Goal: Transaction & Acquisition: Purchase product/service

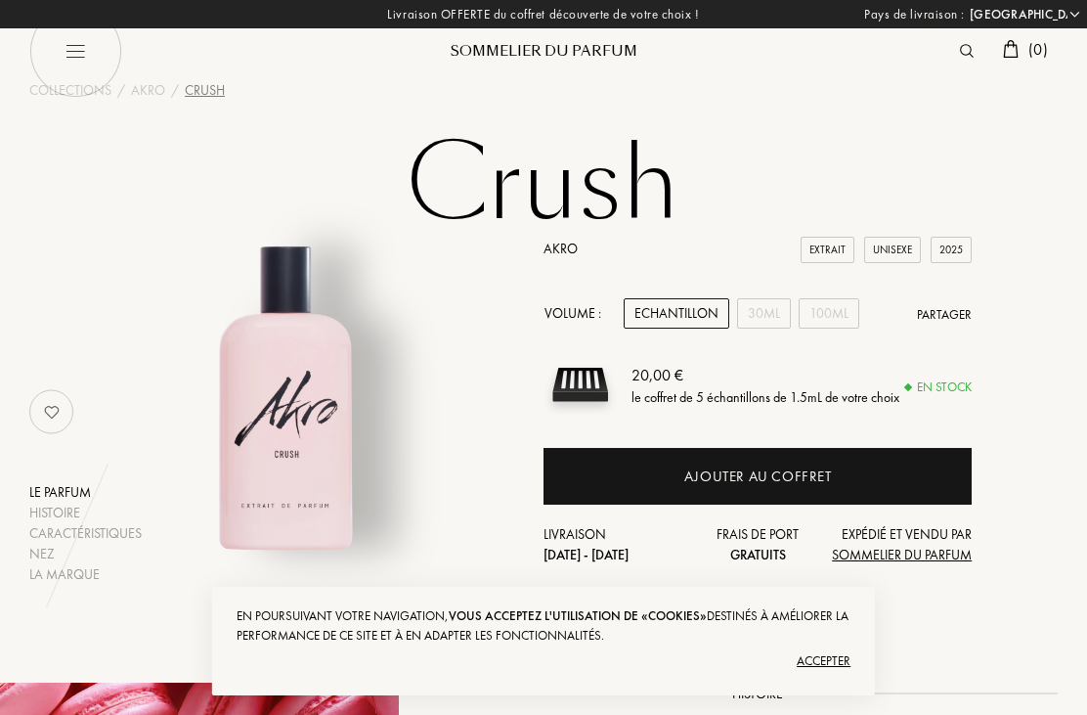
select select "FR"
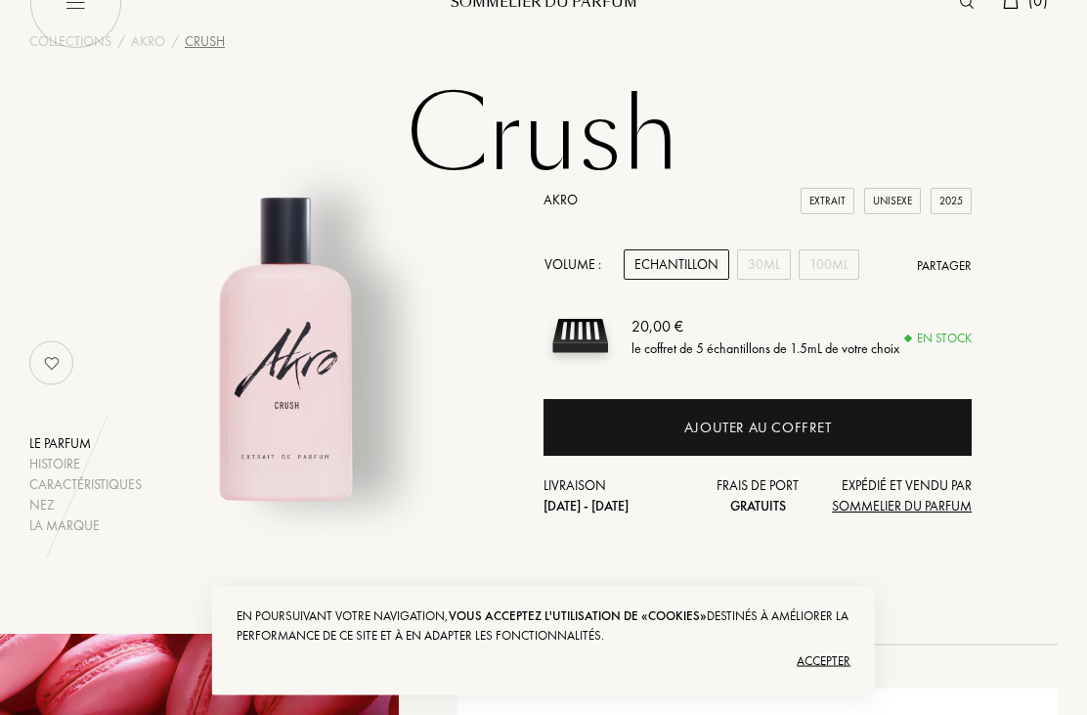
scroll to position [50, 0]
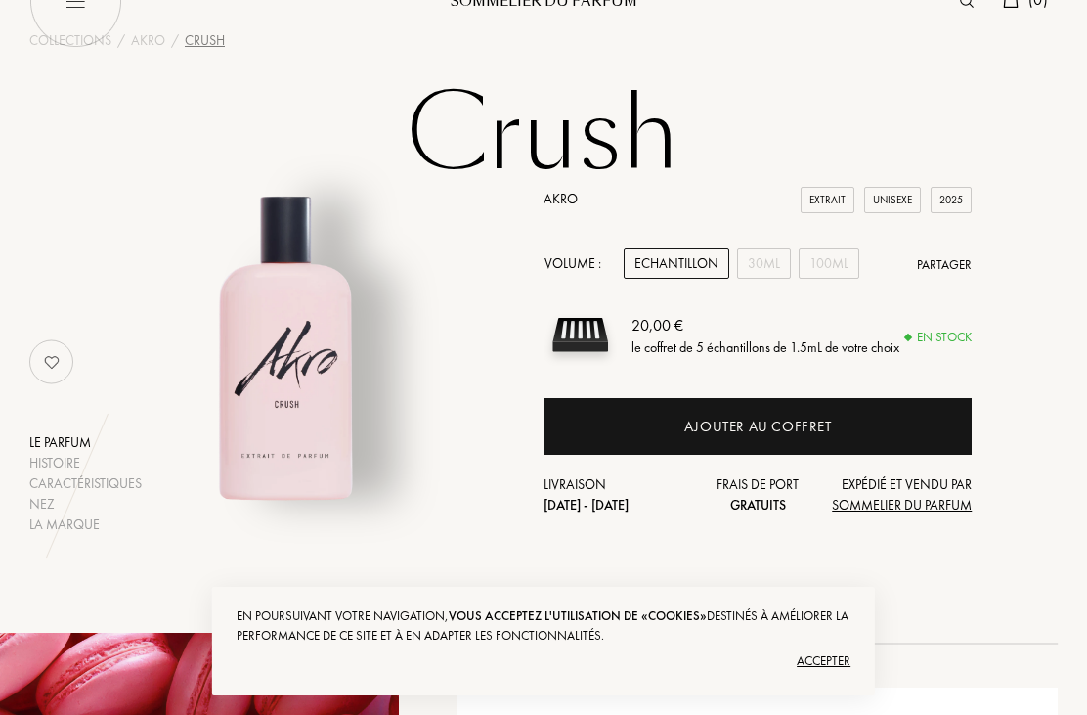
click at [830, 677] on div "Accepter" at bounding box center [544, 660] width 614 height 31
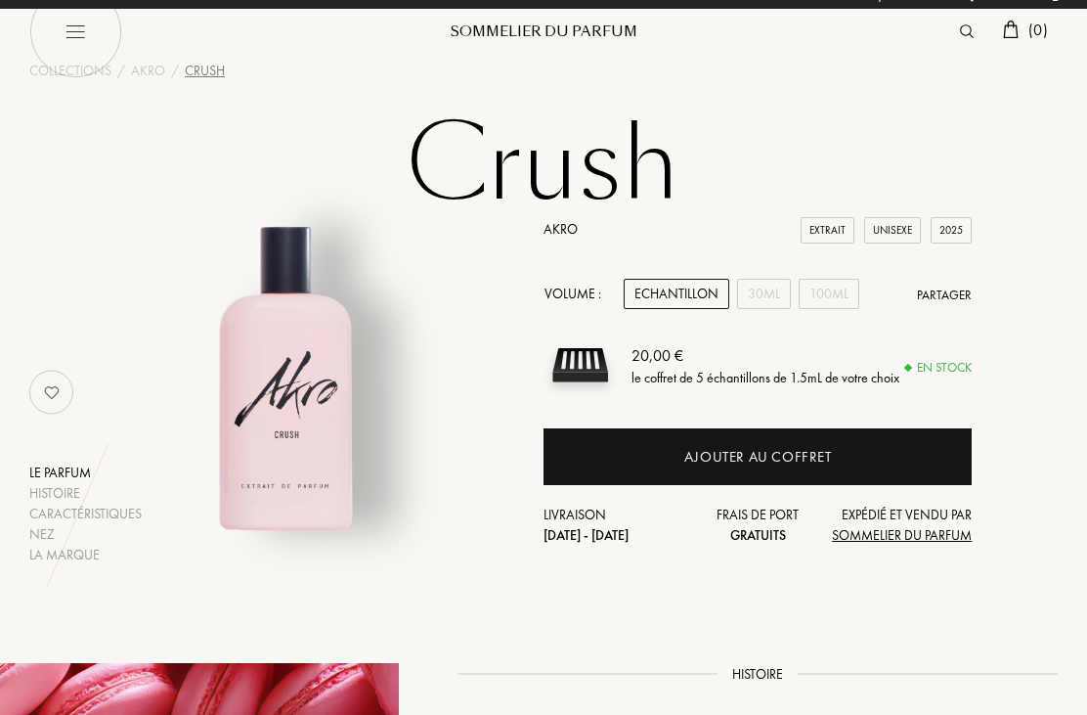
scroll to position [0, 0]
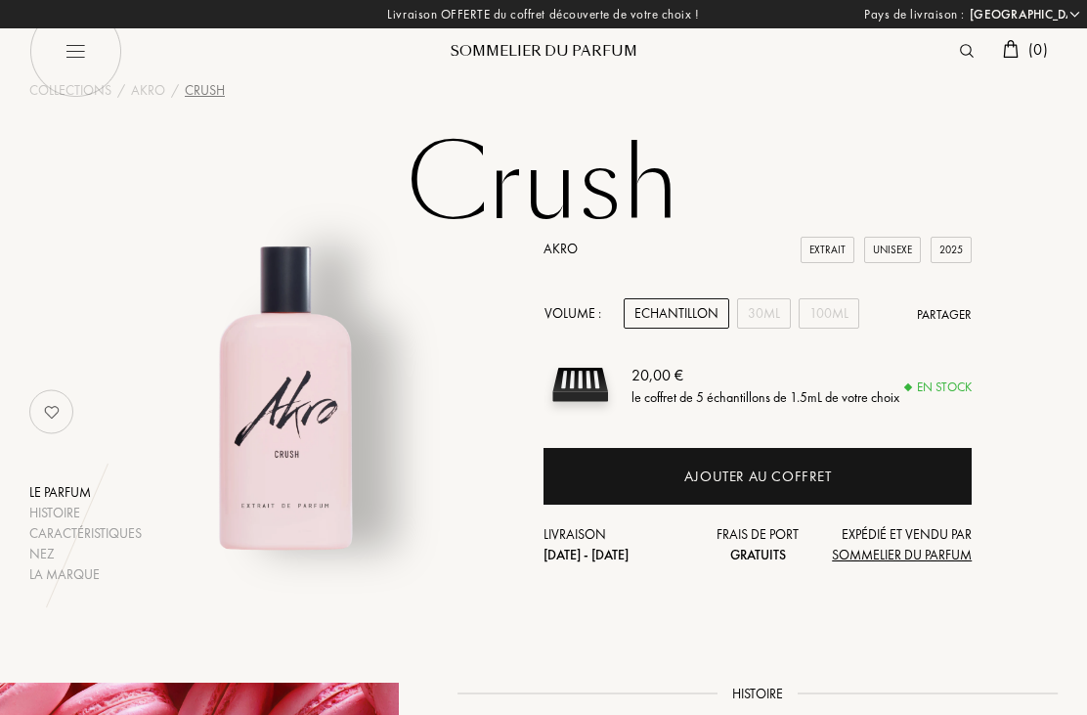
click at [563, 241] on link "Akro" at bounding box center [561, 249] width 34 height 18
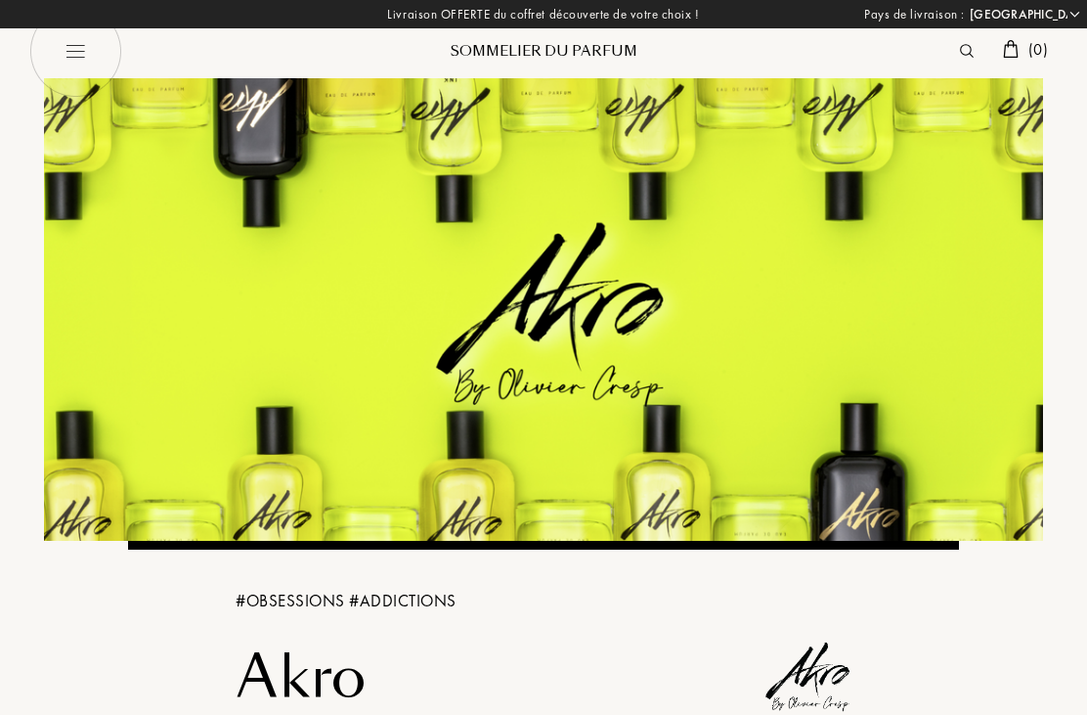
select select "FR"
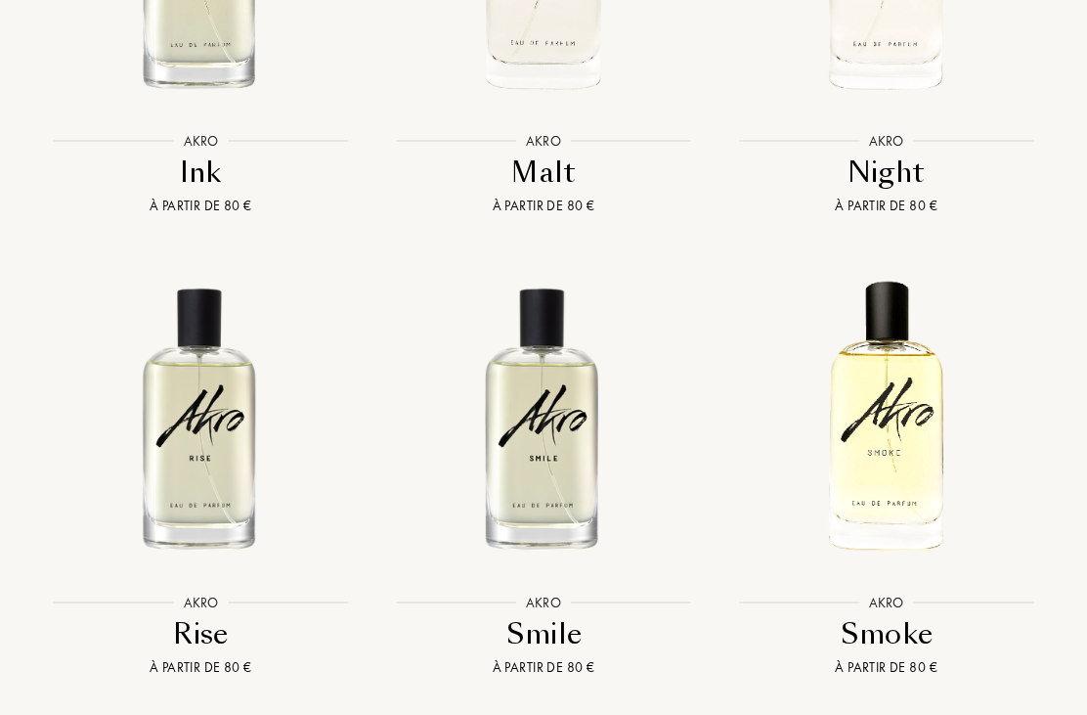
scroll to position [3159, 0]
click at [563, 456] on img at bounding box center [543, 417] width 309 height 309
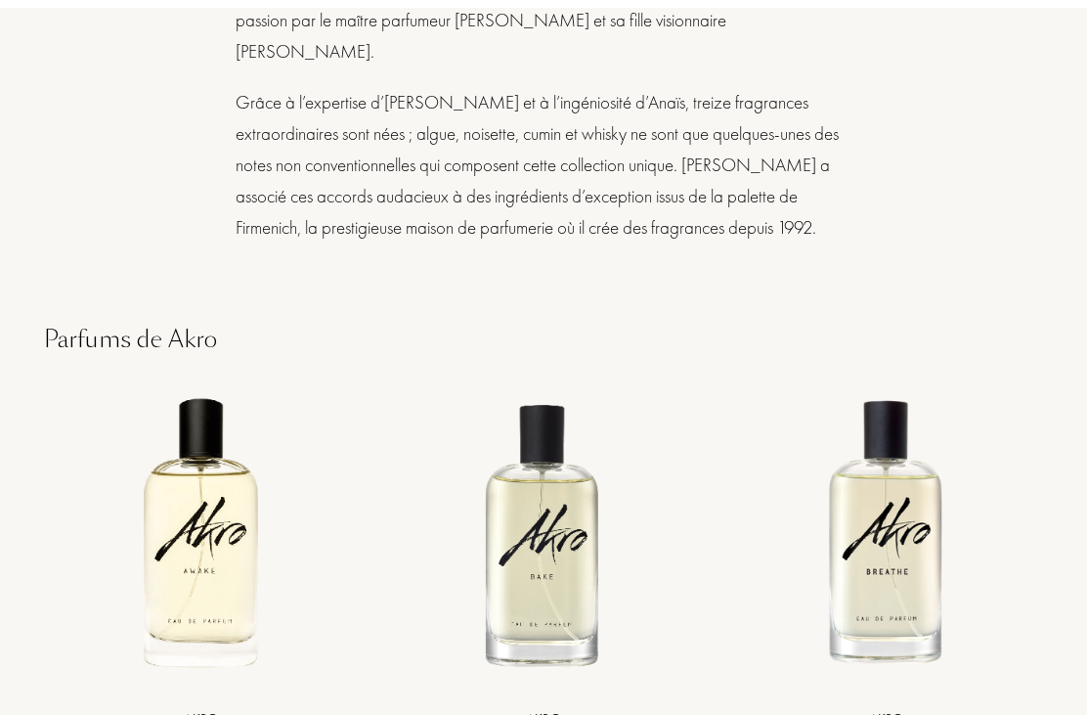
scroll to position [1197, 0]
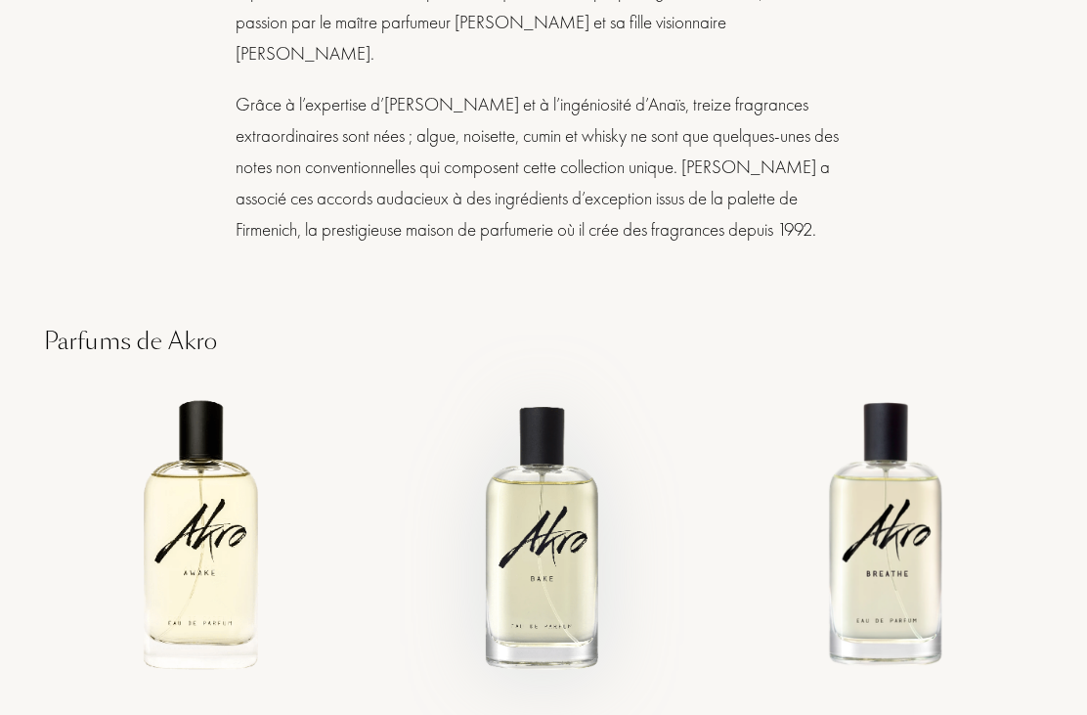
click at [562, 540] on img at bounding box center [543, 534] width 309 height 309
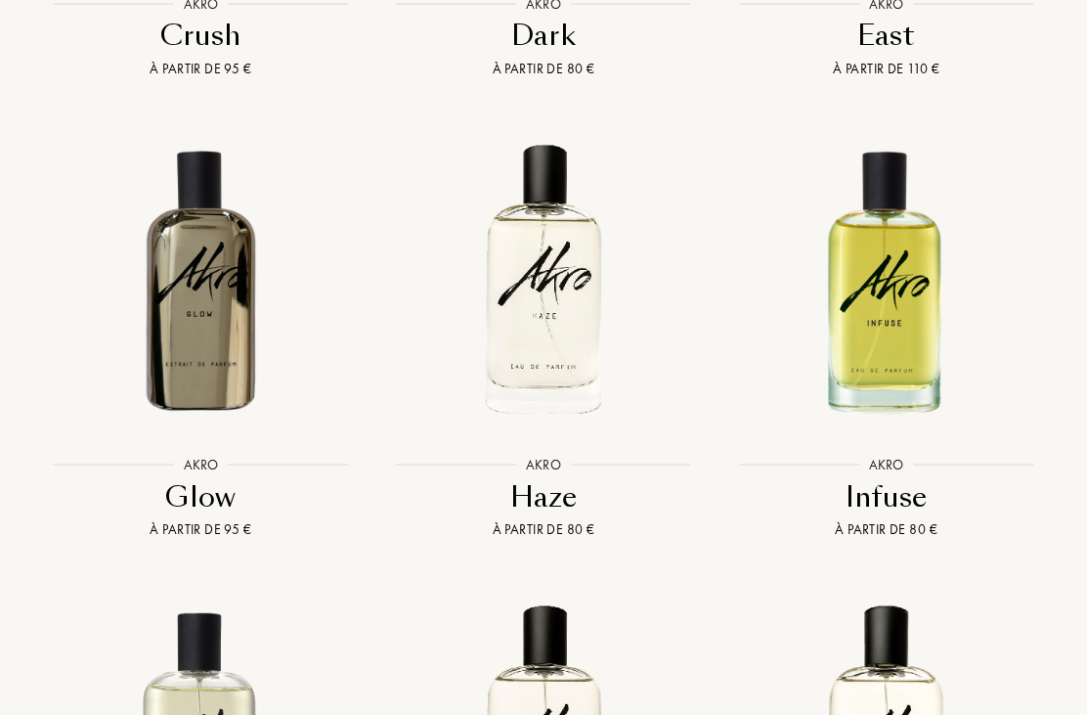
scroll to position [2375, 0]
click at [186, 357] on img at bounding box center [201, 279] width 309 height 309
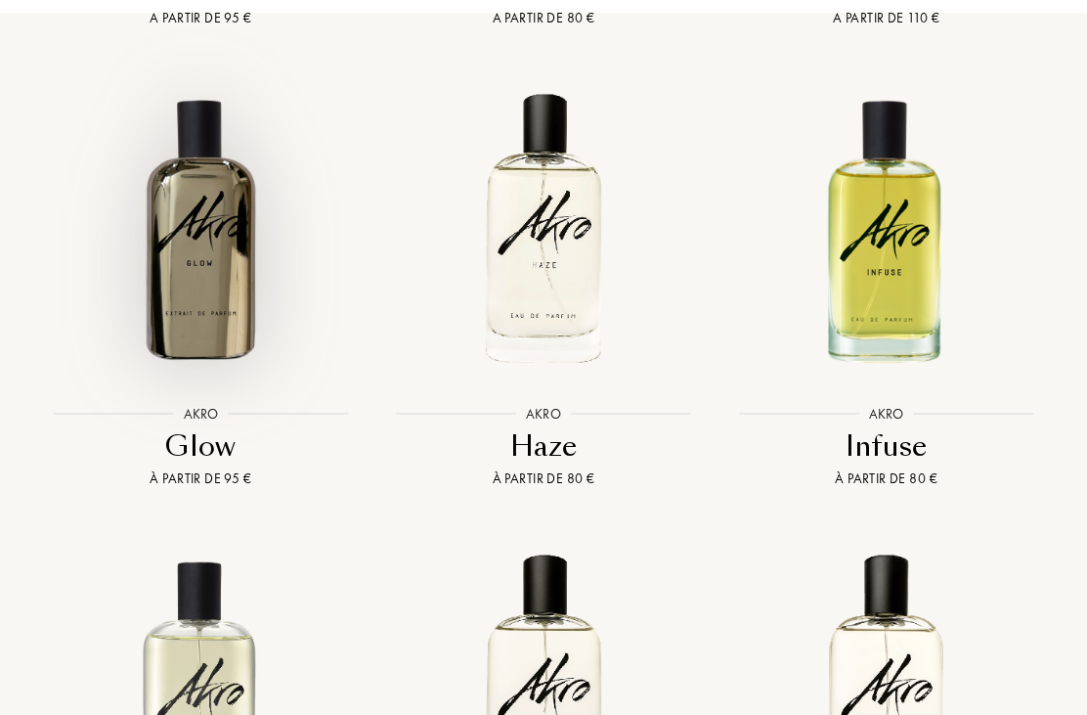
scroll to position [2422, 0]
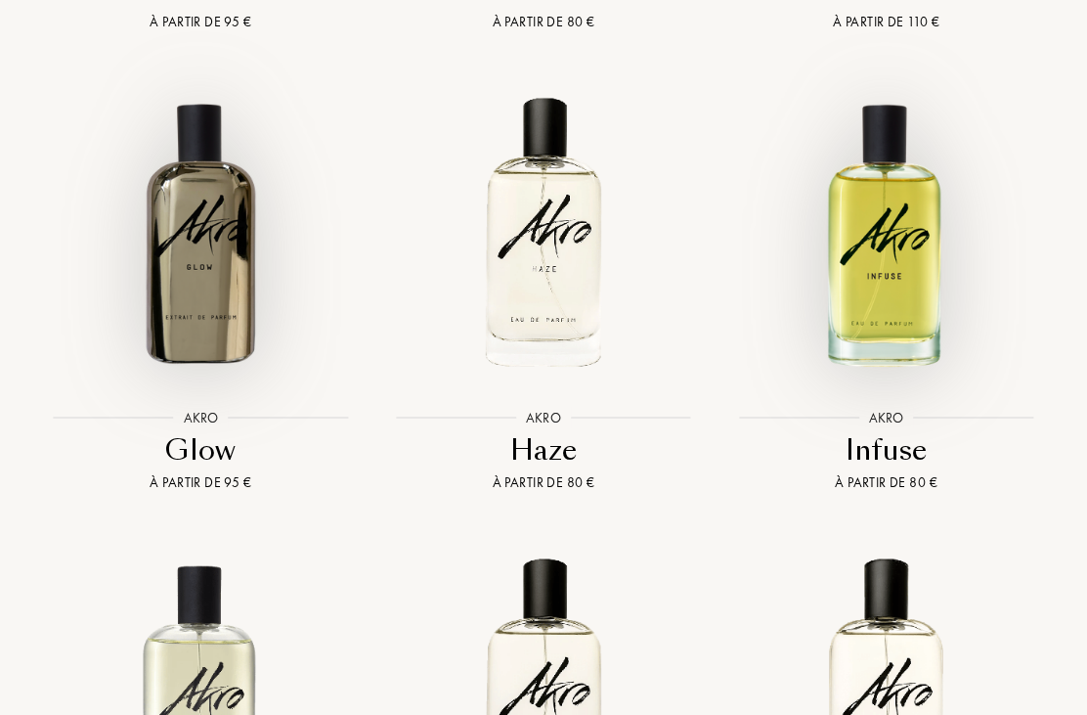
click at [891, 276] on img at bounding box center [886, 232] width 309 height 309
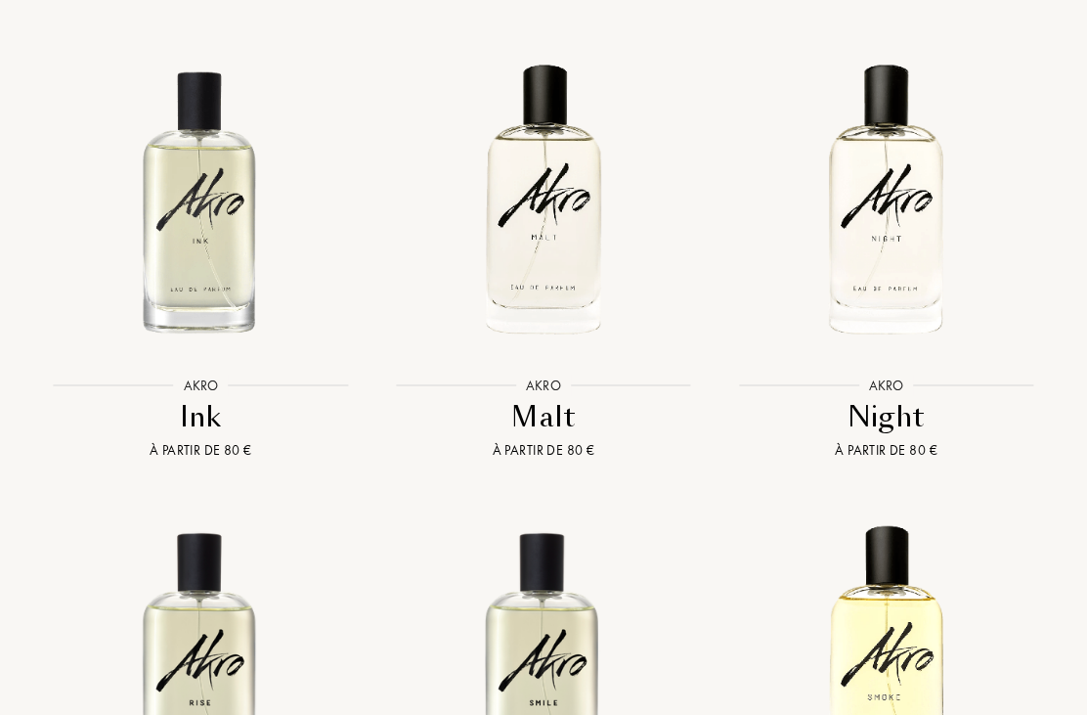
scroll to position [2830, 0]
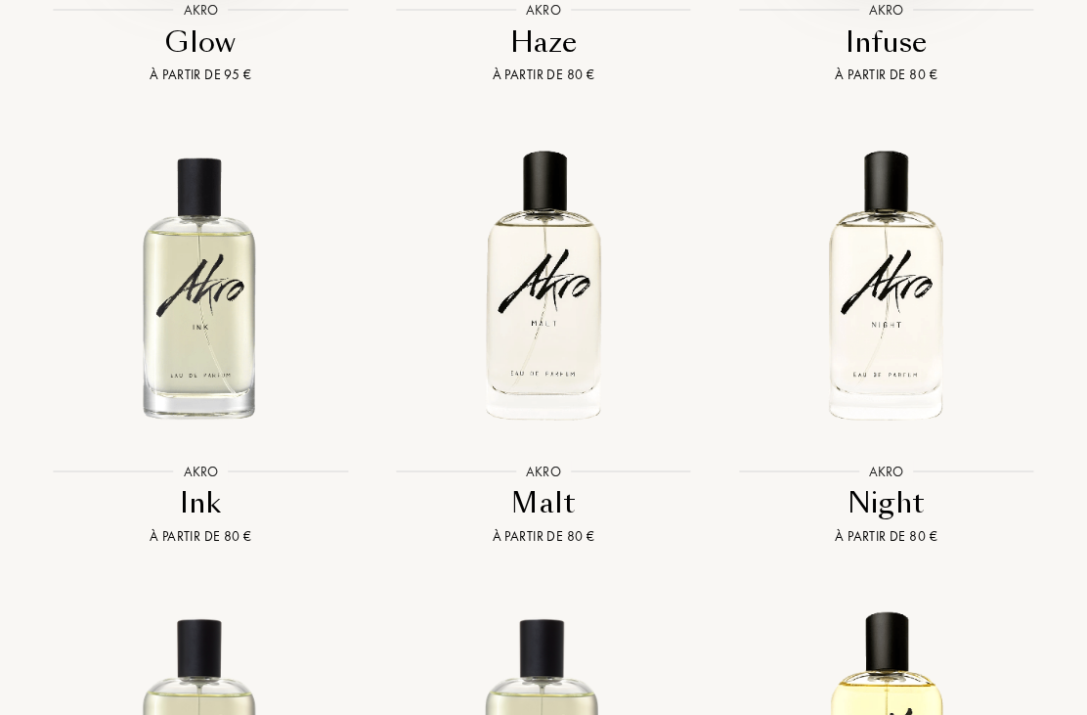
click at [896, 280] on img at bounding box center [886, 285] width 309 height 309
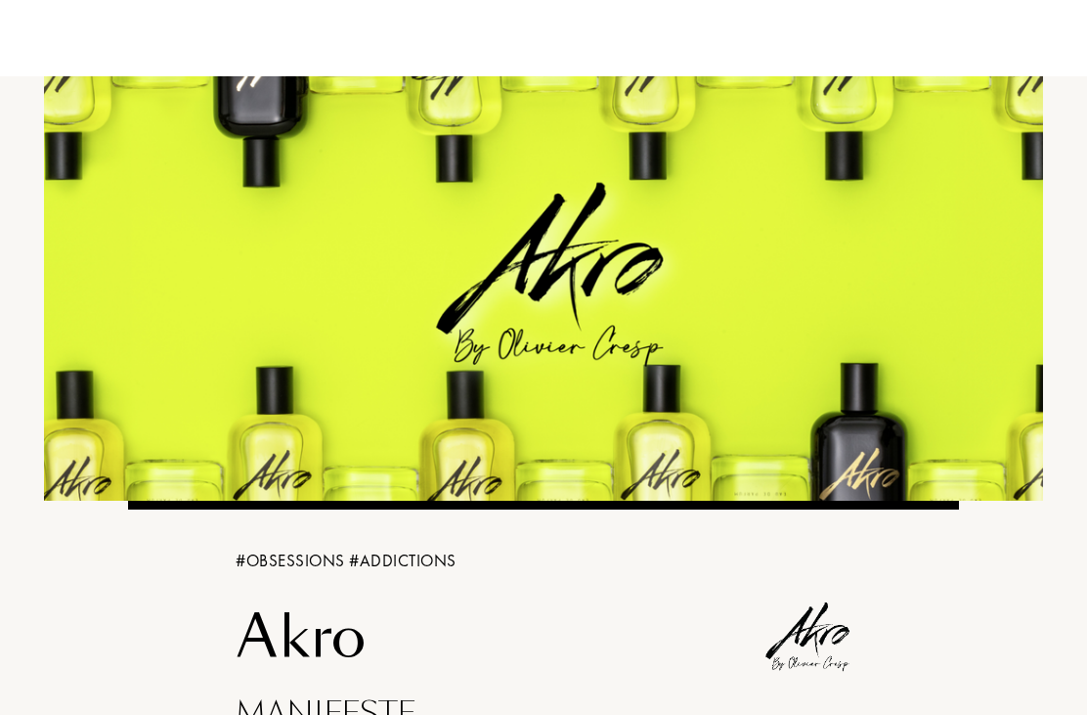
scroll to position [0, 0]
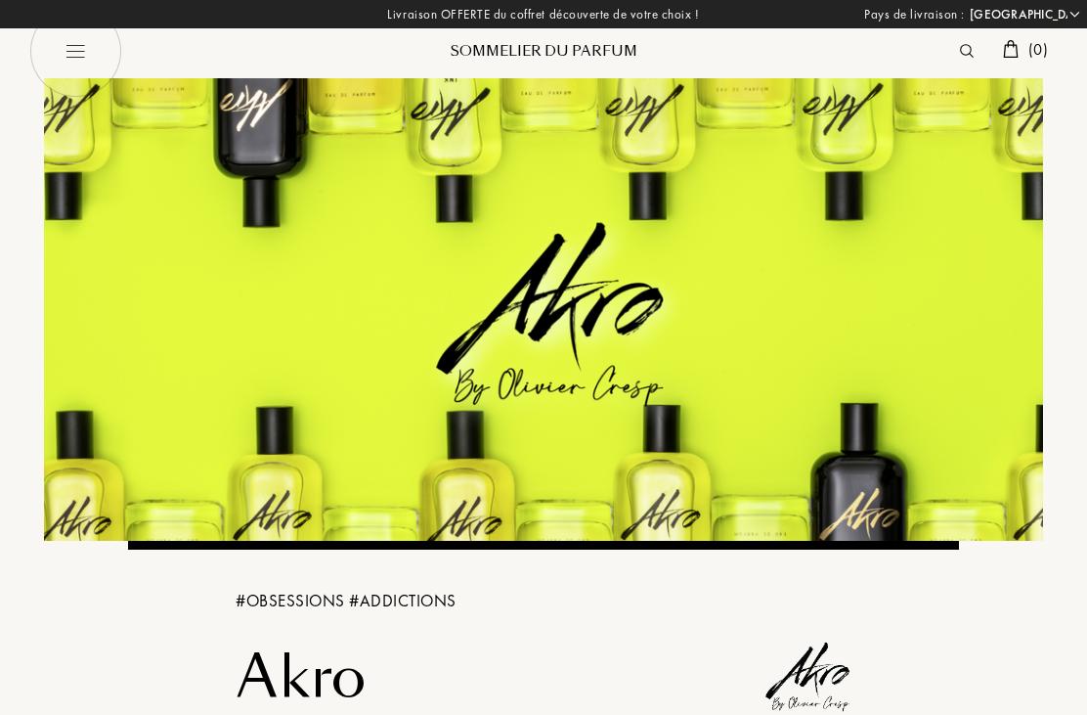
click at [552, 50] on div "Sommelier du Parfum" at bounding box center [543, 51] width 235 height 21
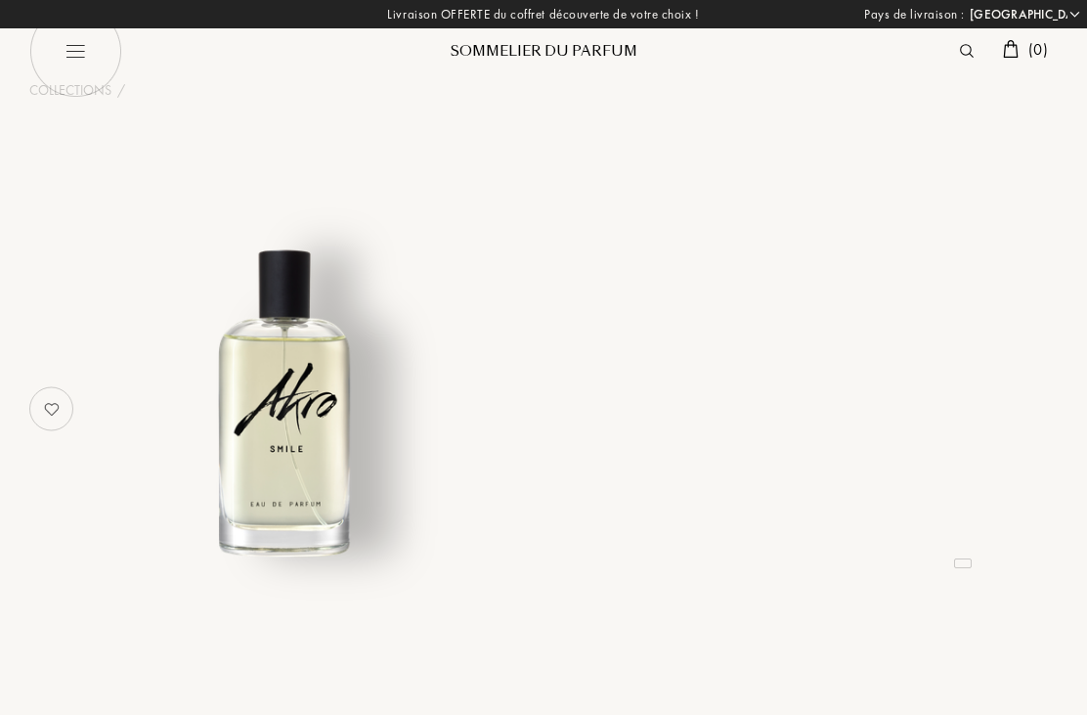
select select "FR"
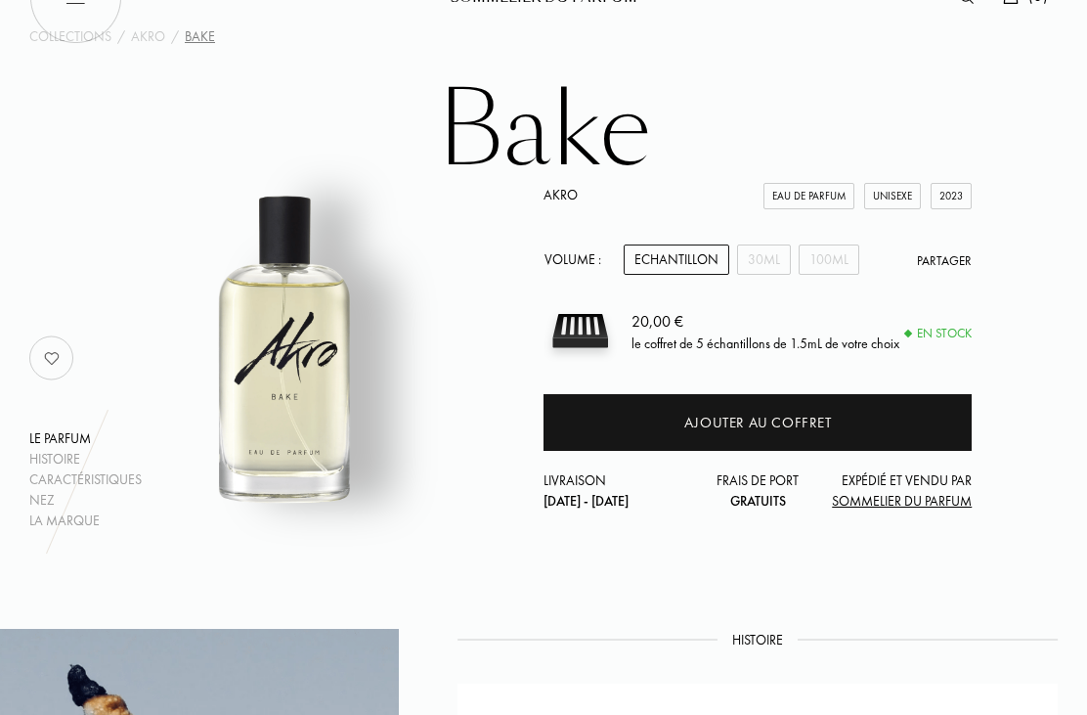
scroll to position [44, 0]
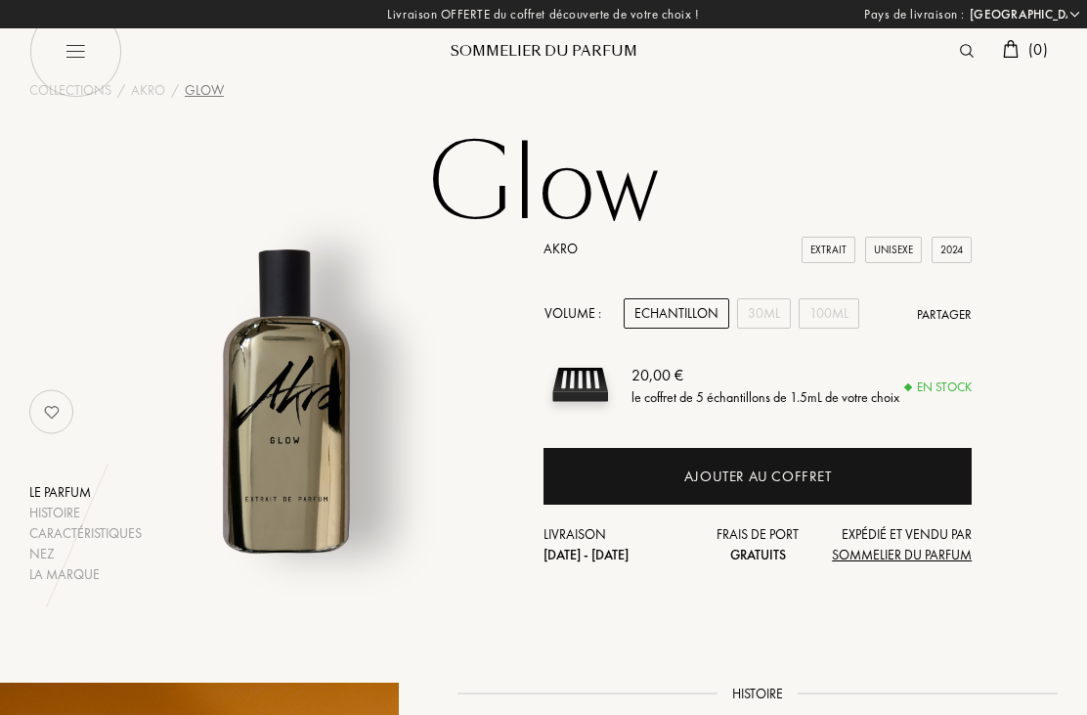
select select "FR"
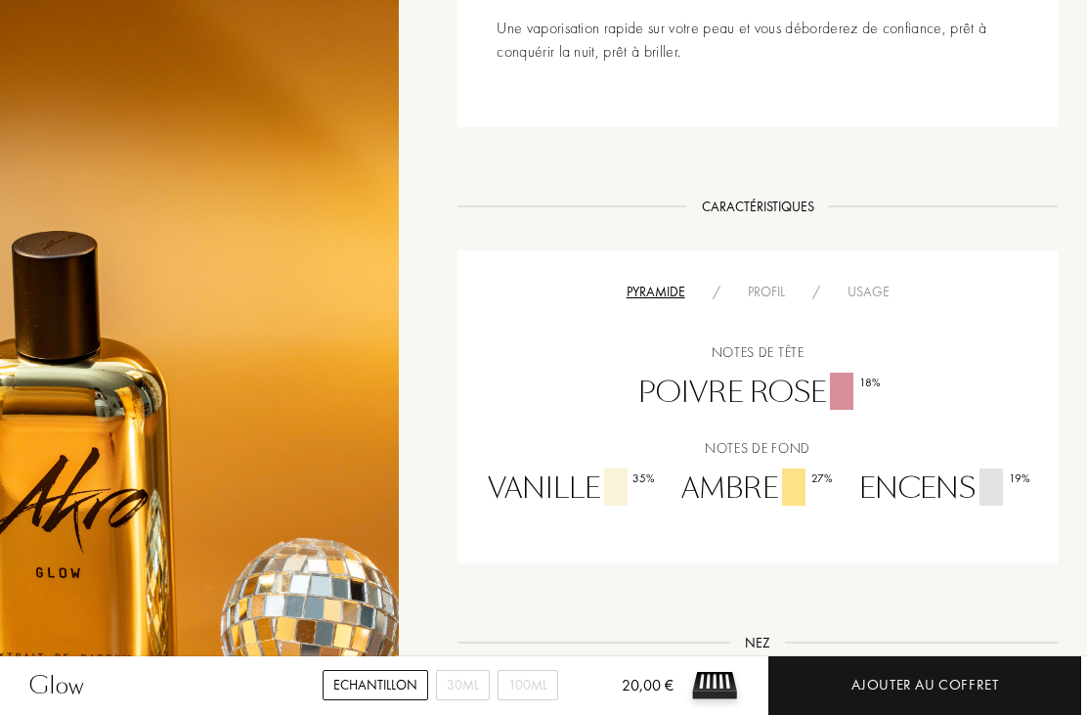
scroll to position [1112, 0]
click at [769, 283] on div "Profil" at bounding box center [766, 293] width 65 height 21
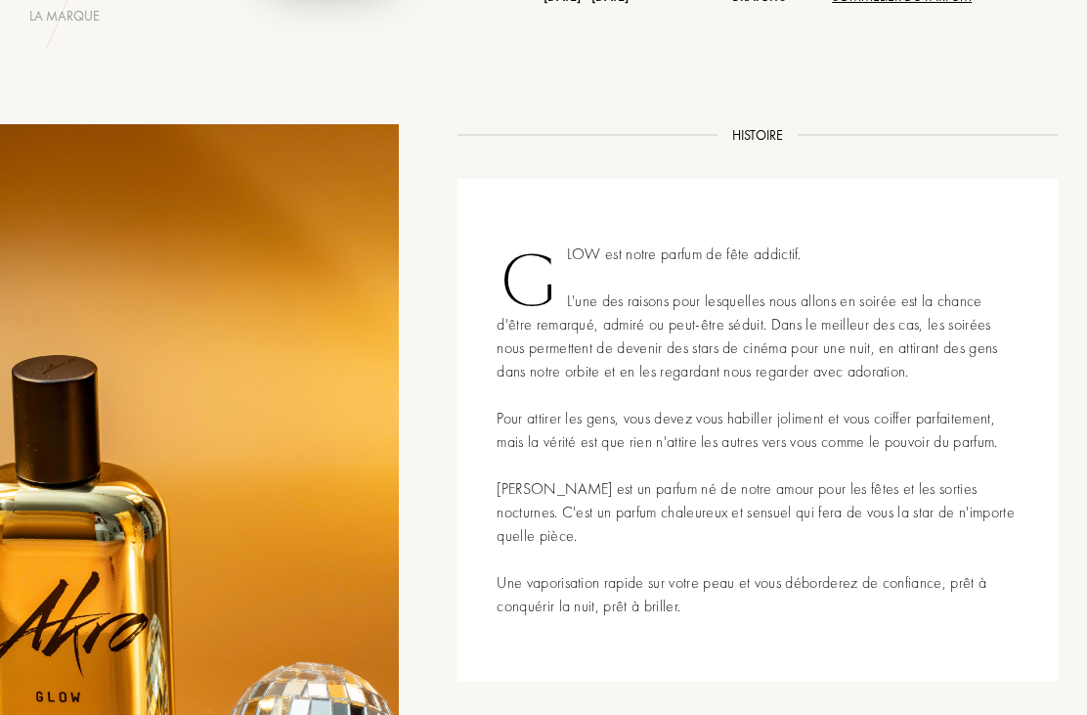
scroll to position [555, 0]
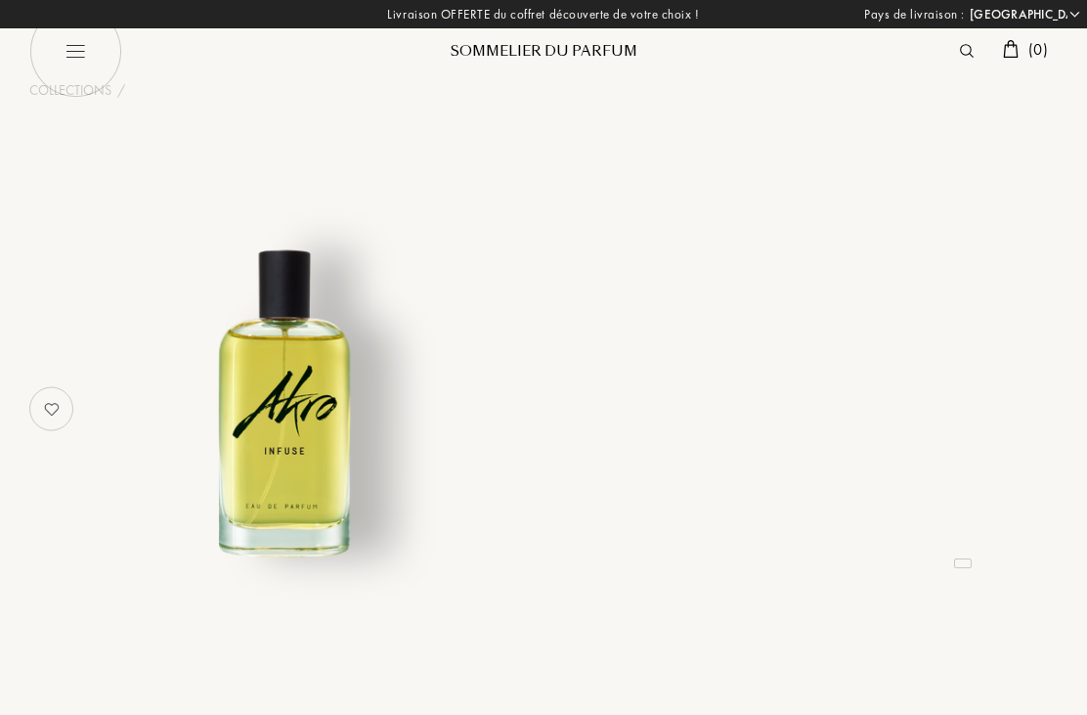
select select "FR"
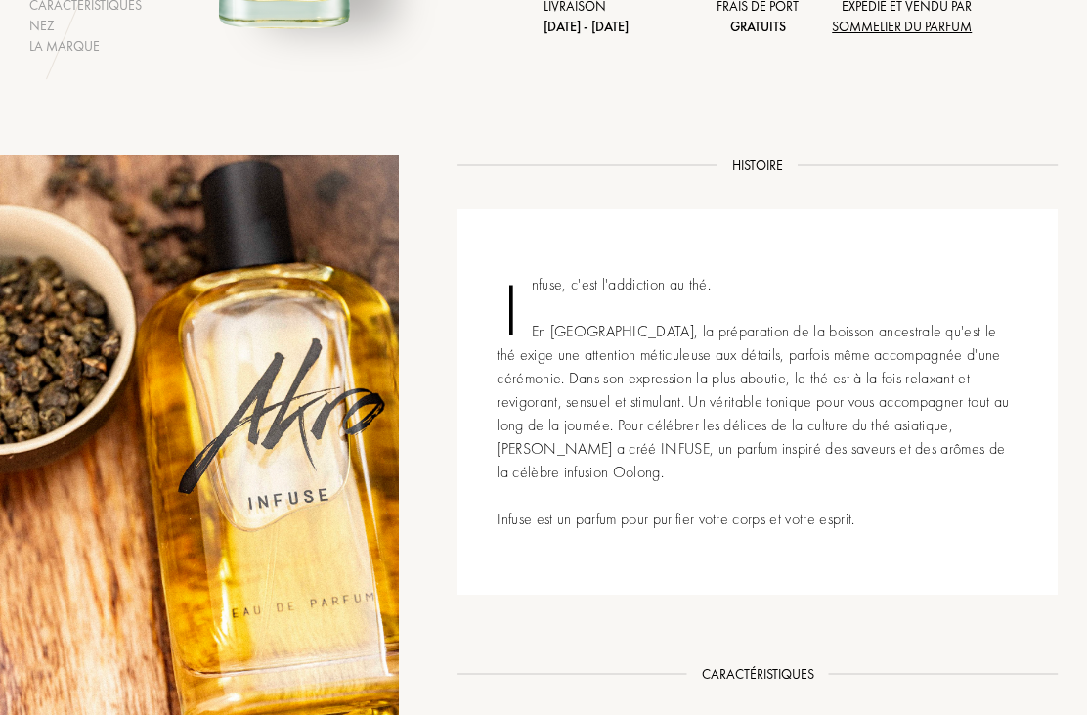
scroll to position [526, 0]
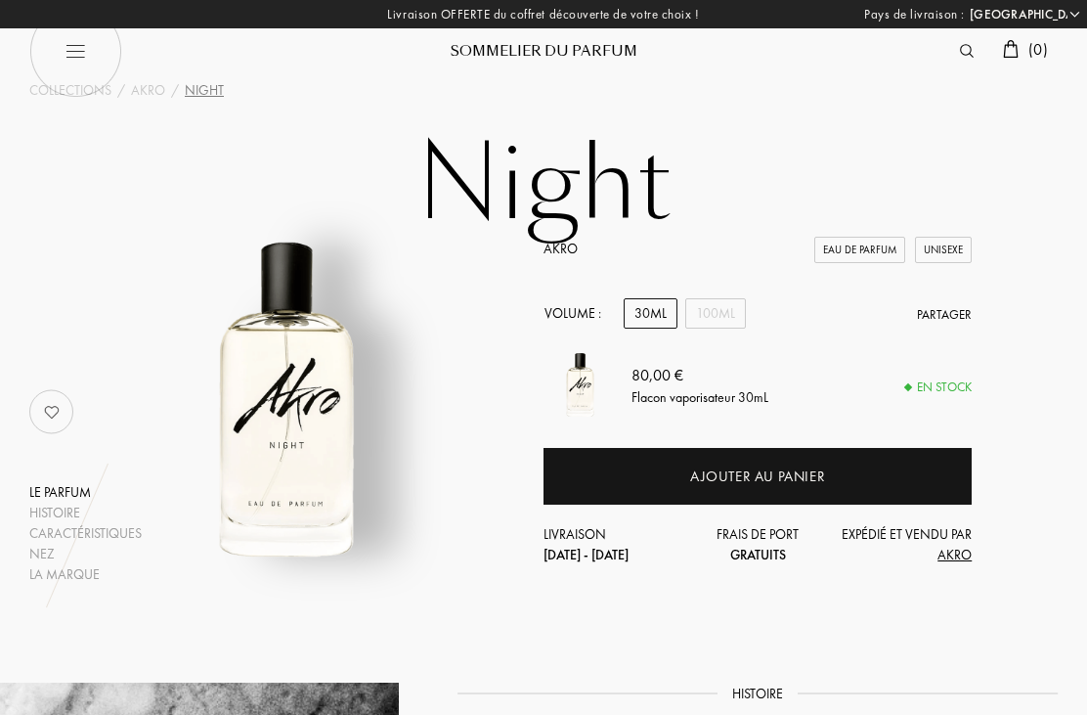
select select "FR"
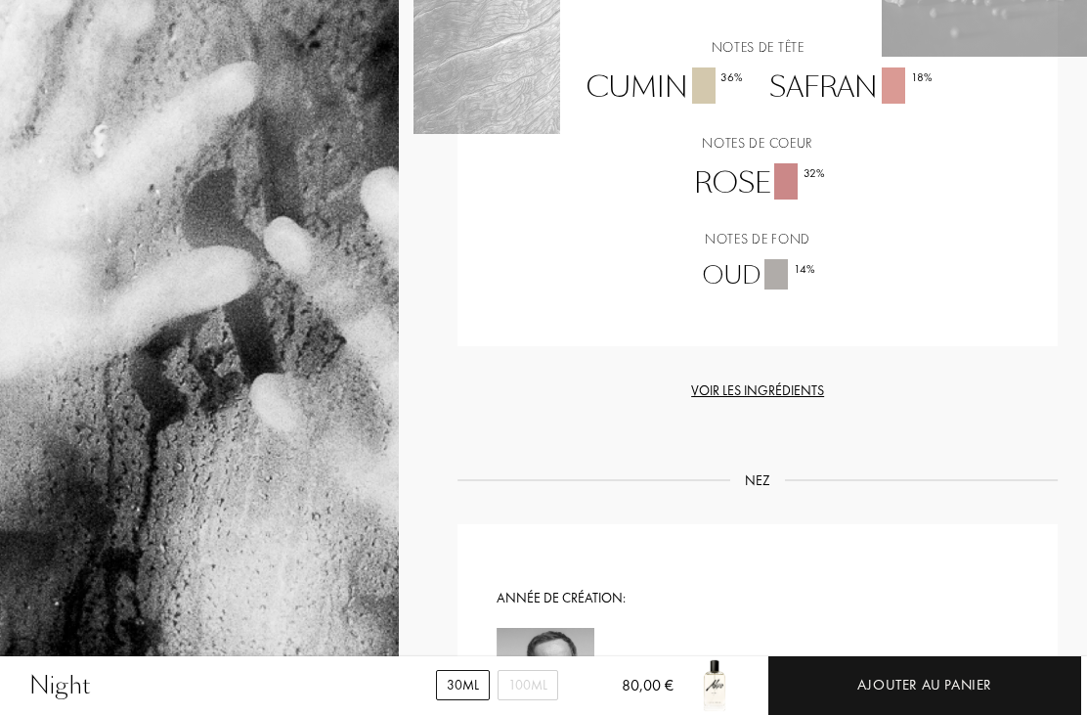
scroll to position [1364, 0]
click at [784, 389] on div "Voir les ingrédients" at bounding box center [758, 391] width 600 height 21
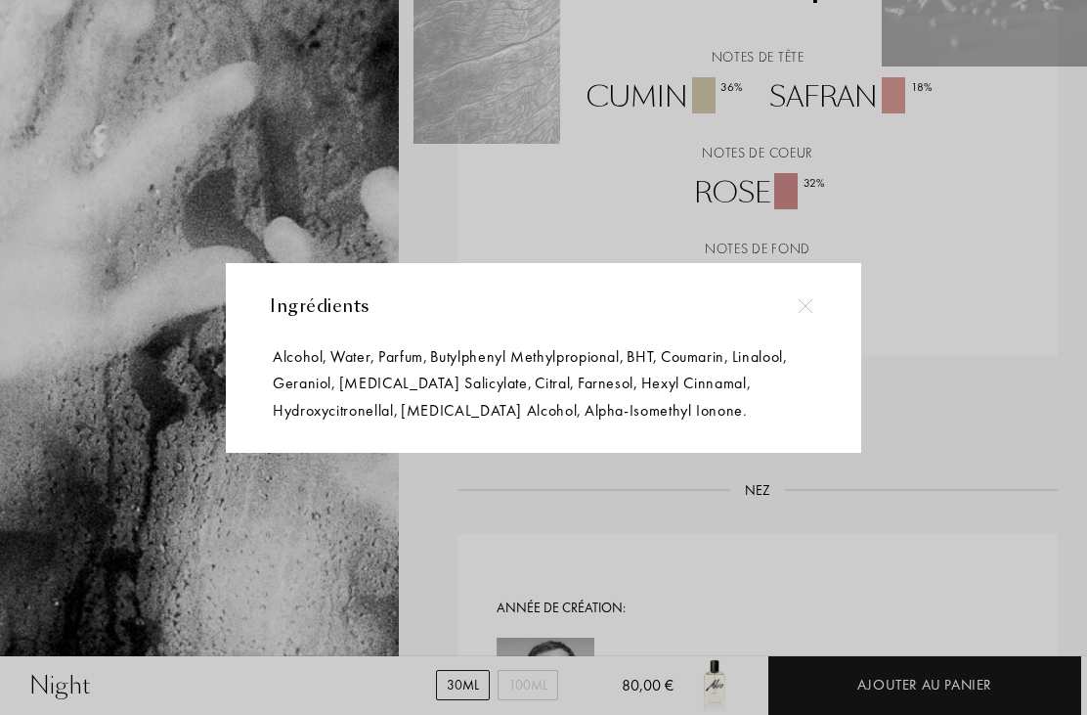
scroll to position [1354, 0]
click at [814, 295] on div at bounding box center [805, 306] width 44 height 44
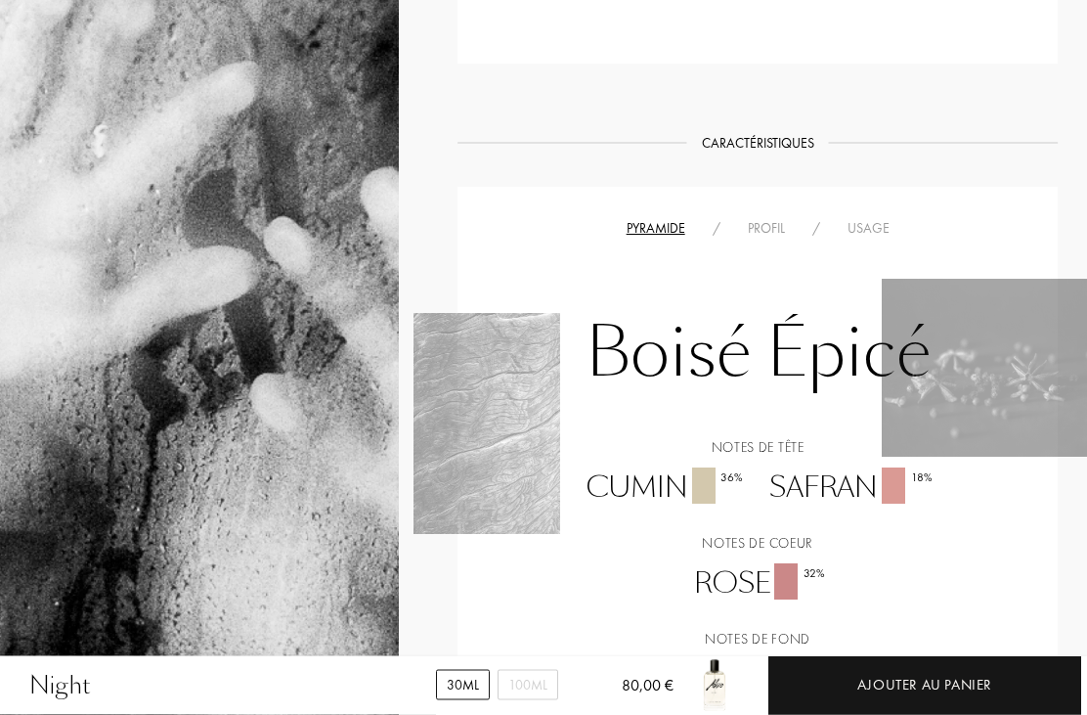
click at [780, 224] on div "Profil" at bounding box center [766, 229] width 65 height 21
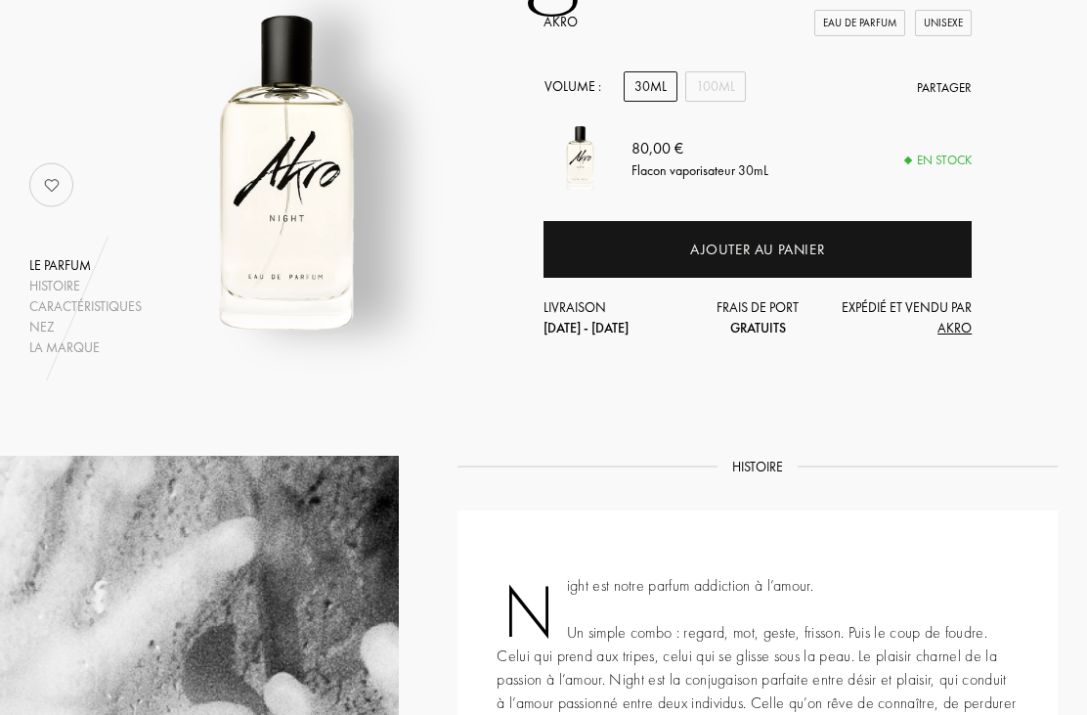
scroll to position [218, 0]
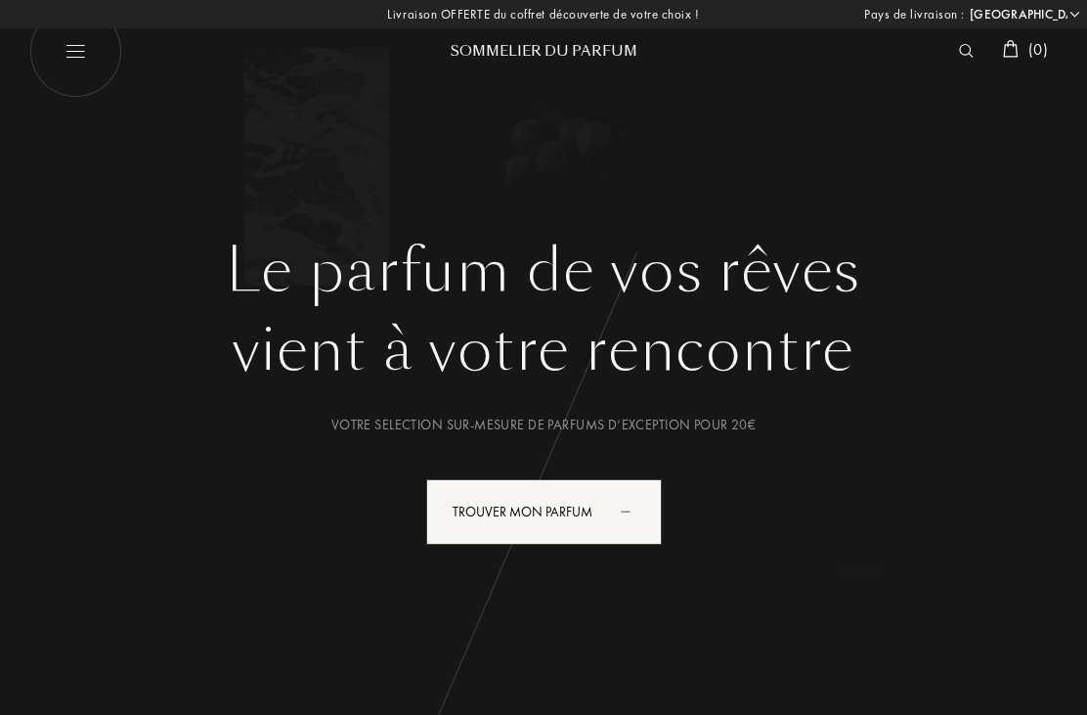
select select "FR"
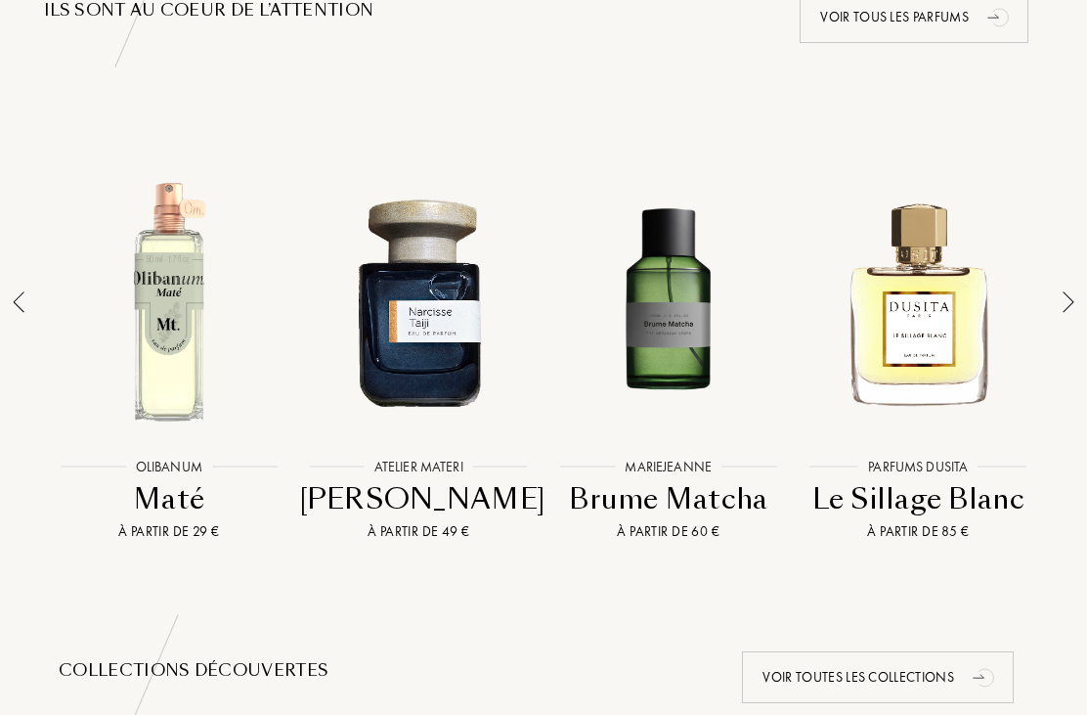
scroll to position [1357, 0]
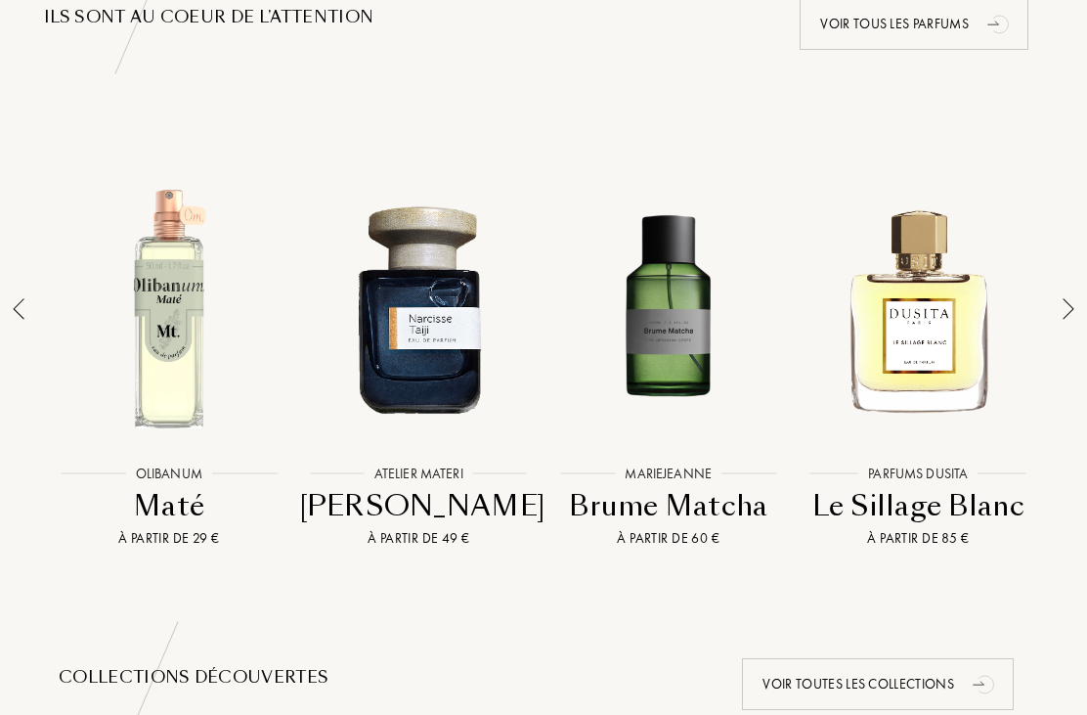
click at [1063, 309] on img at bounding box center [1069, 309] width 12 height 22
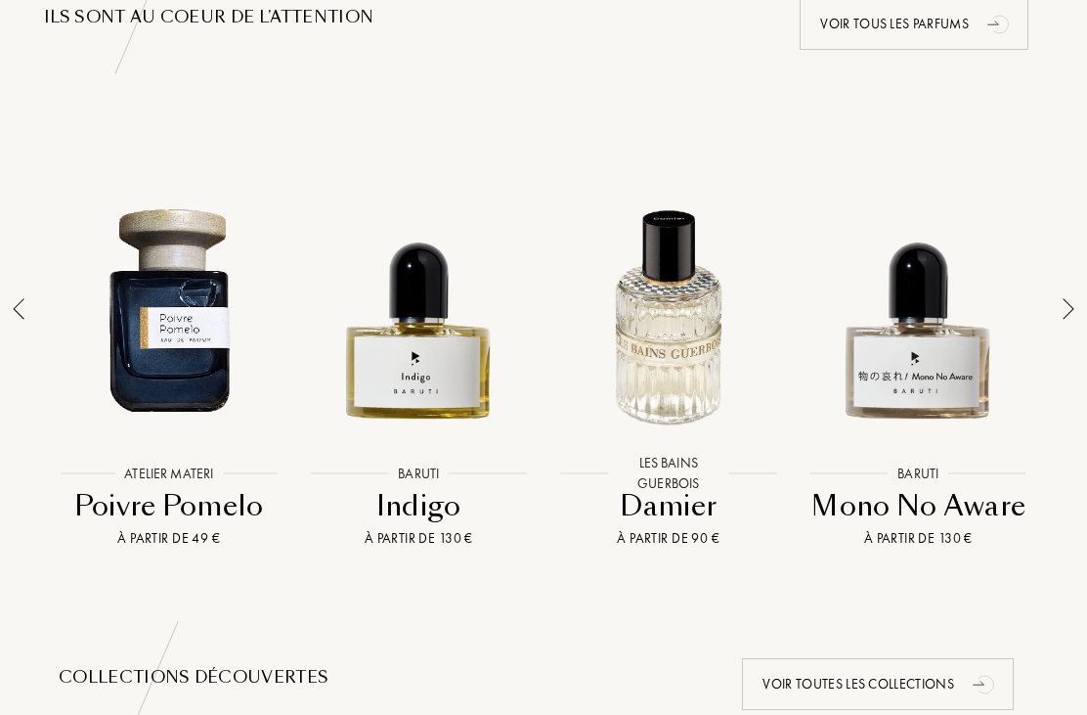
click at [1065, 313] on img at bounding box center [1069, 309] width 12 height 22
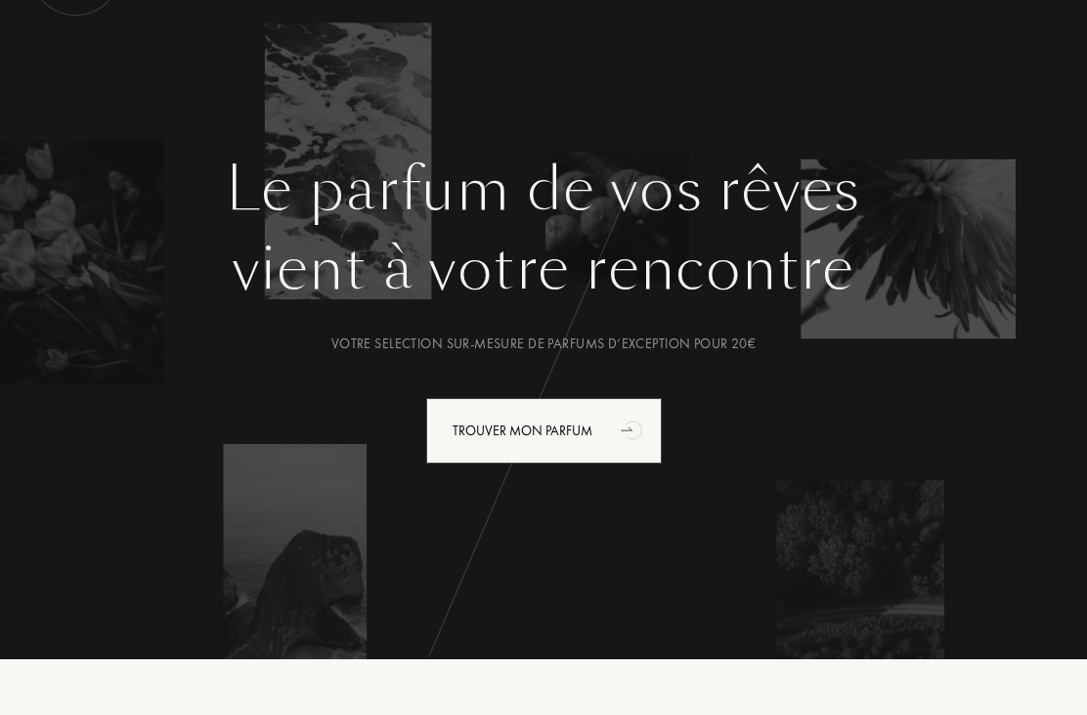
scroll to position [80, 0]
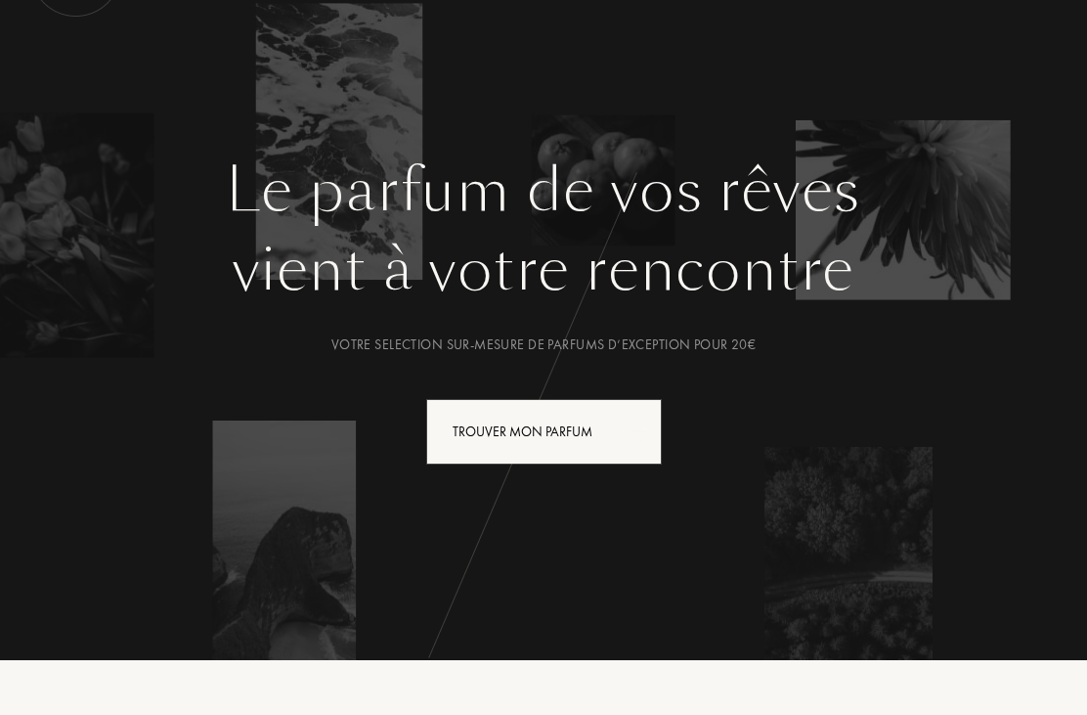
click at [587, 419] on div "Trouver mon parfum" at bounding box center [544, 432] width 236 height 66
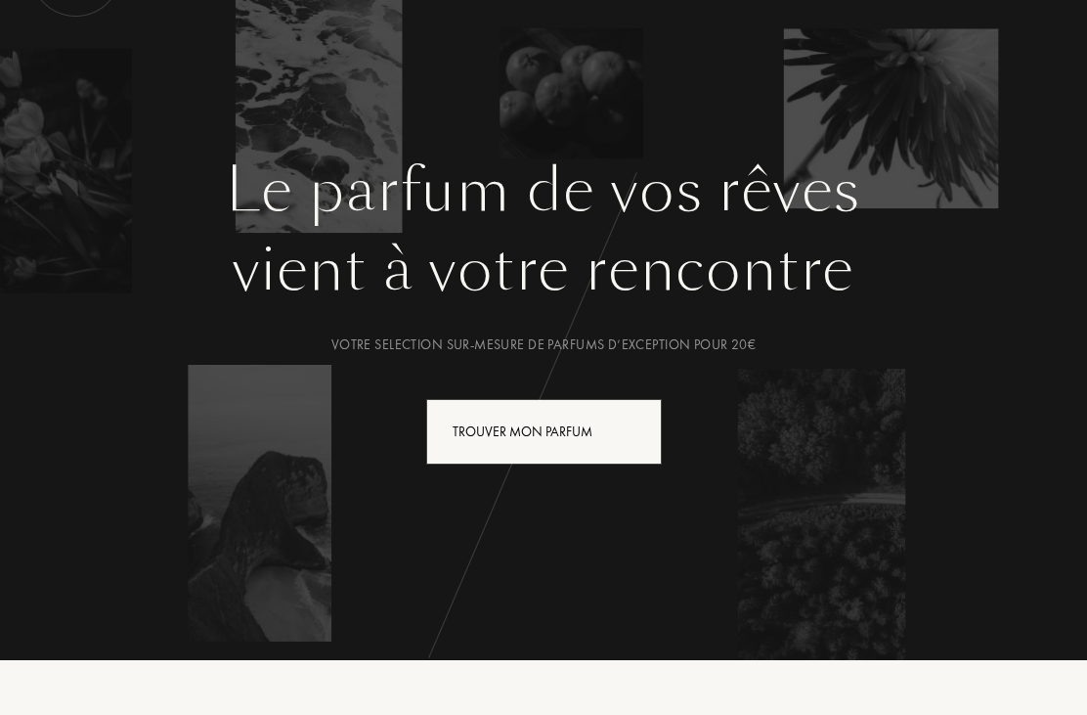
click at [614, 423] on icon "animation" at bounding box center [633, 430] width 39 height 39
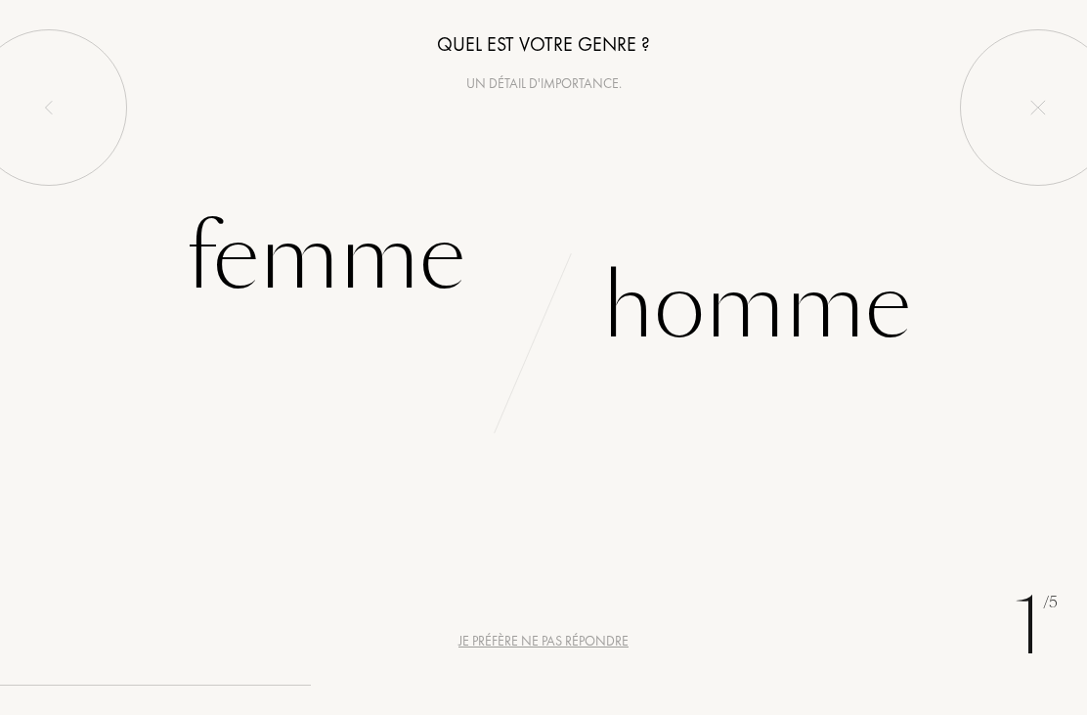
click at [416, 253] on div "Femme" at bounding box center [326, 258] width 280 height 132
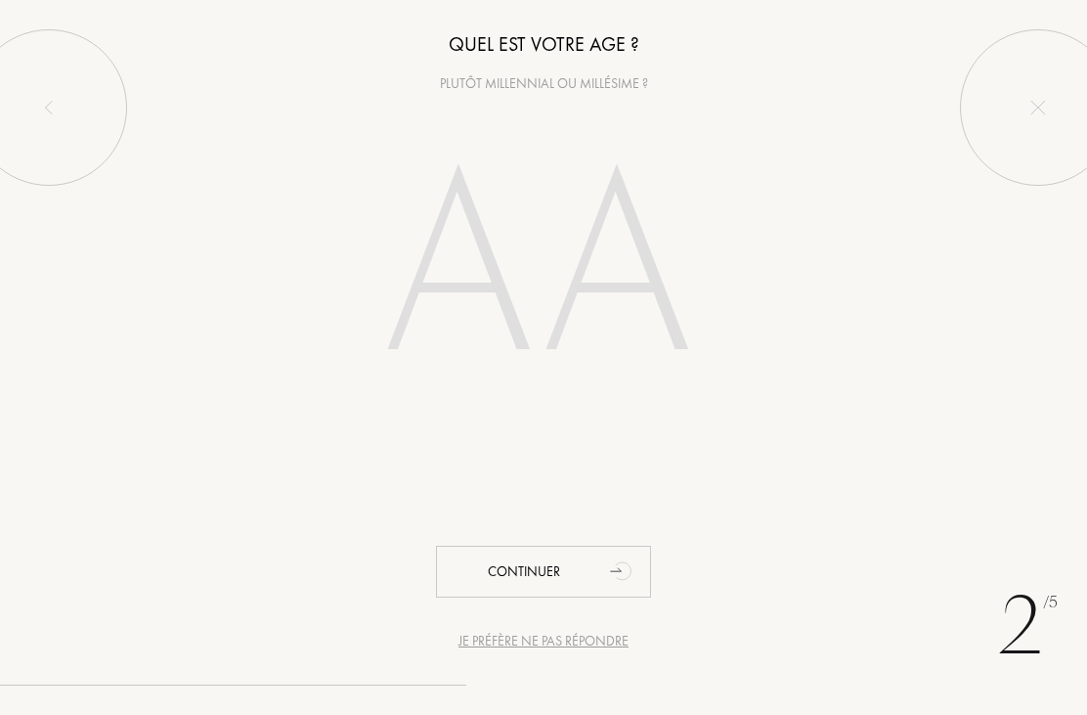
click at [616, 314] on input "number" at bounding box center [543, 272] width 420 height 337
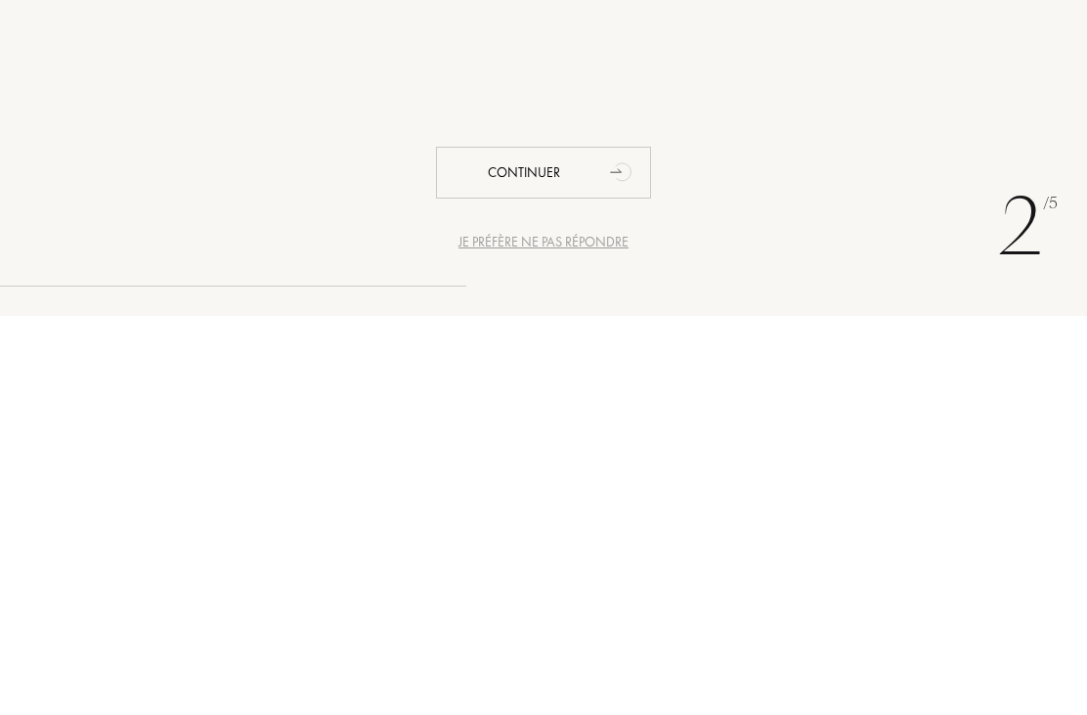
type input "65"
click at [590, 546] on div "Continuer" at bounding box center [543, 572] width 215 height 52
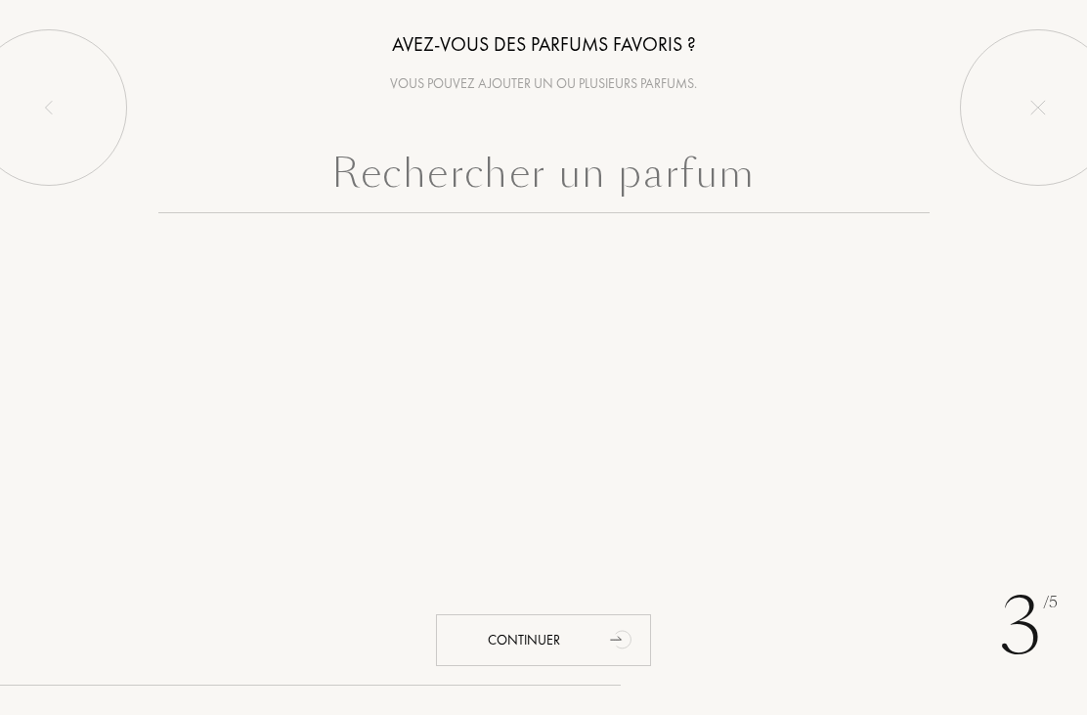
click at [339, 186] on input "text" at bounding box center [544, 178] width 772 height 70
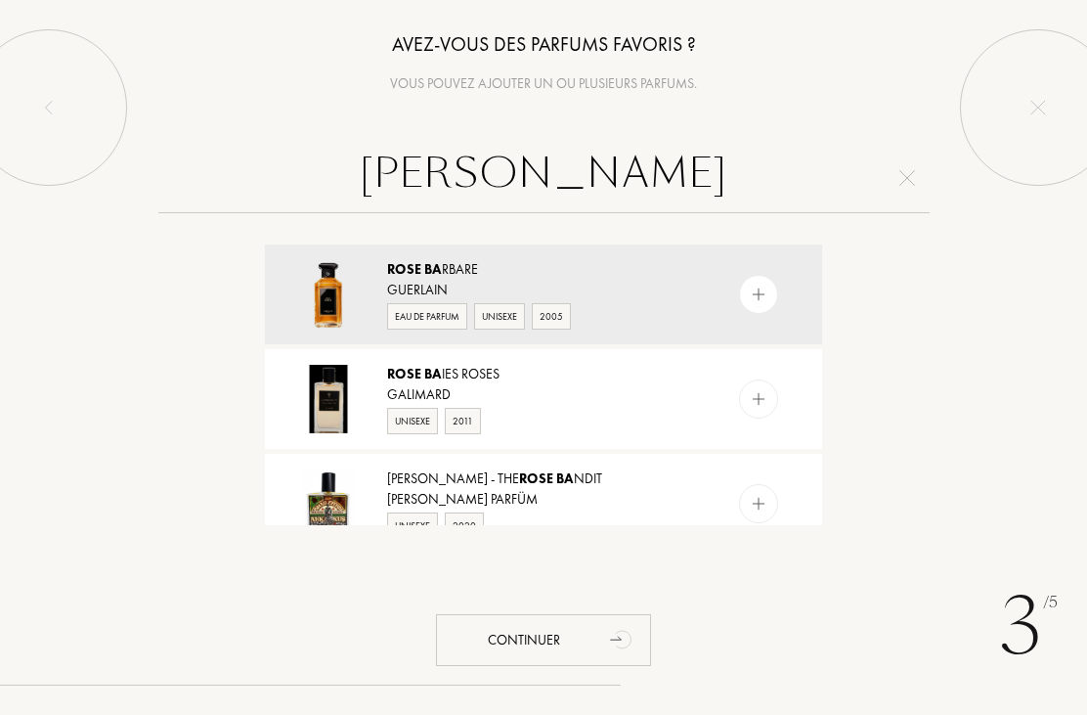
type input "Rose ba"
click at [503, 275] on div "Rose Ba rbare" at bounding box center [542, 269] width 311 height 21
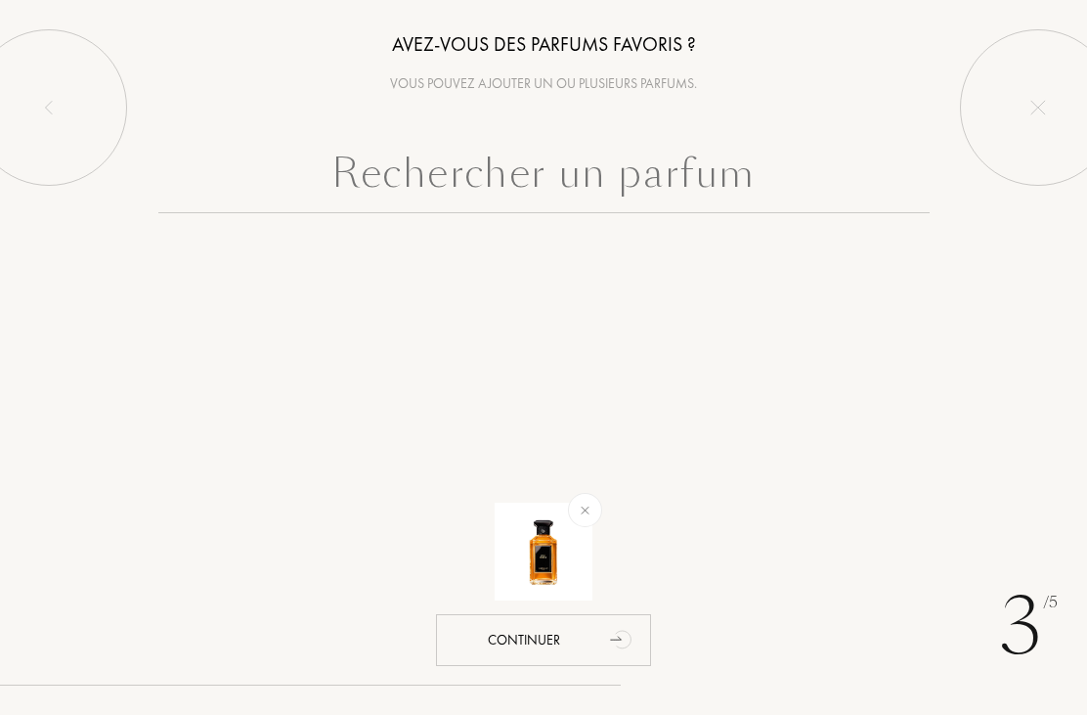
click at [545, 200] on input "text" at bounding box center [544, 178] width 772 height 70
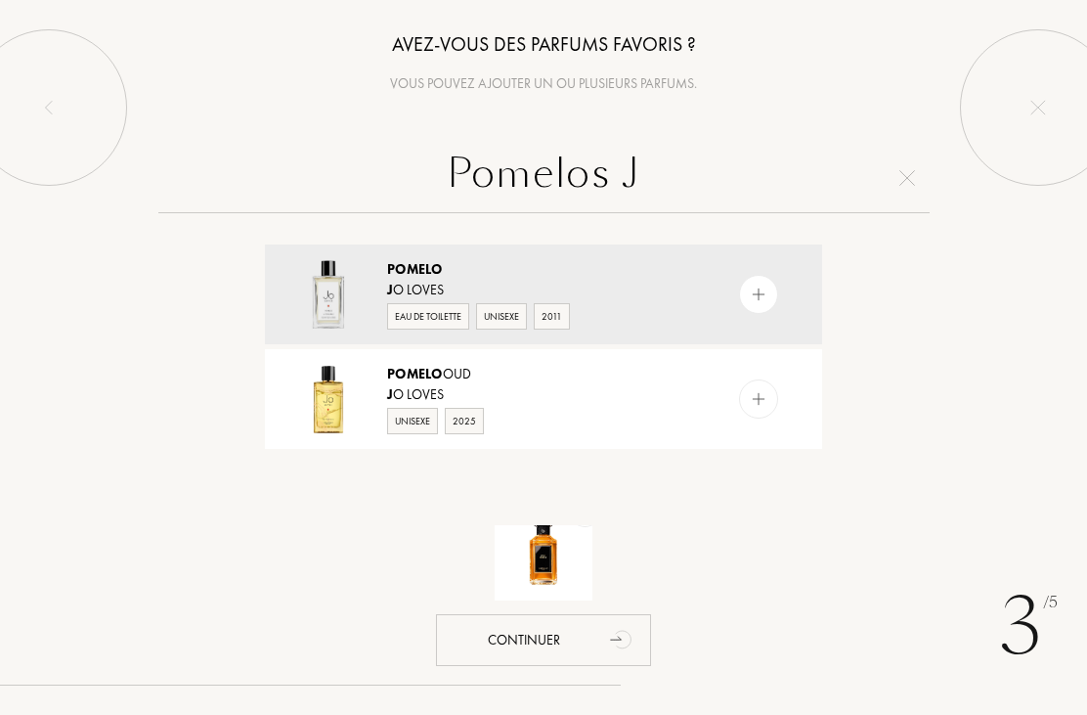
type input "Pomelos J"
click at [465, 275] on div "Pomelo" at bounding box center [542, 269] width 311 height 21
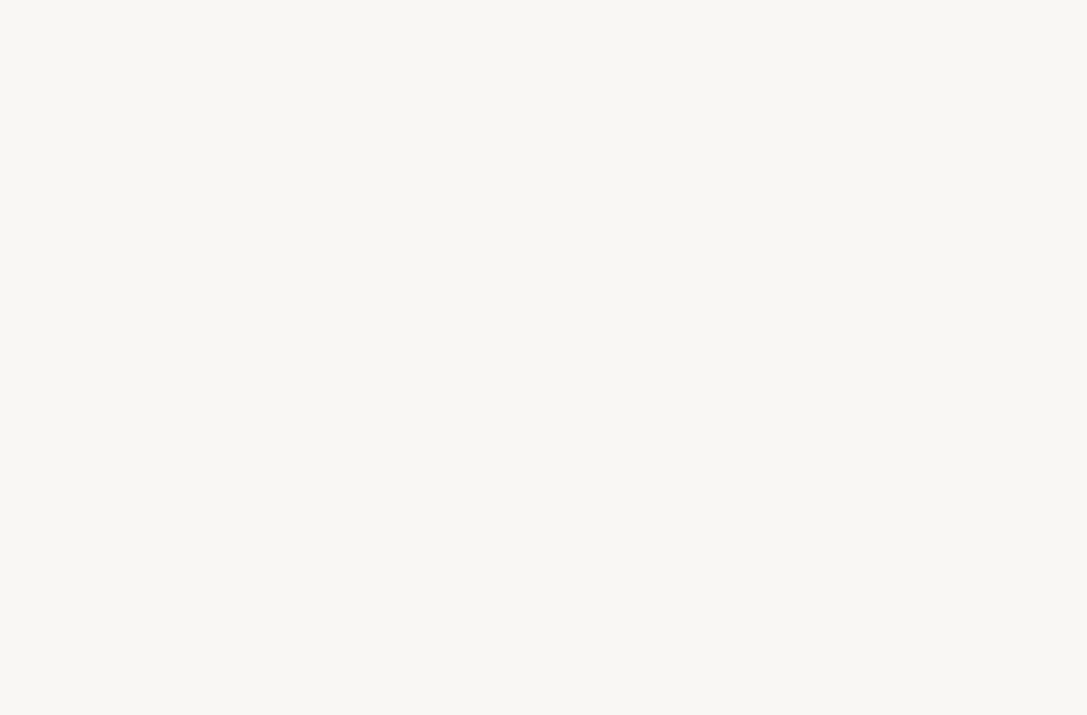
click at [765, 408] on div "a" at bounding box center [768, 396] width 24 height 73
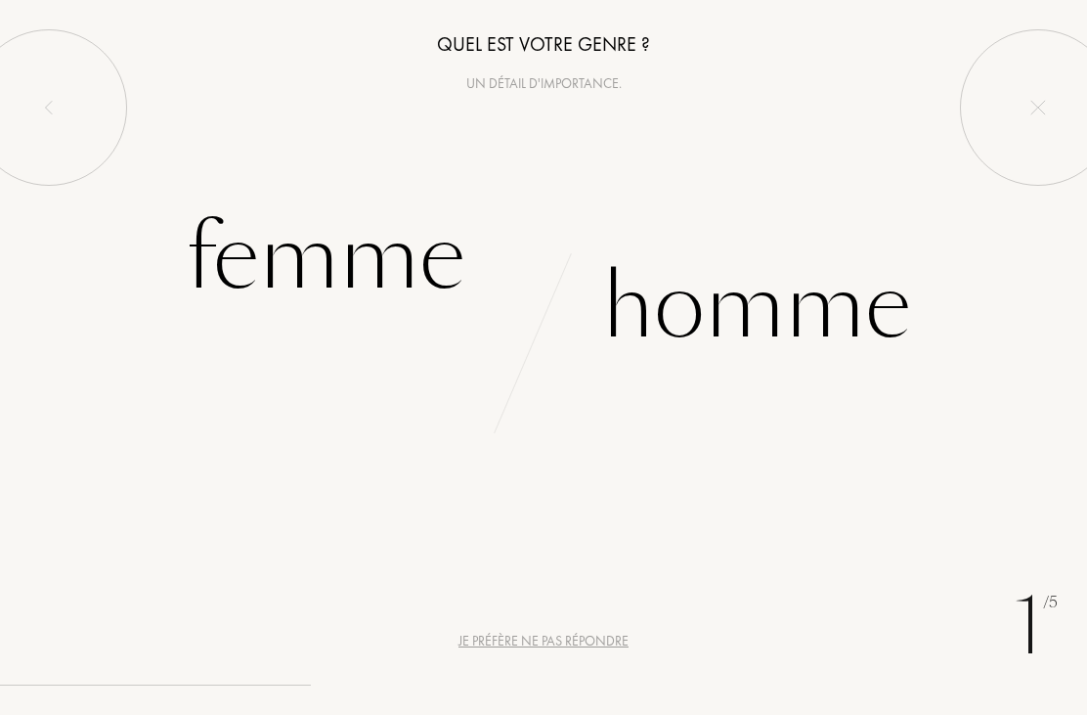
click at [300, 269] on div "Femme" at bounding box center [326, 258] width 280 height 132
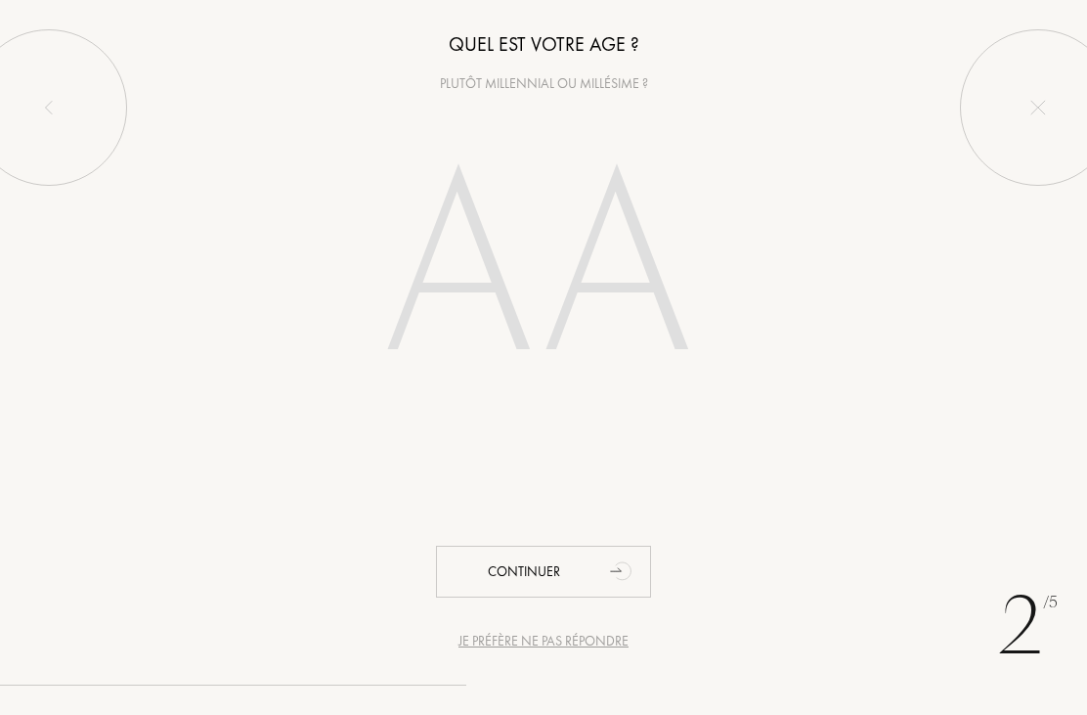
click at [462, 295] on input "number" at bounding box center [543, 272] width 420 height 337
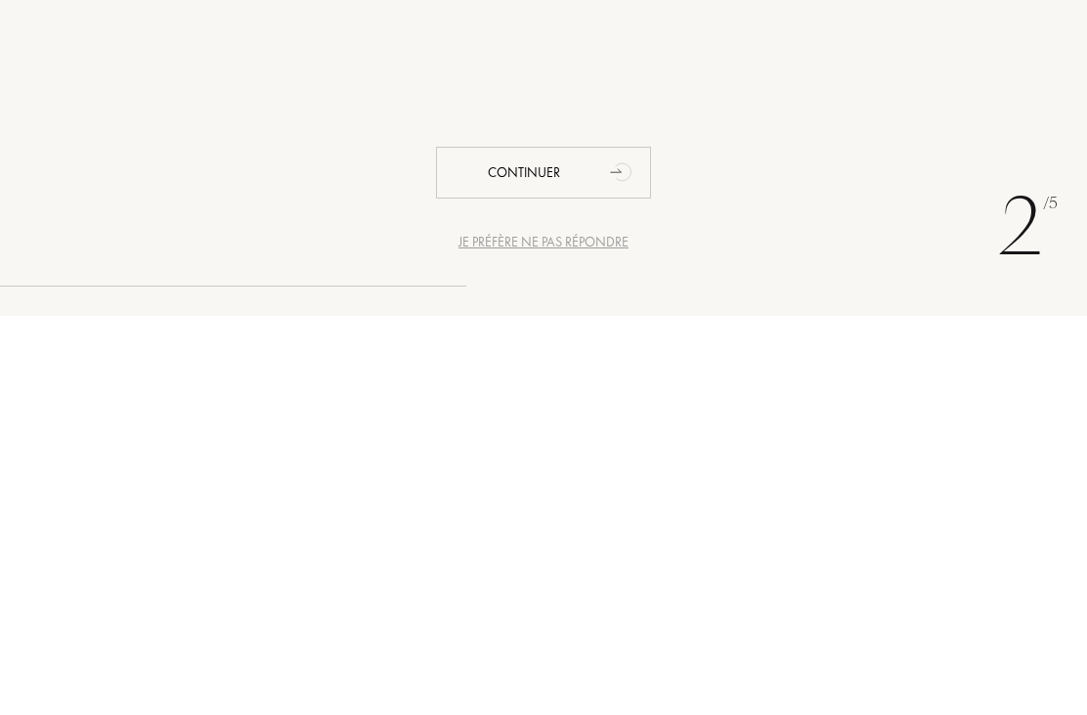
type input "65"
click at [590, 546] on div "Continuer" at bounding box center [543, 572] width 215 height 52
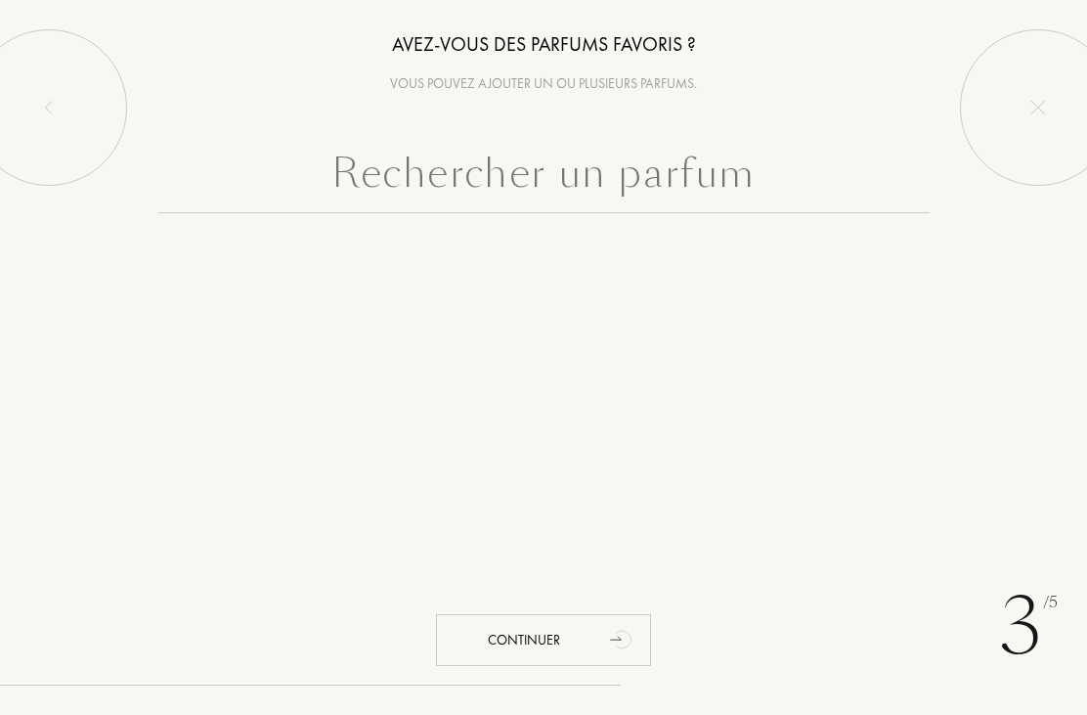
click at [322, 188] on input "text" at bounding box center [544, 178] width 772 height 70
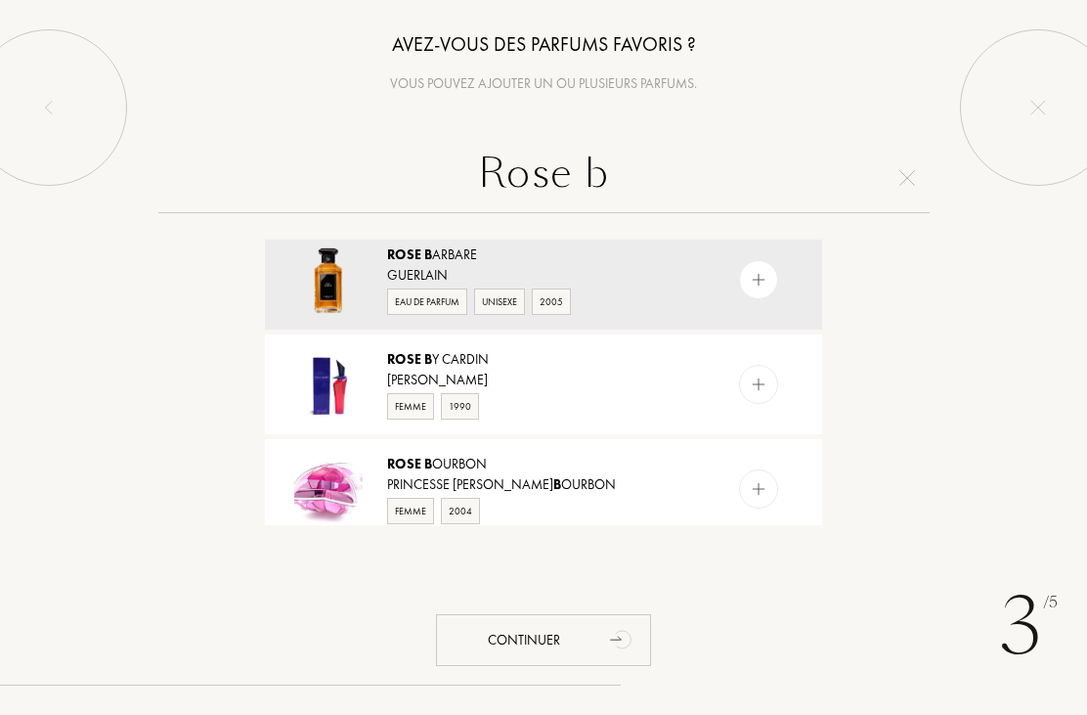
scroll to position [10, 0]
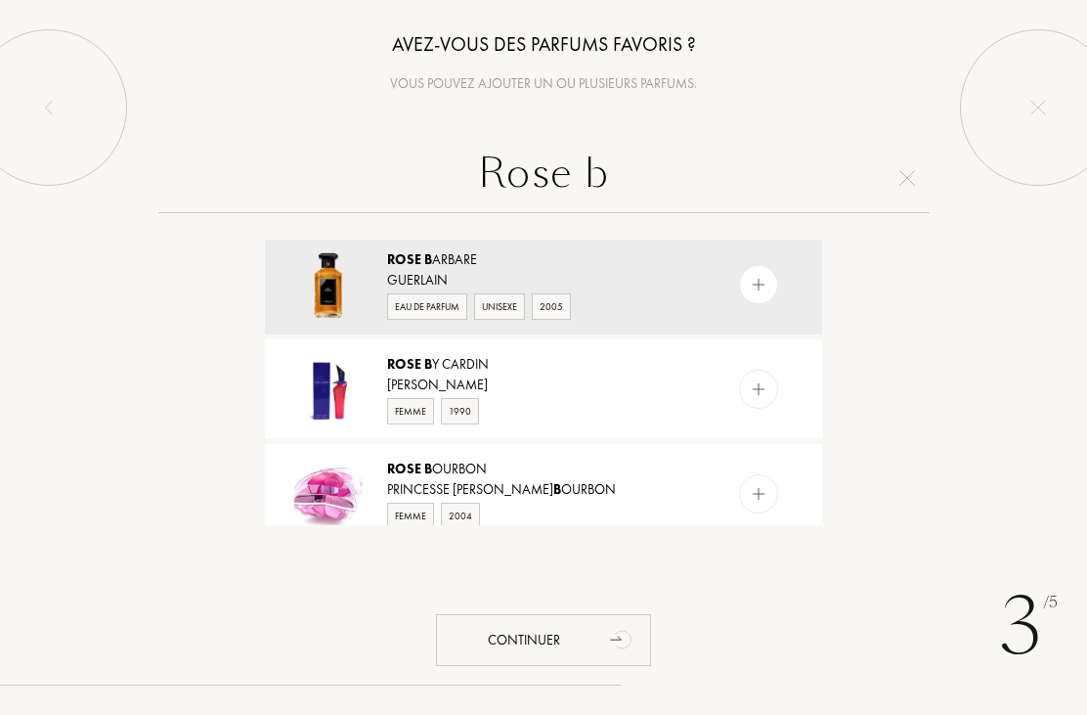
type input "Rose b"
click at [513, 263] on div "Rose B arbare" at bounding box center [542, 259] width 311 height 21
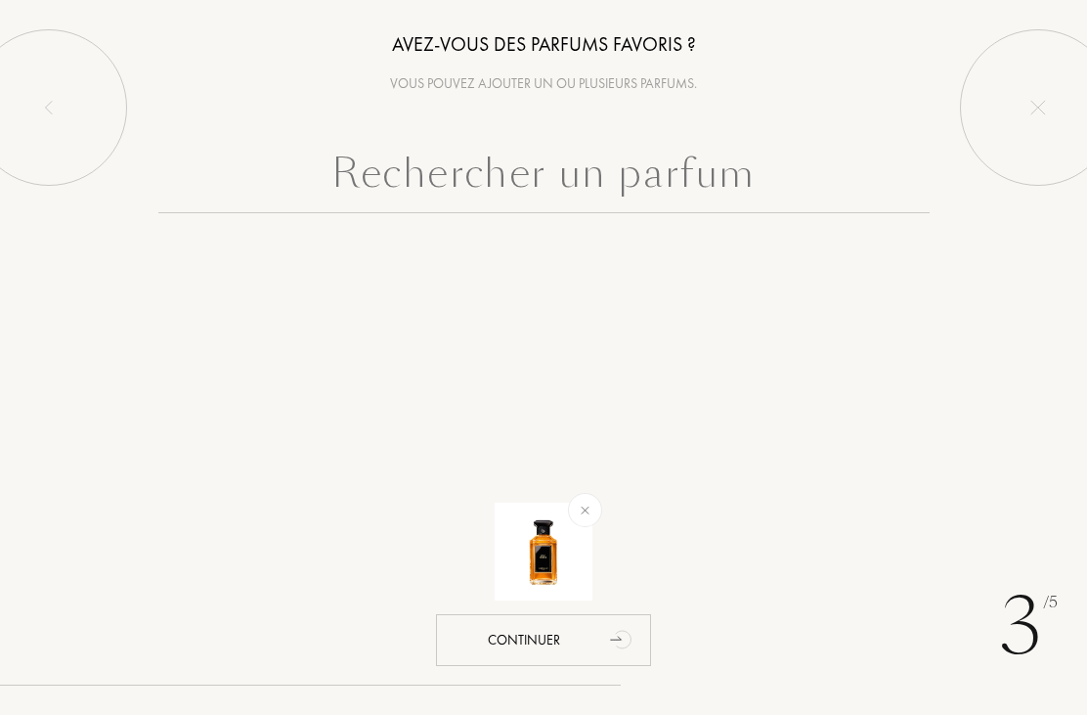
scroll to position [0, 0]
click at [552, 184] on input "text" at bounding box center [544, 178] width 772 height 70
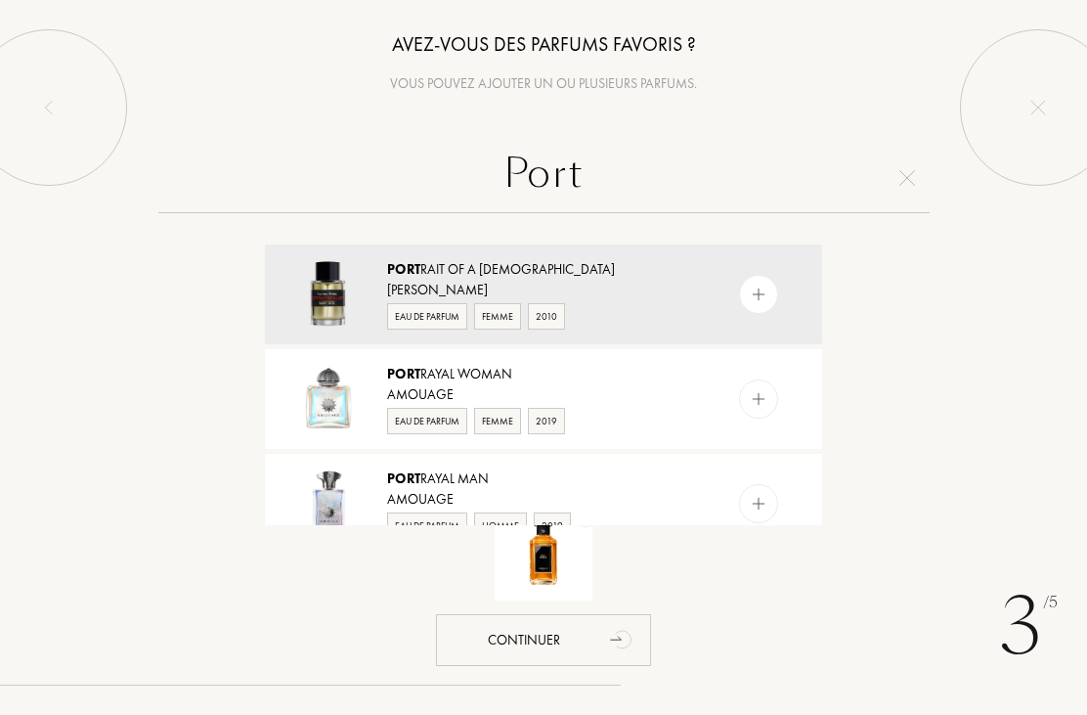
type input "Port"
click at [616, 277] on div "Port rait of a Lady" at bounding box center [542, 269] width 311 height 21
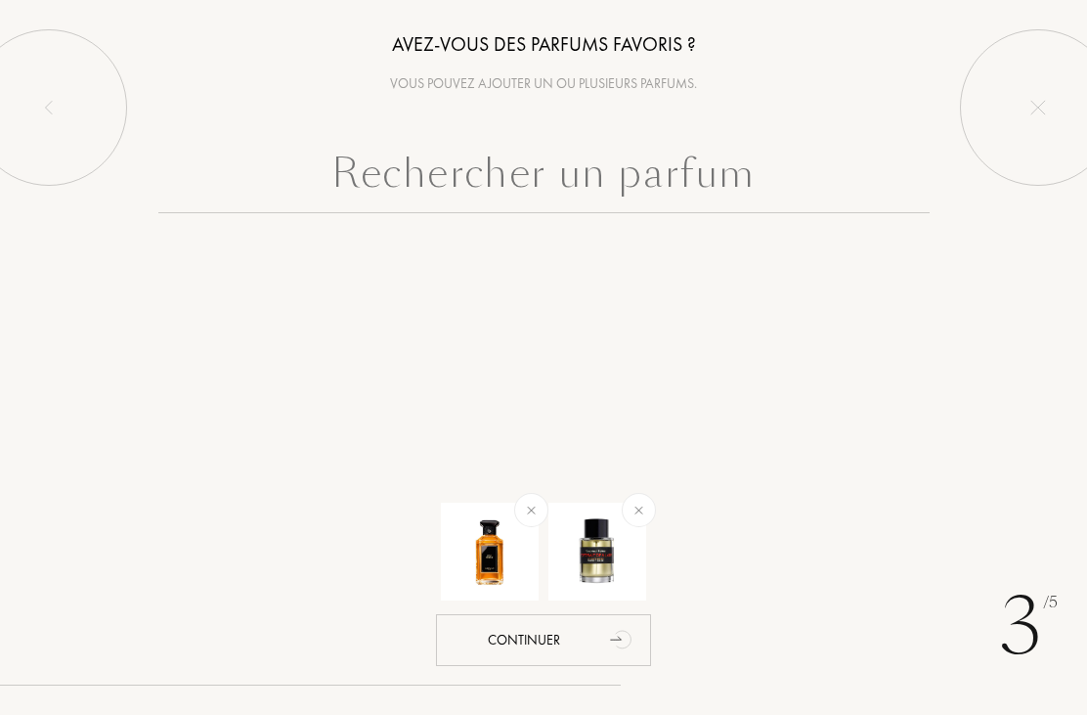
click at [655, 180] on input "text" at bounding box center [544, 178] width 772 height 70
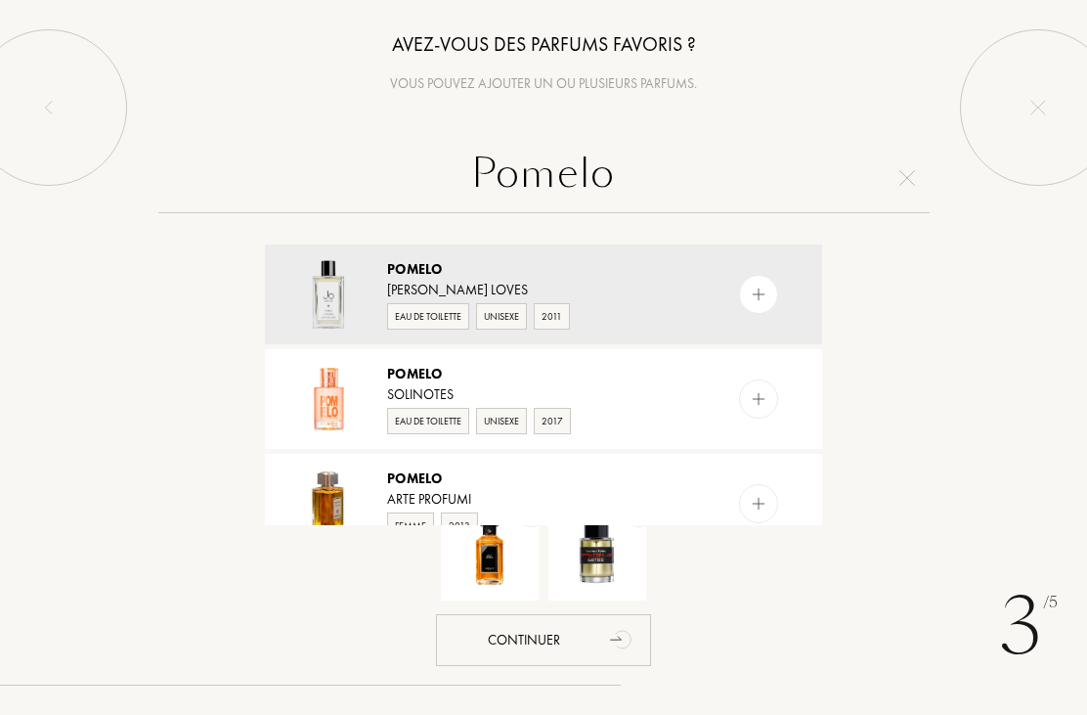
type input "Pomelo"
click at [627, 280] on div "Jo Loves" at bounding box center [542, 290] width 311 height 21
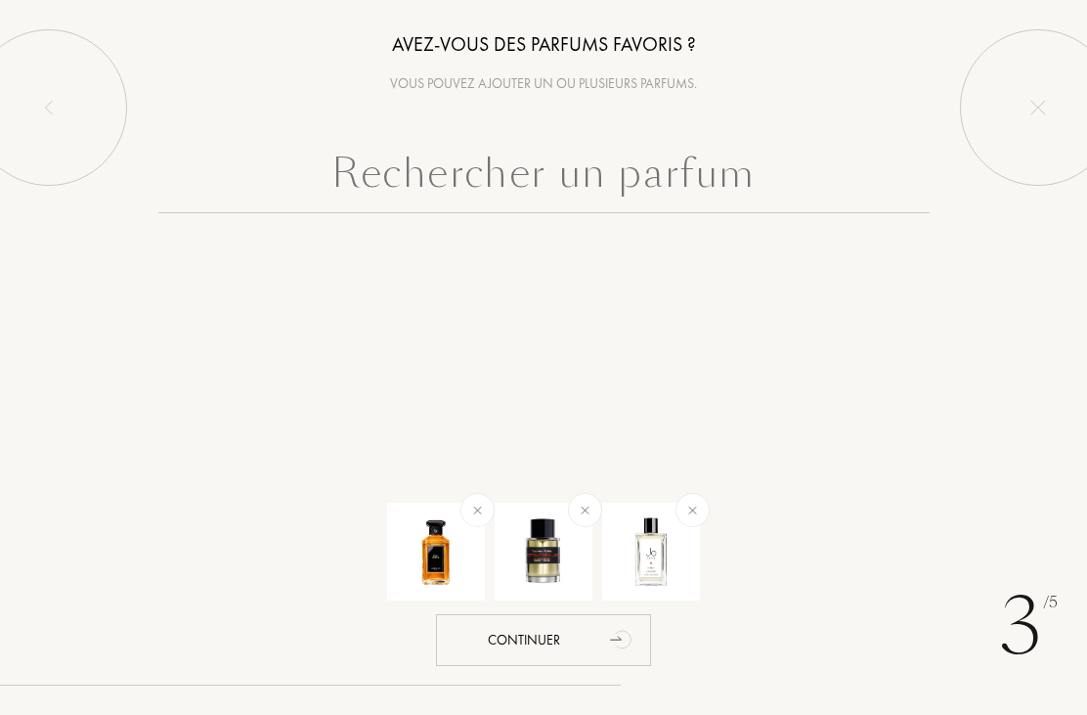
click at [662, 188] on input "text" at bounding box center [544, 178] width 772 height 70
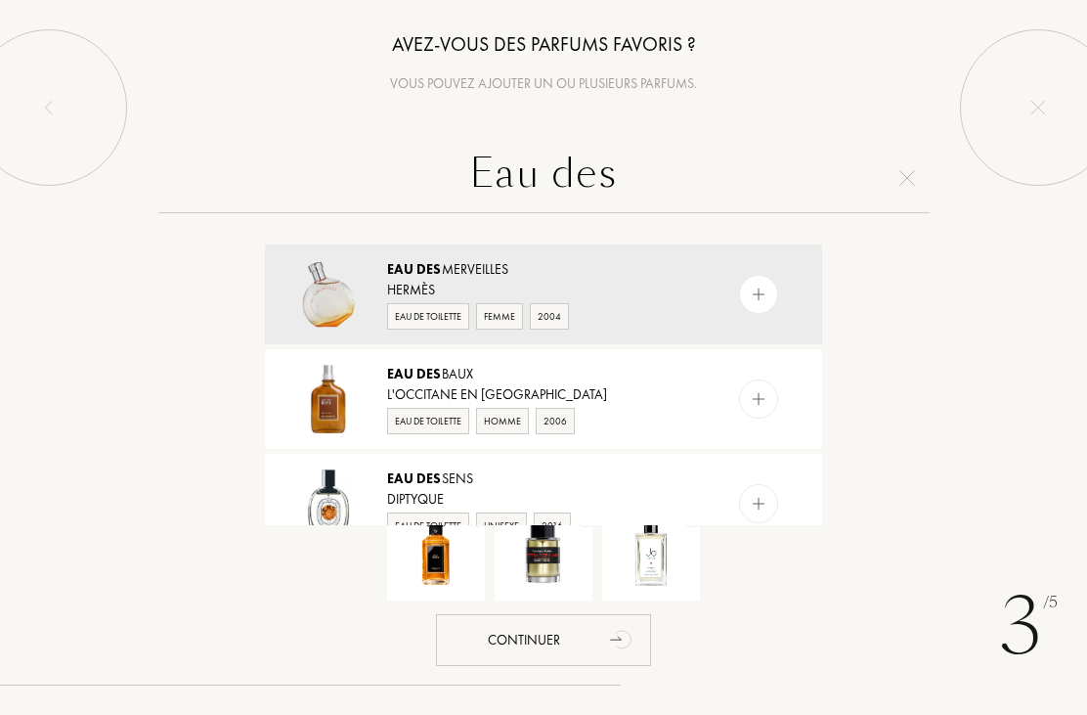
type input "Eau des"
click at [647, 283] on div "Hermès" at bounding box center [542, 290] width 311 height 21
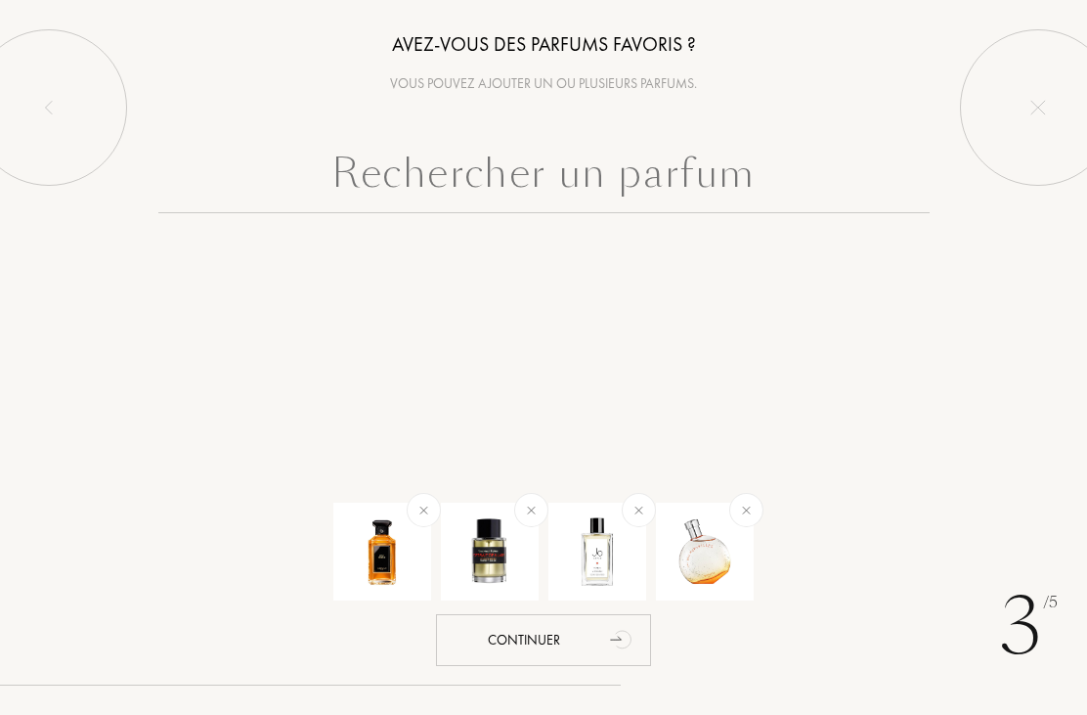
click at [644, 185] on input "text" at bounding box center [544, 178] width 772 height 70
type input "E"
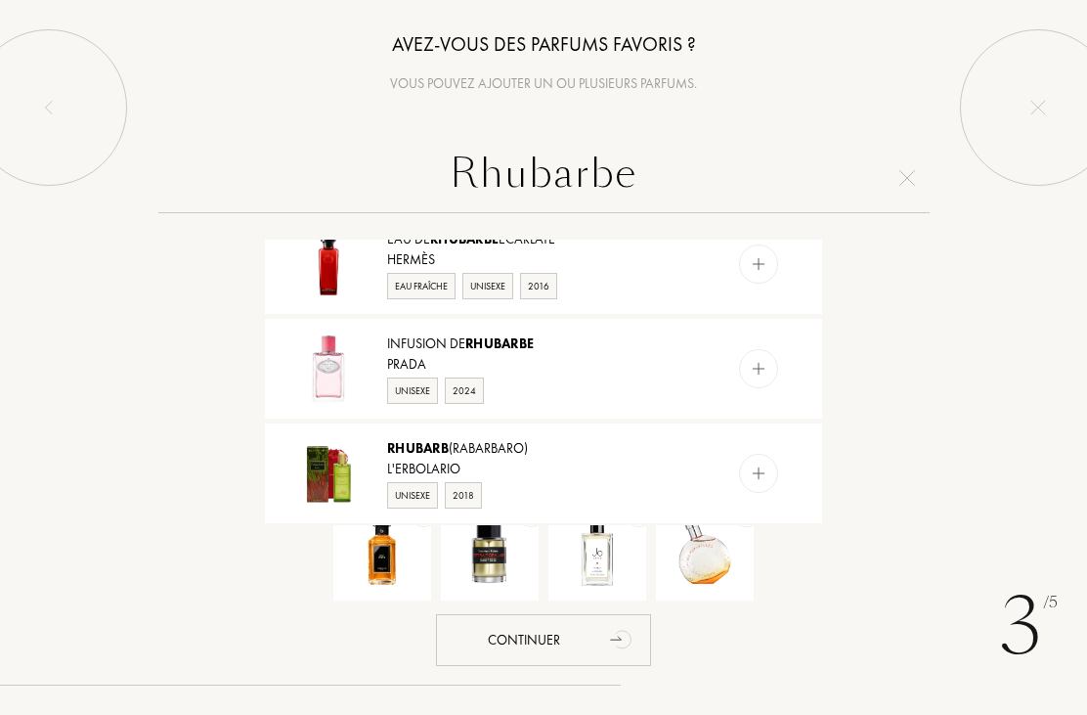
scroll to position [552, 0]
type input "Rhubarbe"
click at [695, 272] on div "Eau Fraîche Unisexe 2016" at bounding box center [542, 285] width 311 height 29
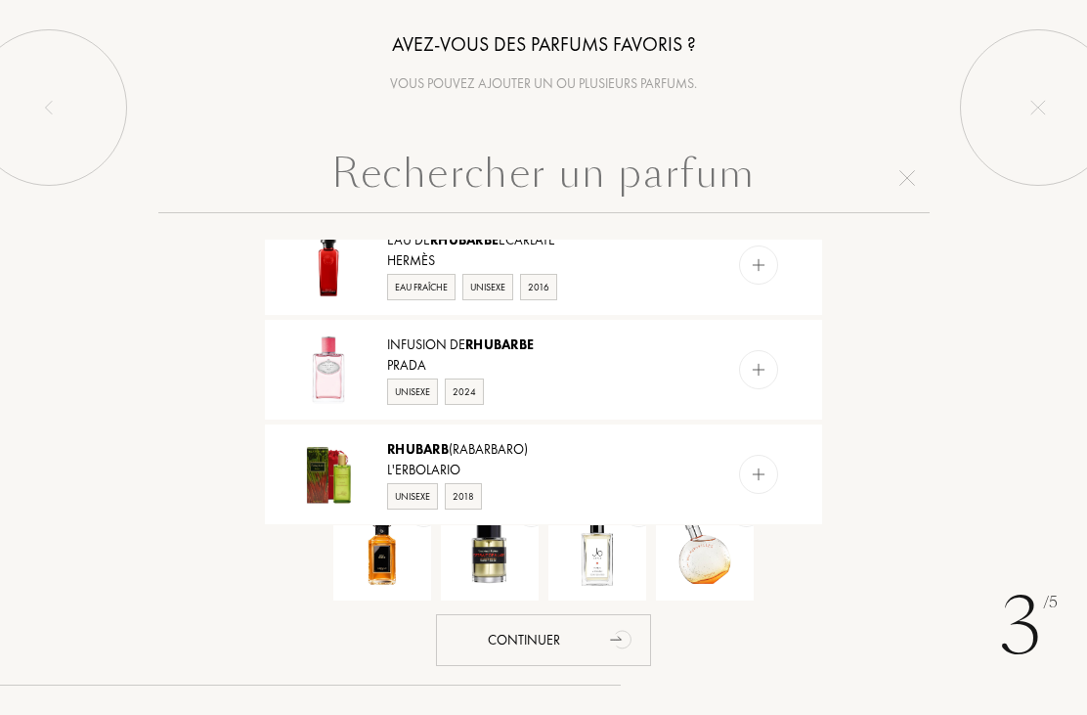
scroll to position [0, 0]
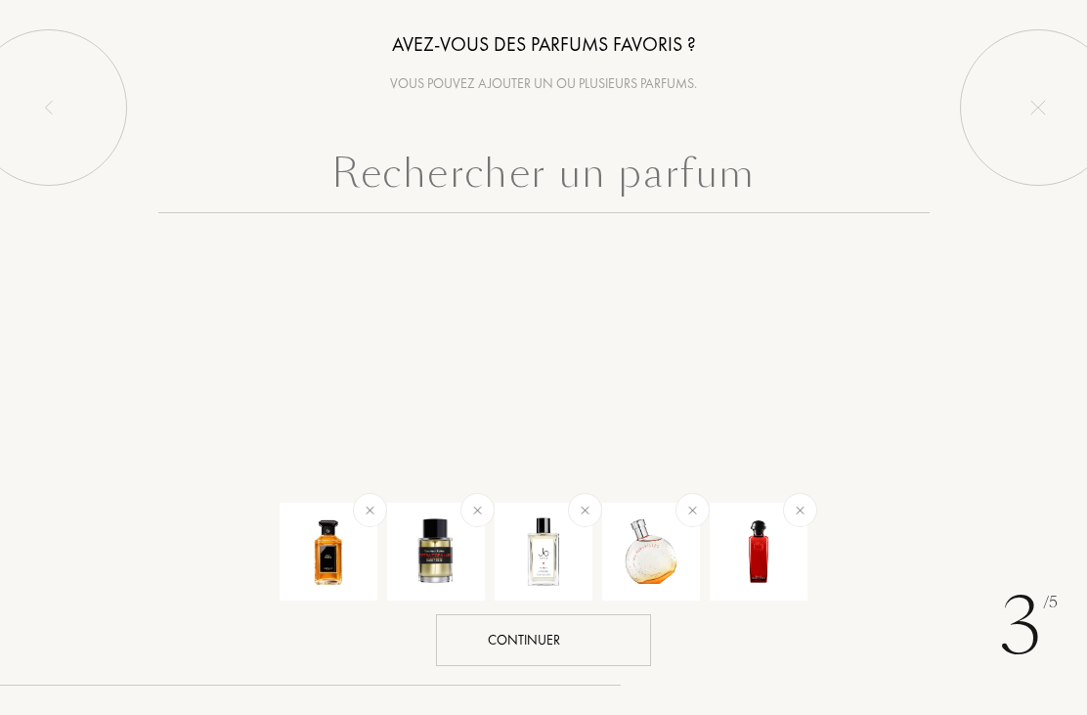
click at [580, 641] on div "Continuer" at bounding box center [543, 640] width 215 height 52
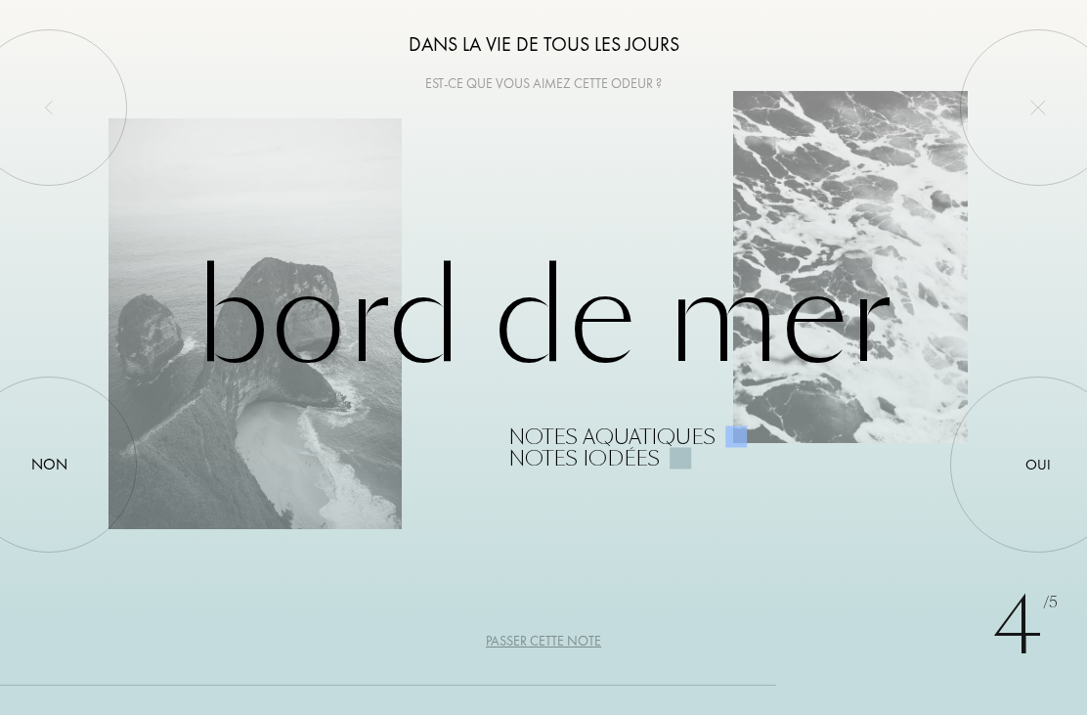
click at [552, 638] on div "Passer cette note" at bounding box center [543, 641] width 115 height 21
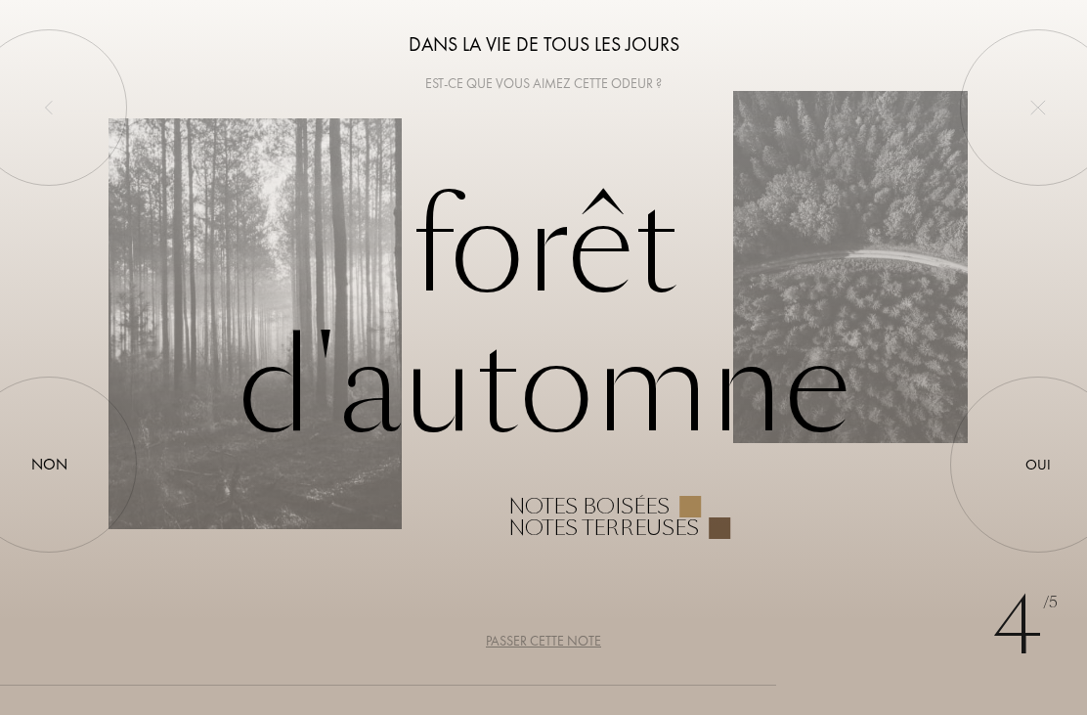
click at [552, 642] on div "Passer cette note" at bounding box center [543, 641] width 115 height 21
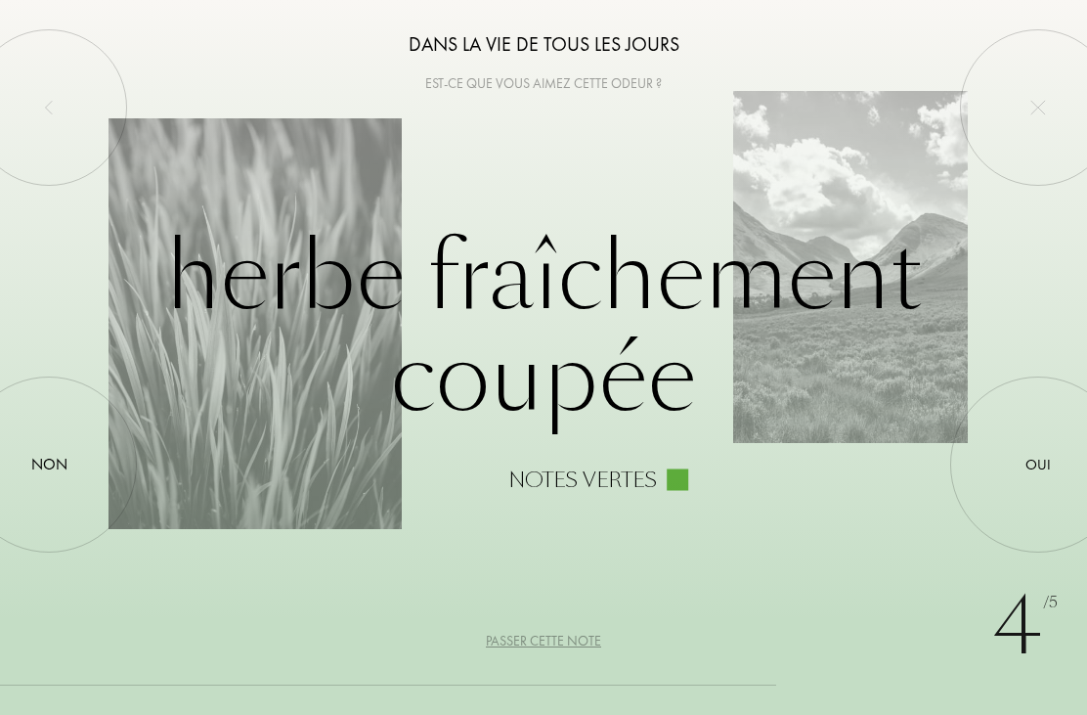
click at [562, 634] on div "Passer cette note" at bounding box center [543, 641] width 115 height 21
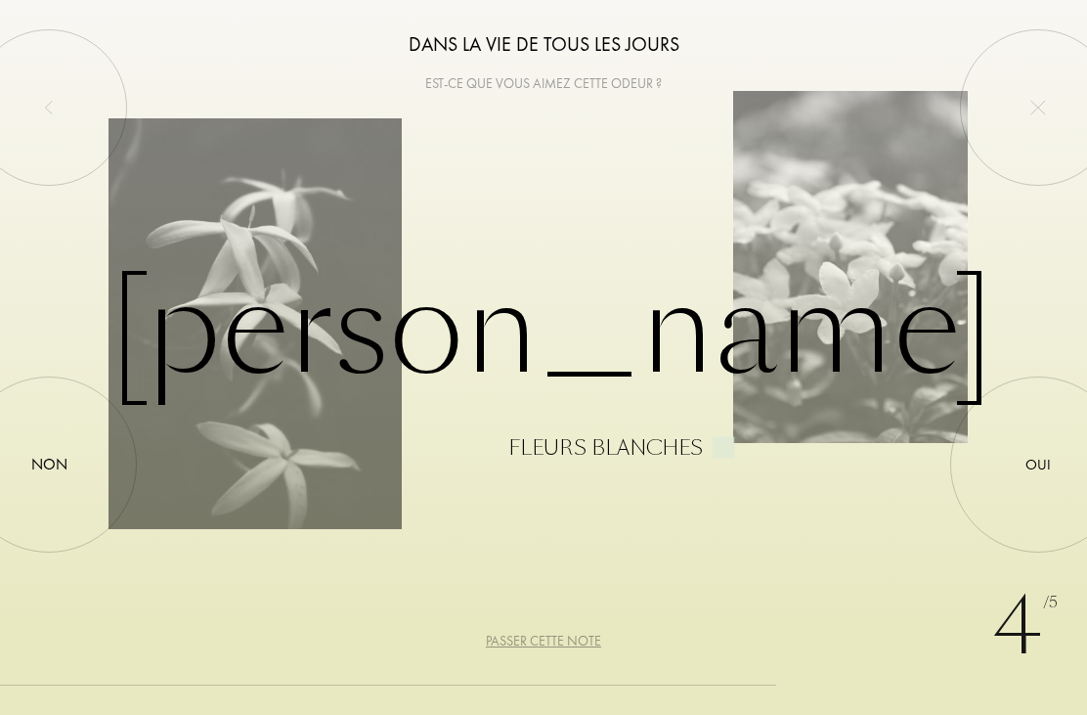
click at [1038, 457] on div "Oui" at bounding box center [1038, 465] width 25 height 22
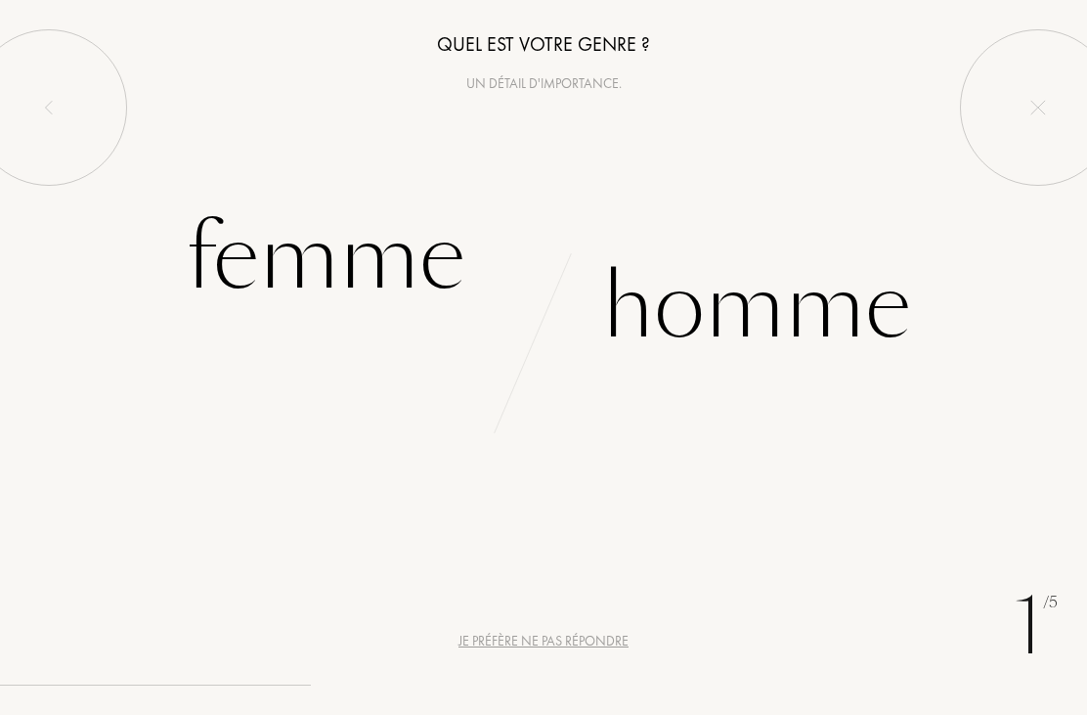
click at [349, 270] on div "Femme" at bounding box center [326, 258] width 280 height 132
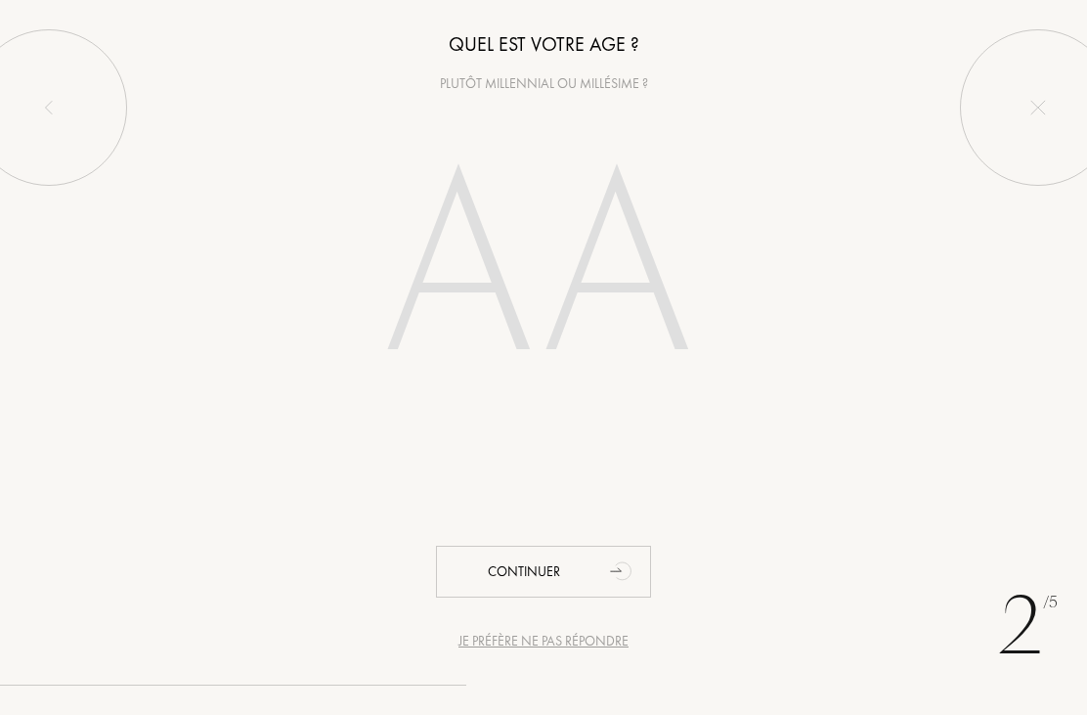
click at [513, 300] on input "number" at bounding box center [543, 272] width 420 height 337
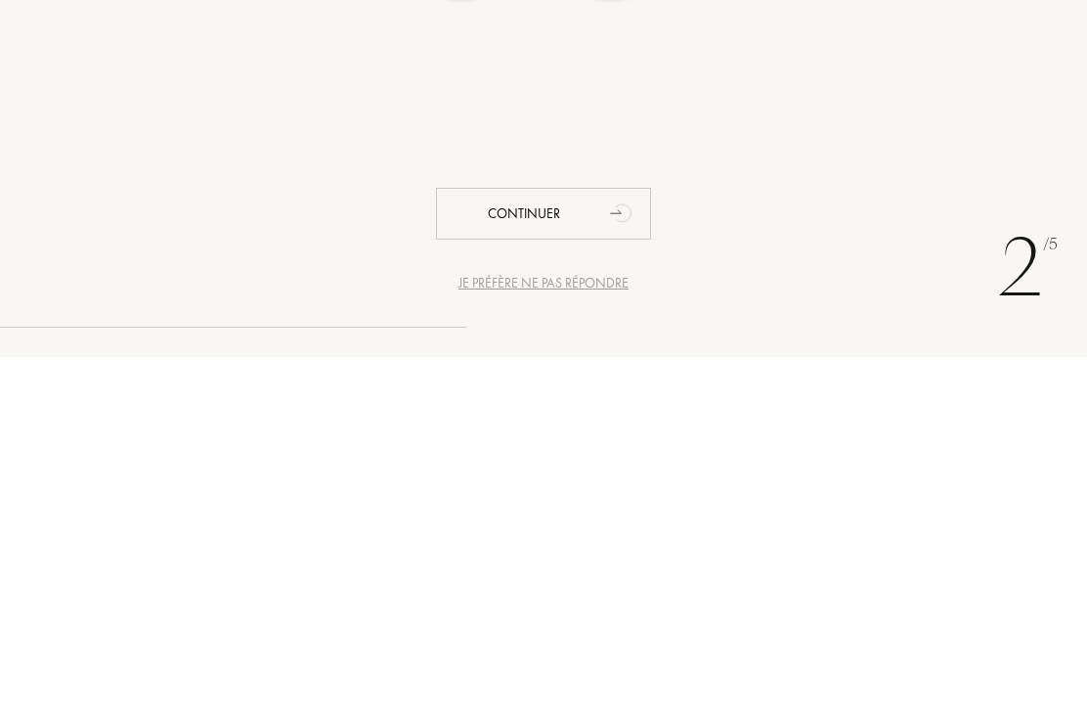
type input "65"
click at [566, 546] on div "Continuer" at bounding box center [543, 572] width 215 height 52
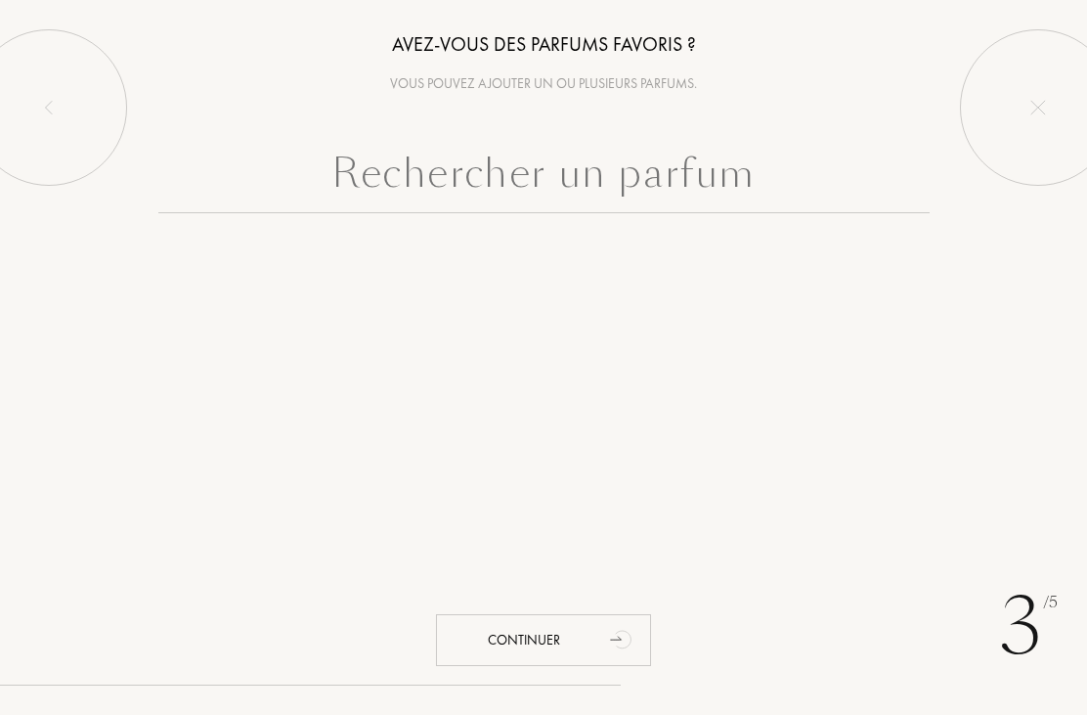
click at [411, 190] on input "text" at bounding box center [544, 178] width 772 height 70
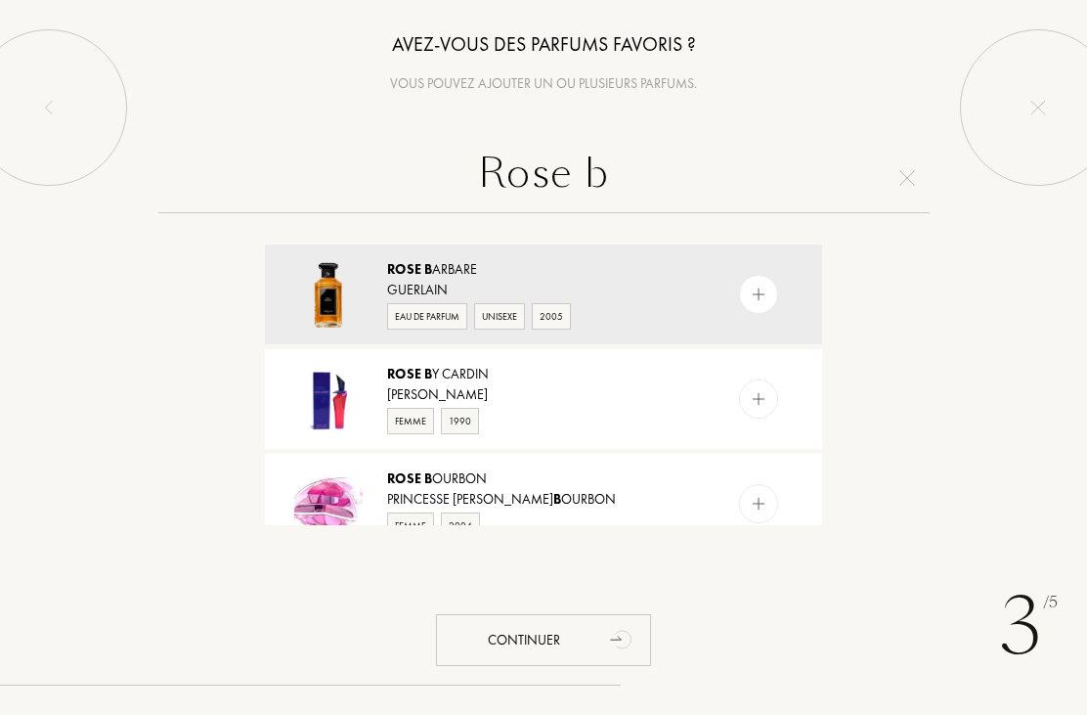
type input "Rose b"
click at [566, 276] on div "Rose B arbare" at bounding box center [542, 269] width 311 height 21
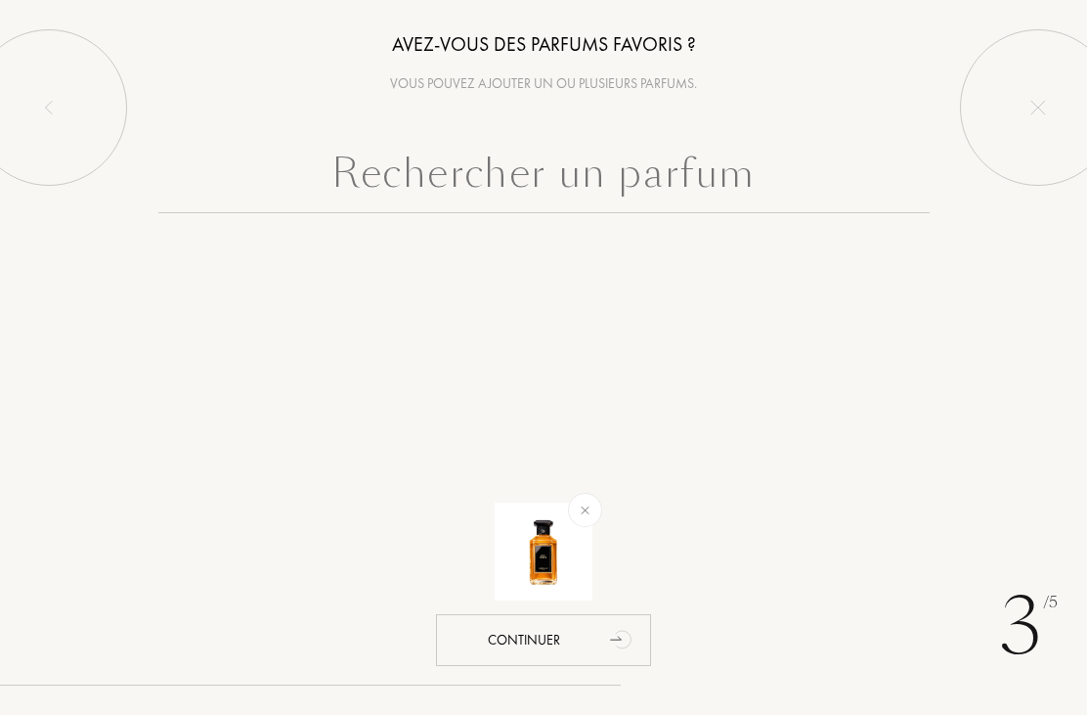
click at [635, 178] on input "text" at bounding box center [544, 178] width 772 height 70
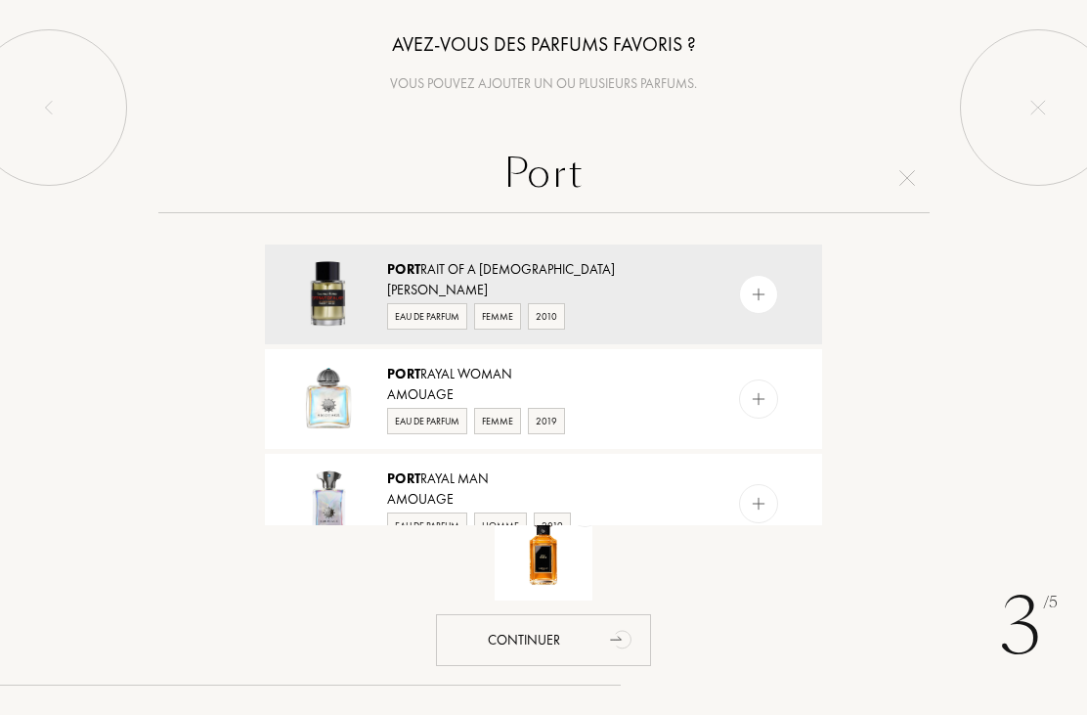
type input "Port"
click at [626, 279] on div "Port rait of a [DEMOGRAPHIC_DATA]" at bounding box center [542, 269] width 311 height 21
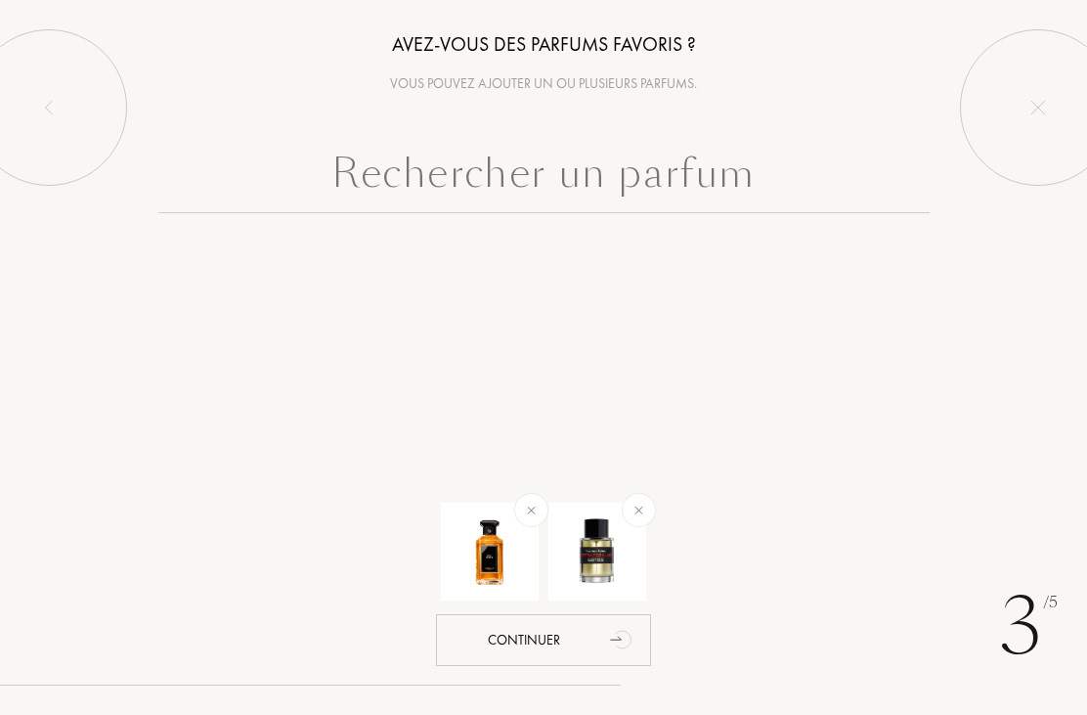
click at [659, 182] on input "text" at bounding box center [544, 178] width 772 height 70
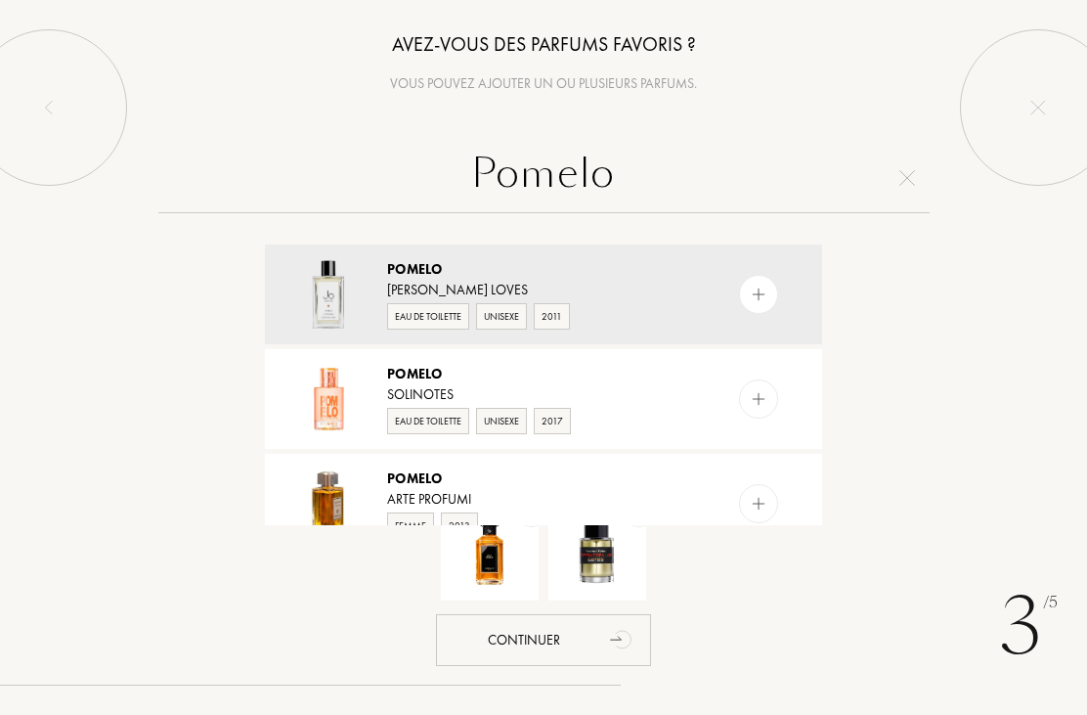
type input "Pomelo"
click at [324, 278] on img at bounding box center [328, 294] width 68 height 68
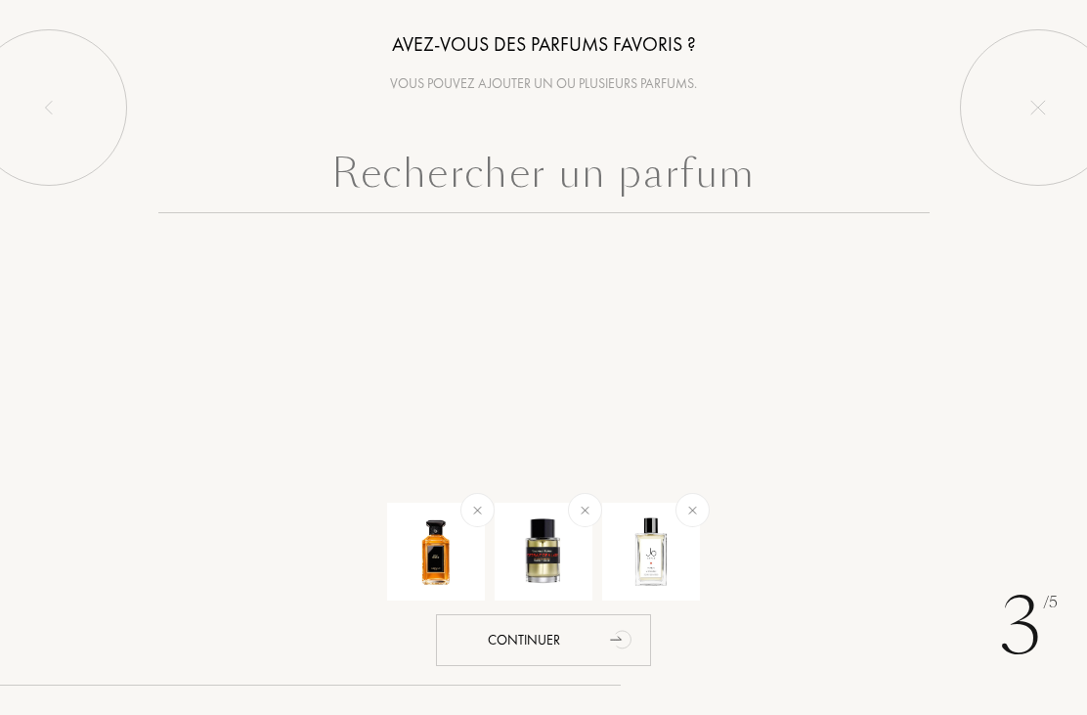
click at [722, 178] on input "text" at bounding box center [544, 178] width 772 height 70
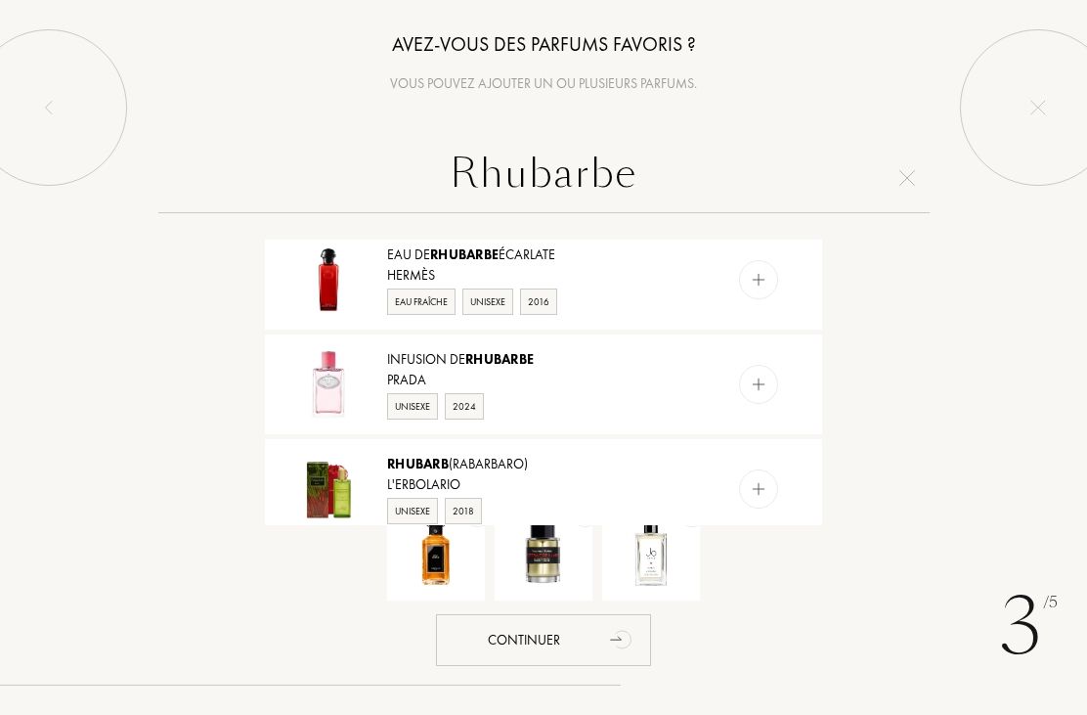
scroll to position [535, 0]
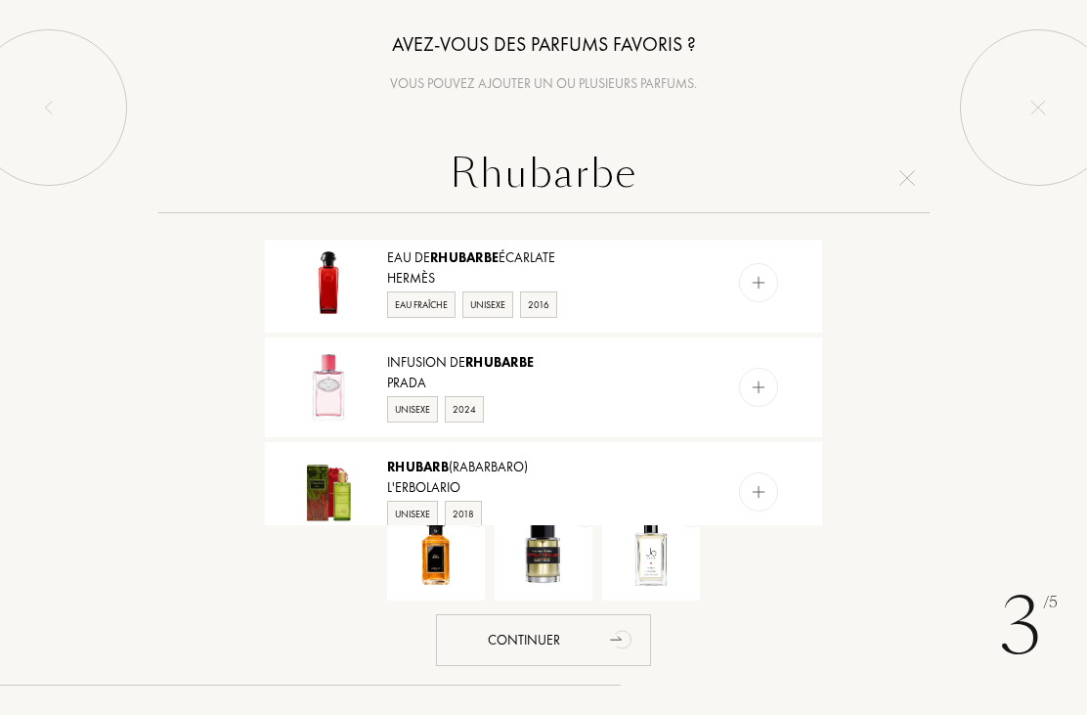
type input "Rhubarbe"
click at [648, 271] on div "Hermès" at bounding box center [542, 278] width 311 height 21
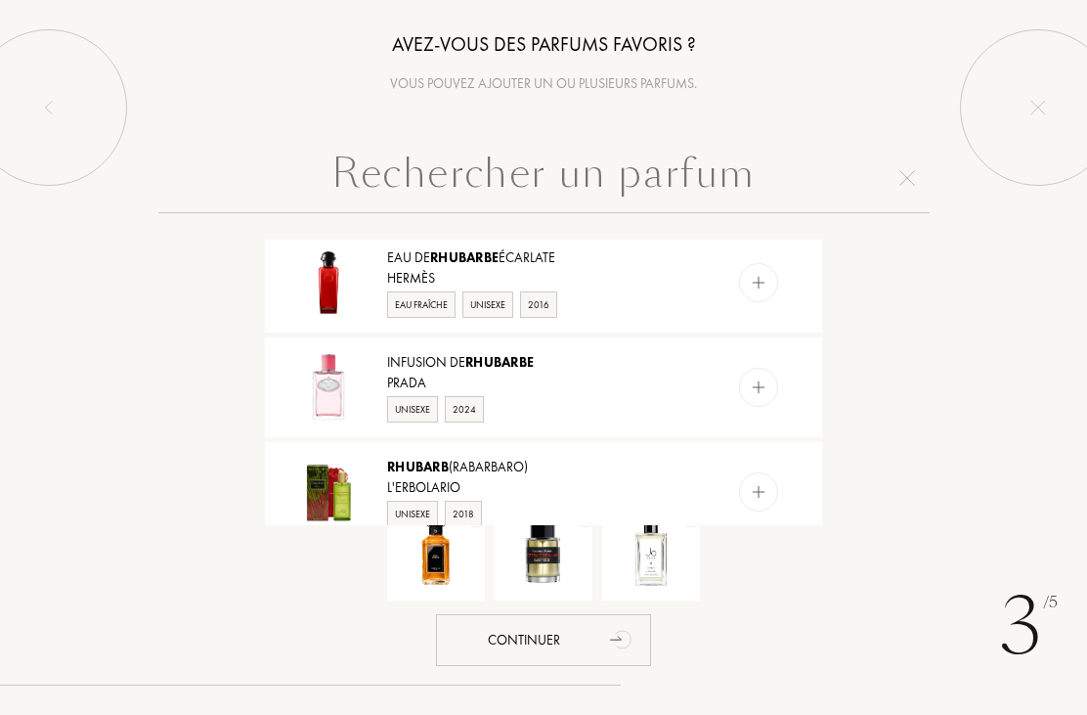
scroll to position [0, 0]
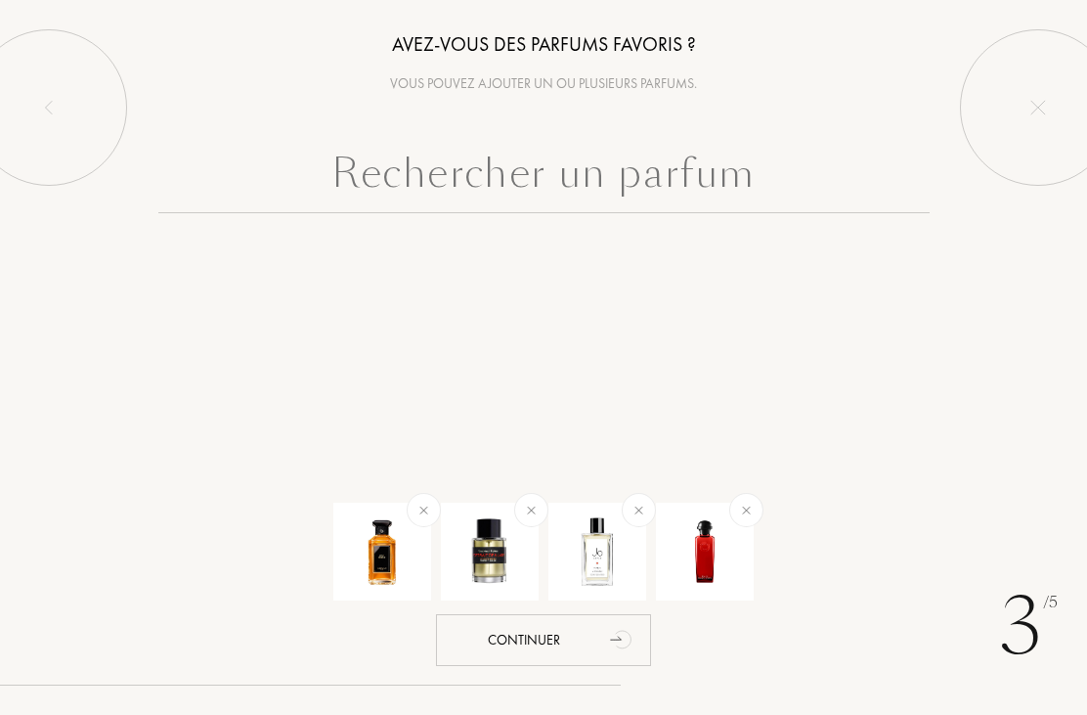
click at [646, 183] on input "text" at bounding box center [544, 178] width 772 height 70
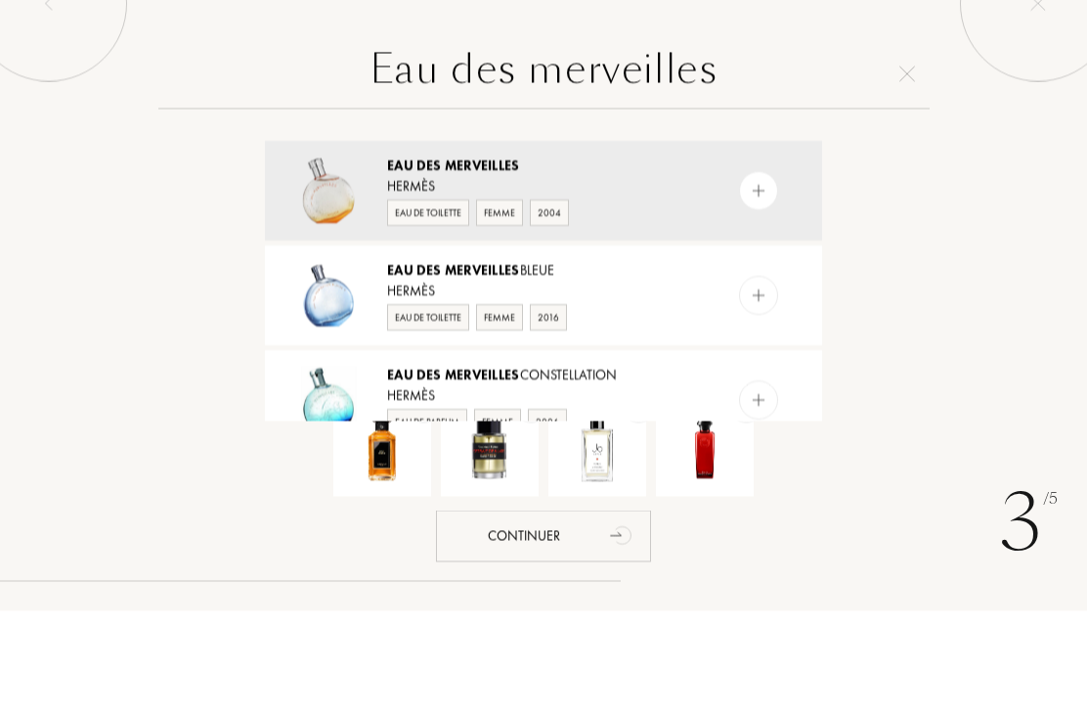
type input "Eau des merveilles"
click at [669, 300] on div "Eau de Toilette Femme 2004" at bounding box center [542, 314] width 311 height 29
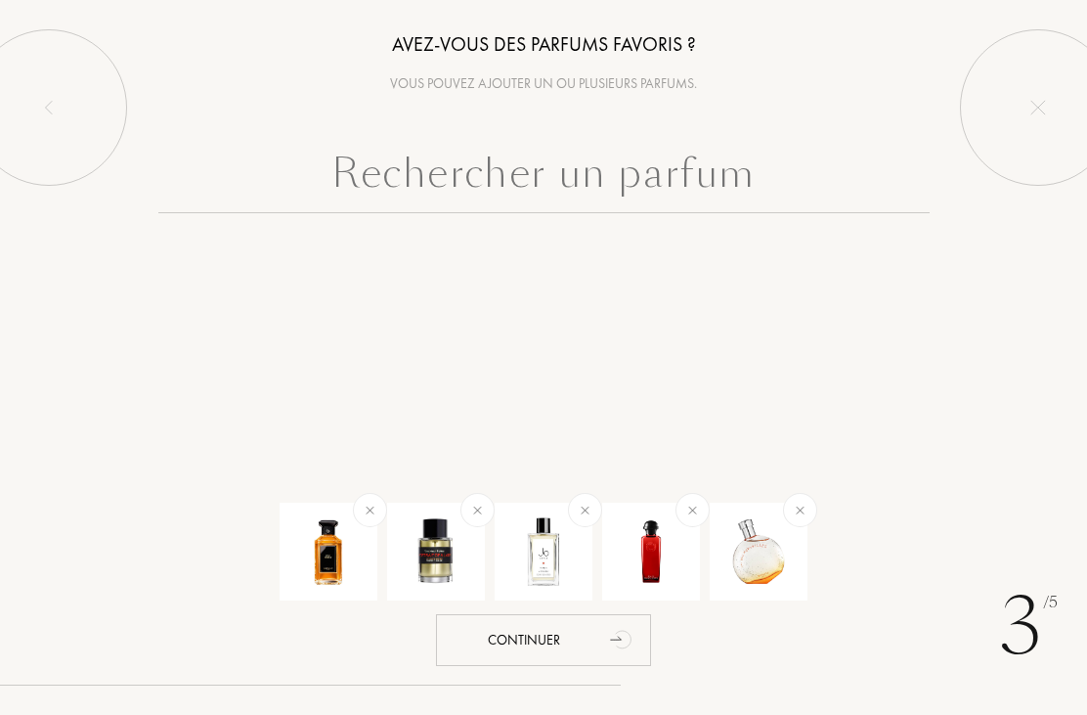
click at [534, 647] on div "Continuer" at bounding box center [543, 640] width 215 height 52
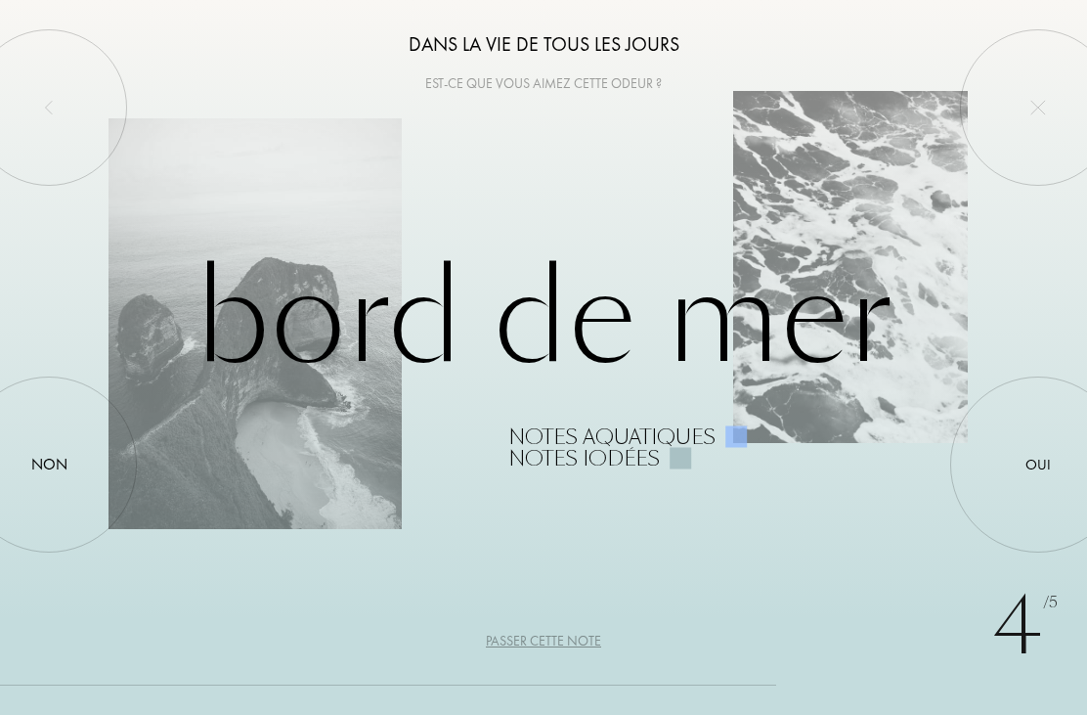
click at [1038, 464] on div at bounding box center [1038, 464] width 0 height 0
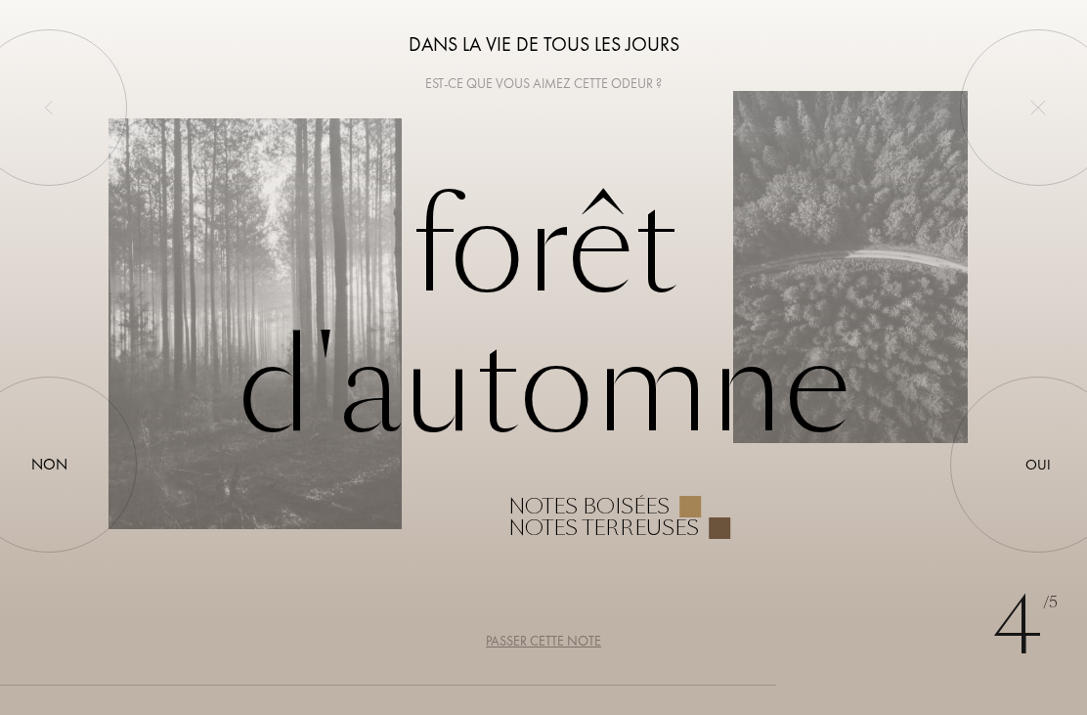
click at [37, 463] on div "Non" at bounding box center [49, 464] width 36 height 23
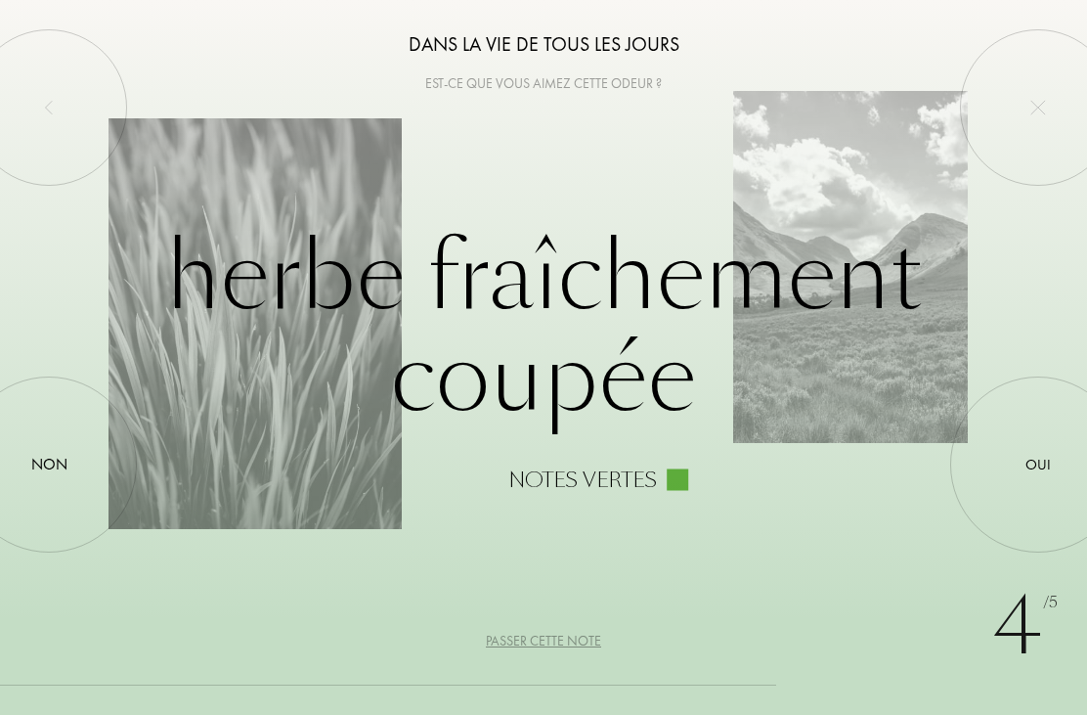
click at [49, 464] on div at bounding box center [49, 464] width 0 height 0
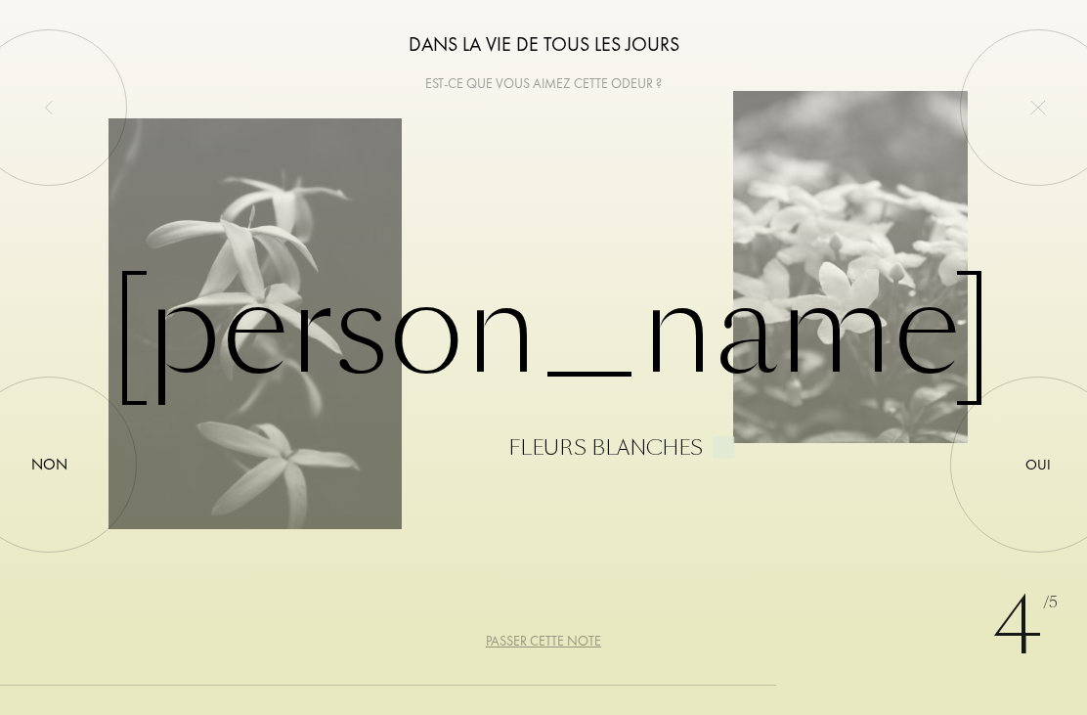
click at [1038, 464] on div at bounding box center [1038, 464] width 0 height 0
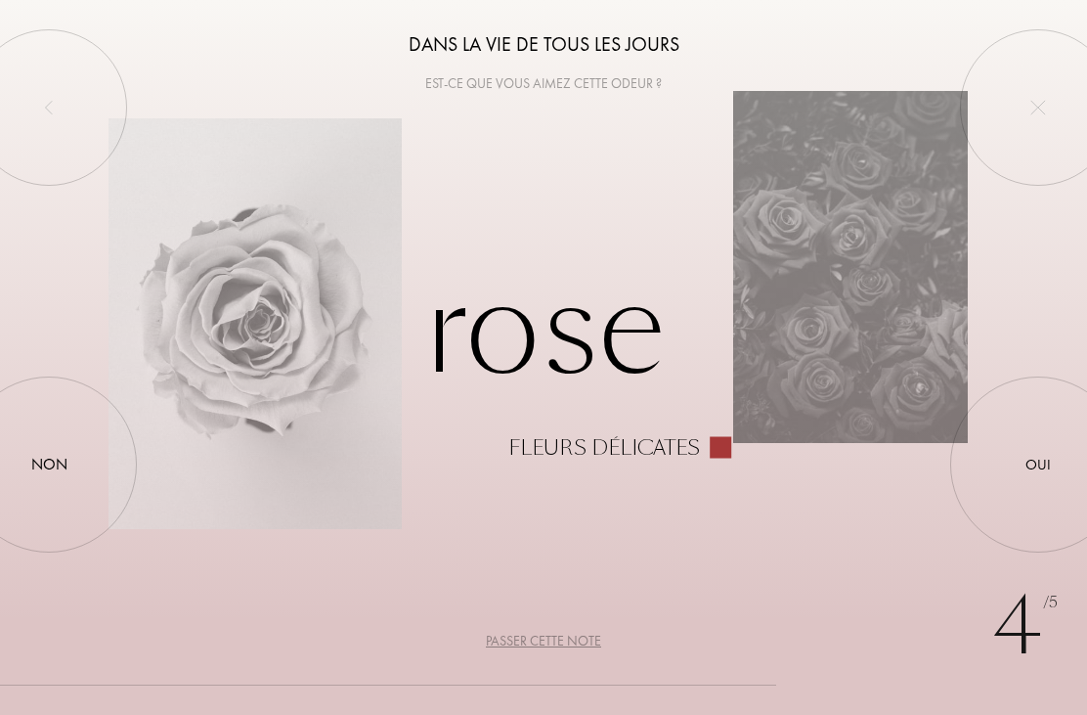
click at [1038, 464] on div at bounding box center [1038, 464] width 0 height 0
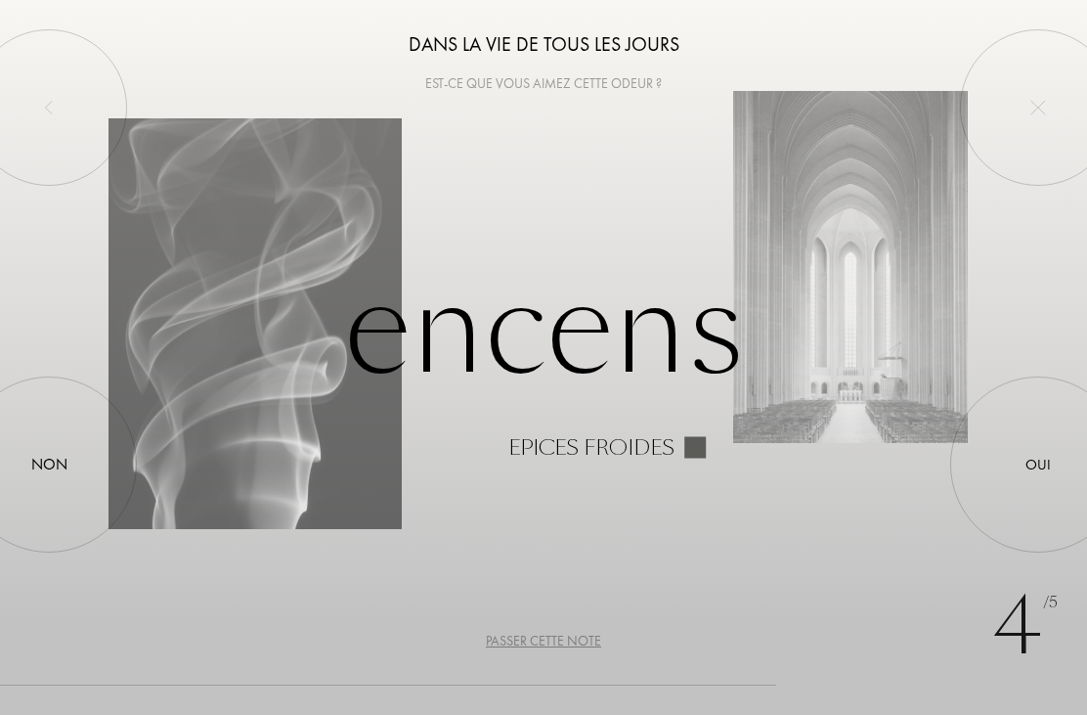
click at [40, 460] on div "Non" at bounding box center [49, 464] width 36 height 23
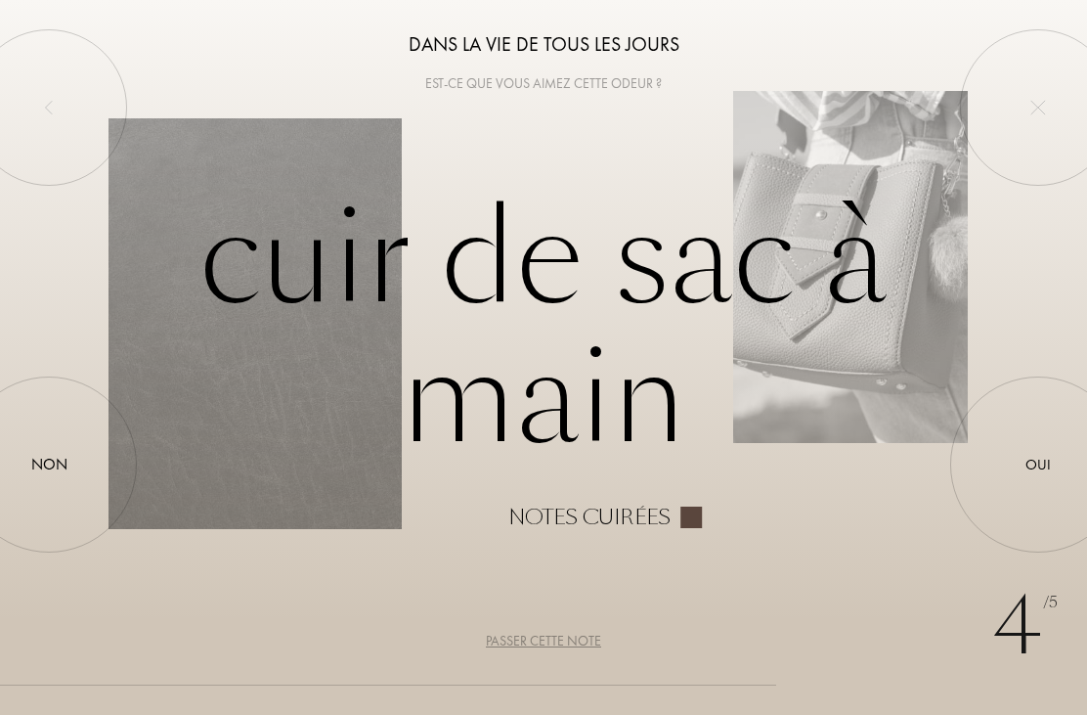
click at [1038, 464] on div at bounding box center [1038, 464] width 0 height 0
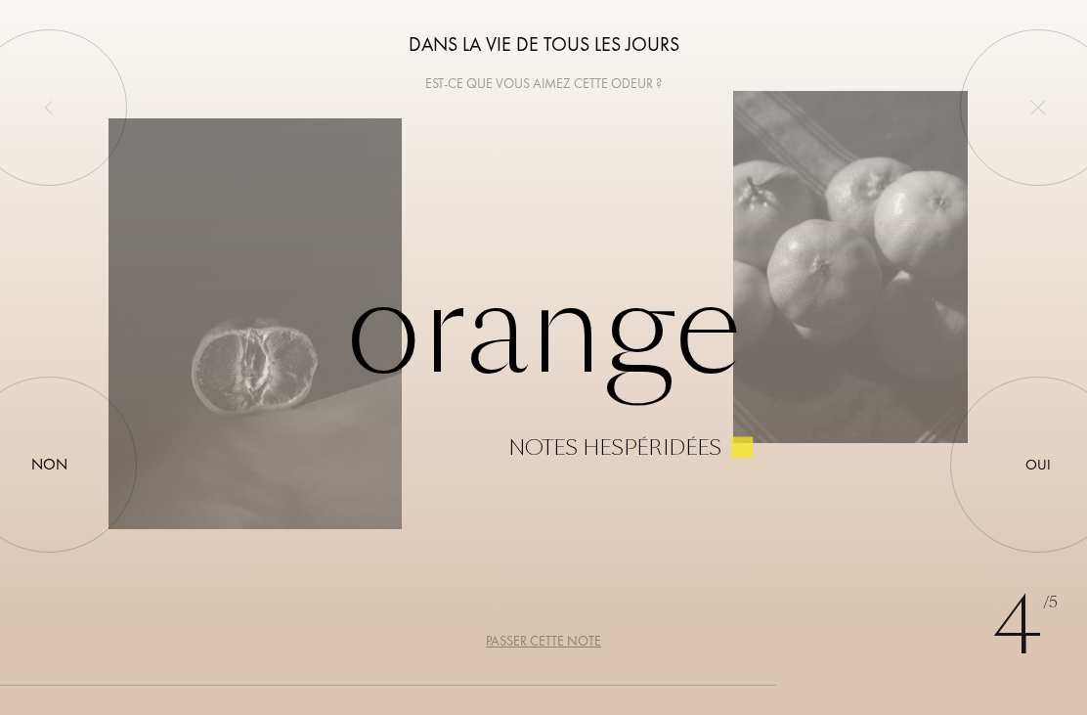
click at [1038, 464] on div at bounding box center [1038, 464] width 0 height 0
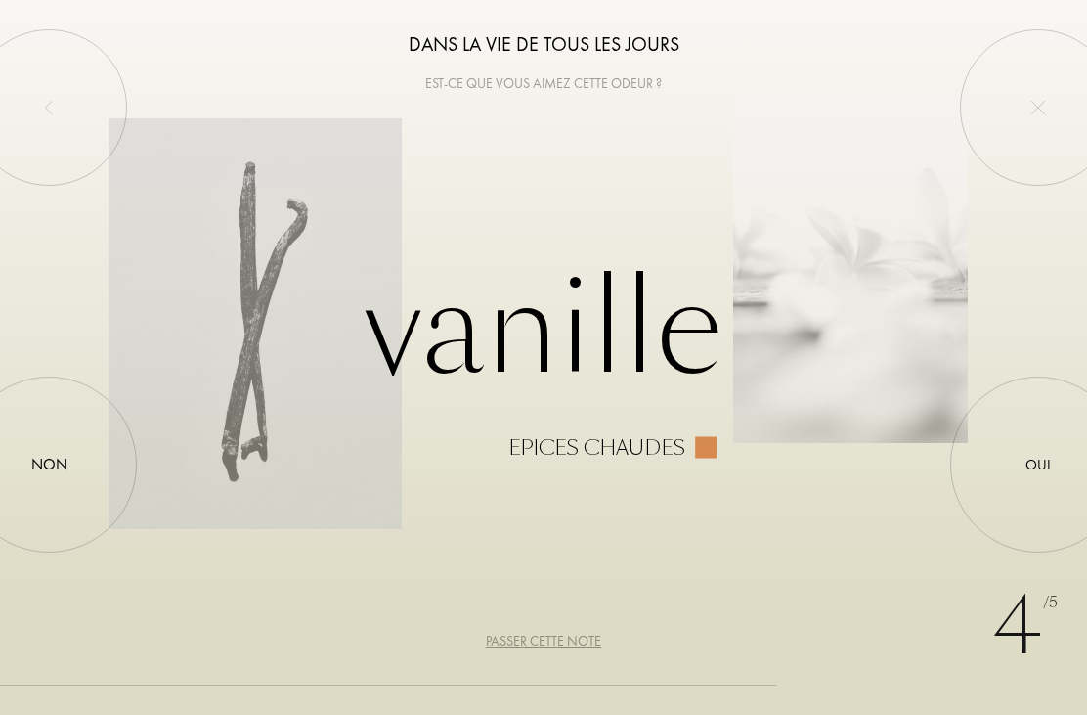
click at [562, 649] on div "Passer cette note" at bounding box center [543, 641] width 115 height 21
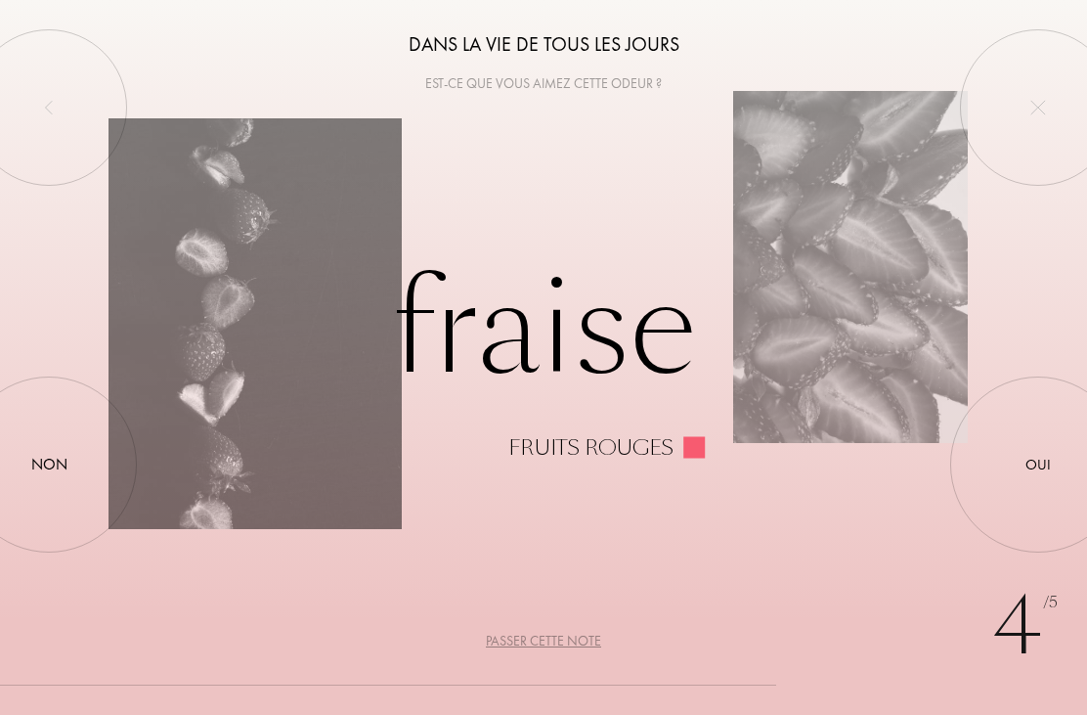
click at [1038, 464] on div at bounding box center [1038, 464] width 0 height 0
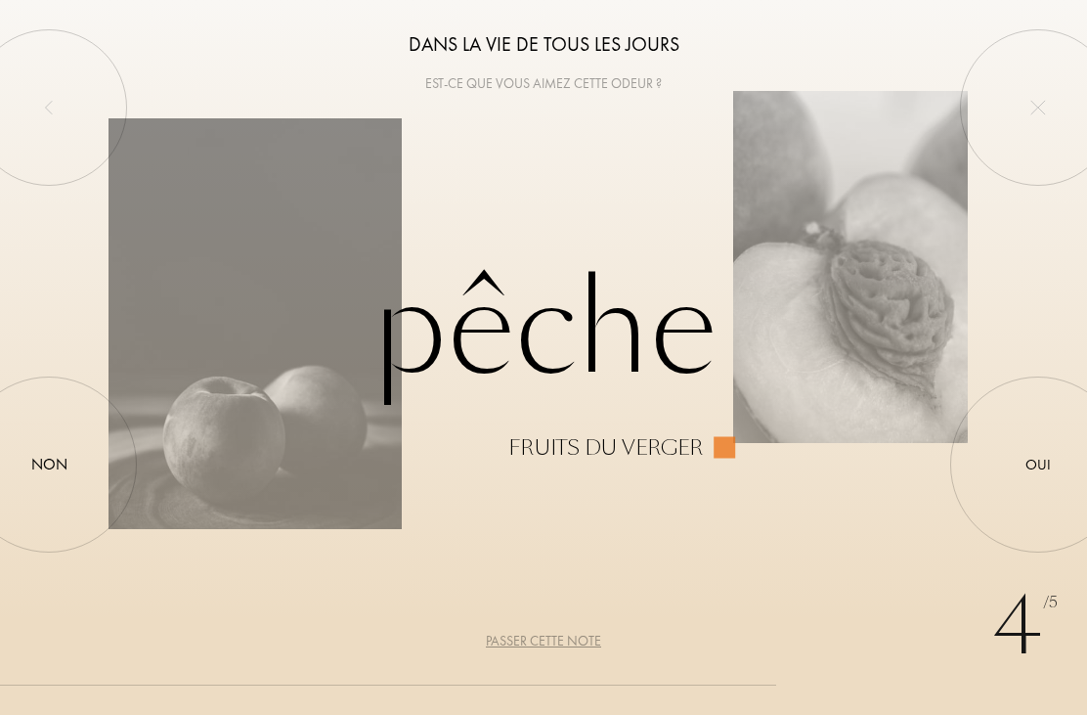
click at [1038, 464] on div at bounding box center [1038, 464] width 0 height 0
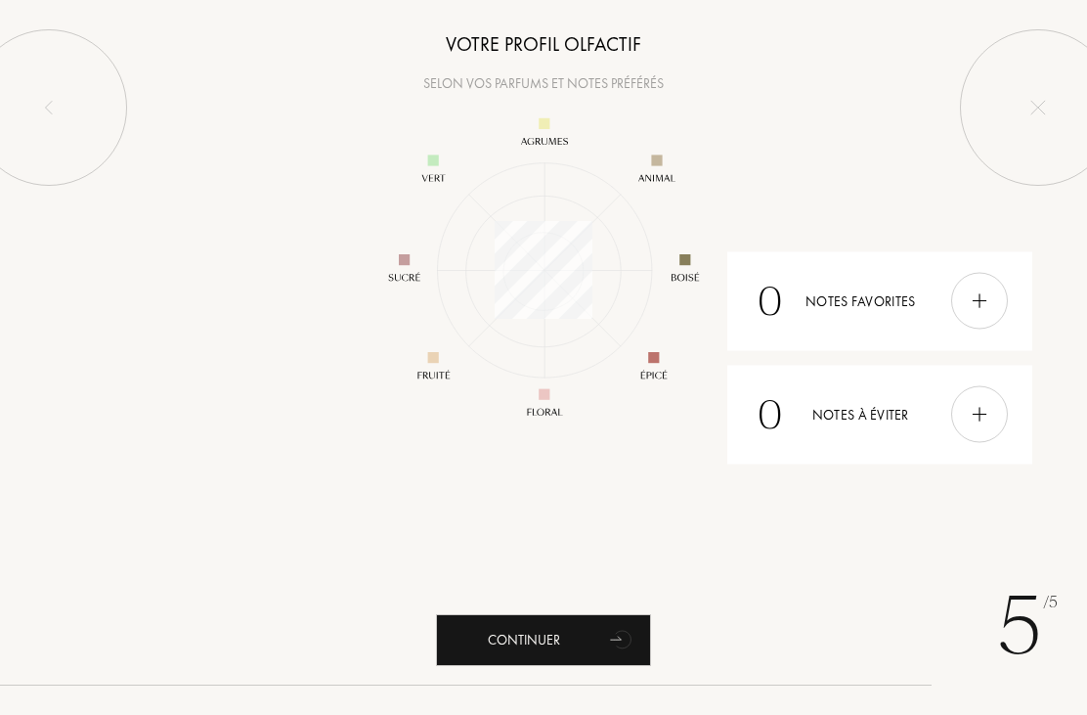
scroll to position [254, 254]
click at [574, 640] on div "Continuer" at bounding box center [543, 640] width 215 height 52
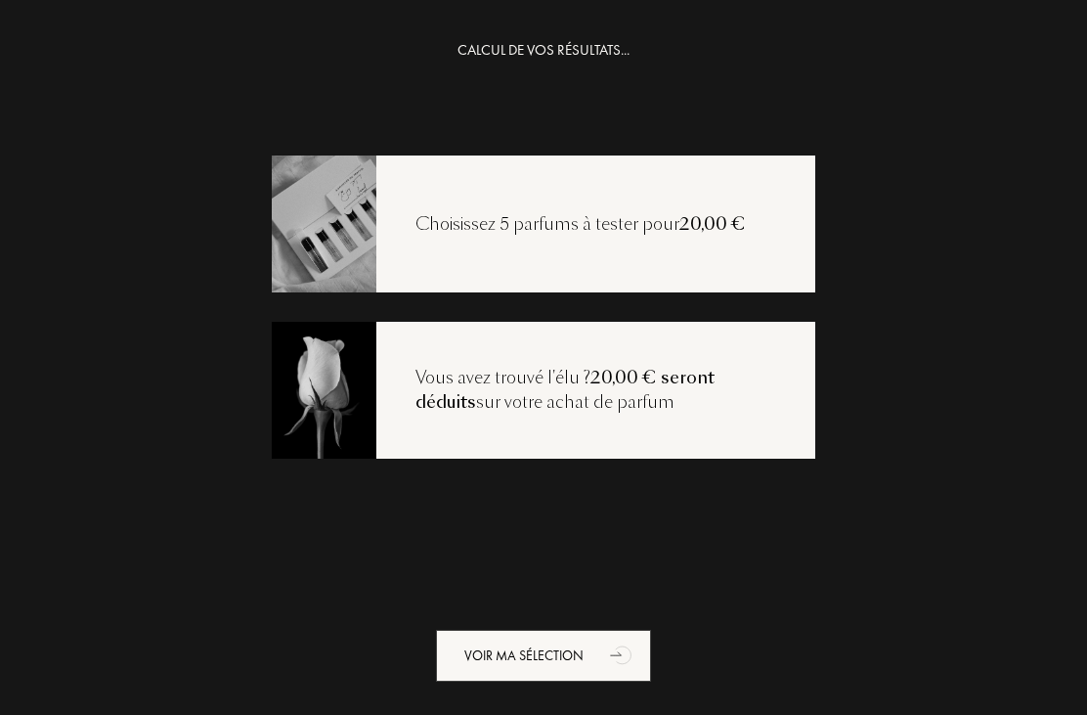
click at [567, 654] on div "Voir ma sélection" at bounding box center [543, 656] width 215 height 52
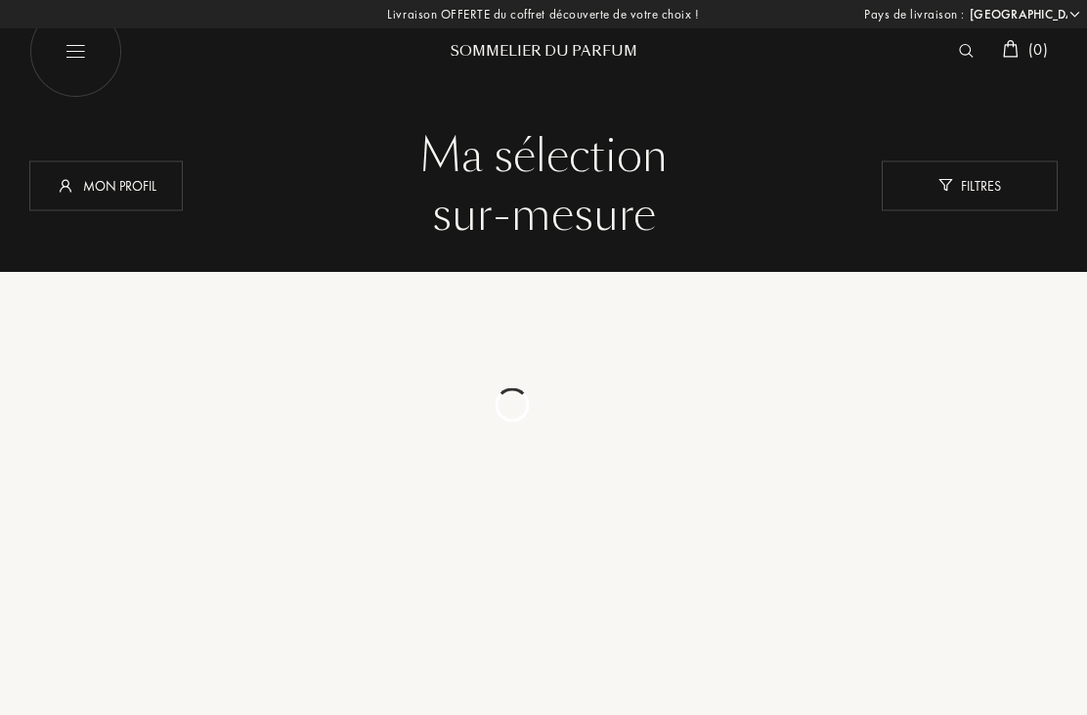
select select "FR"
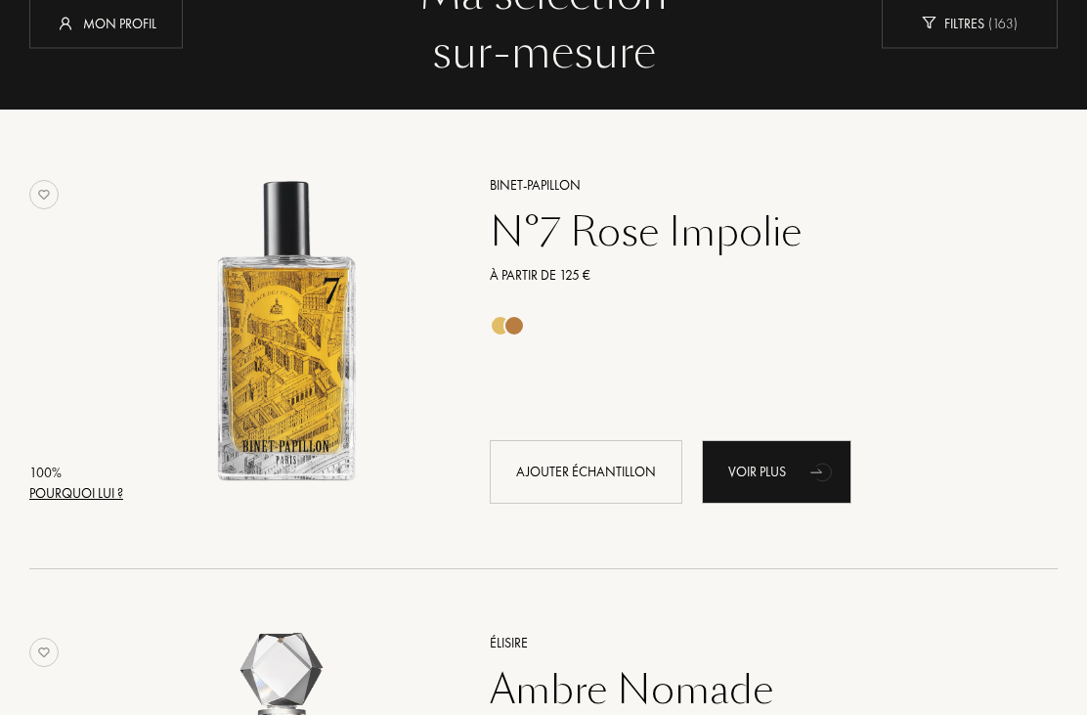
scroll to position [116, 0]
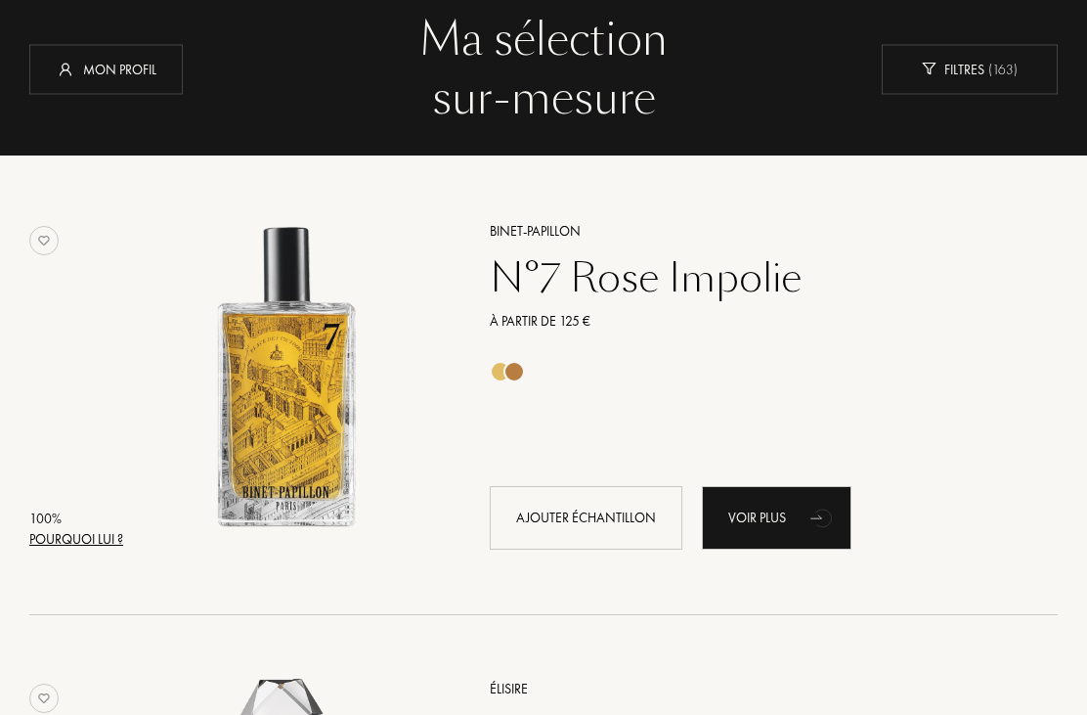
click at [80, 533] on div "Pourquoi lui ?" at bounding box center [76, 539] width 94 height 21
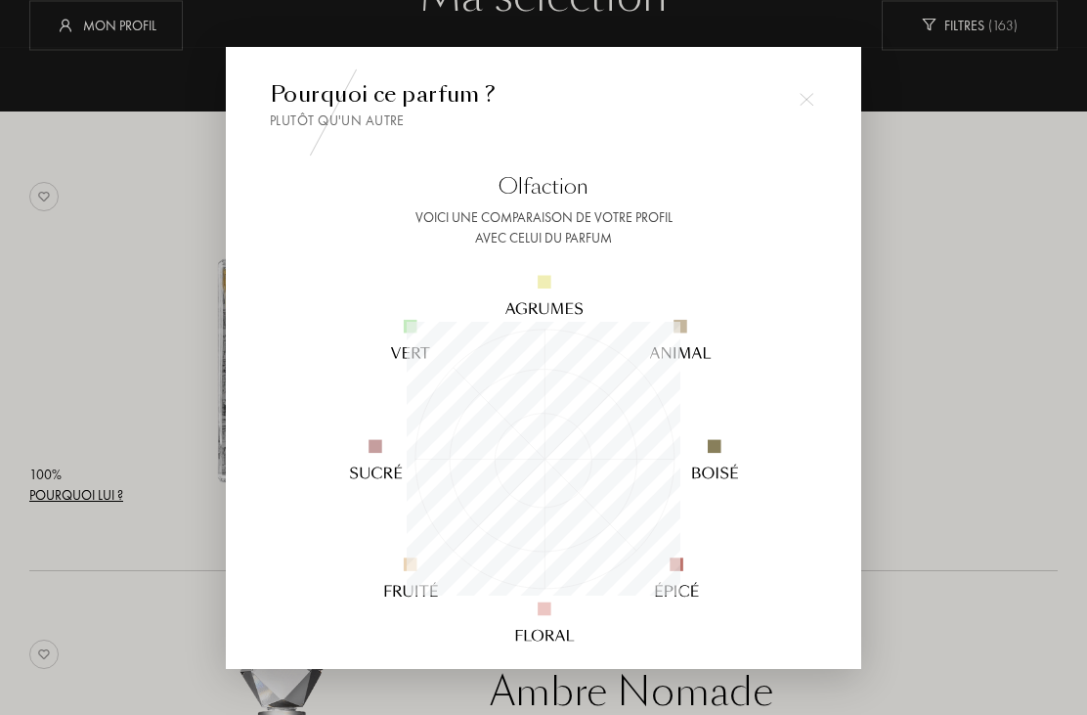
scroll to position [160, 0]
click at [804, 107] on img at bounding box center [807, 100] width 14 height 14
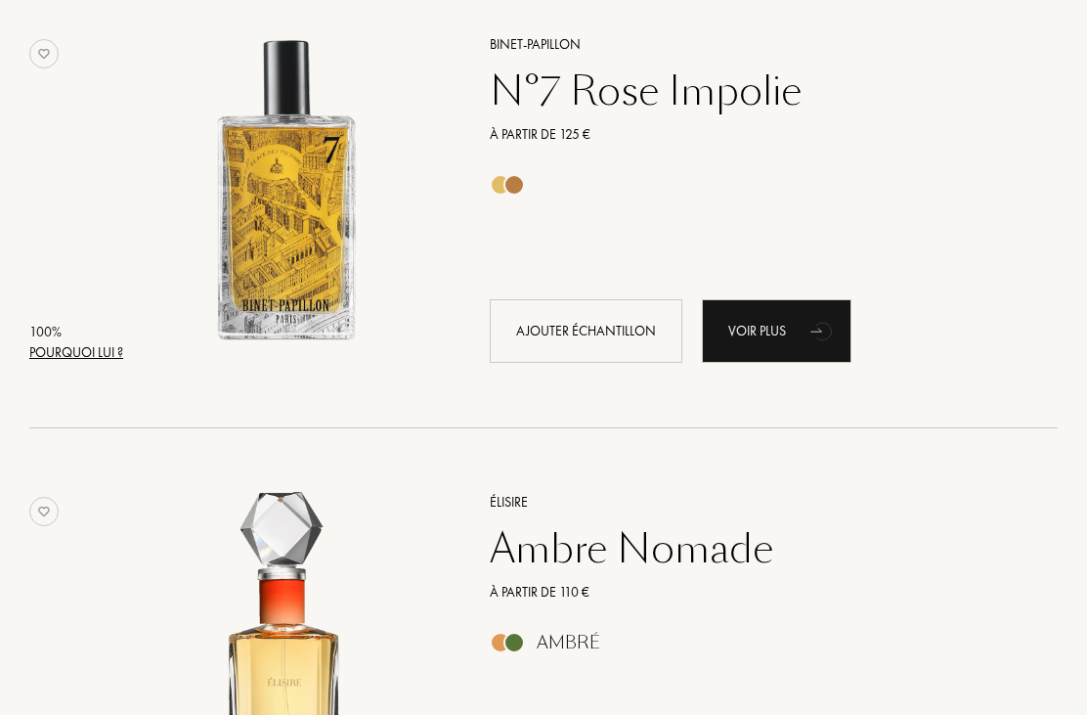
scroll to position [303, 0]
click at [790, 326] on div "Voir plus" at bounding box center [777, 331] width 150 height 64
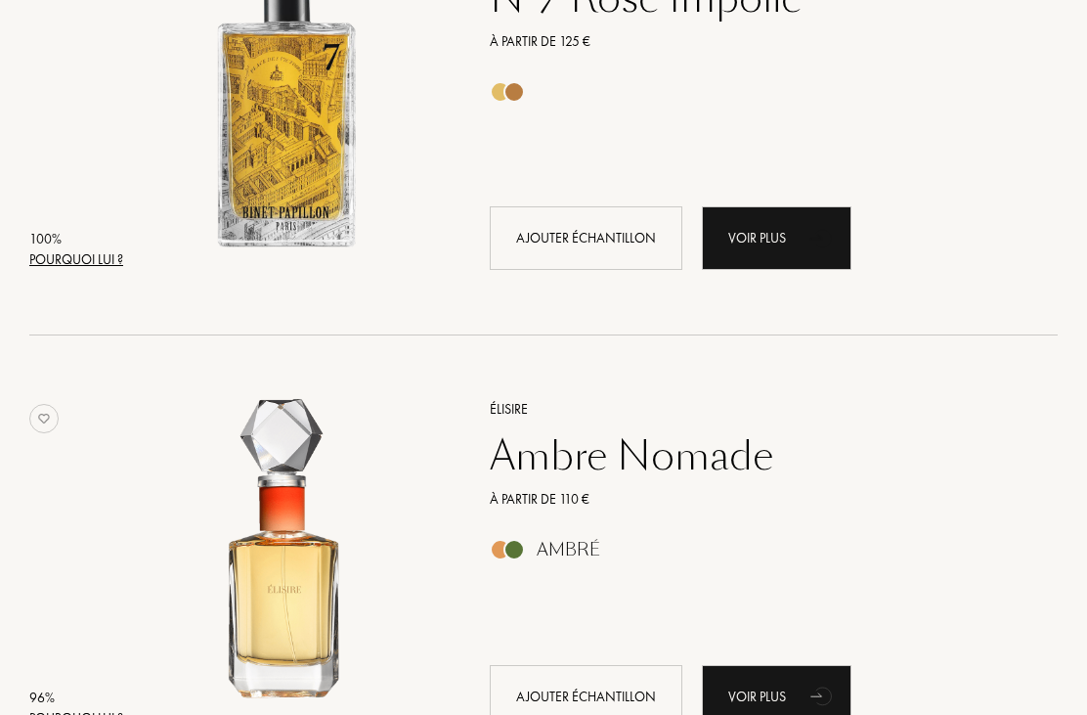
scroll to position [409, 0]
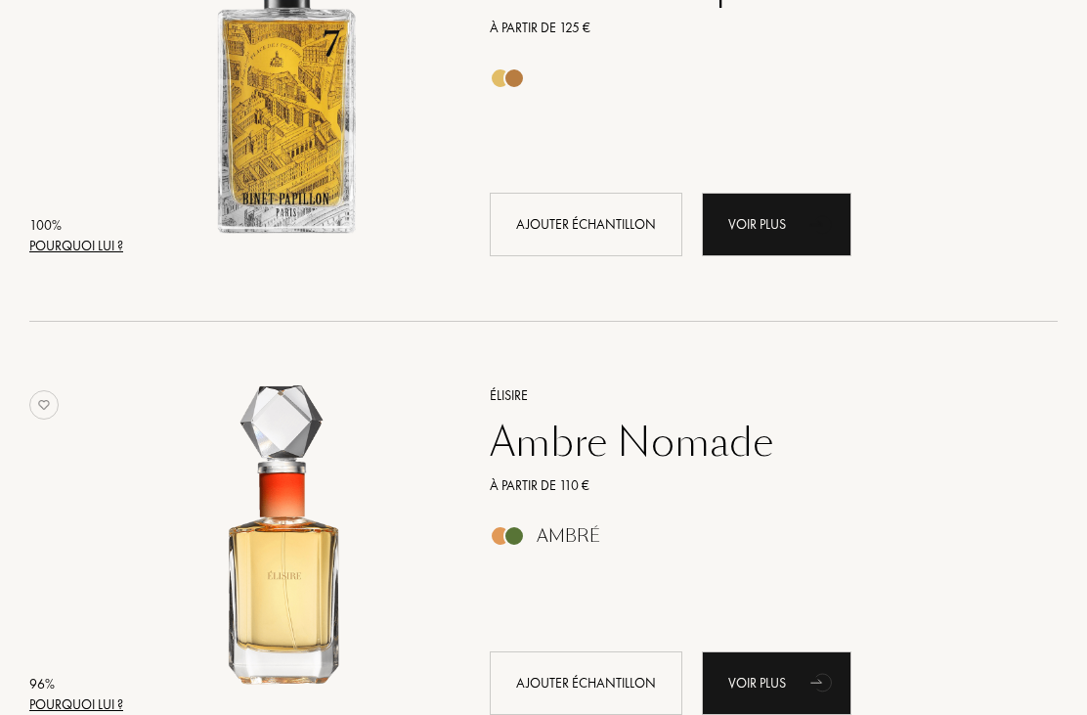
click at [732, 451] on div "Ambre Nomade" at bounding box center [751, 442] width 553 height 47
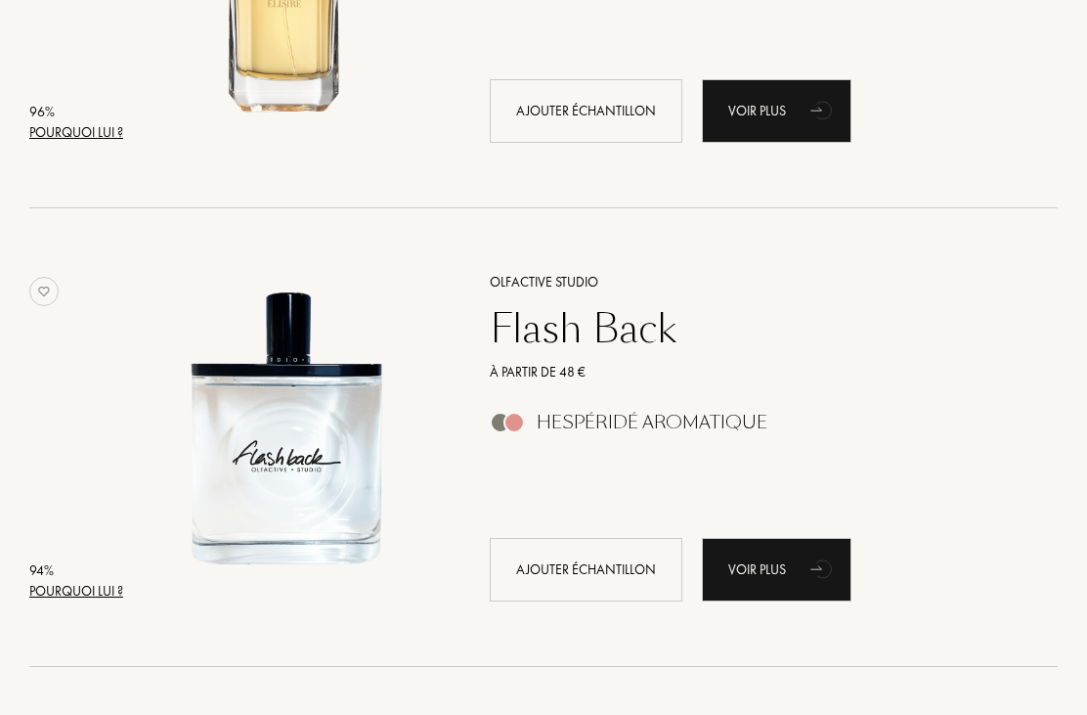
scroll to position [982, 0]
click at [837, 362] on div "À partir de 48 €" at bounding box center [751, 372] width 553 height 21
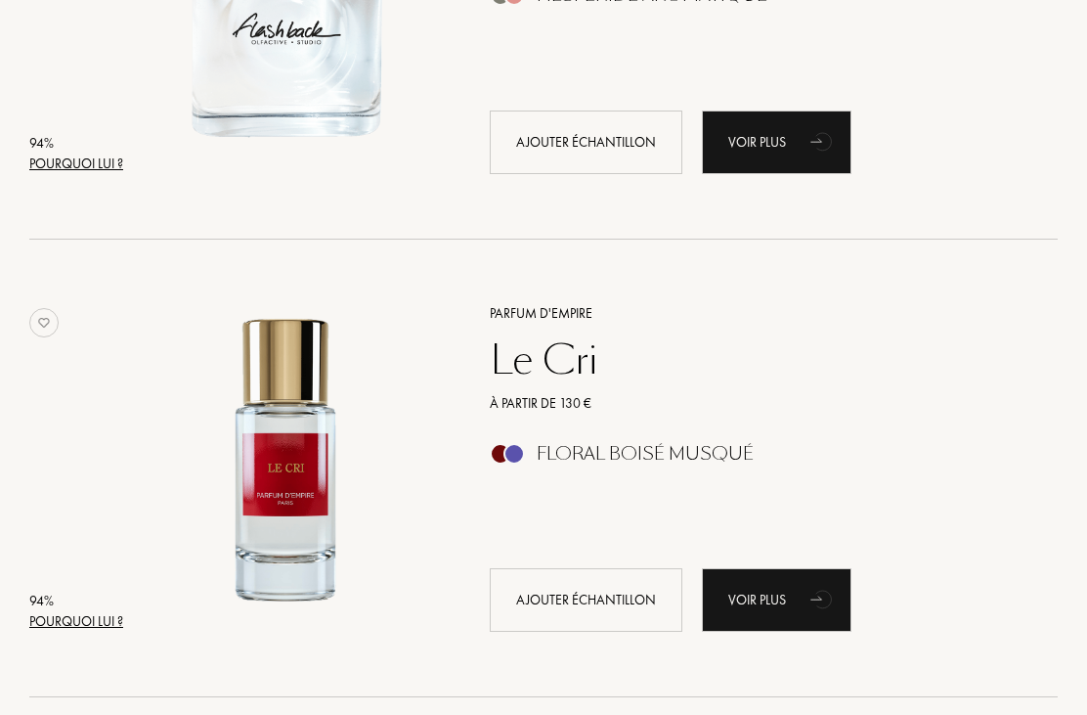
scroll to position [1409, 0]
click at [706, 410] on div "À partir de 130 €" at bounding box center [751, 403] width 553 height 21
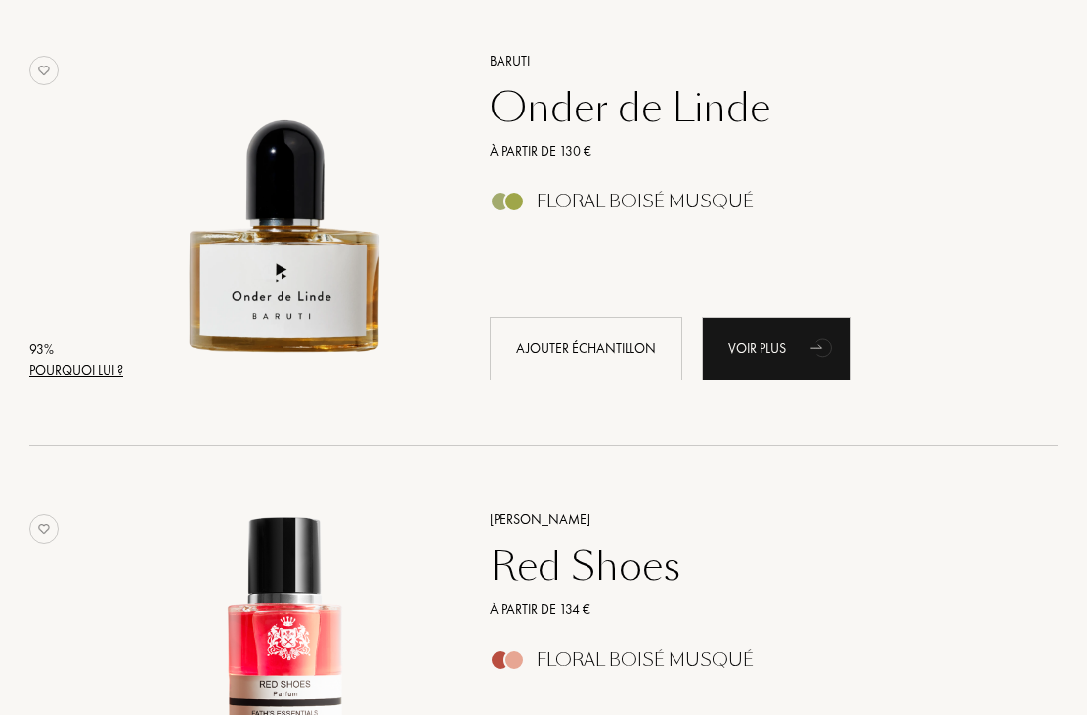
scroll to position [2118, 0]
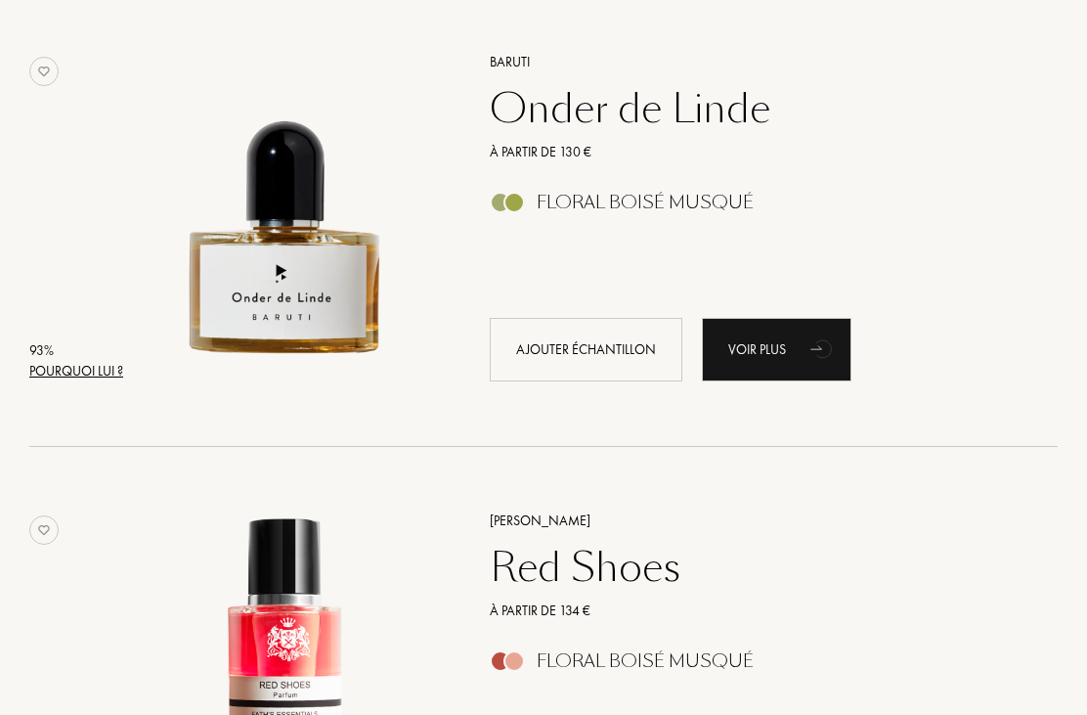
click at [797, 215] on link "Floral Boisé Musqué" at bounding box center [751, 208] width 553 height 21
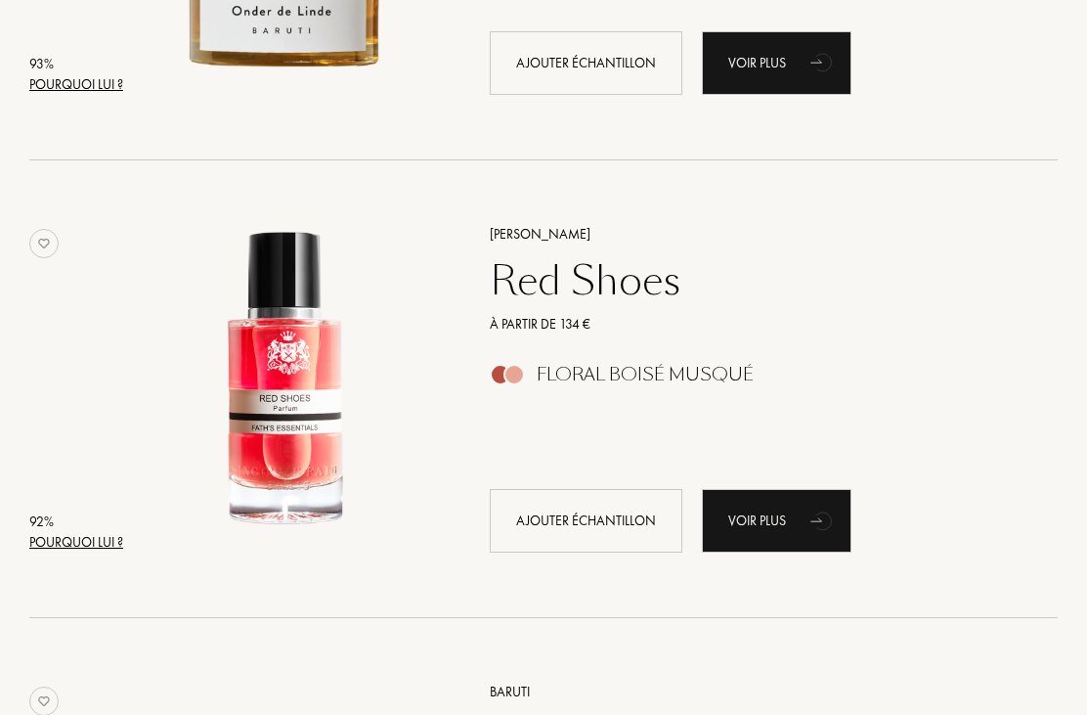
scroll to position [2404, 0]
click at [851, 376] on div "Floral Boisé Musqué" at bounding box center [751, 375] width 553 height 22
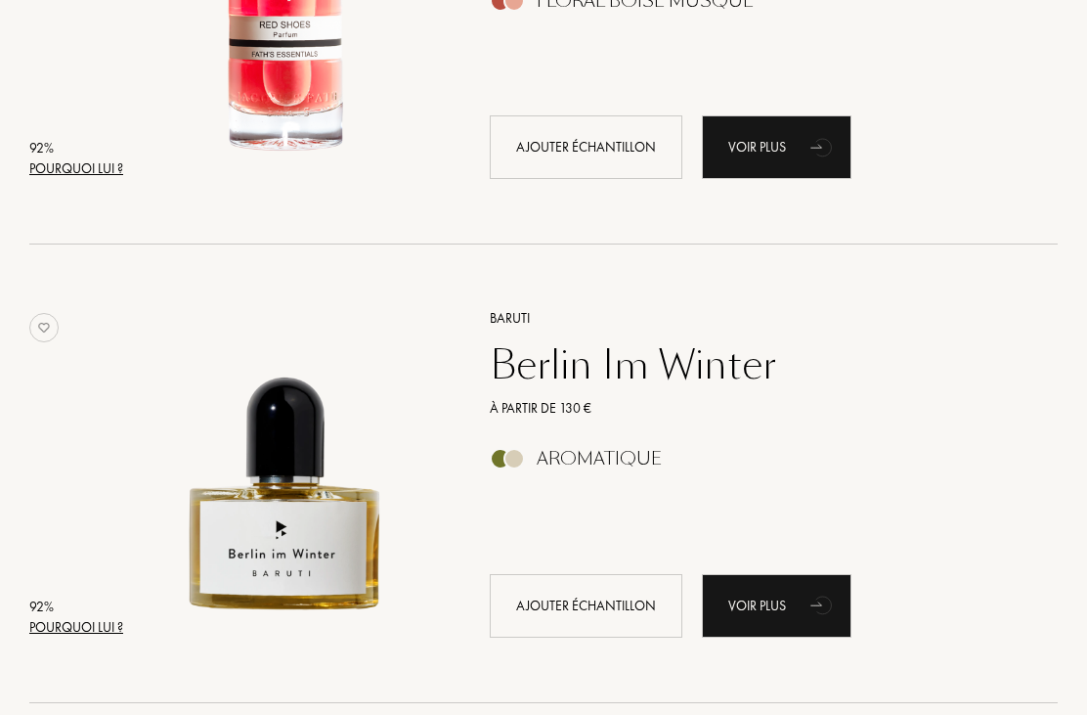
scroll to position [2819, 0]
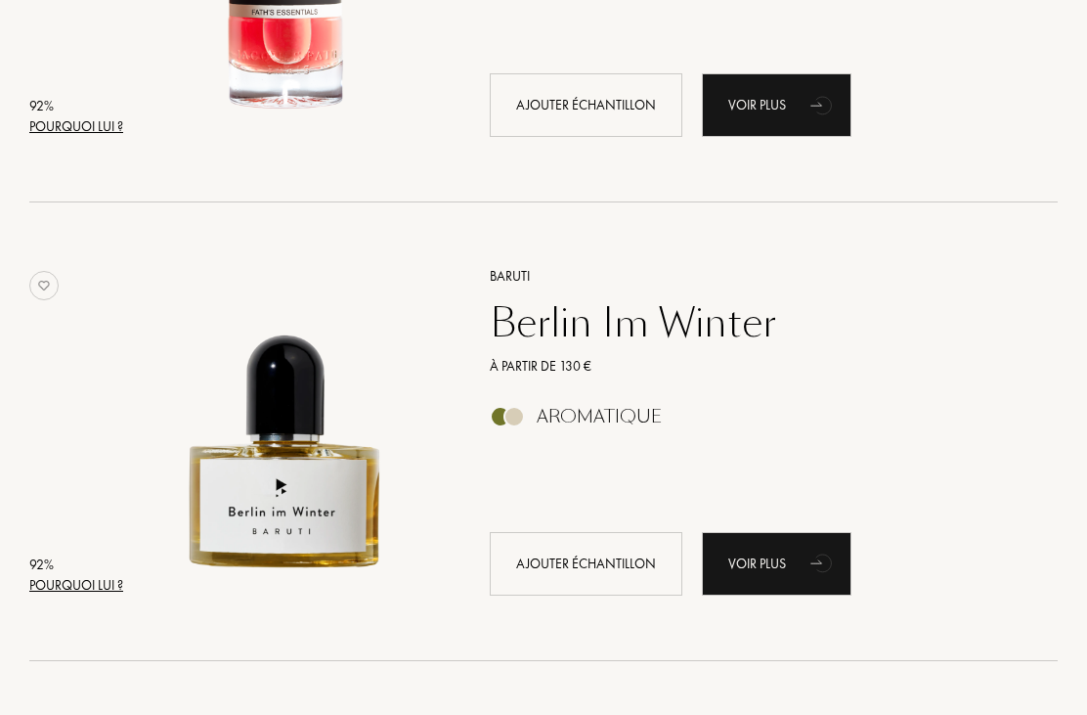
click at [747, 360] on div "À partir de 130 €" at bounding box center [751, 367] width 553 height 21
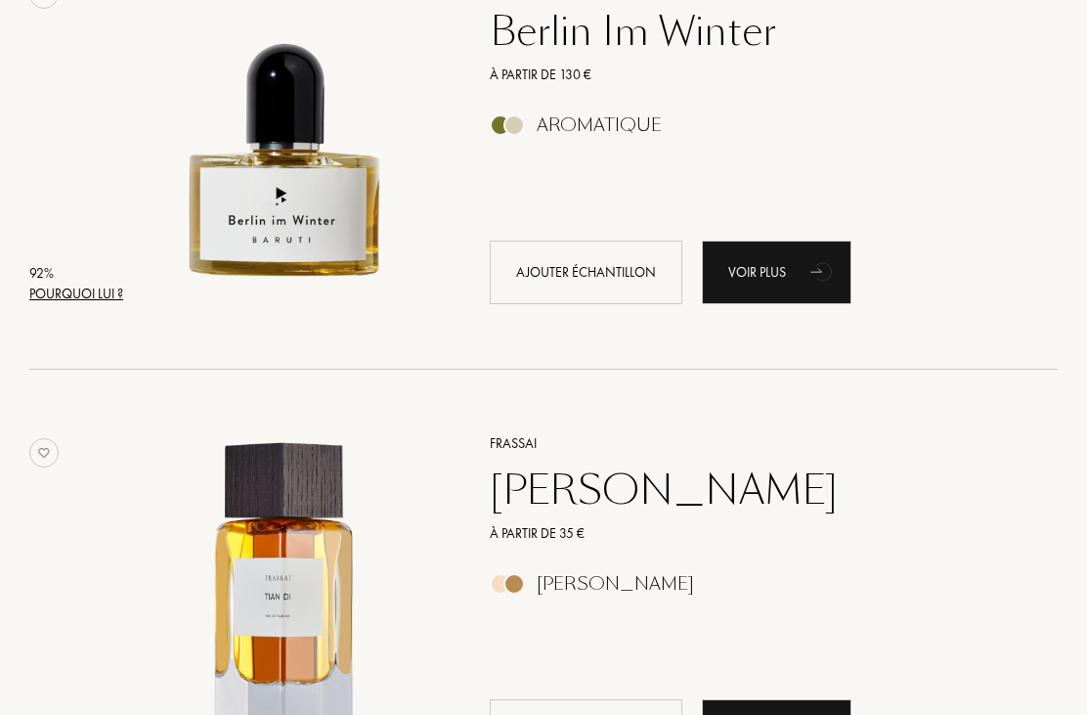
scroll to position [3109, 0]
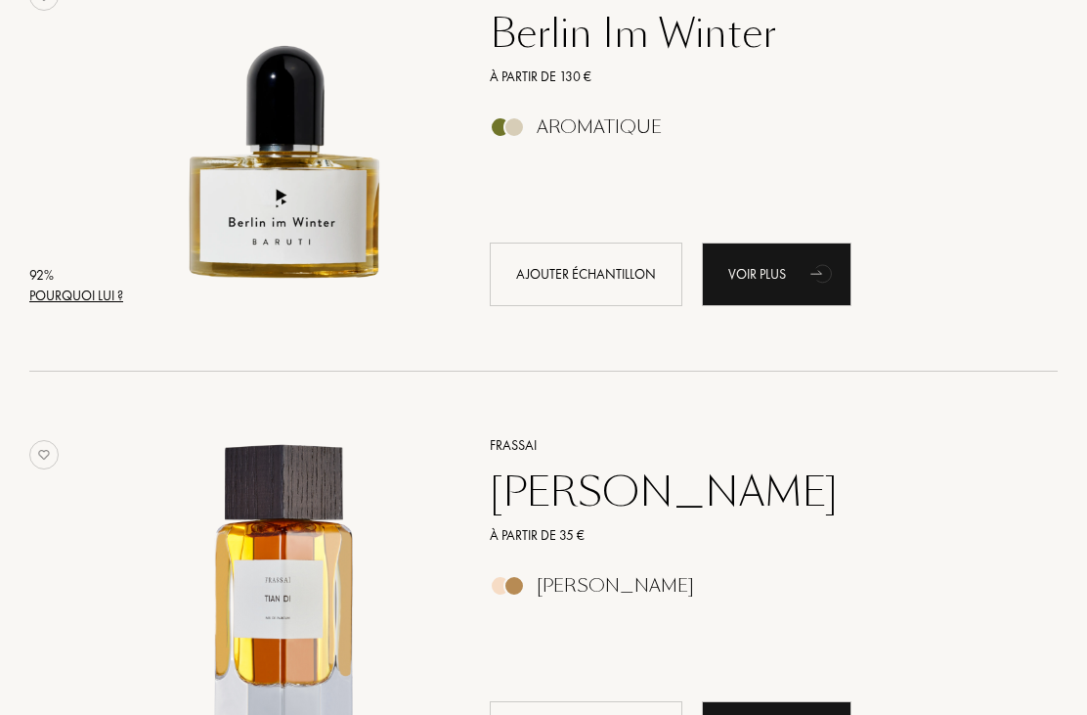
click at [642, 512] on div "Tian Di" at bounding box center [751, 492] width 553 height 47
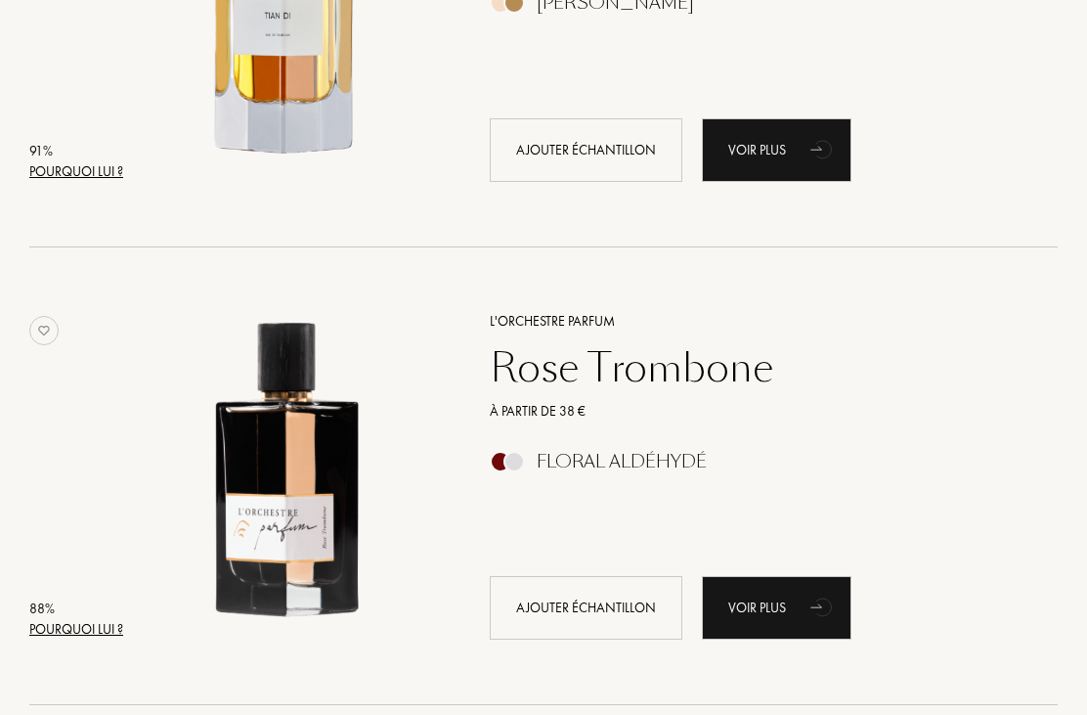
scroll to position [3703, 0]
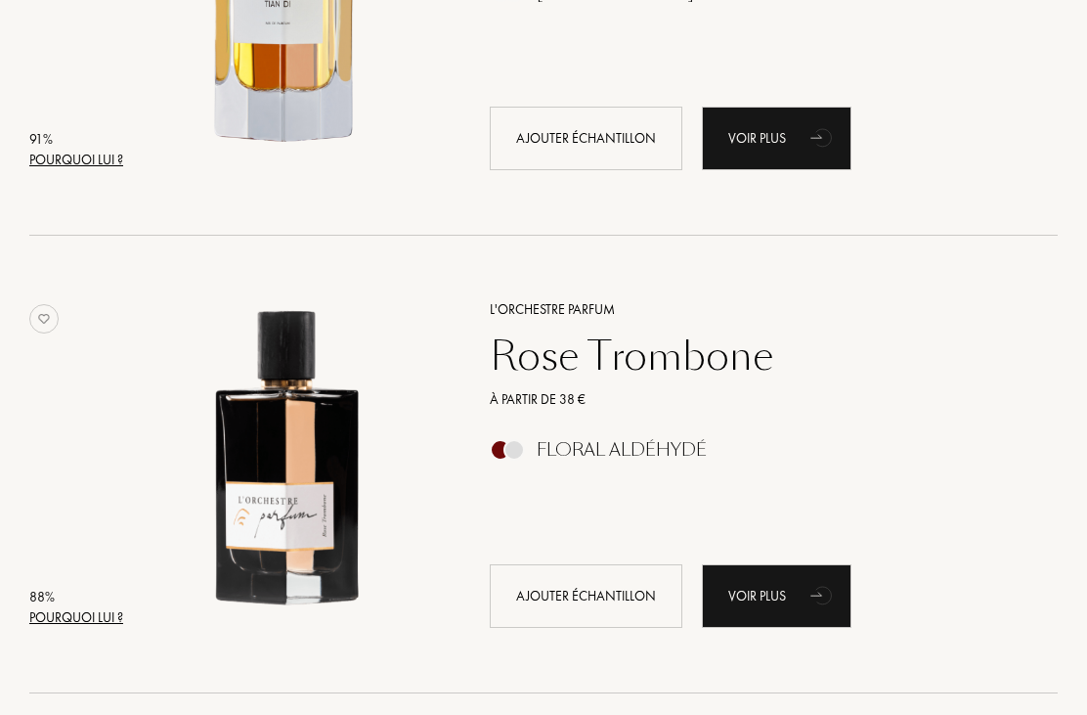
click at [735, 393] on div "À partir de 38 €" at bounding box center [751, 400] width 553 height 21
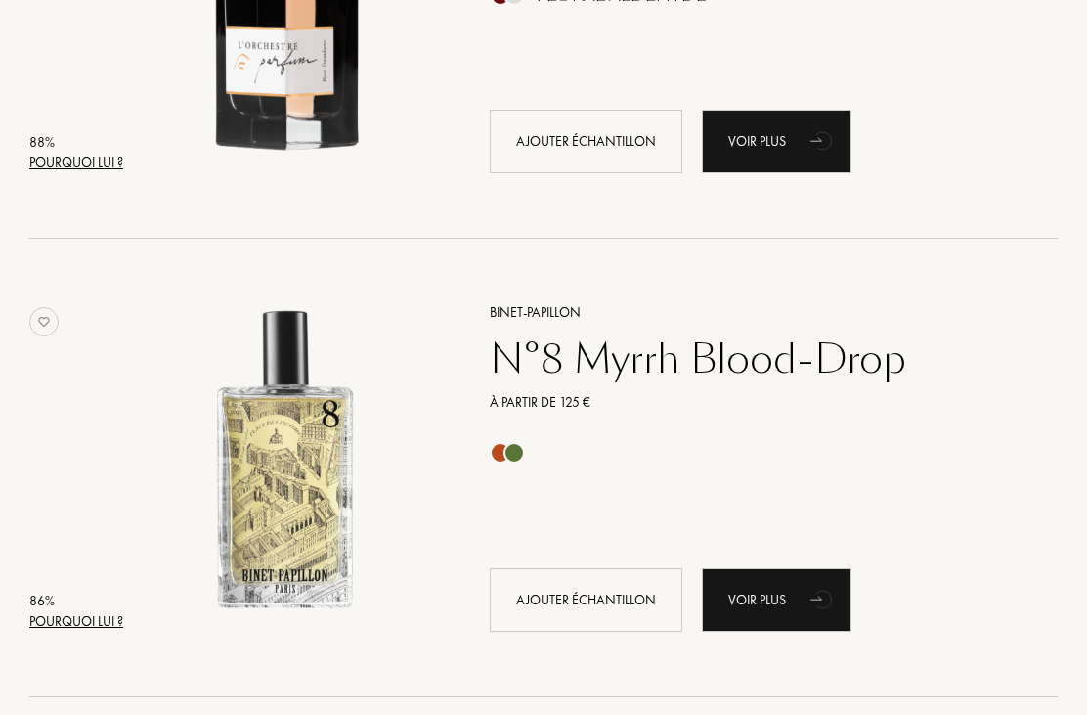
scroll to position [4159, 0]
click at [573, 149] on div "Ajouter échantillon" at bounding box center [586, 142] width 193 height 64
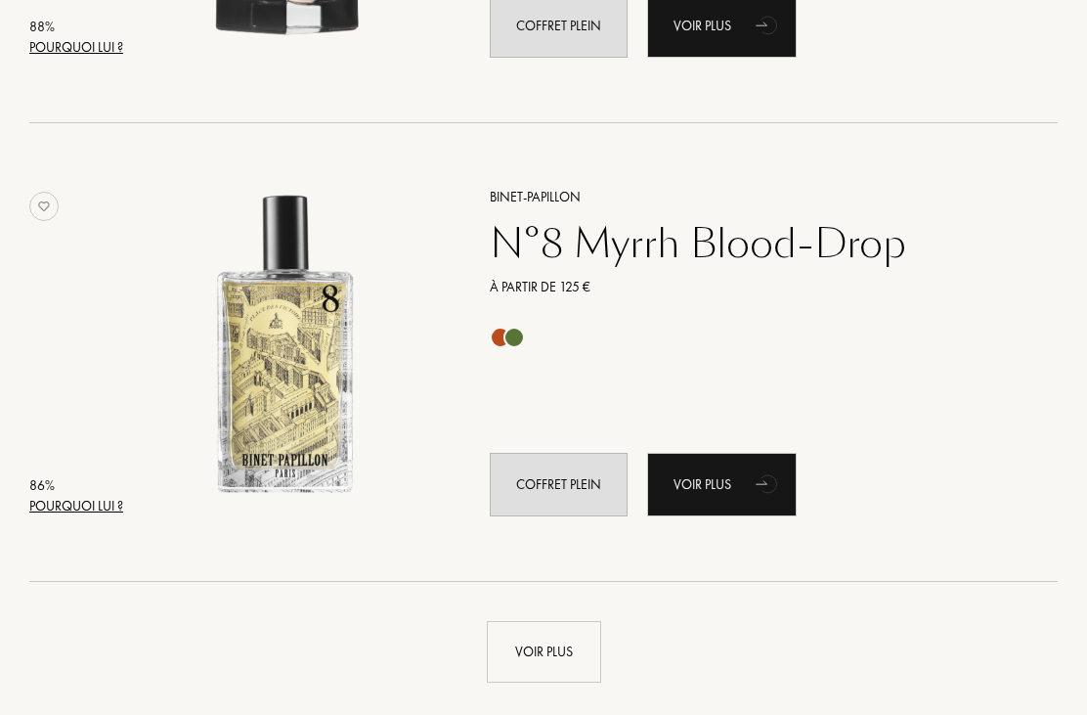
scroll to position [4274, 0]
click at [805, 251] on div "N°8 Myrrh Blood-Drop" at bounding box center [751, 243] width 553 height 47
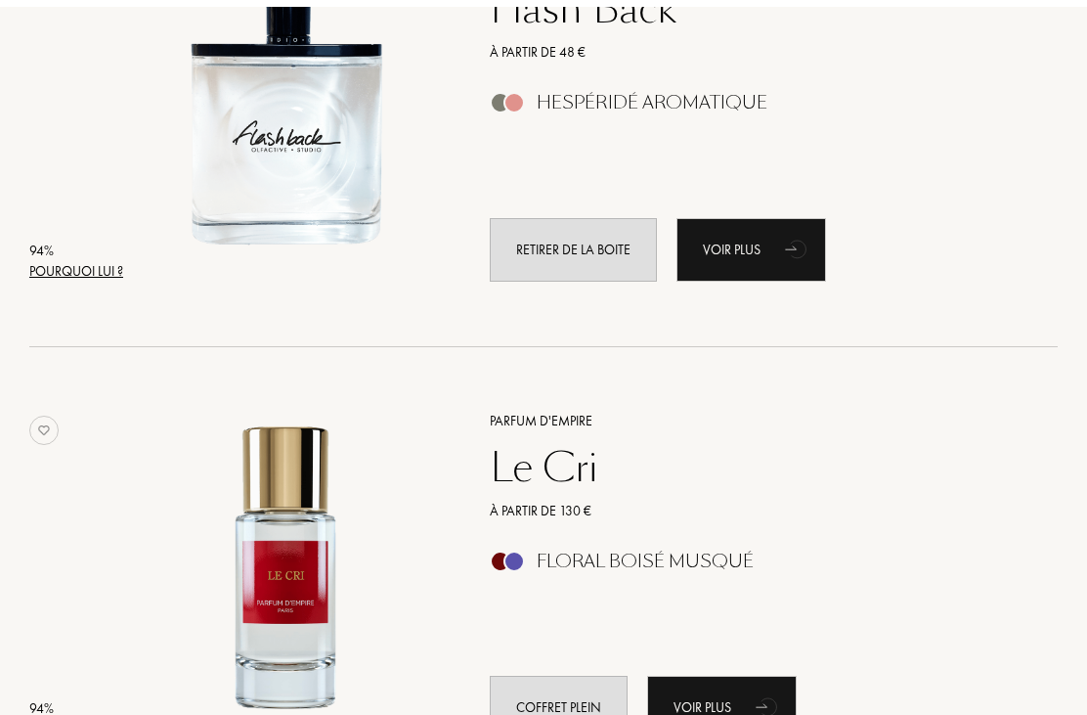
scroll to position [1300, 0]
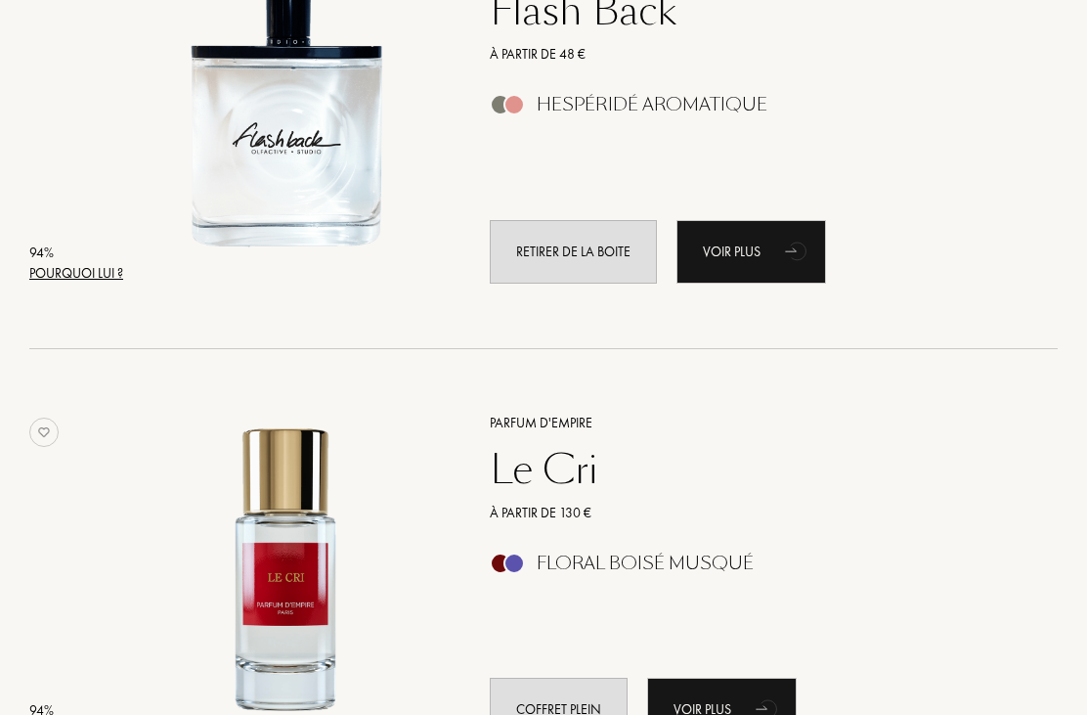
click at [739, 491] on div "Le Cri" at bounding box center [751, 469] width 553 height 47
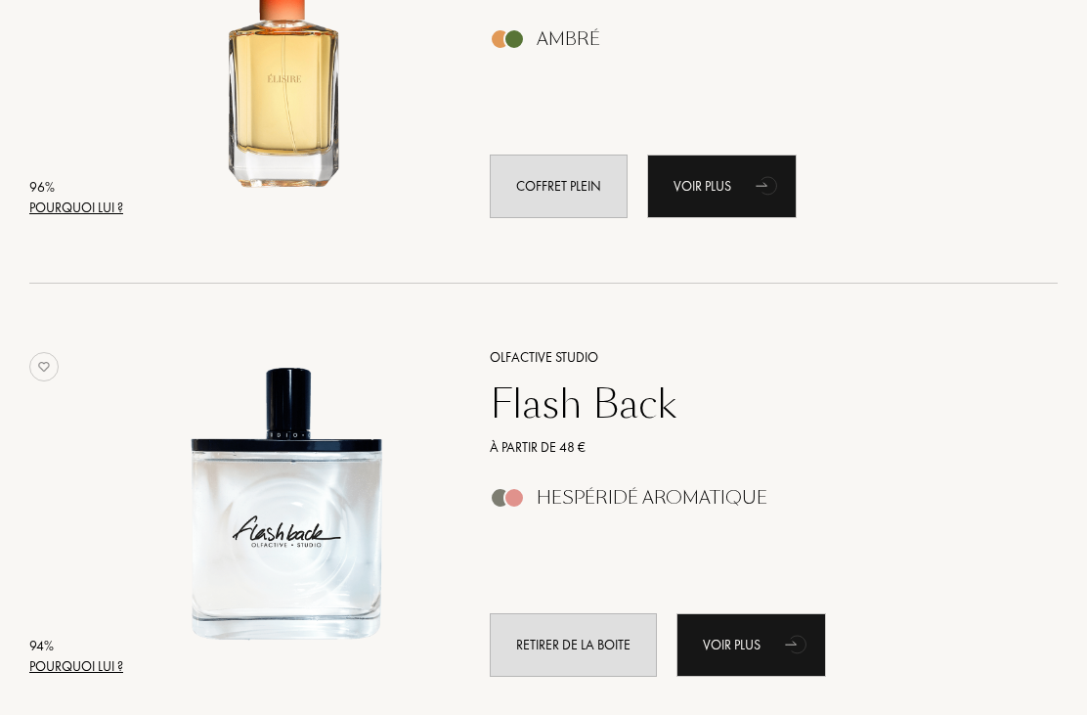
scroll to position [904, 0]
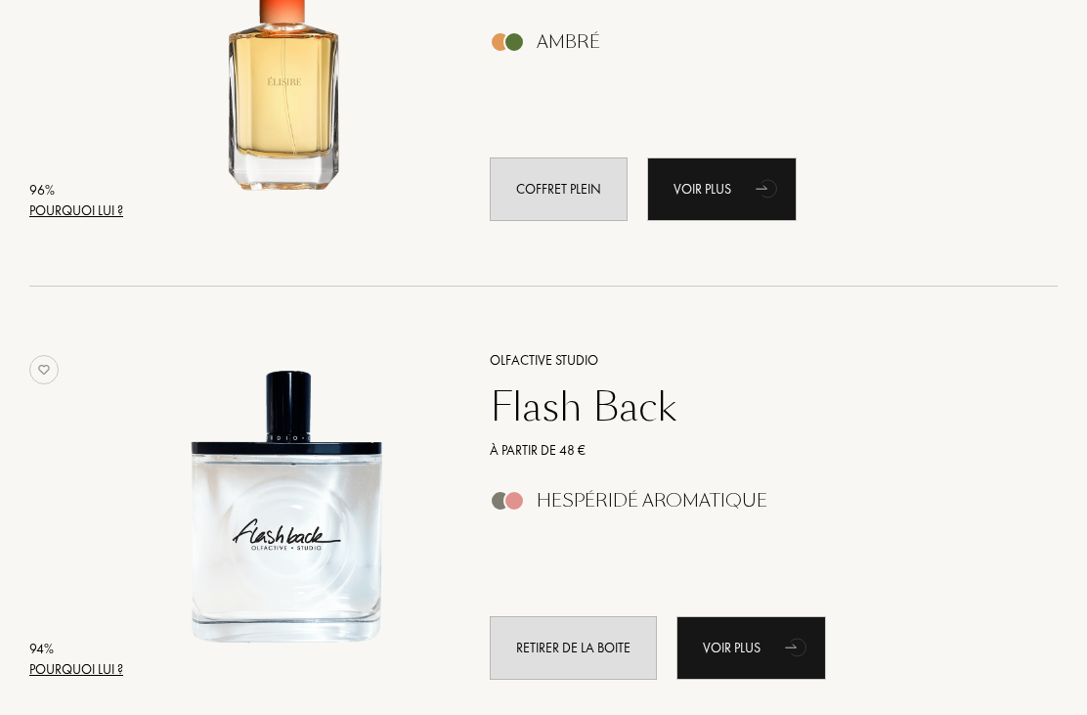
click at [749, 388] on div "Flash Back" at bounding box center [751, 406] width 553 height 47
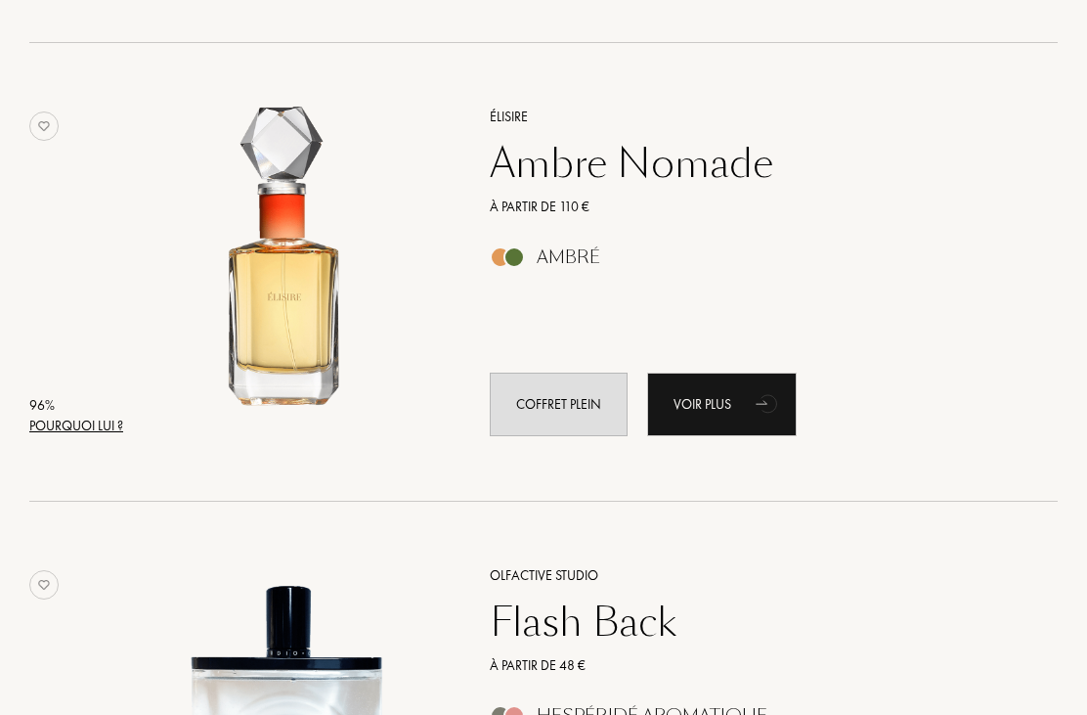
scroll to position [683, 0]
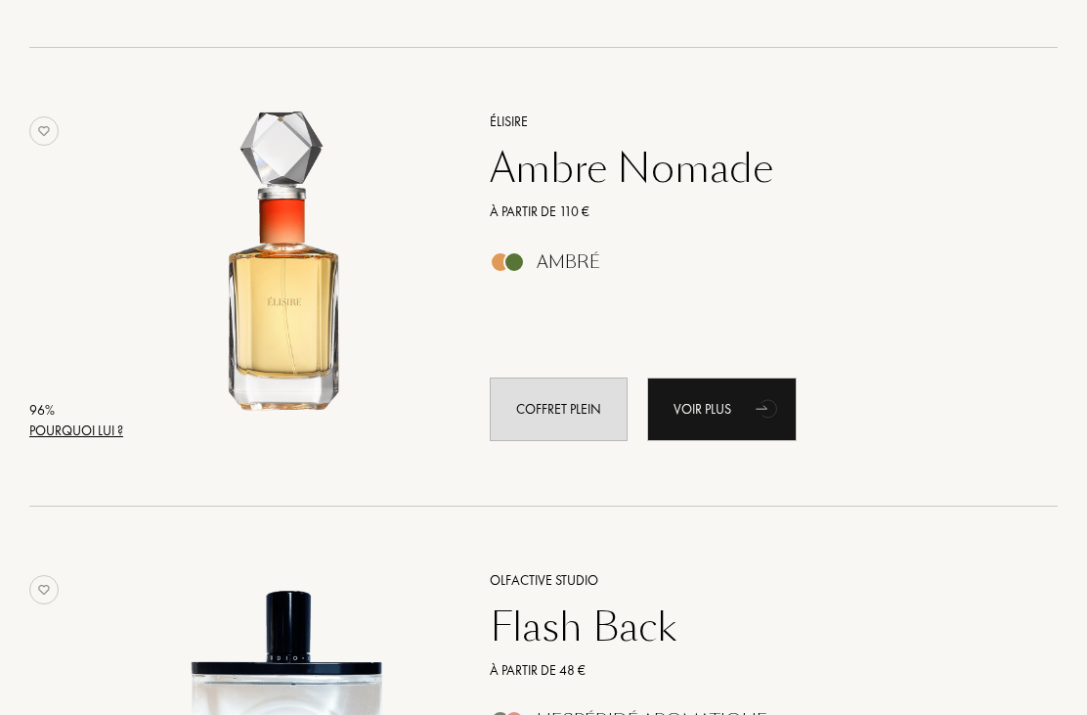
click at [740, 175] on div "Ambre Nomade" at bounding box center [751, 169] width 553 height 47
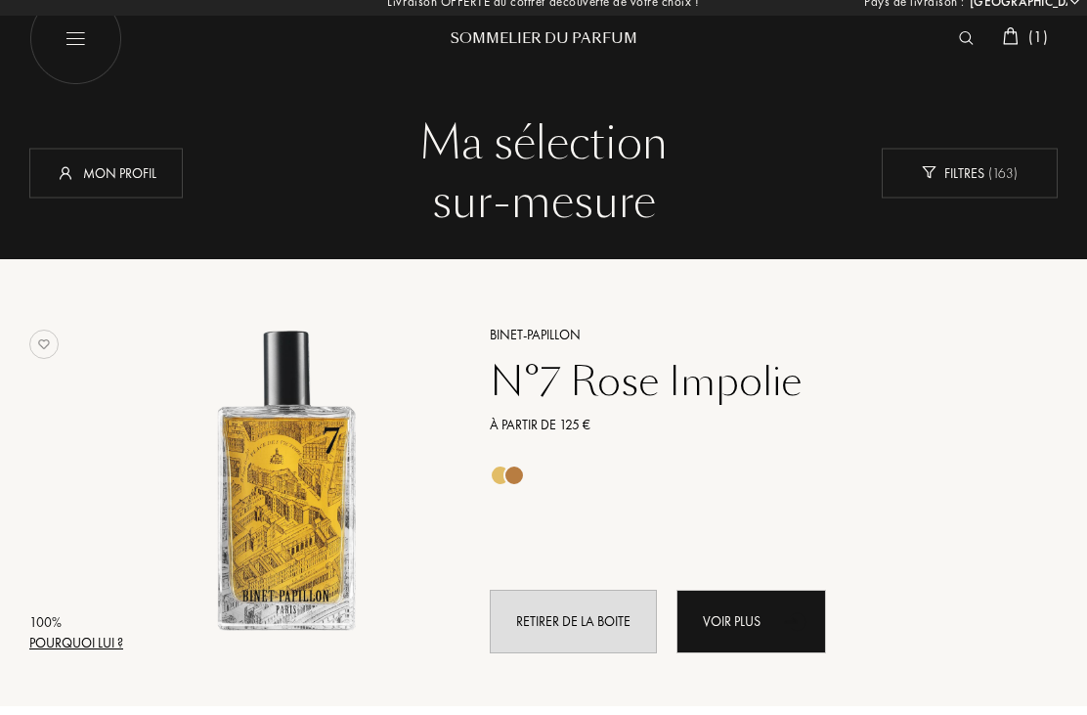
scroll to position [12, 0]
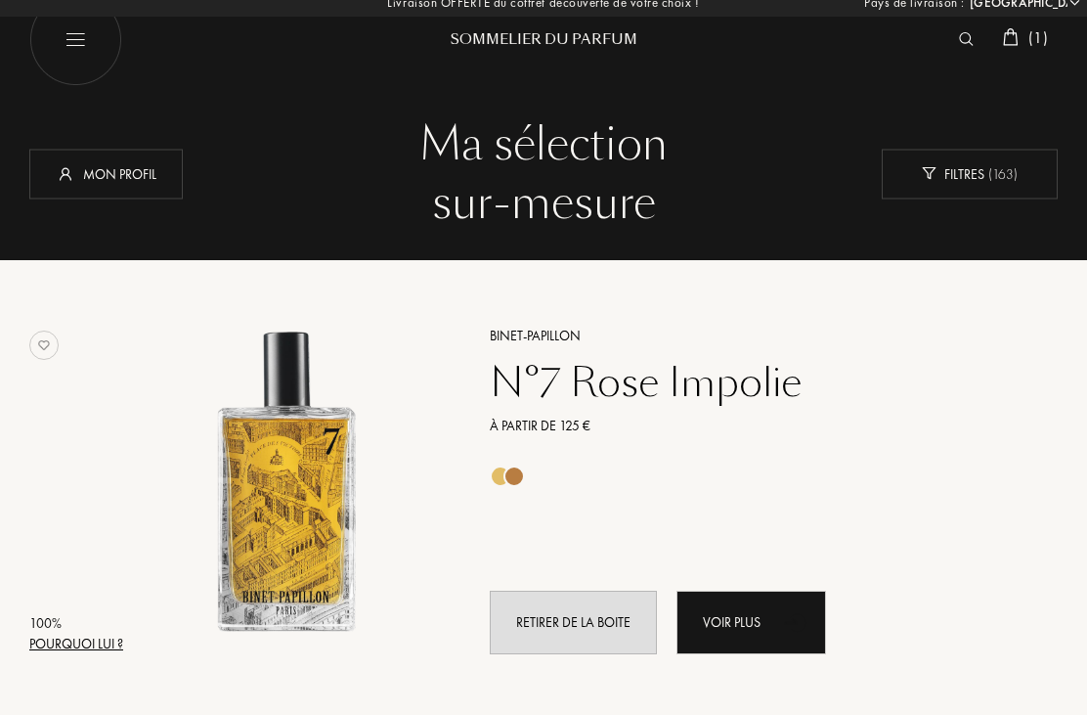
click at [749, 367] on div "N°7 Rose Impolie" at bounding box center [751, 382] width 553 height 47
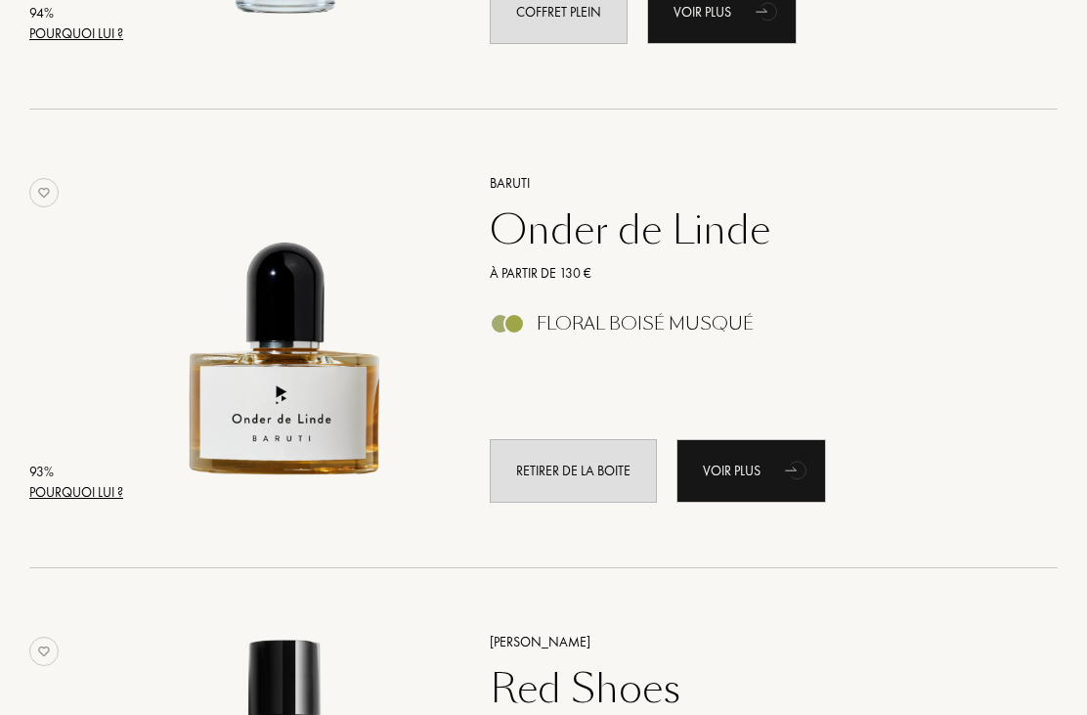
scroll to position [1996, 0]
click at [702, 242] on div "Onder de Linde" at bounding box center [751, 230] width 553 height 47
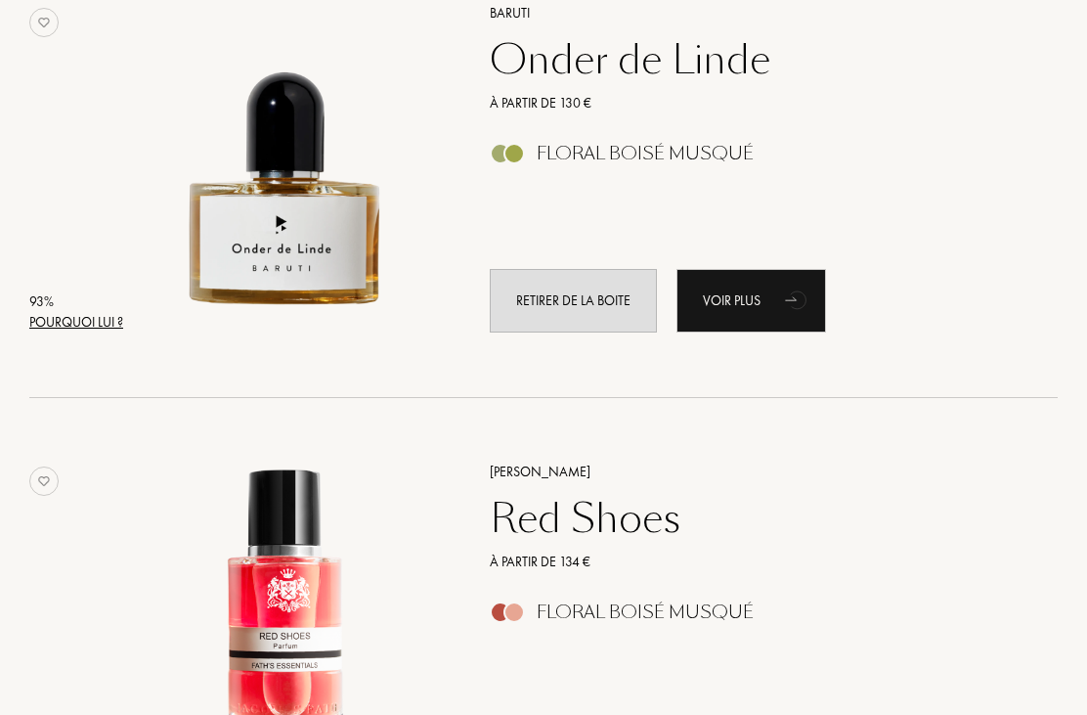
scroll to position [2166, 0]
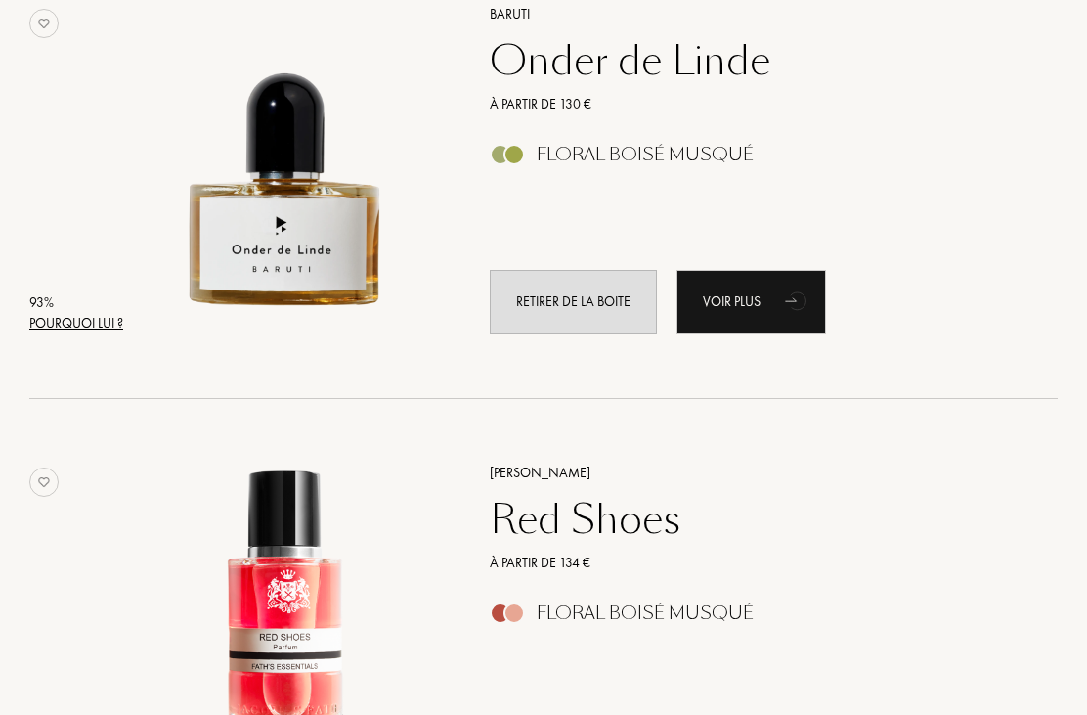
click at [598, 297] on div "Retirer de la boite" at bounding box center [573, 302] width 167 height 64
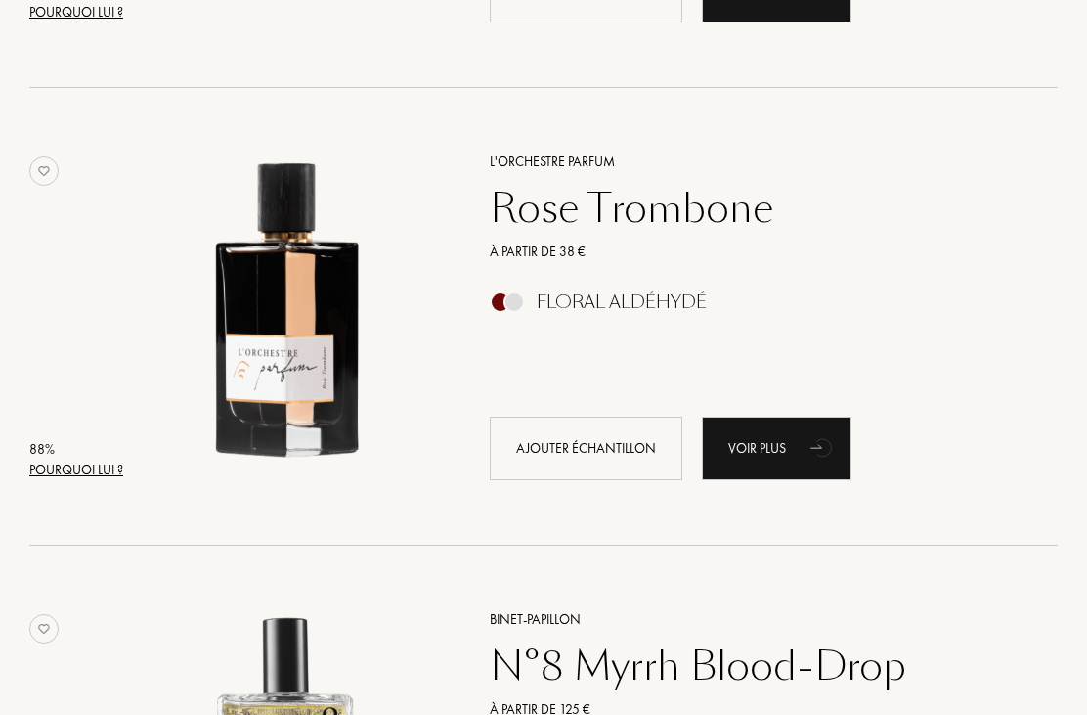
scroll to position [3859, 0]
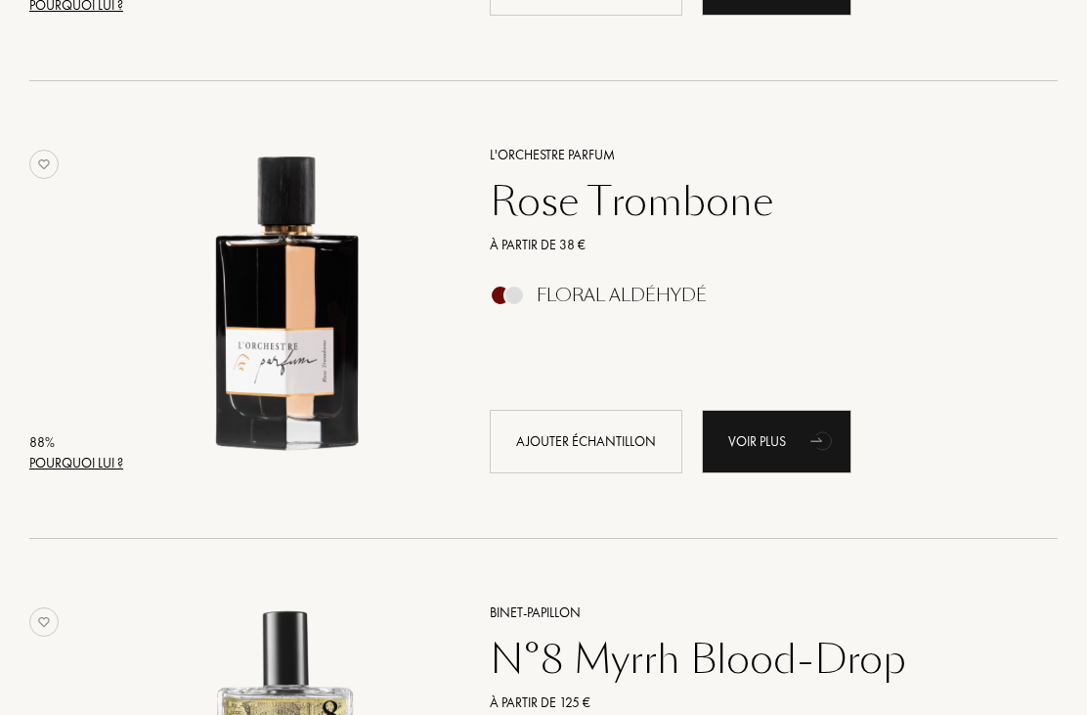
click at [605, 438] on div "Ajouter échantillon" at bounding box center [586, 442] width 193 height 64
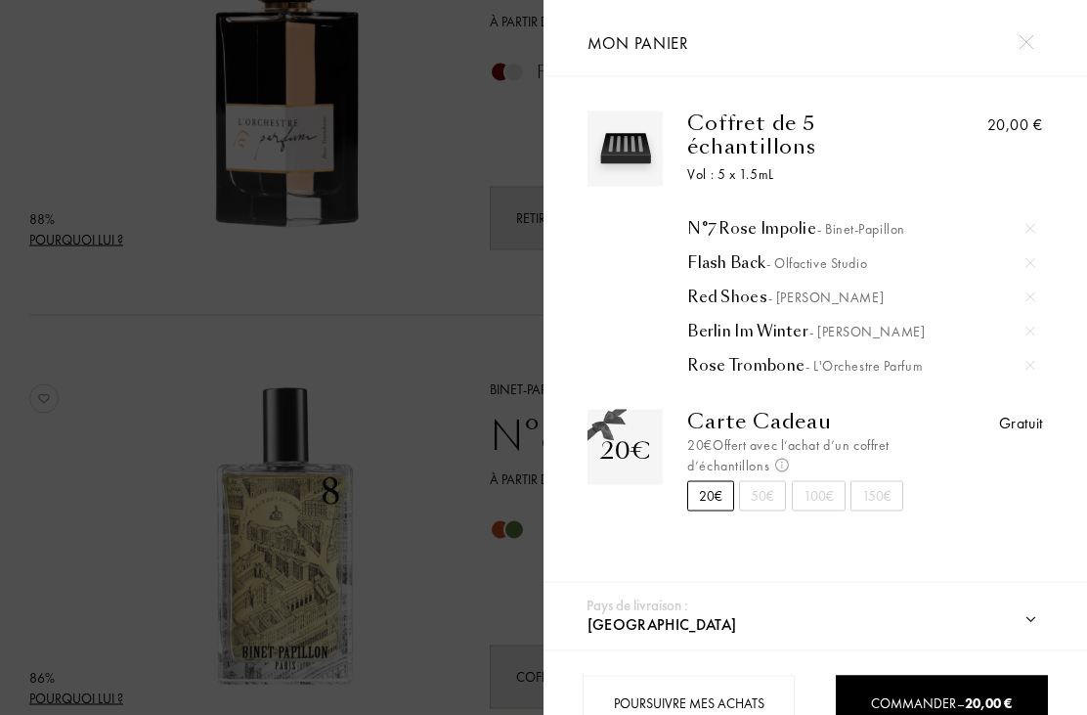
scroll to position [4083, 0]
click at [892, 706] on span "Commander – 20,00 €" at bounding box center [942, 703] width 140 height 18
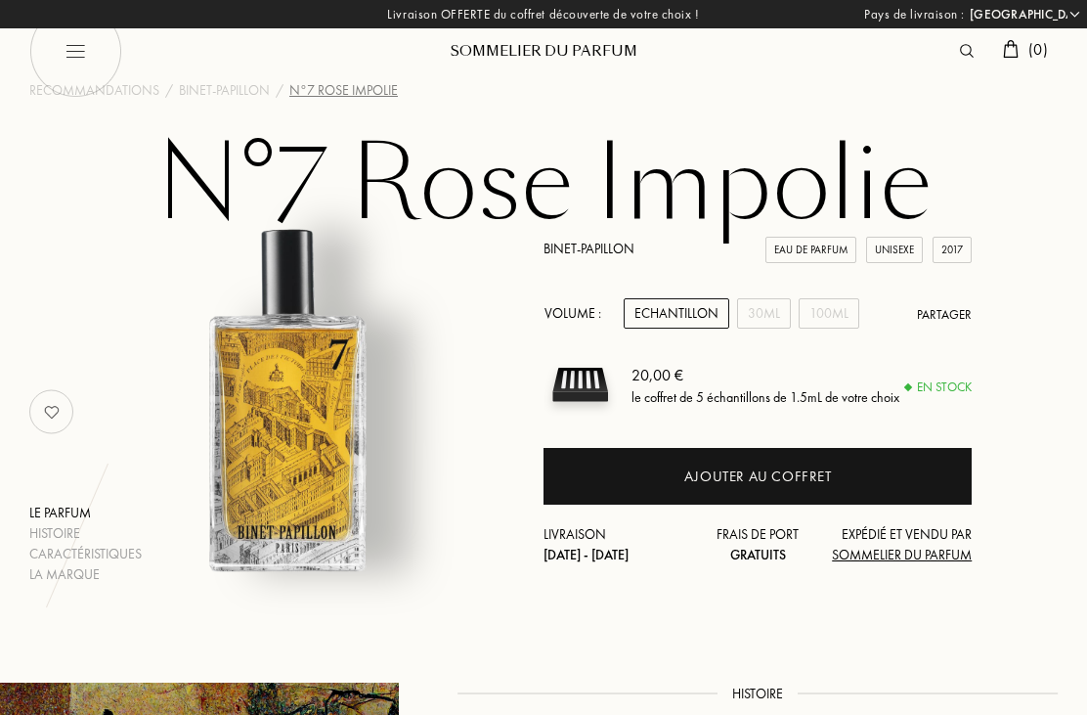
select select "FR"
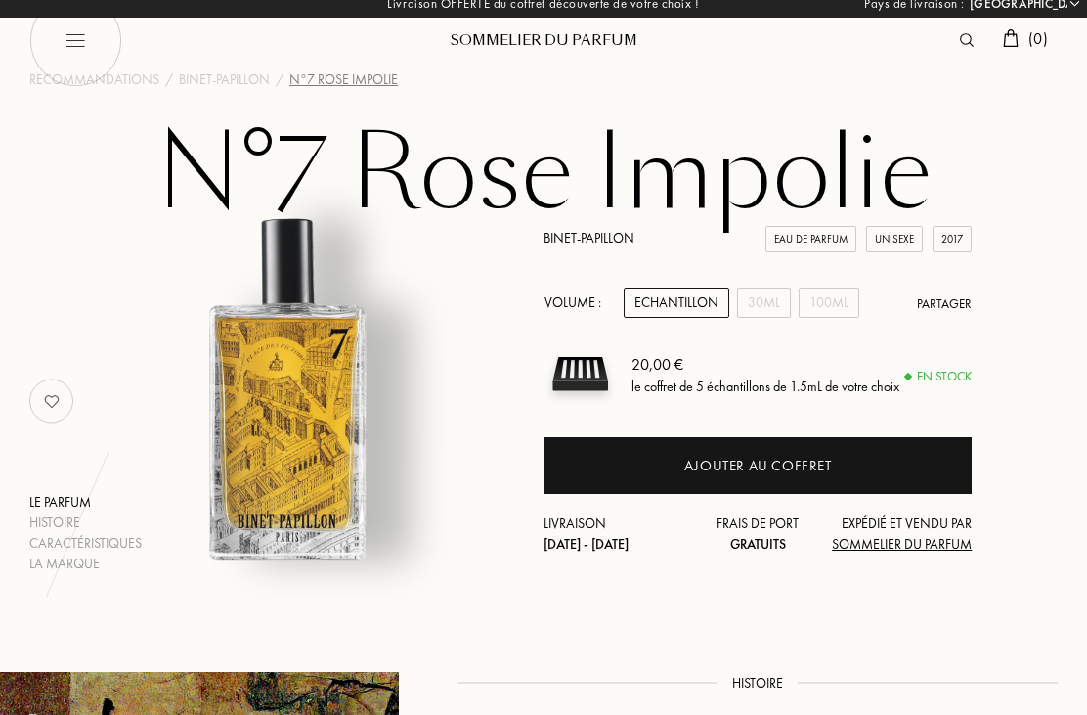
scroll to position [11, 0]
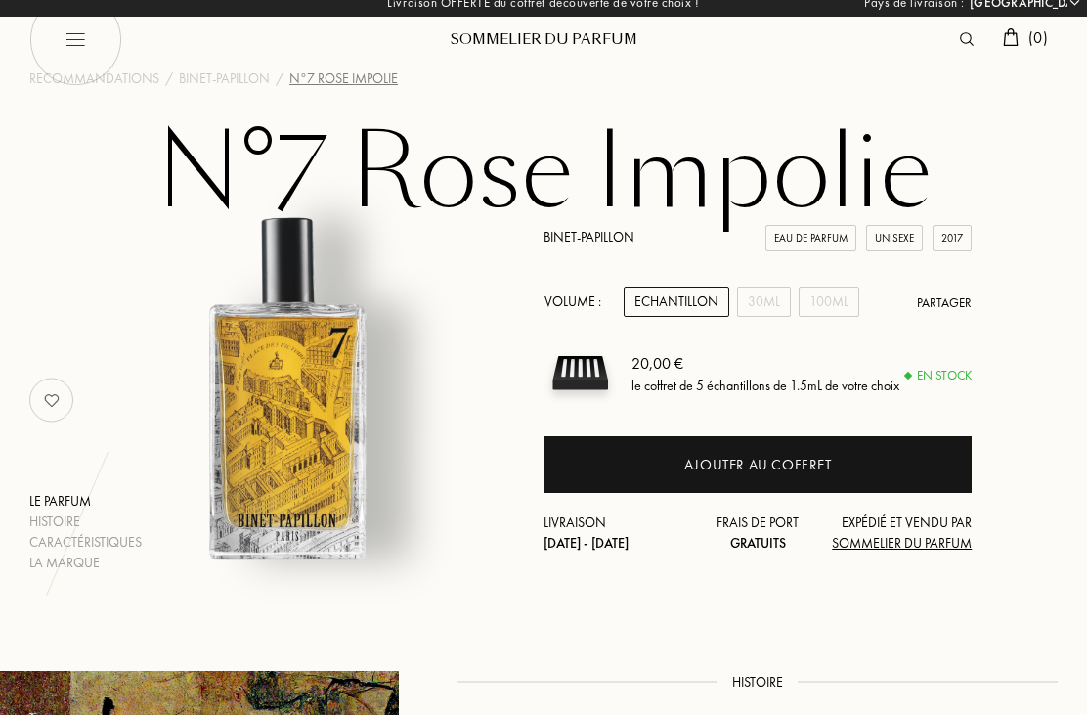
click at [746, 465] on div "Ajouter au coffret" at bounding box center [758, 466] width 148 height 22
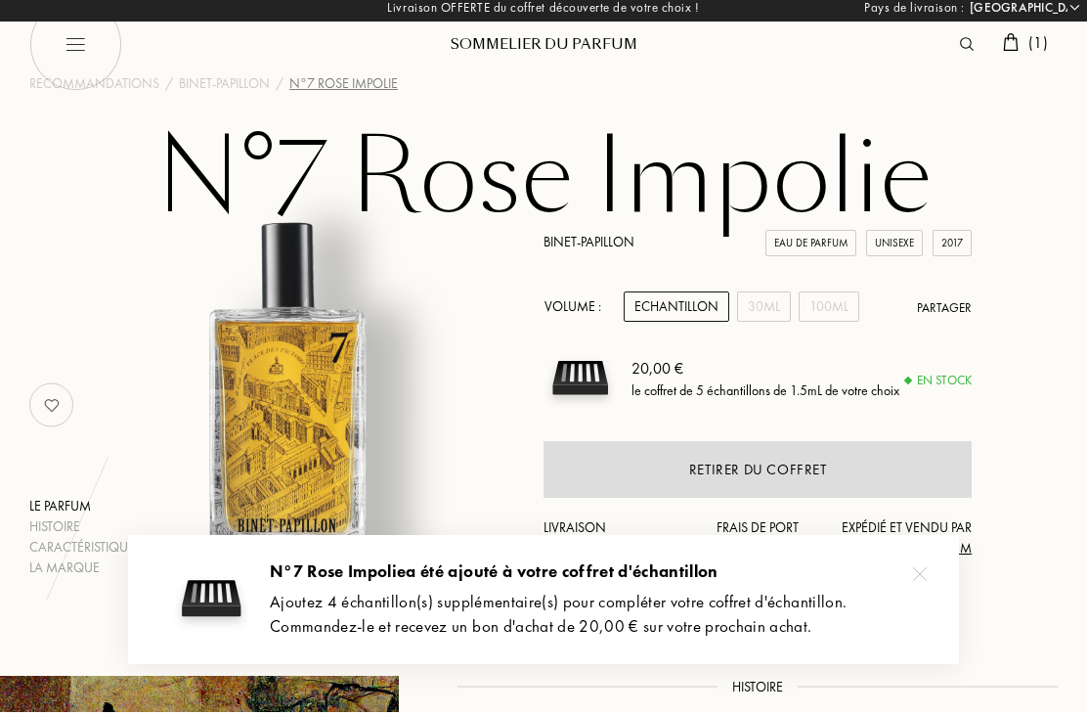
scroll to position [0, 0]
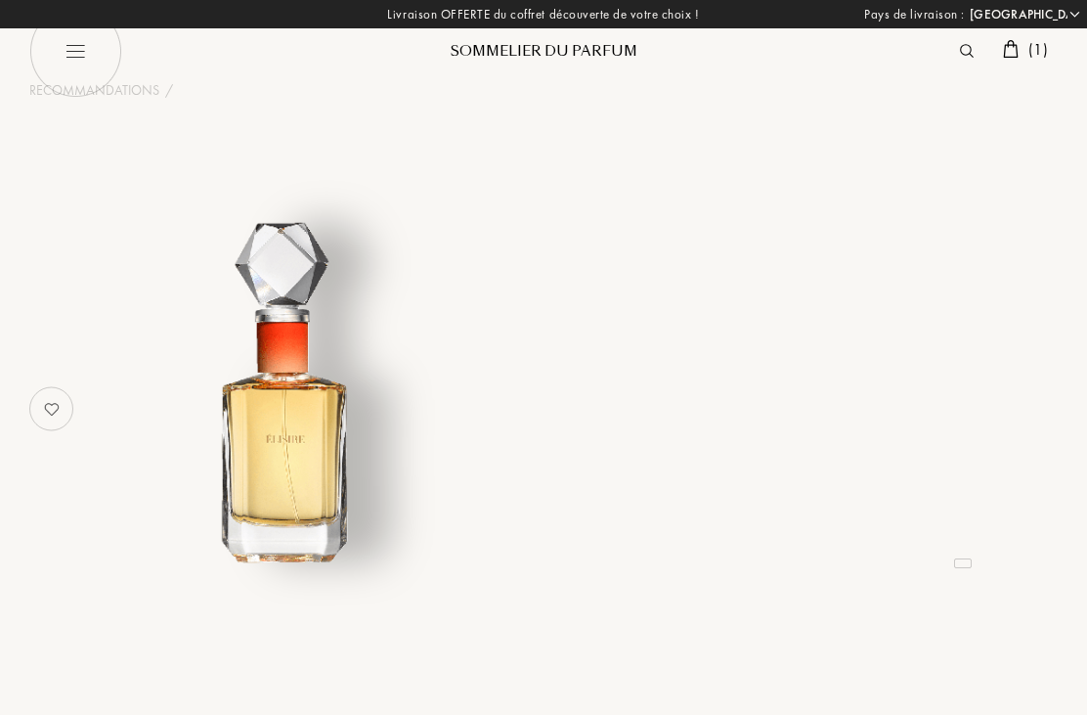
select select "FR"
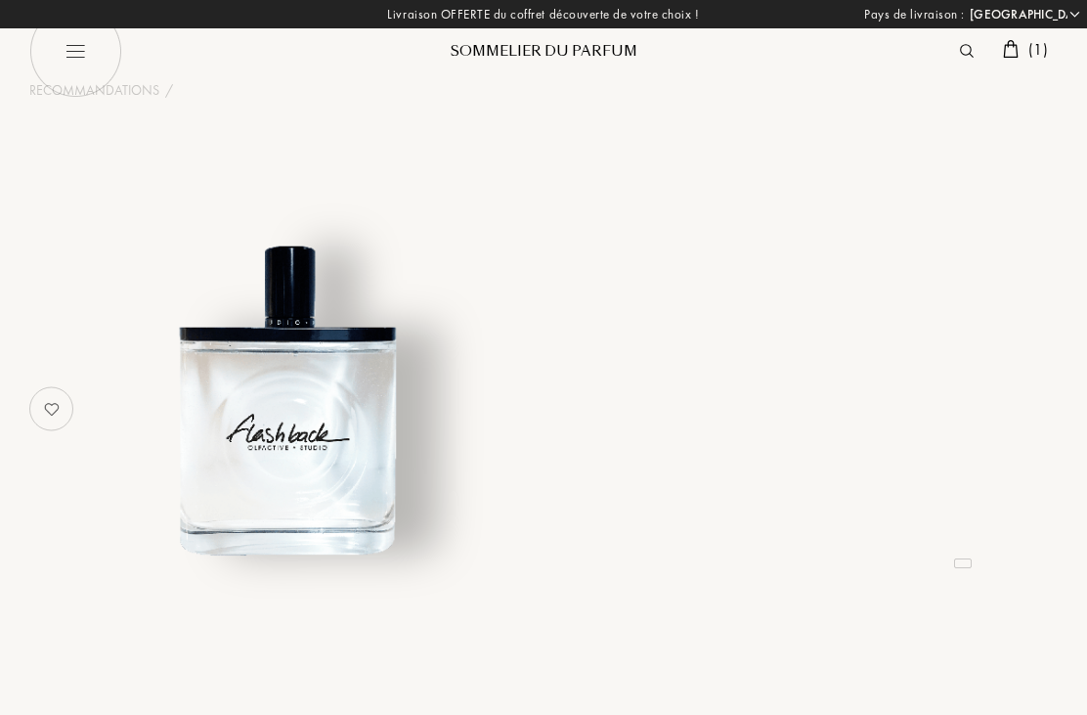
select select "FR"
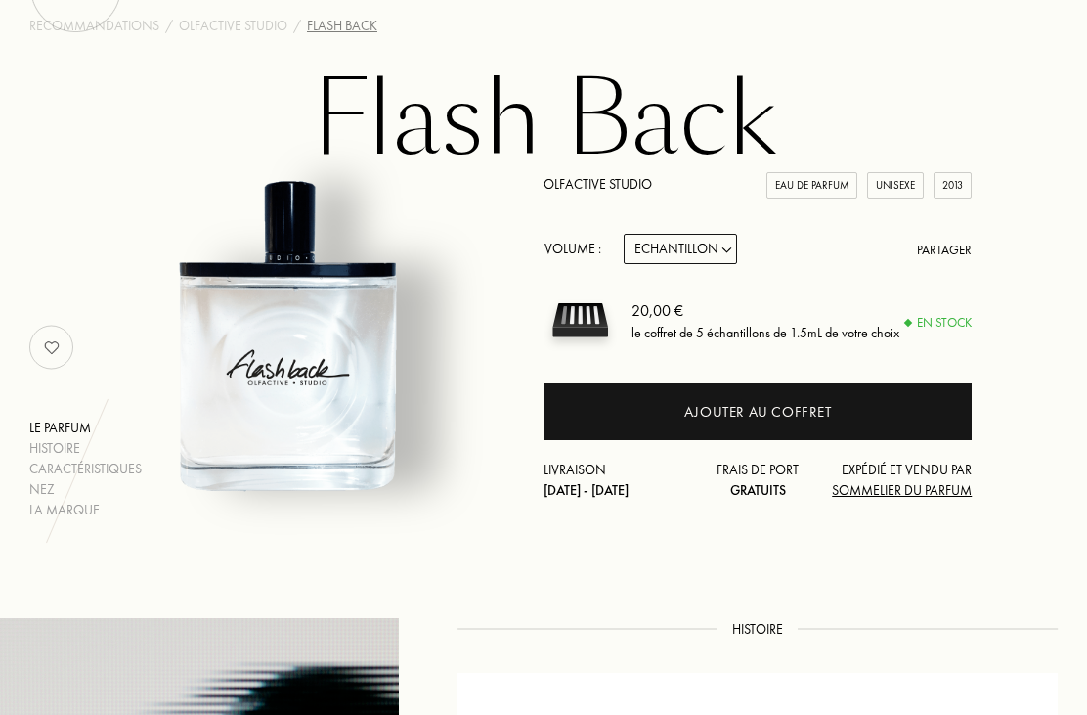
scroll to position [64, 0]
click at [752, 405] on div "Ajouter au coffret" at bounding box center [758, 413] width 148 height 22
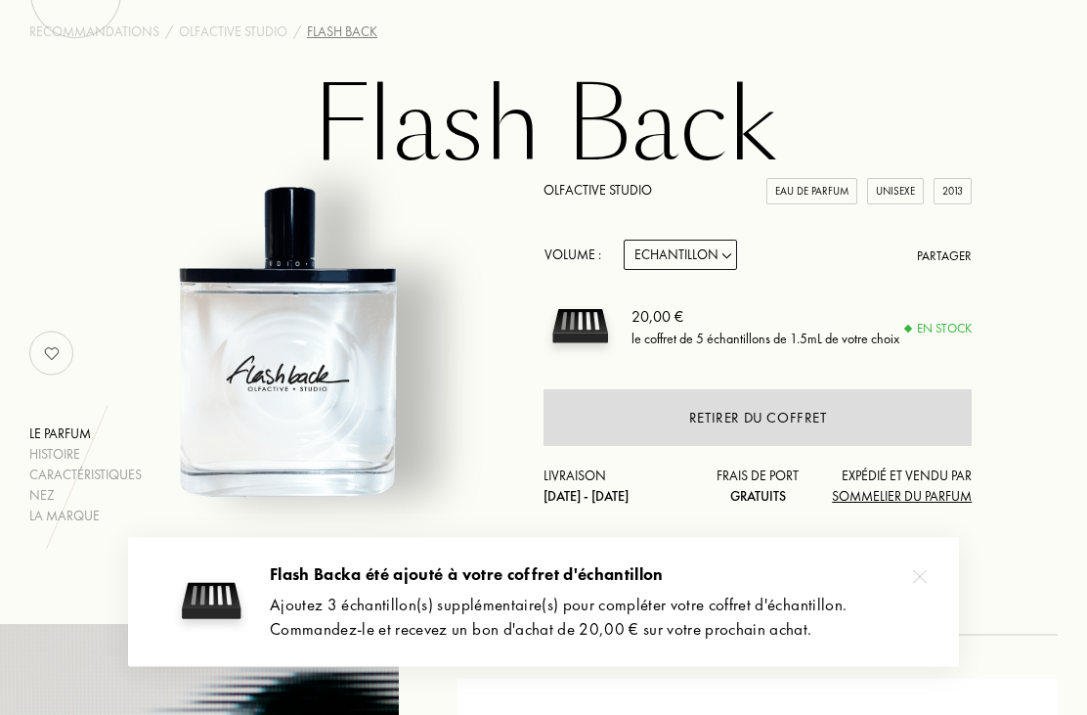
scroll to position [0, 0]
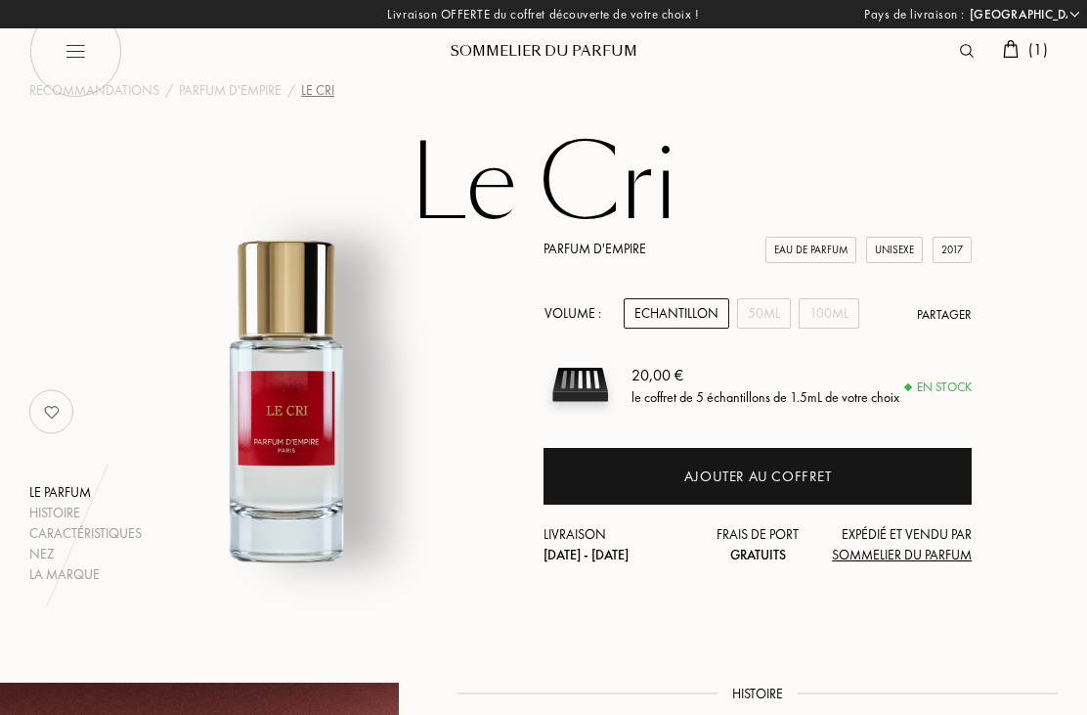
select select "FR"
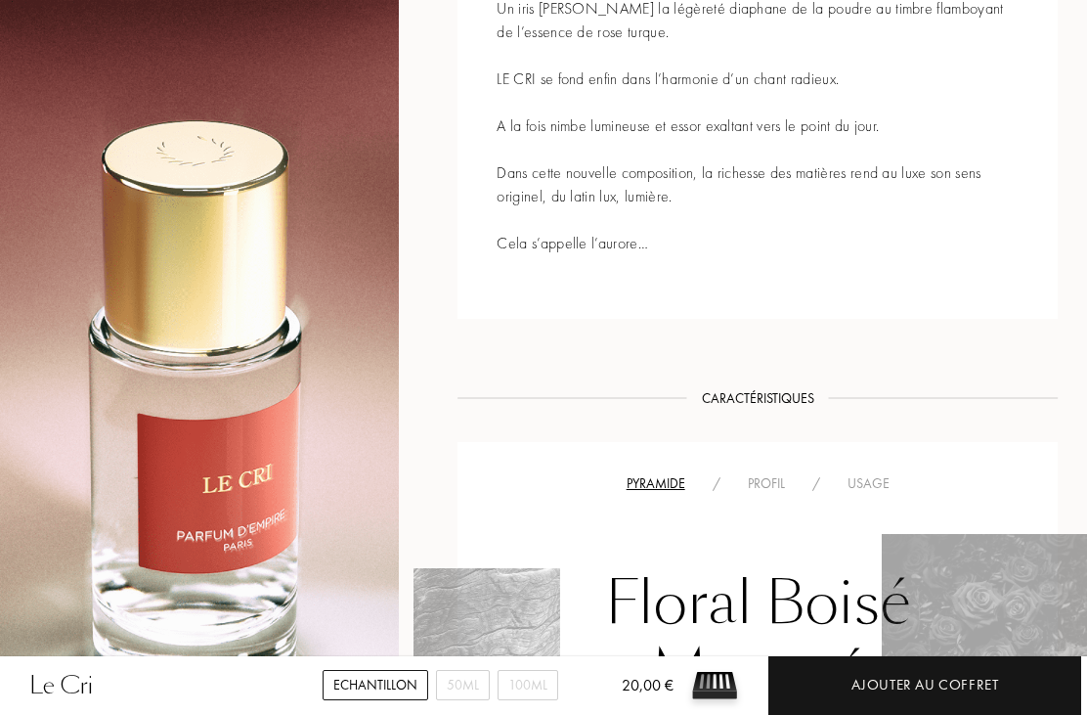
scroll to position [1162, 0]
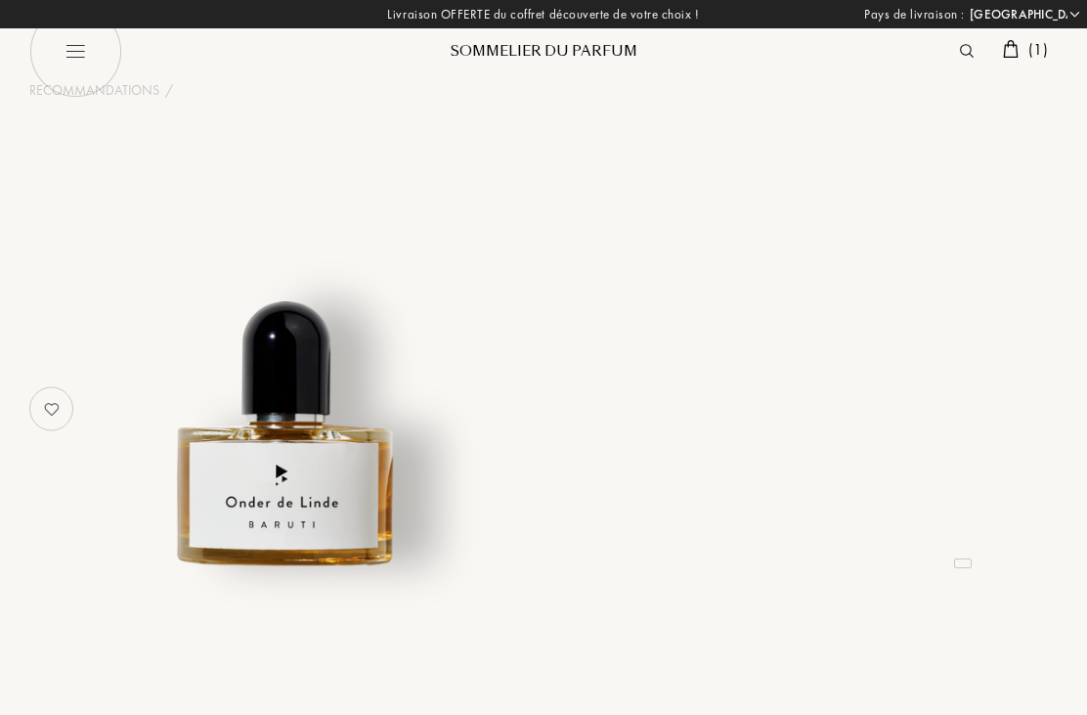
select select "FR"
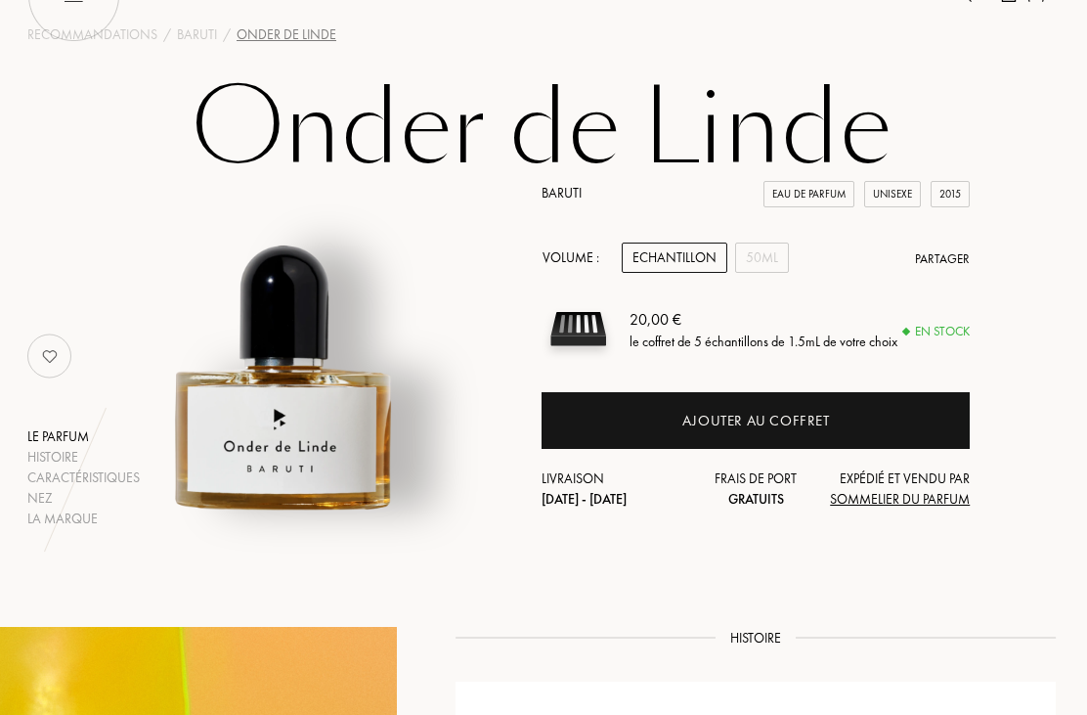
scroll to position [53, 3]
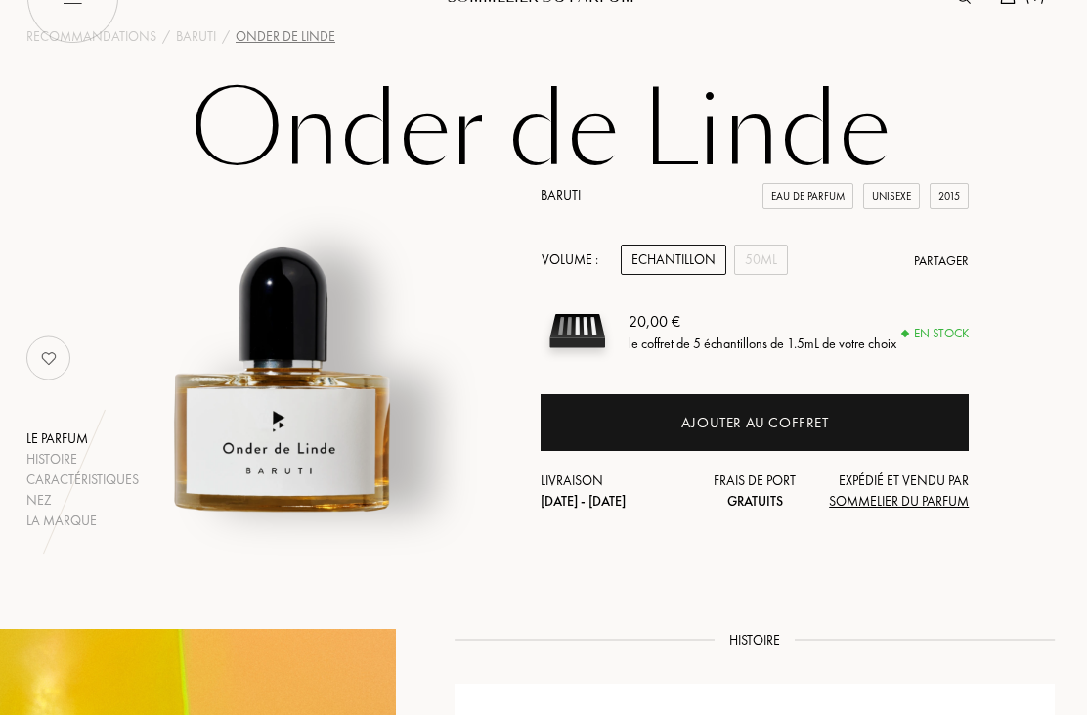
click at [741, 419] on div "Ajouter au coffret" at bounding box center [756, 424] width 148 height 22
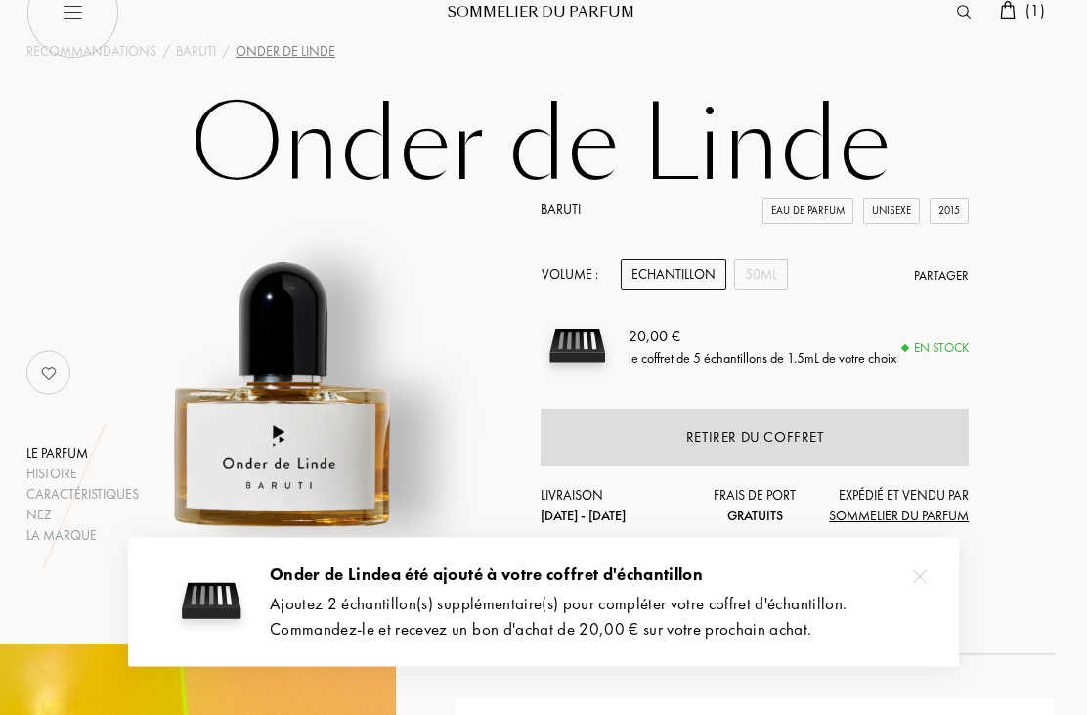
scroll to position [0, 3]
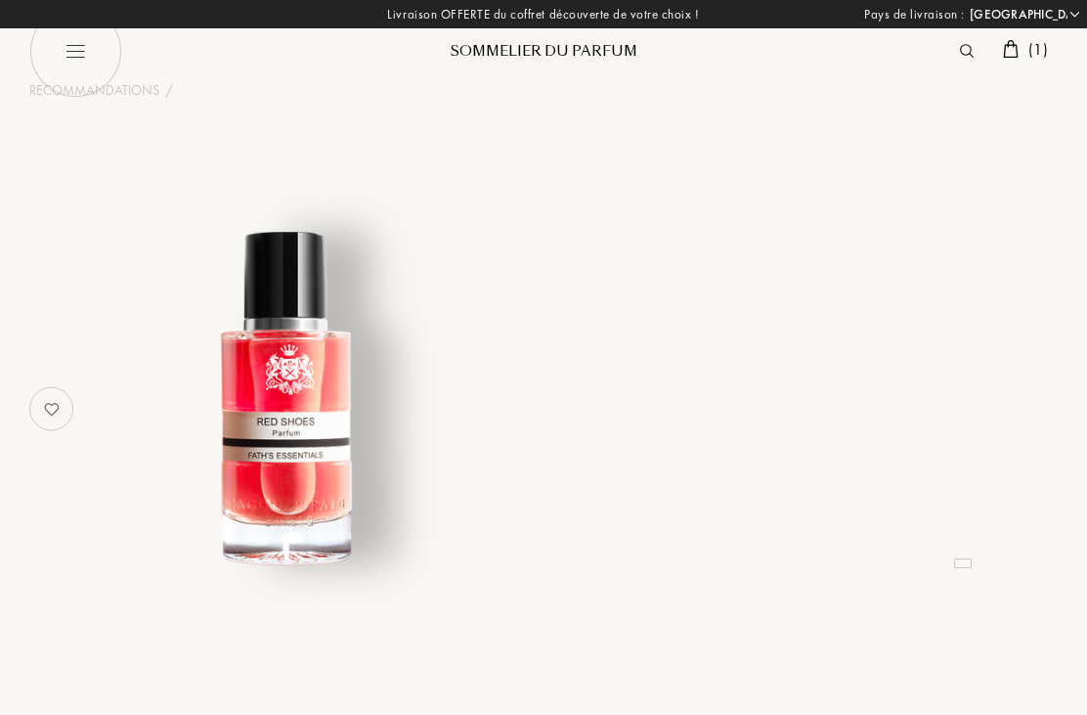
select select "FR"
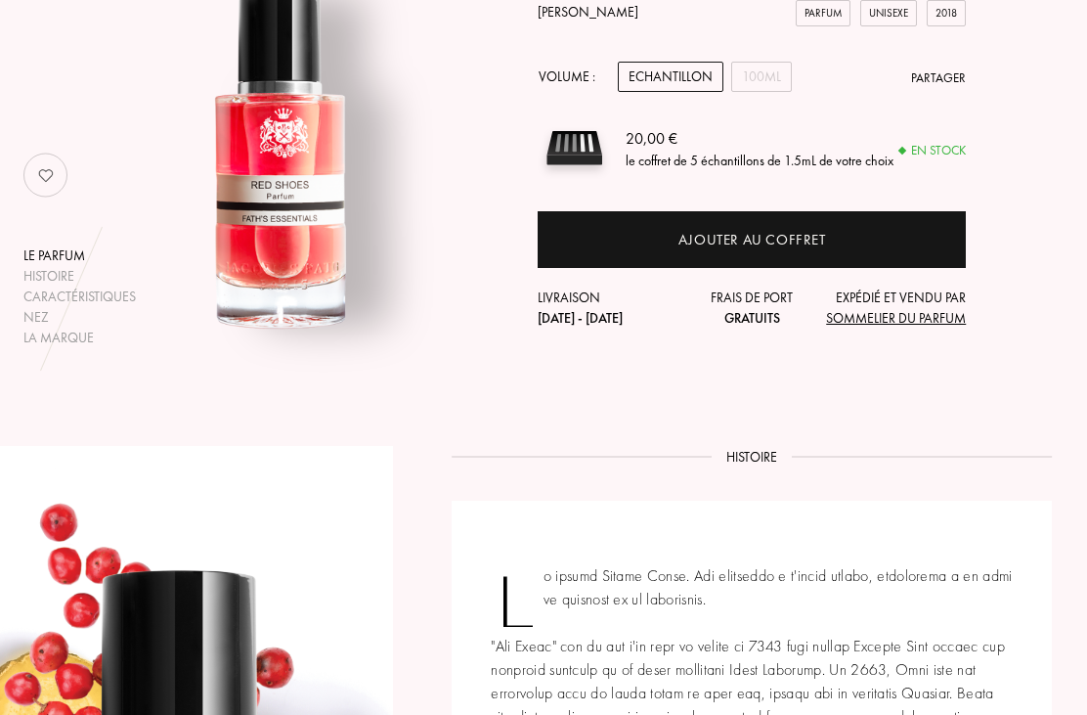
scroll to position [234, 7]
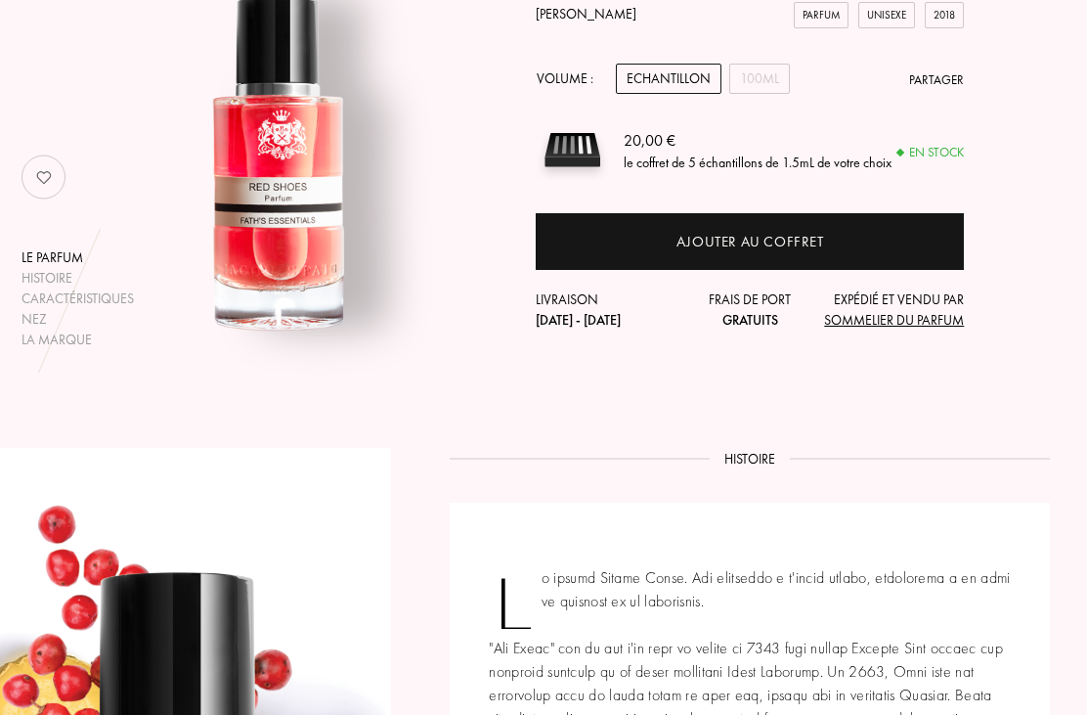
click at [772, 237] on div "Ajouter au coffret" at bounding box center [752, 243] width 148 height 22
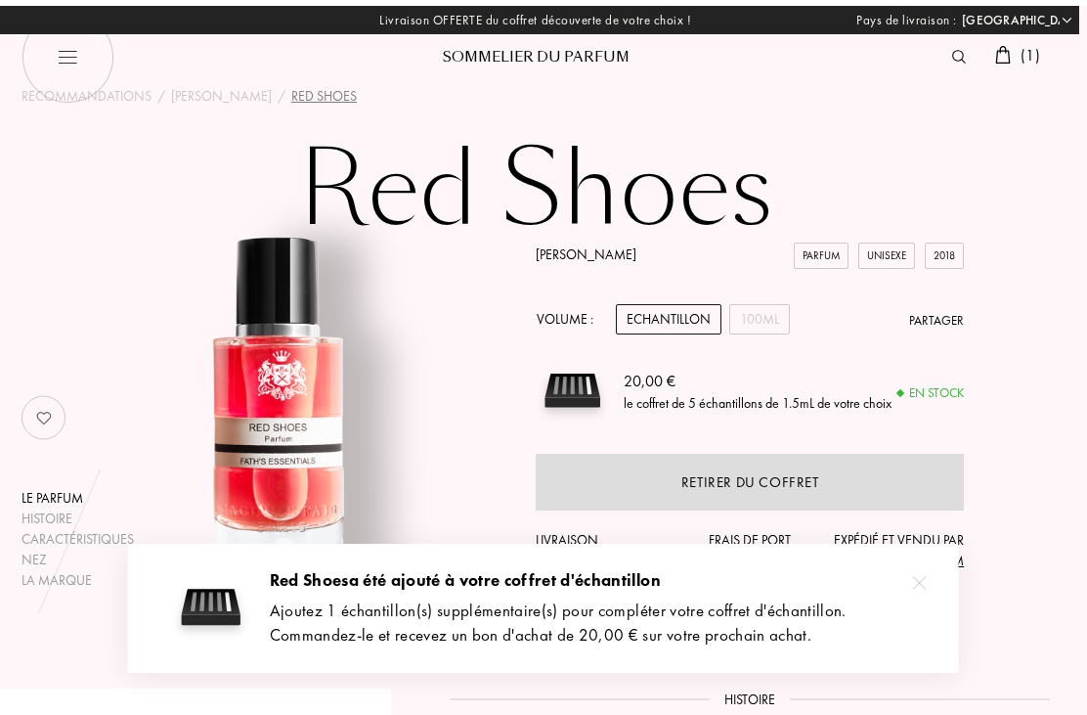
scroll to position [0, 8]
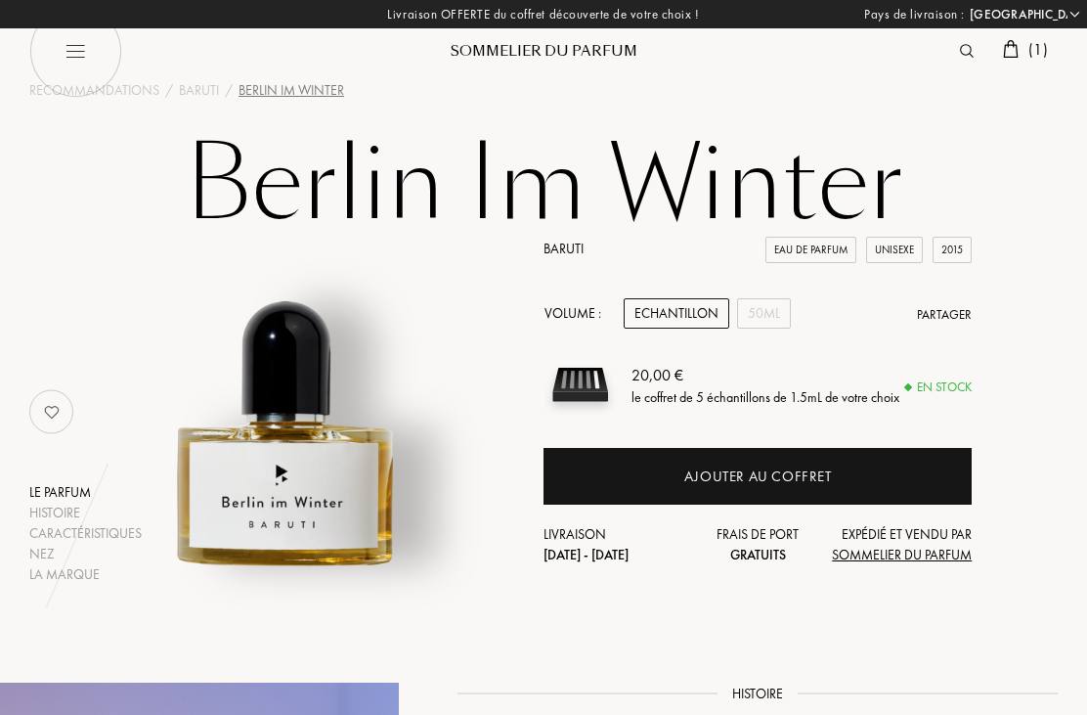
select select "FR"
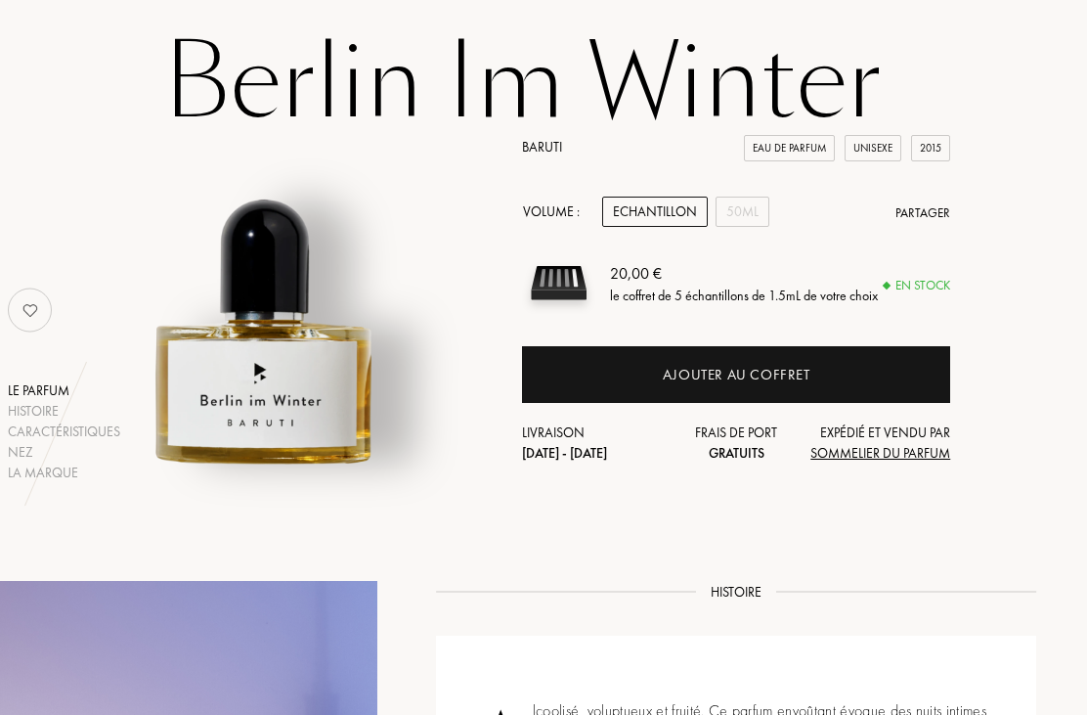
scroll to position [99, 21]
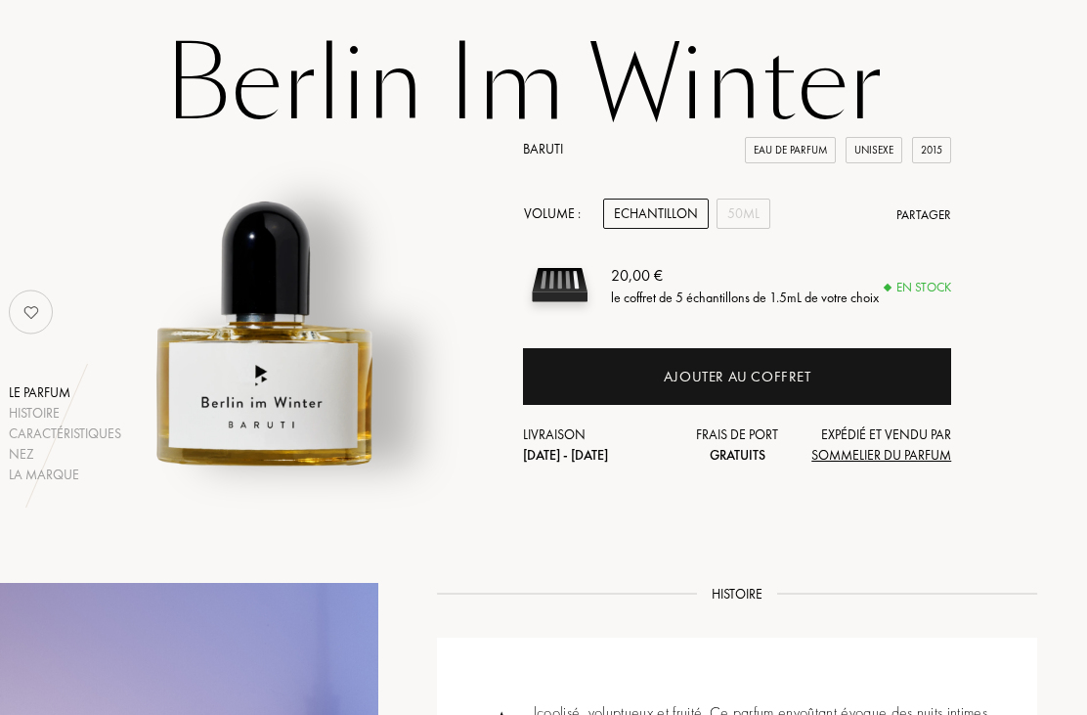
click at [743, 218] on div "50mL" at bounding box center [744, 214] width 54 height 30
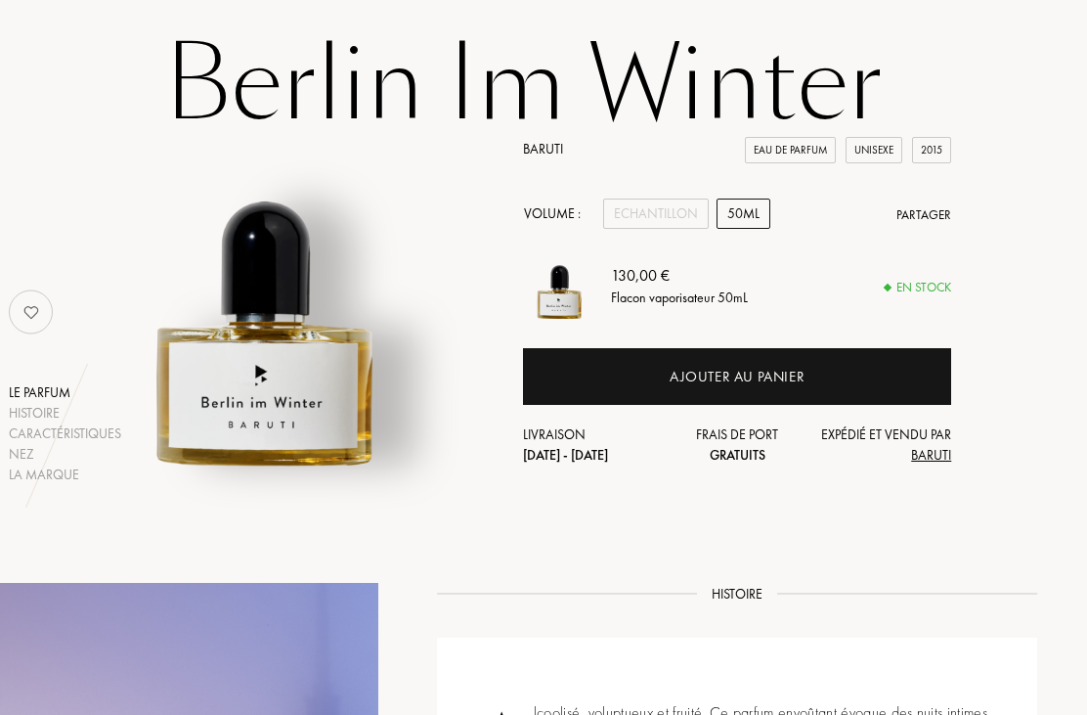
click at [651, 206] on div "Echantillon" at bounding box center [656, 213] width 106 height 30
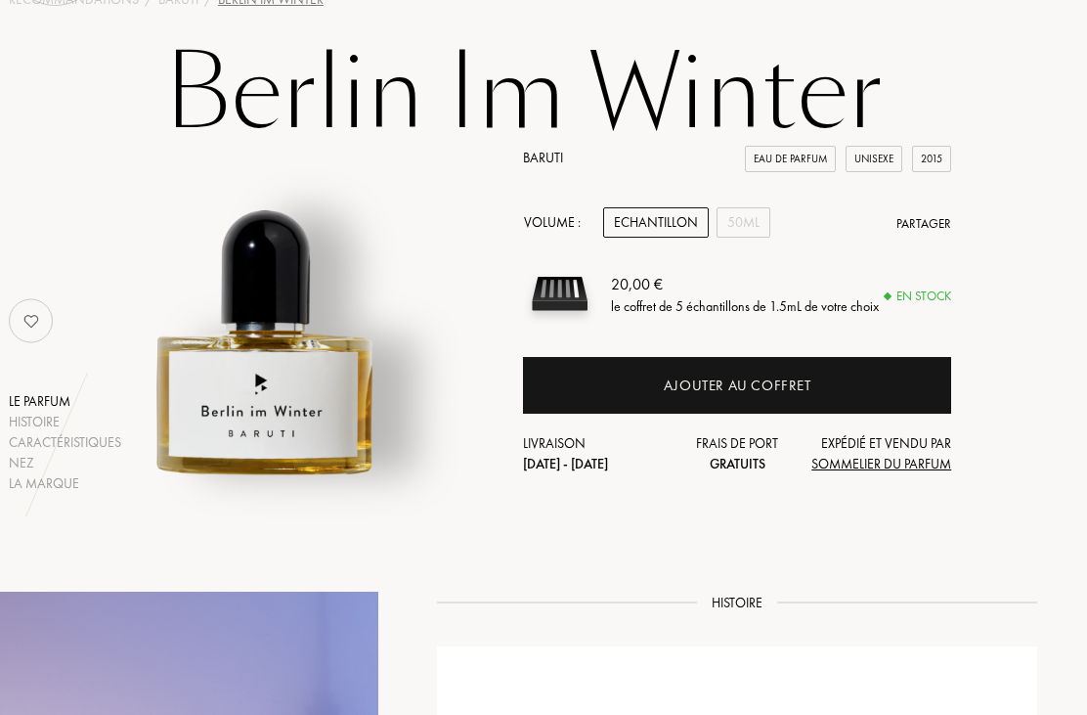
scroll to position [91, 20]
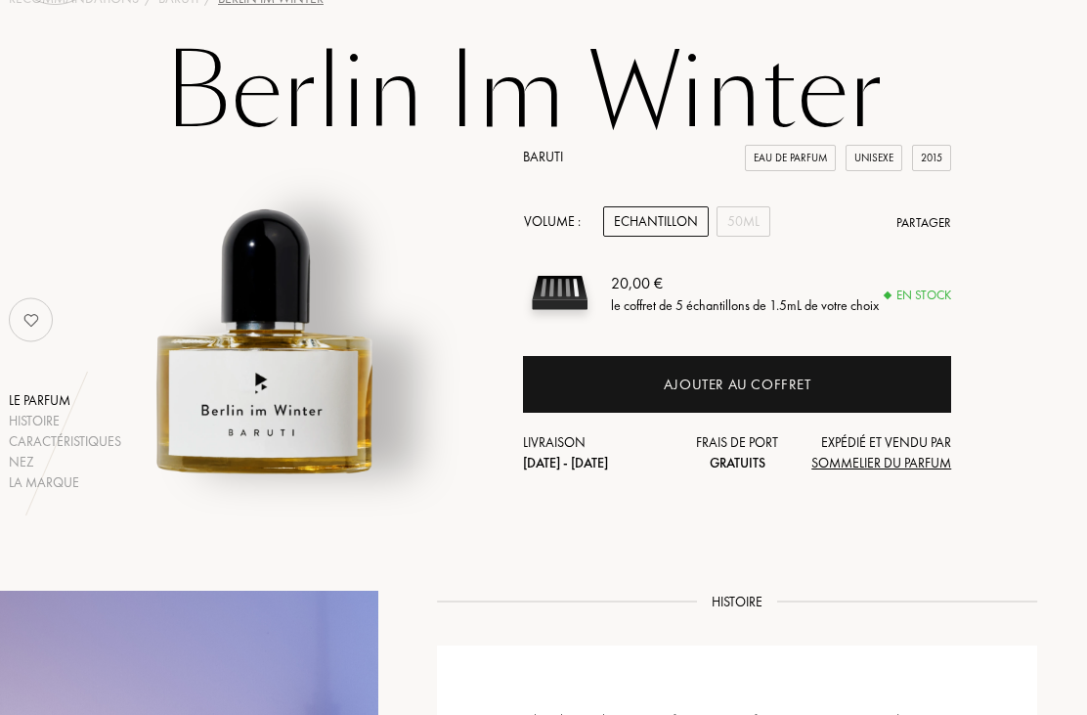
click at [796, 378] on div "Ajouter au coffret" at bounding box center [739, 385] width 148 height 22
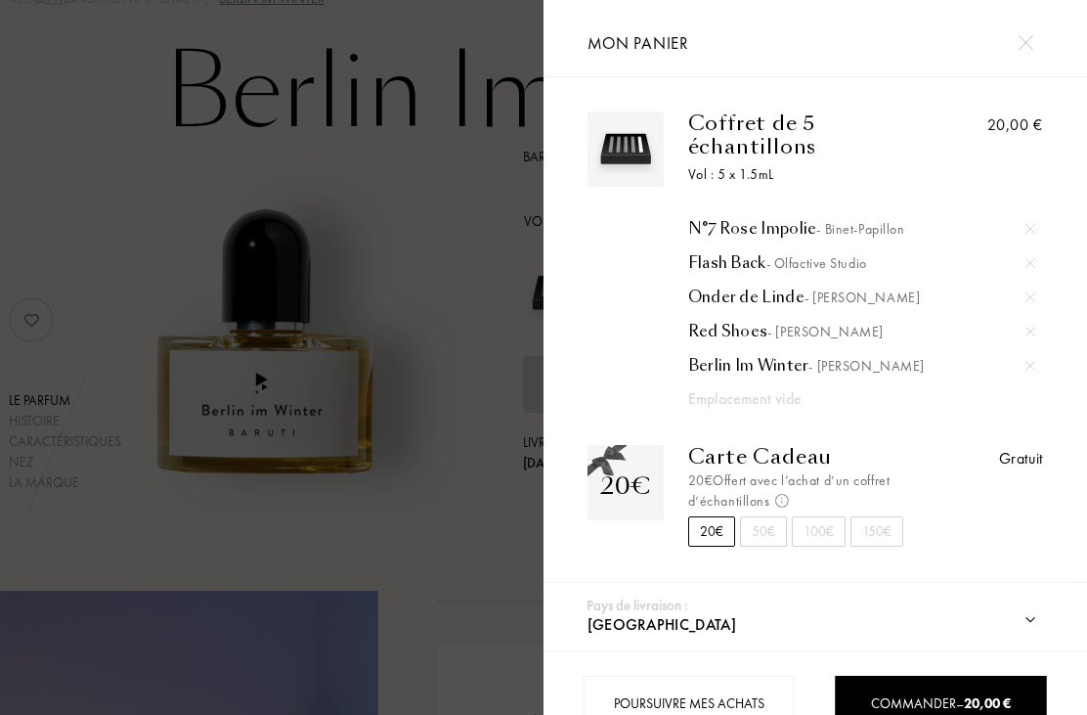
scroll to position [92, 21]
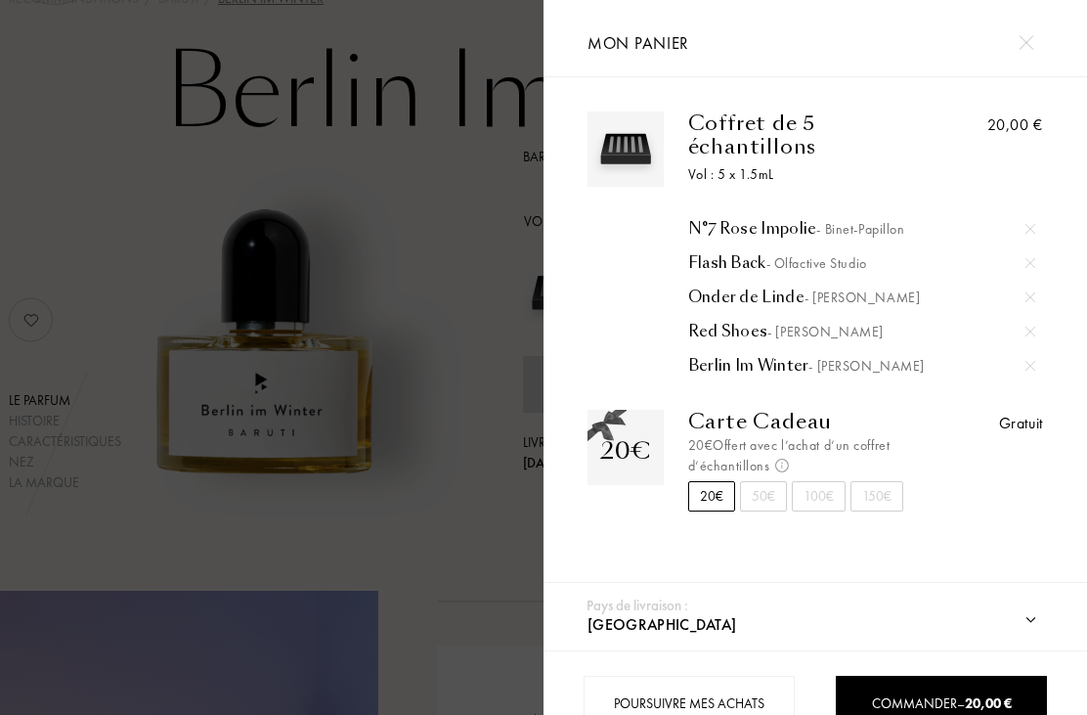
click at [713, 706] on div "Poursuivre mes achats" at bounding box center [690, 704] width 212 height 56
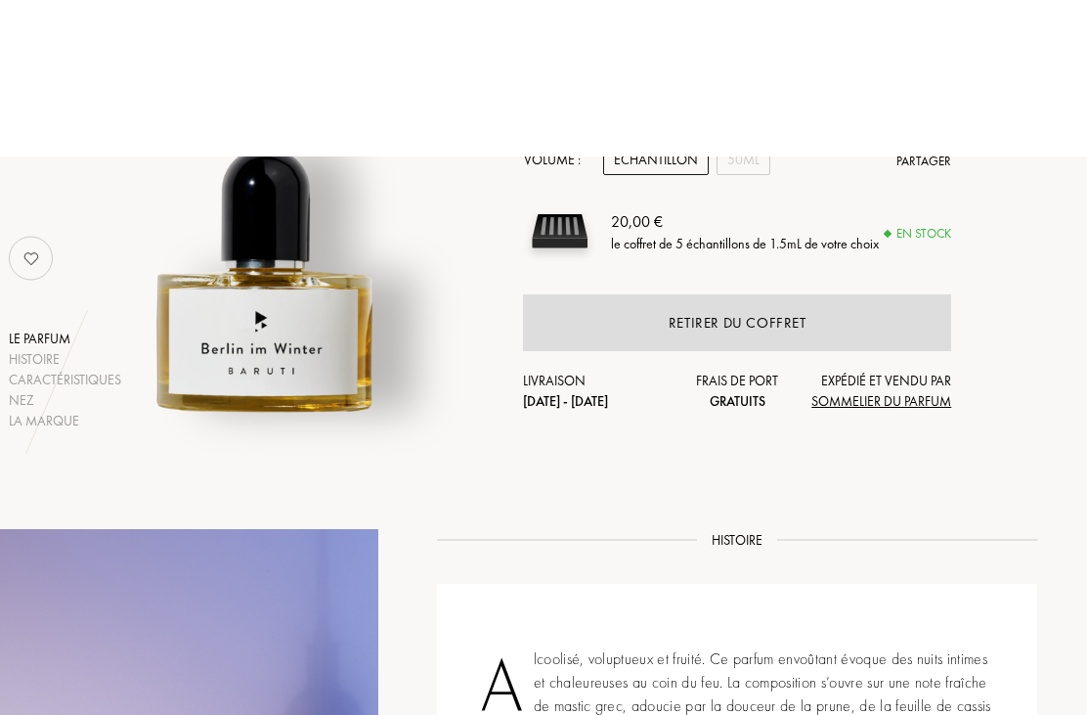
scroll to position [0, 20]
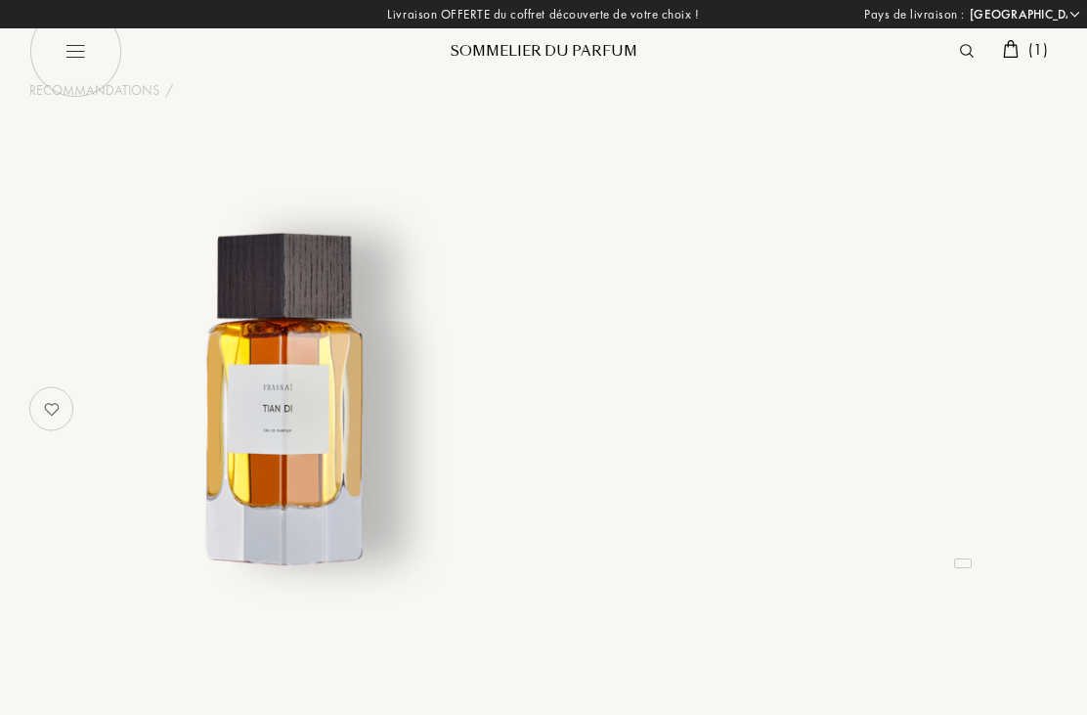
select select "FR"
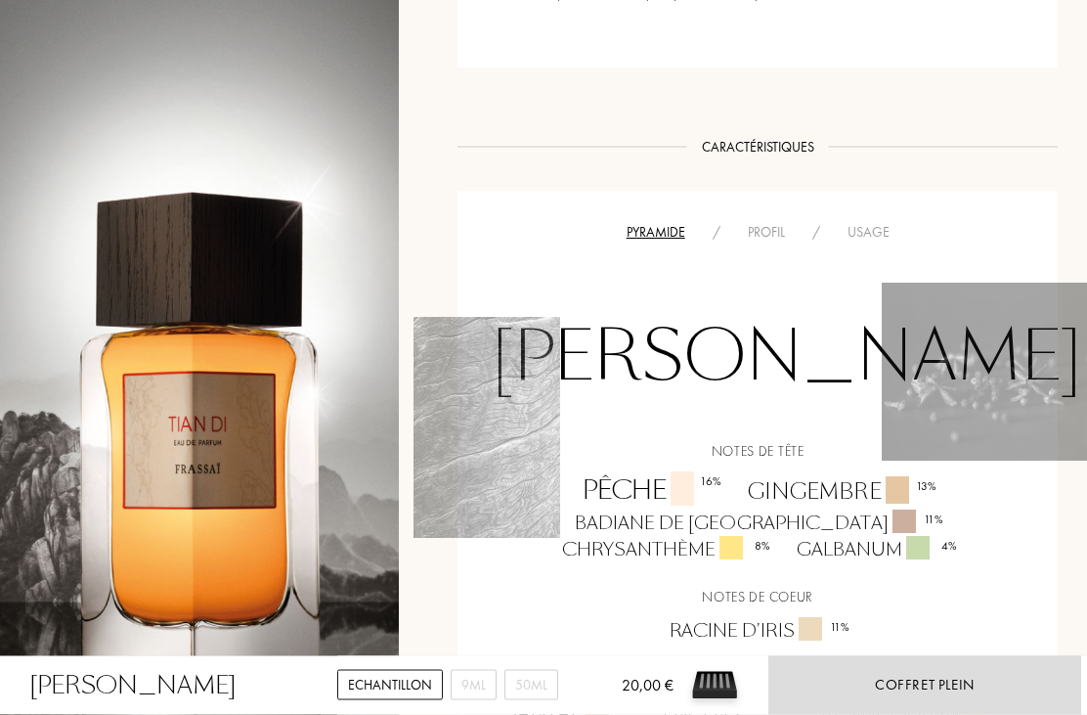
scroll to position [1055, 0]
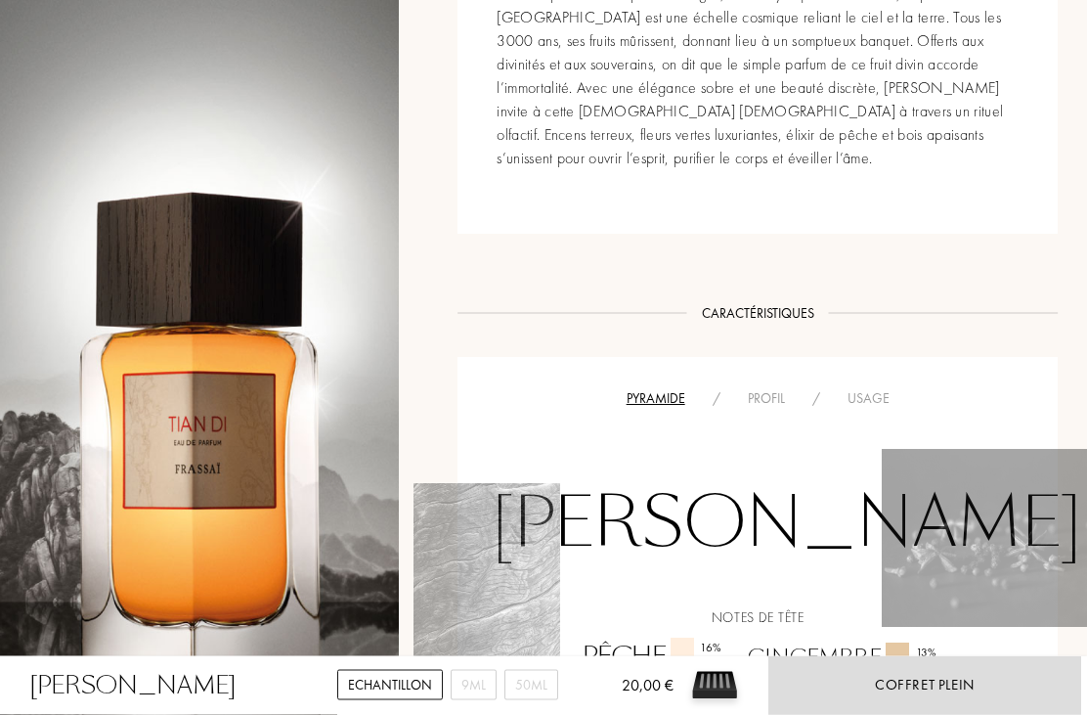
click at [773, 393] on div "Profil" at bounding box center [766, 399] width 65 height 21
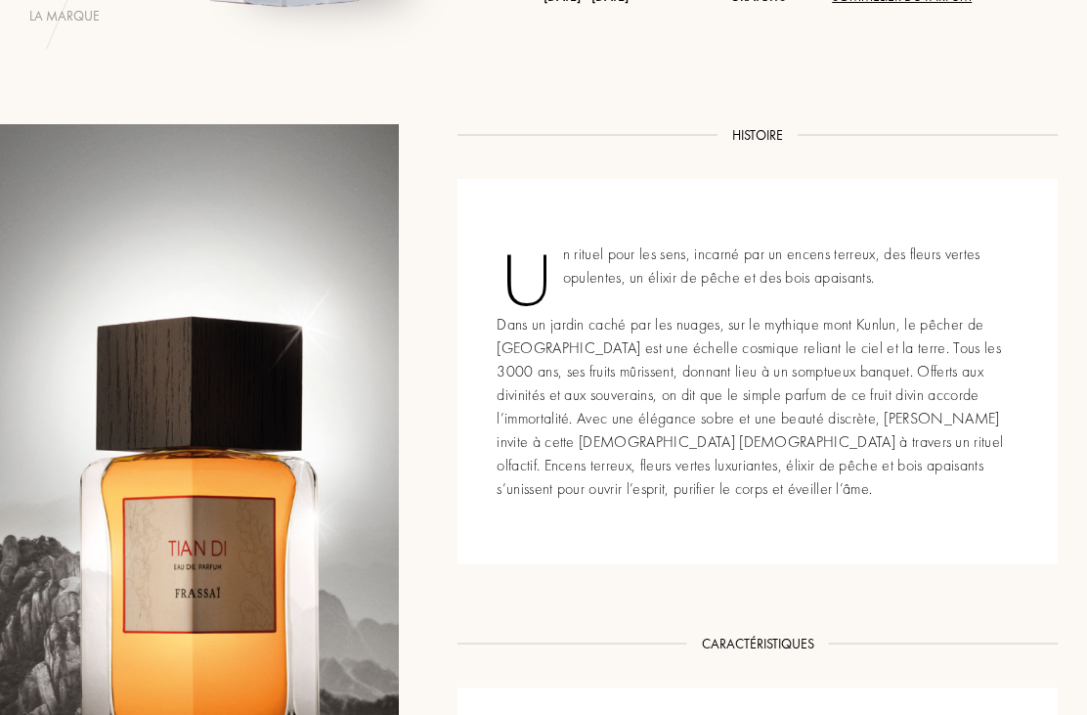
scroll to position [551, 0]
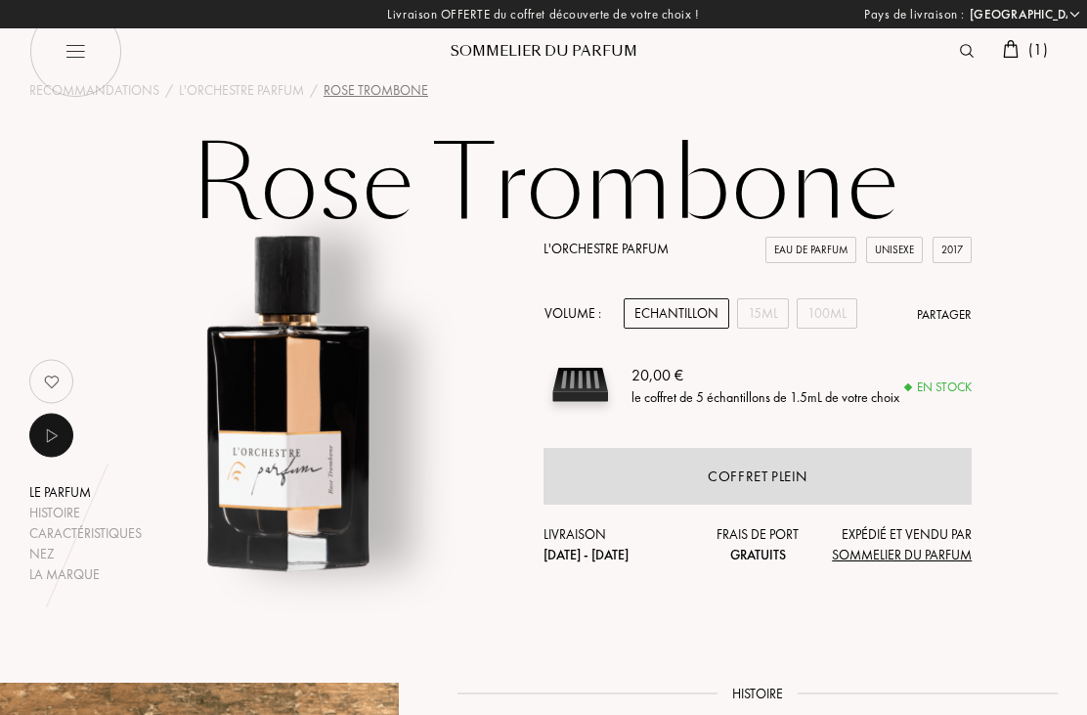
select select "FR"
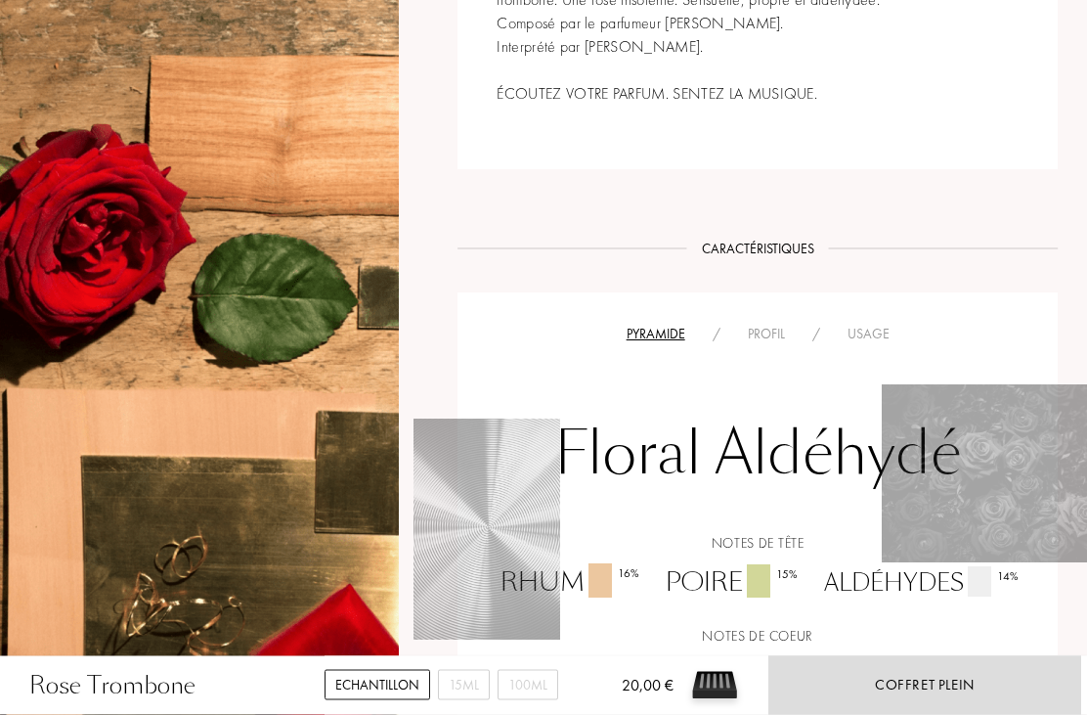
scroll to position [1036, 0]
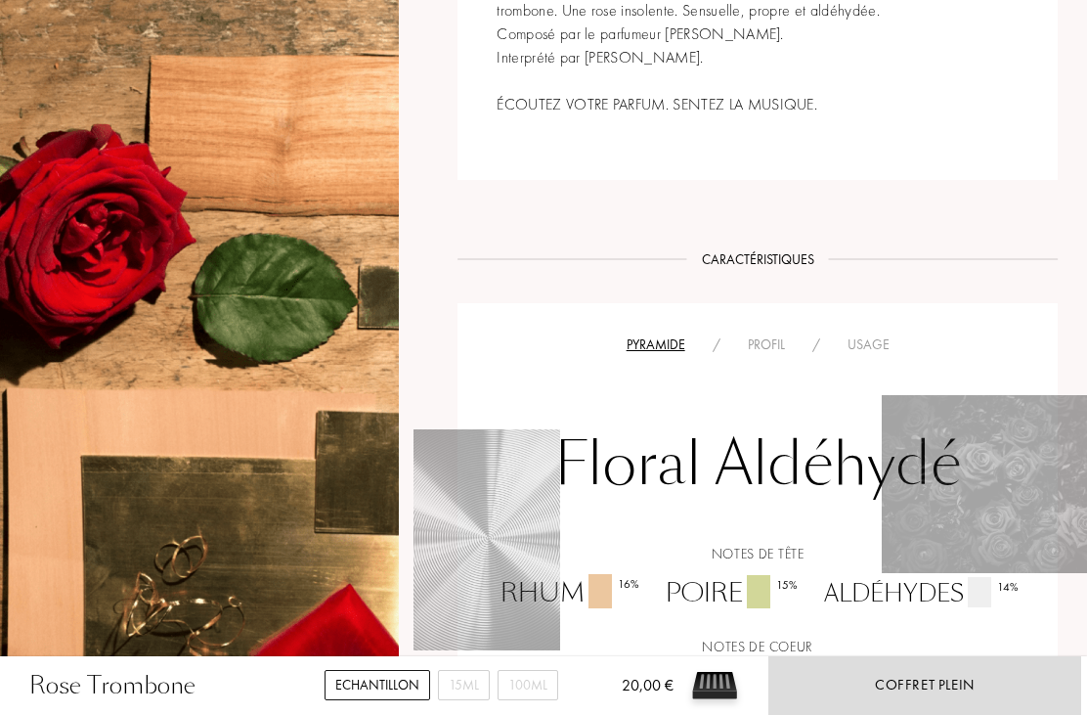
click at [784, 343] on div "Profil" at bounding box center [766, 344] width 65 height 21
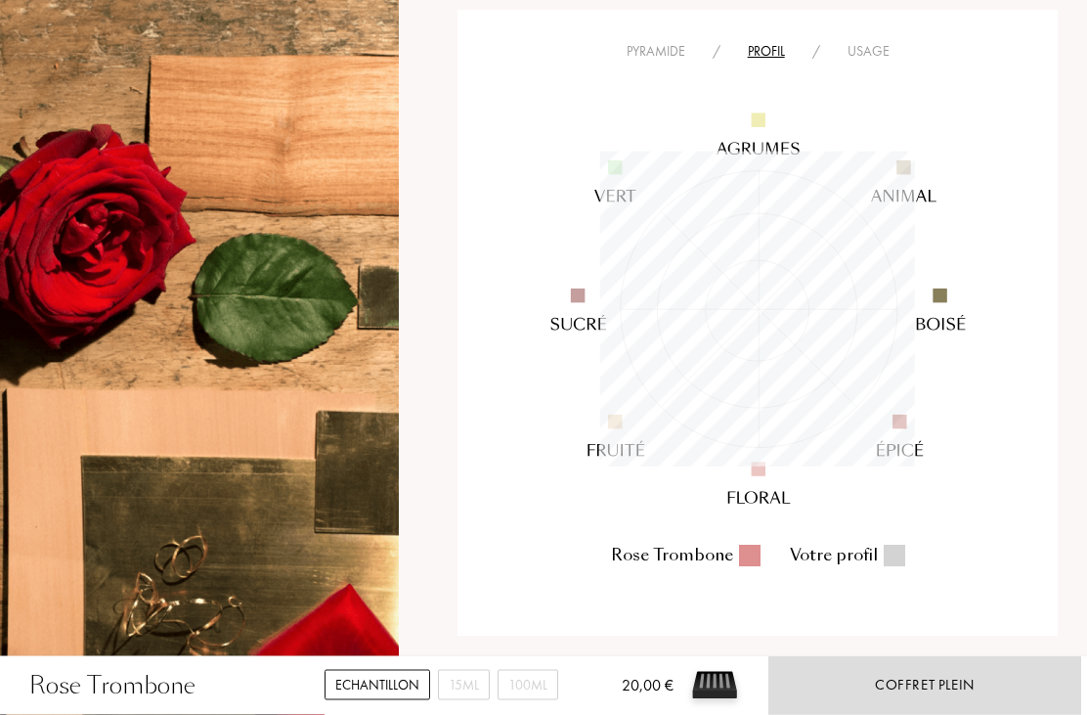
scroll to position [1330, 0]
click at [894, 553] on div at bounding box center [895, 556] width 22 height 22
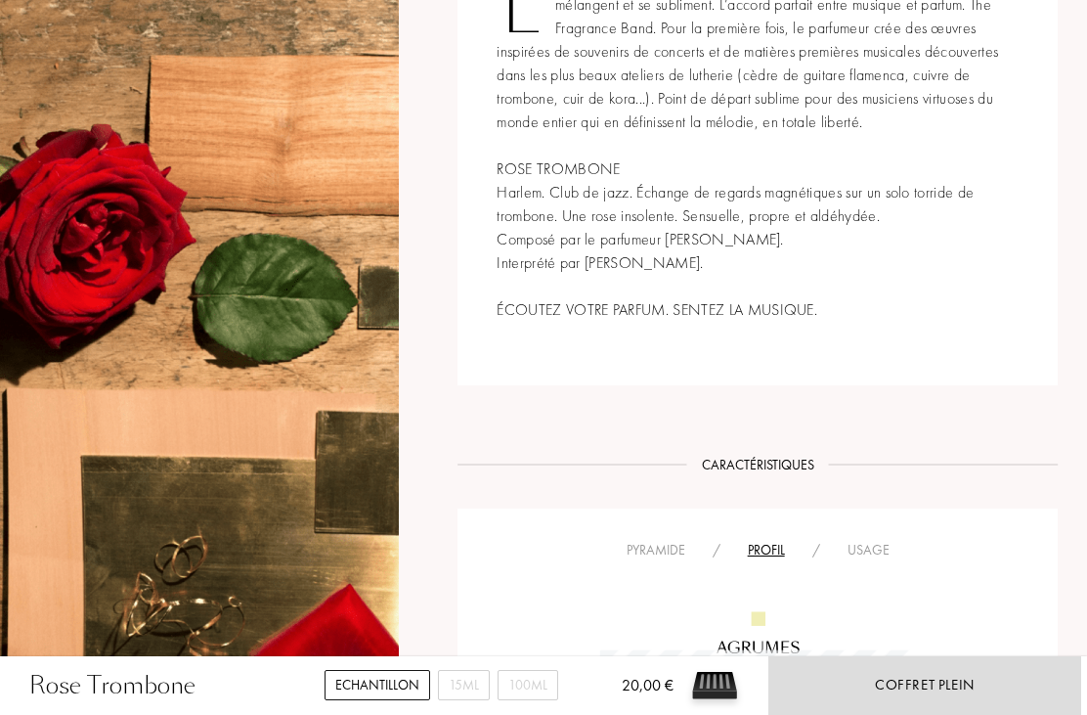
scroll to position [809, 0]
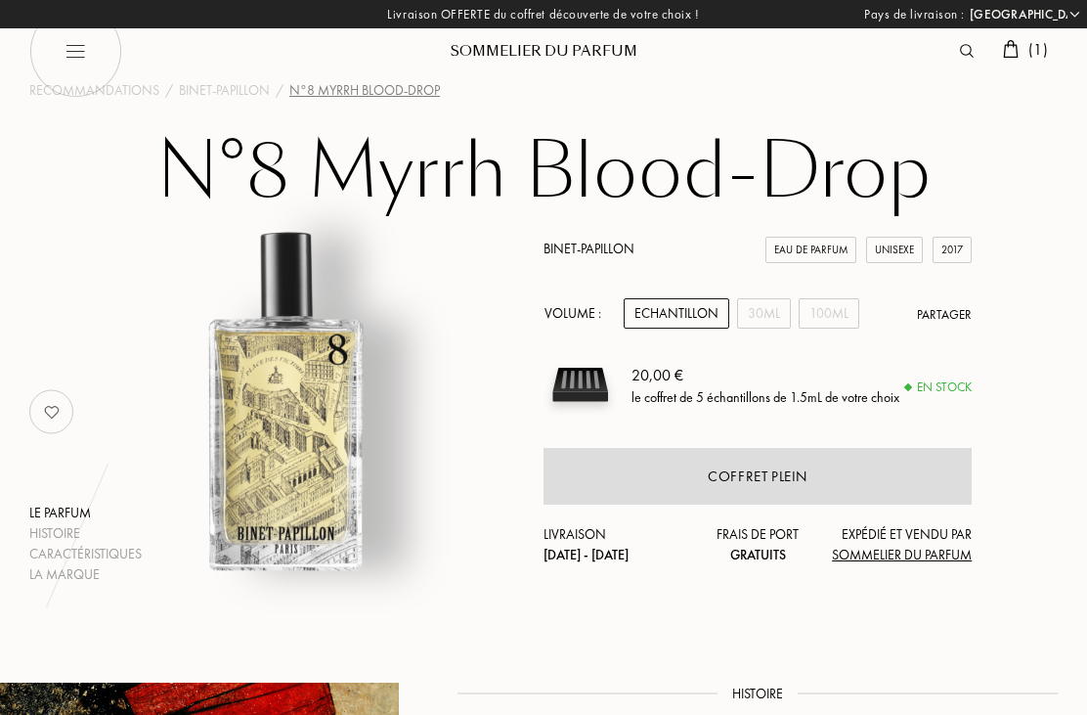
select select "FR"
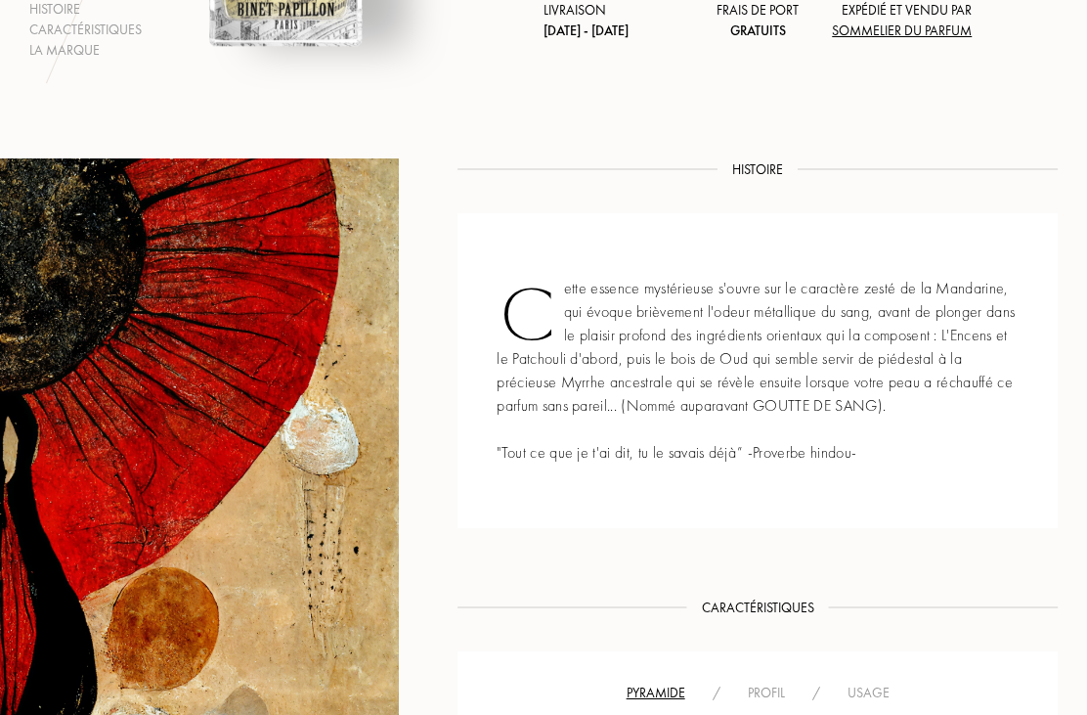
scroll to position [531, 0]
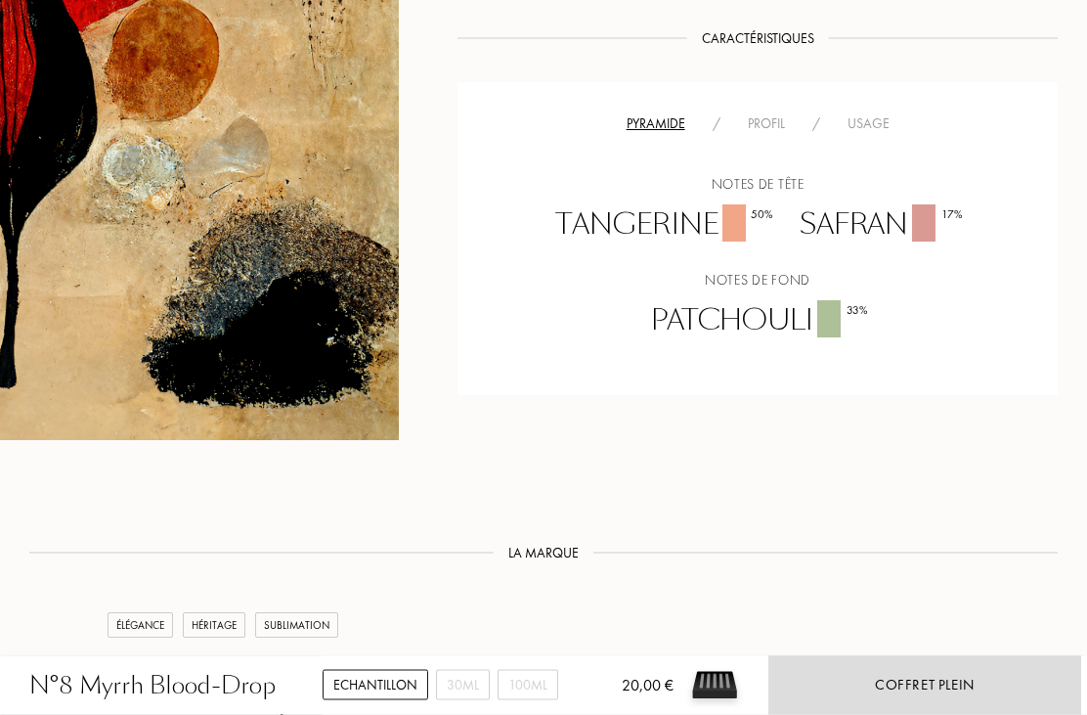
click at [755, 130] on div "Profil" at bounding box center [766, 124] width 65 height 21
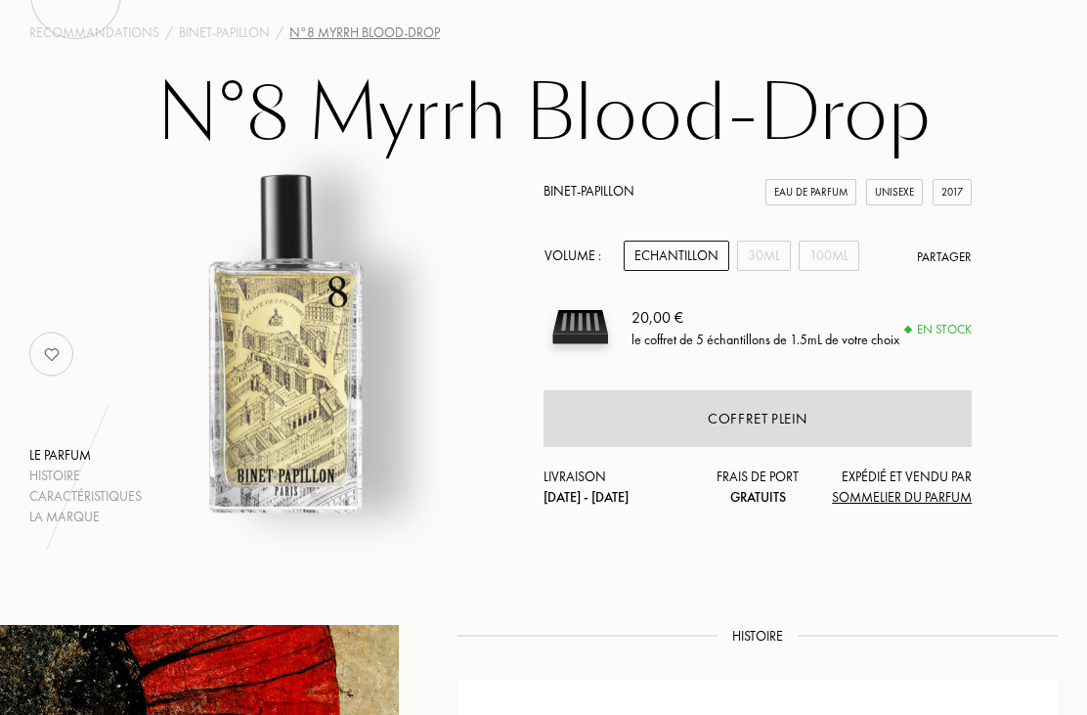
scroll to position [0, 0]
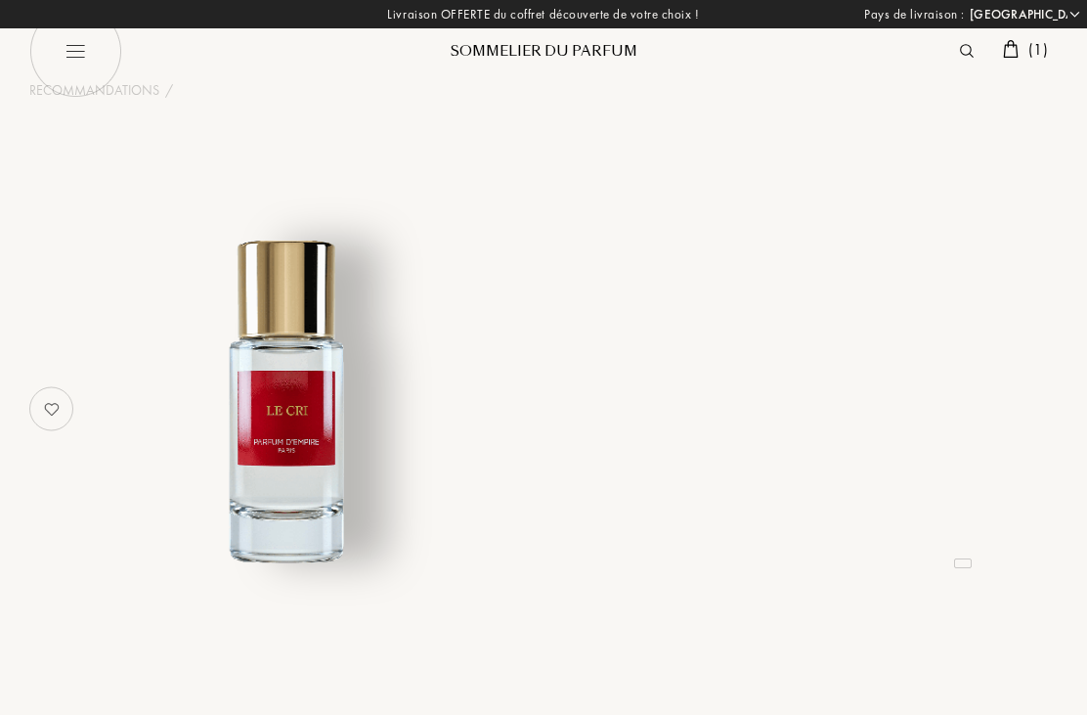
select select "FR"
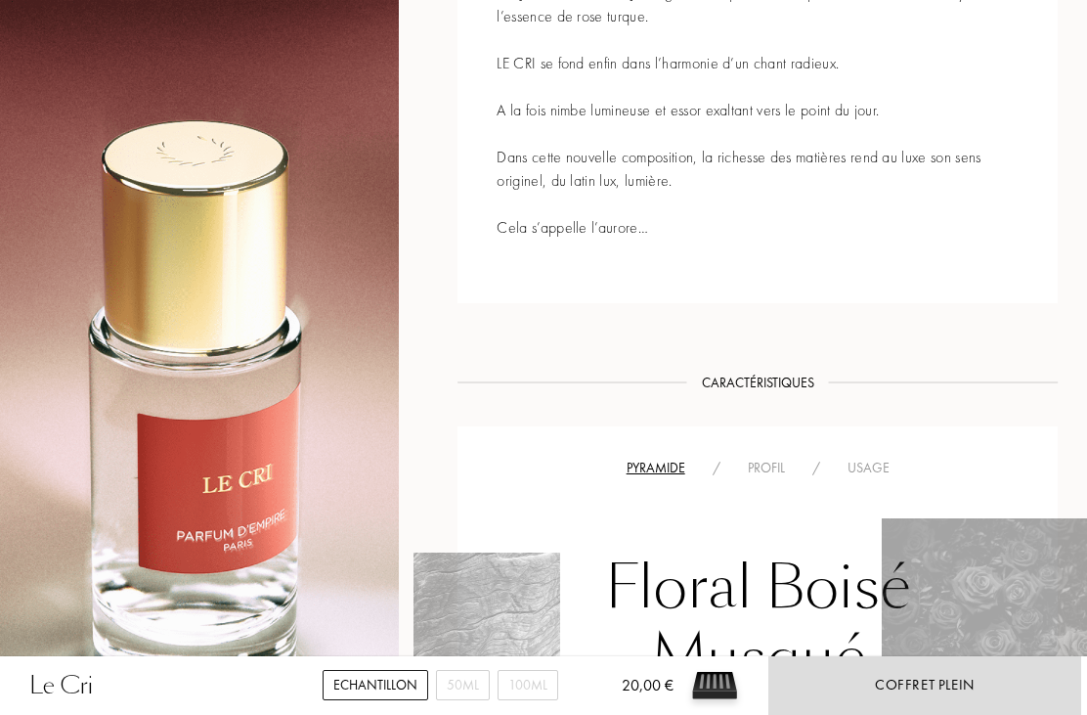
scroll to position [1240, 0]
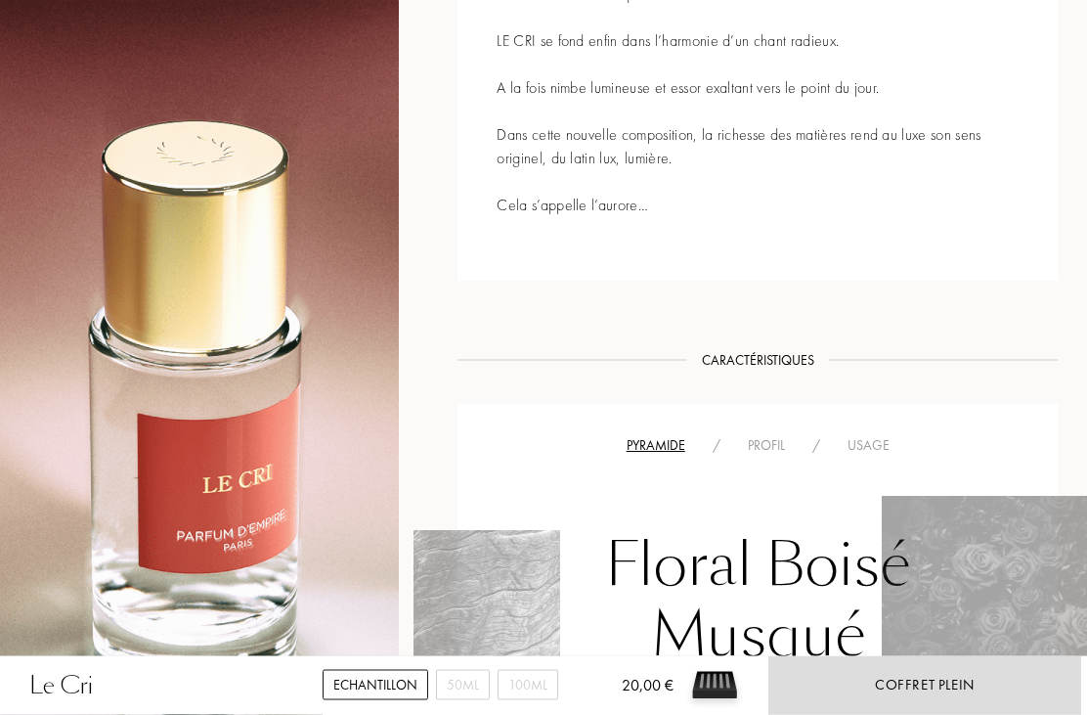
click at [777, 436] on div "Profil" at bounding box center [766, 446] width 65 height 21
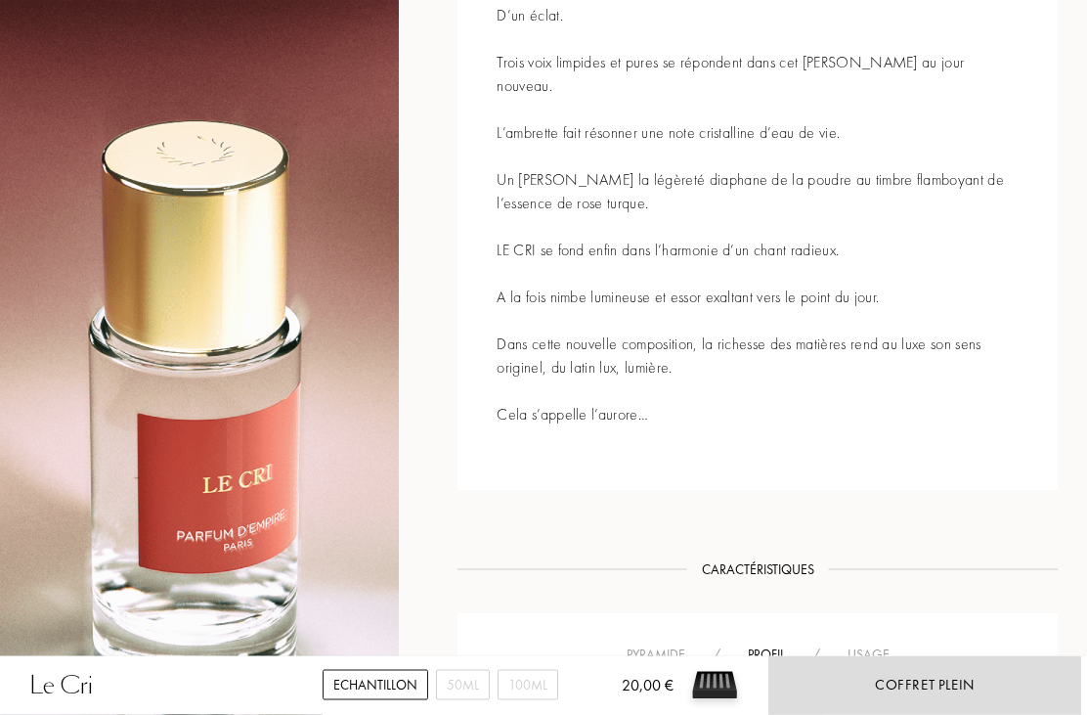
scroll to position [1030, 0]
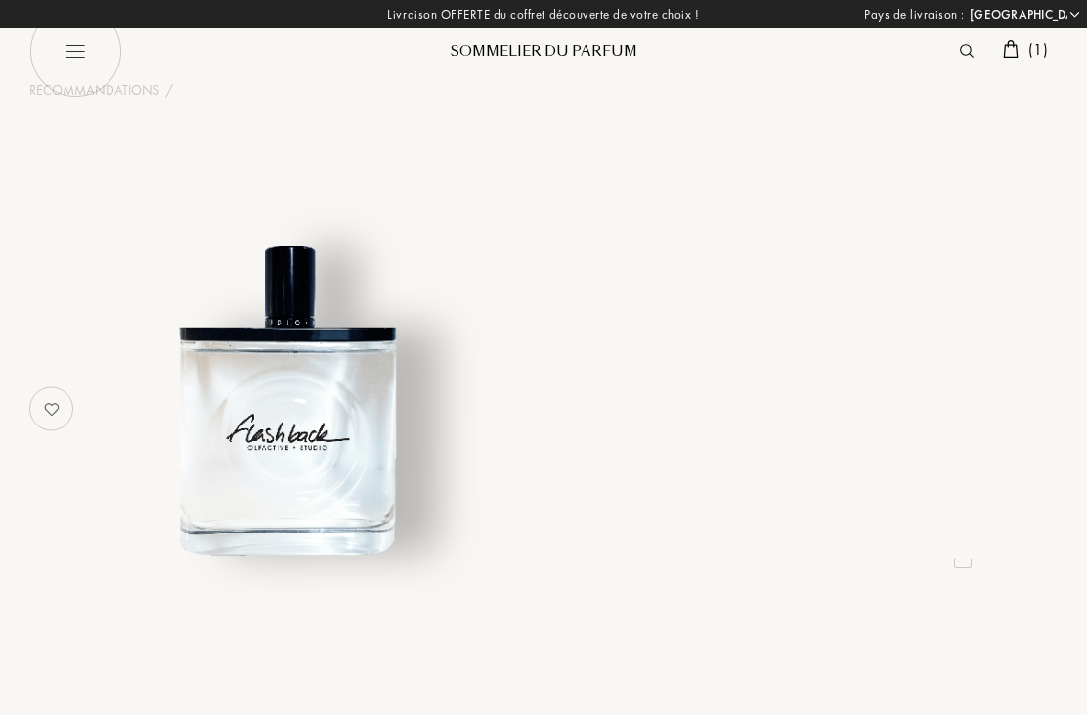
select select "FR"
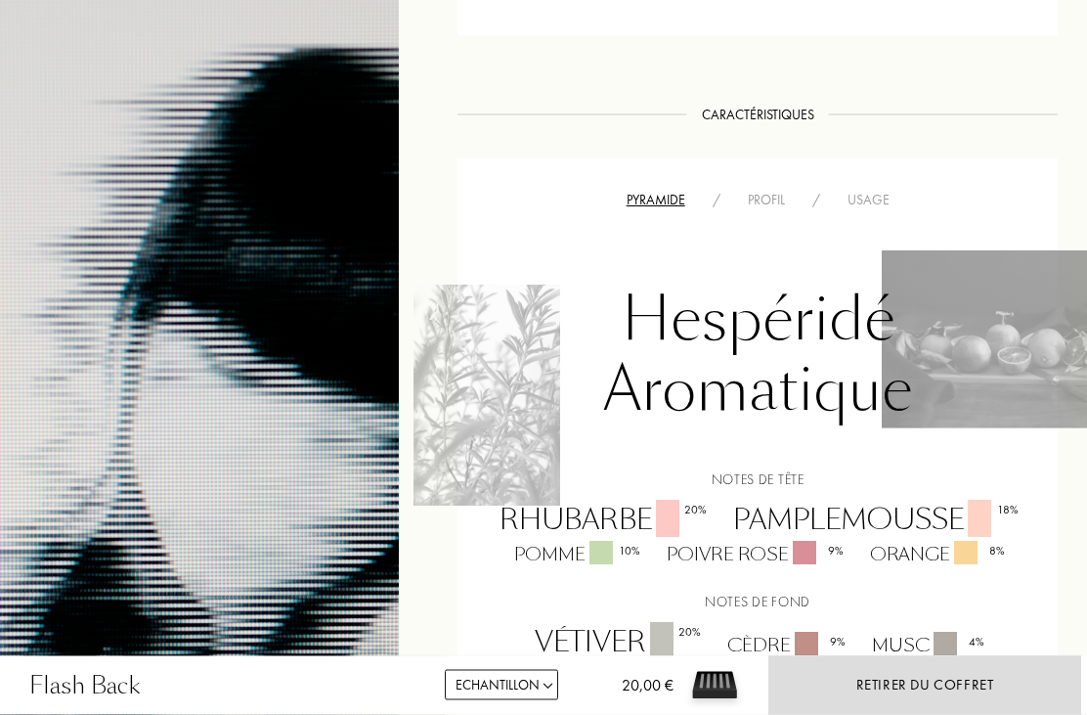
click at [777, 195] on div "Profil" at bounding box center [766, 201] width 65 height 21
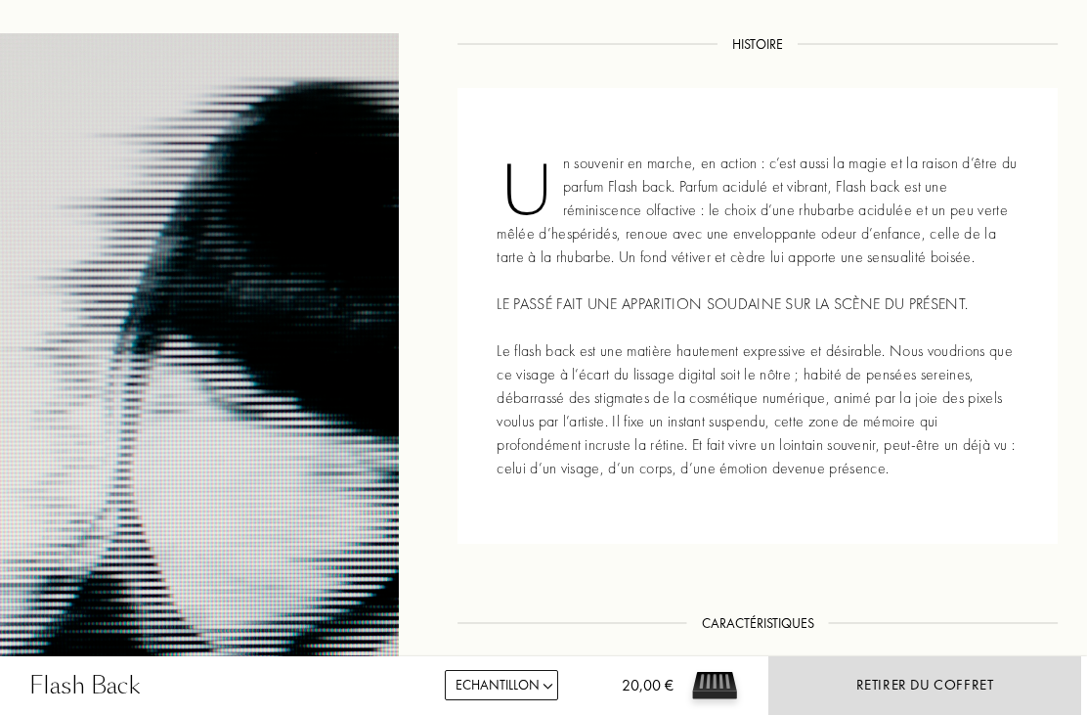
scroll to position [634, 0]
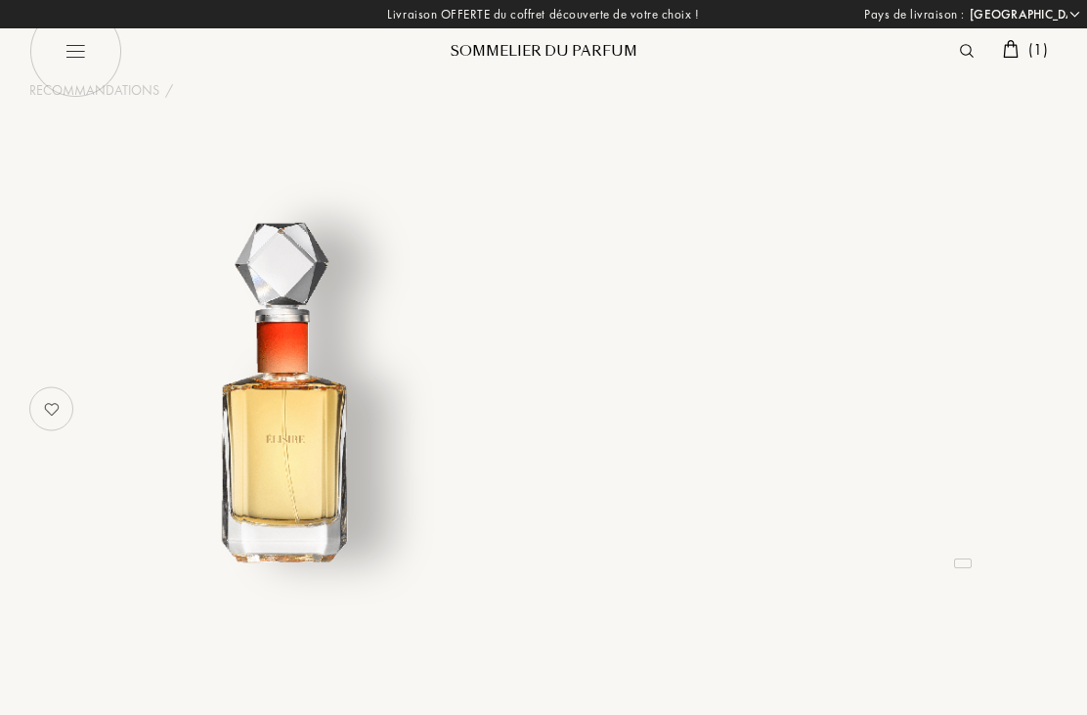
select select "FR"
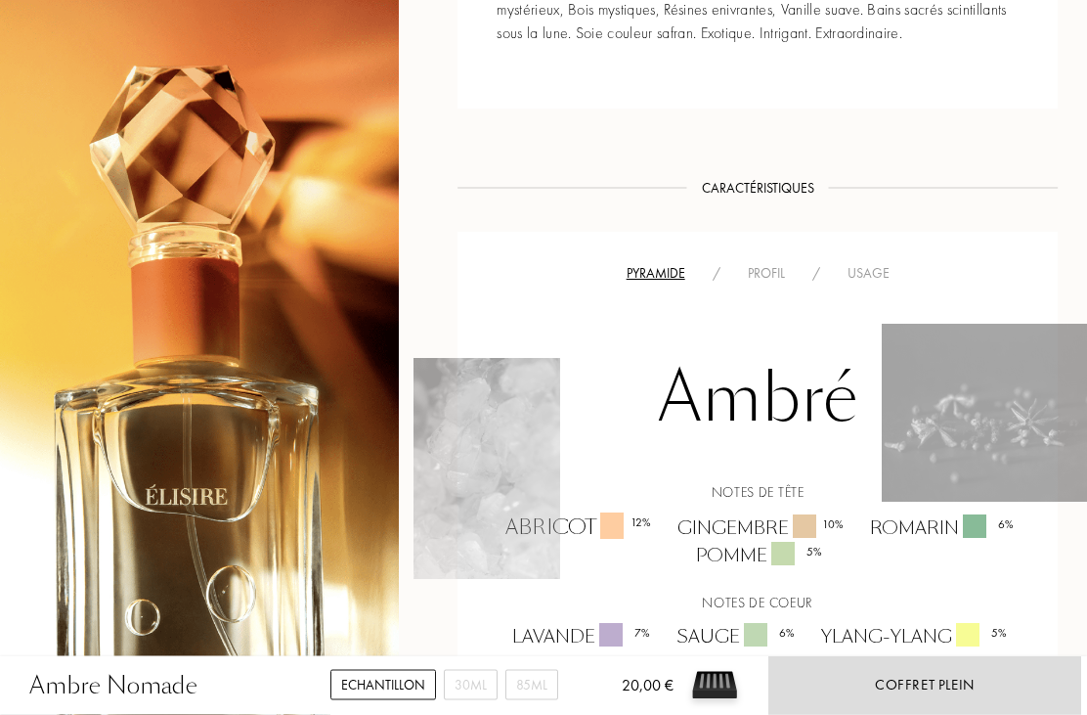
click at [785, 272] on div "Profil" at bounding box center [766, 274] width 65 height 21
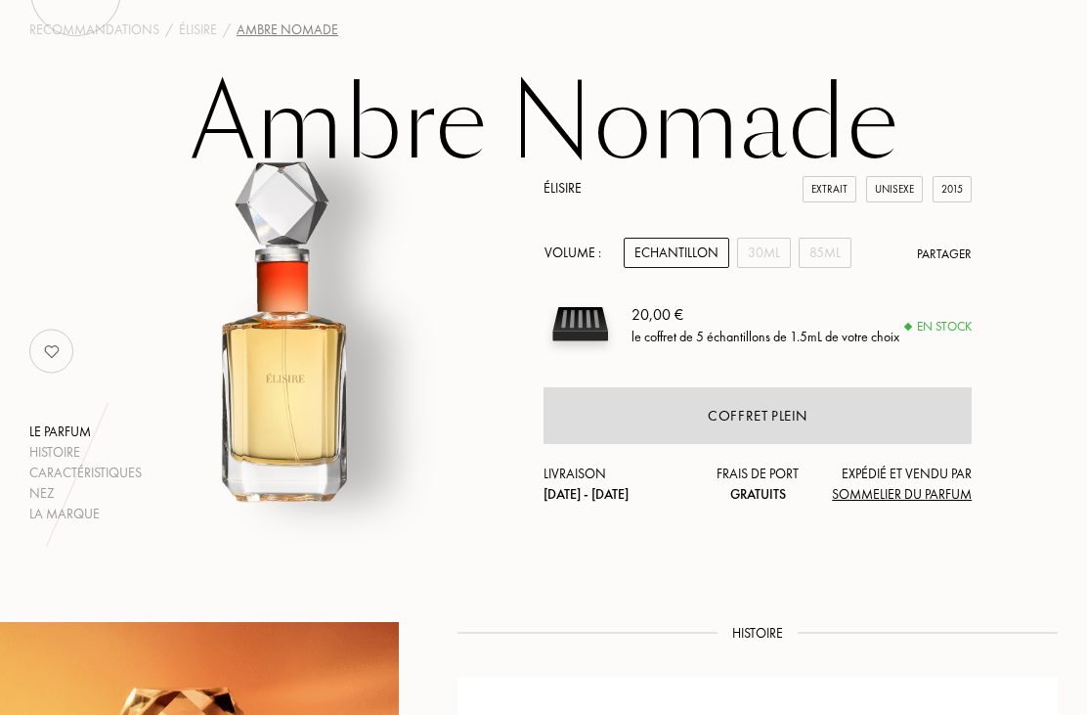
scroll to position [55, 0]
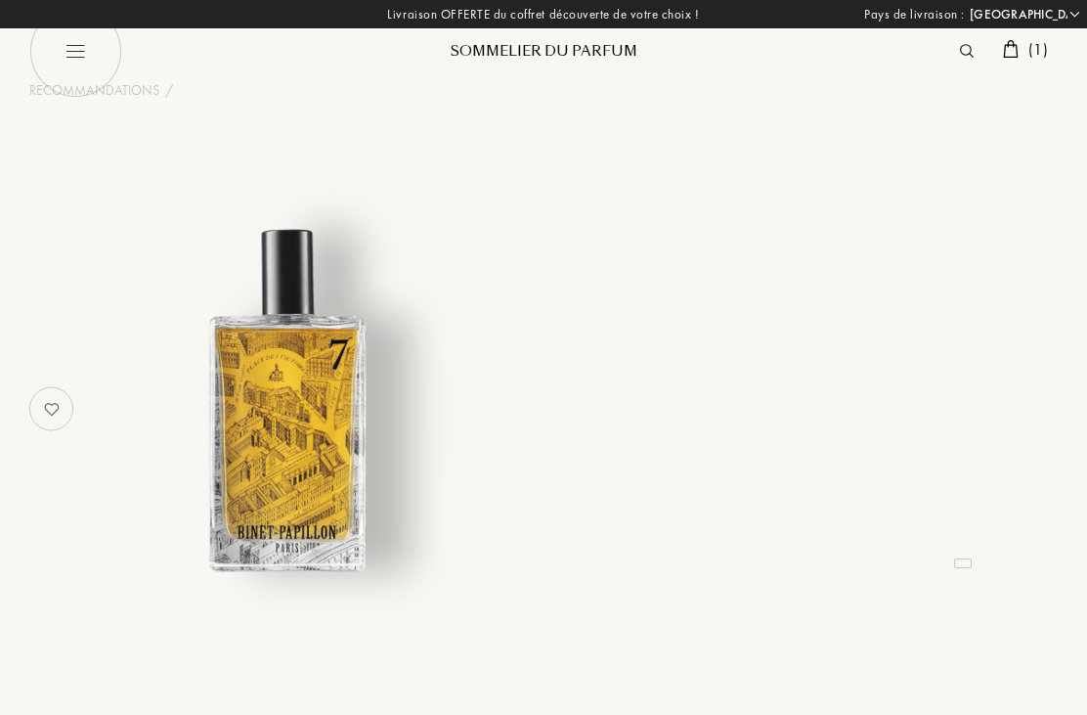
select select "FR"
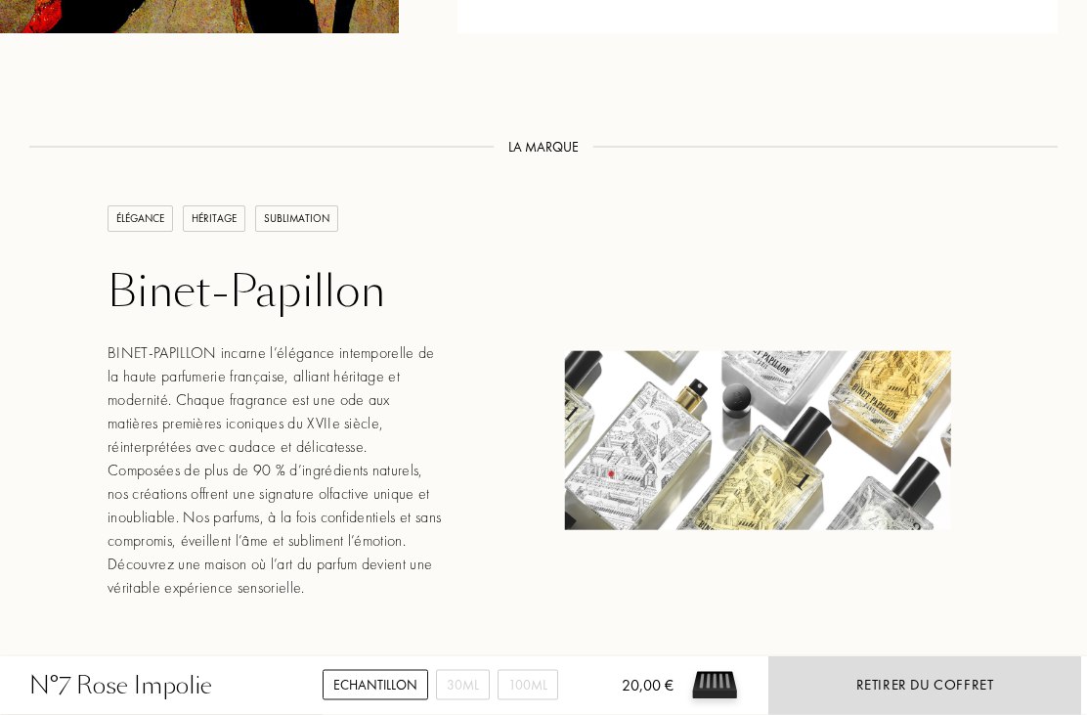
scroll to position [1651, 0]
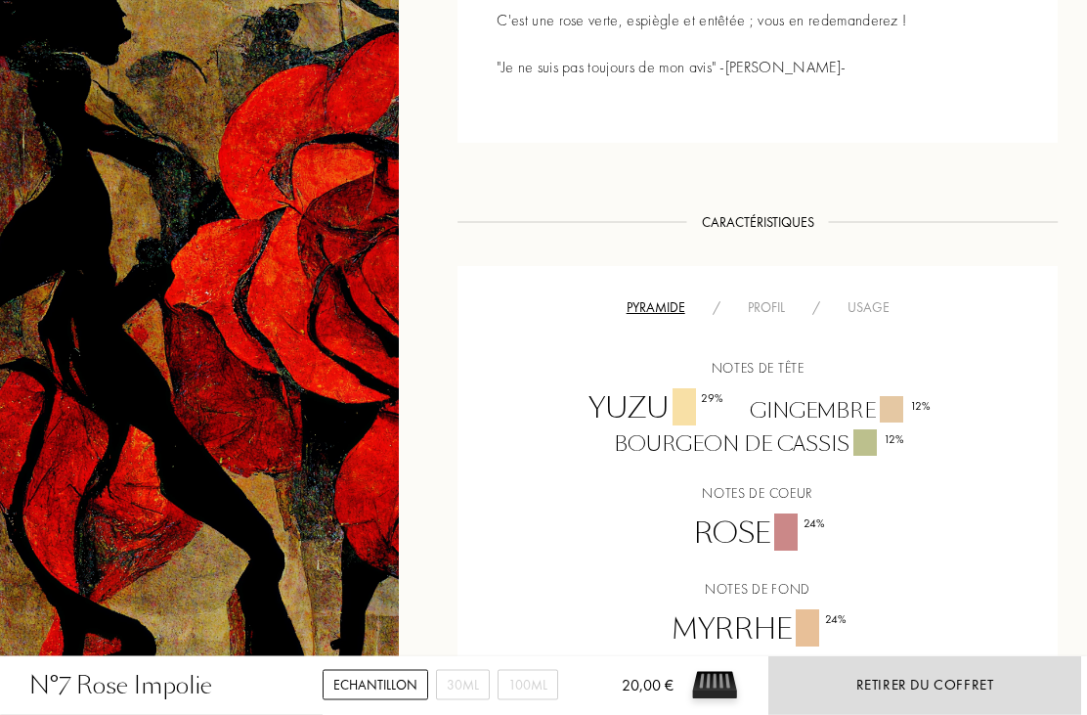
click at [775, 310] on div "Profil" at bounding box center [766, 308] width 65 height 21
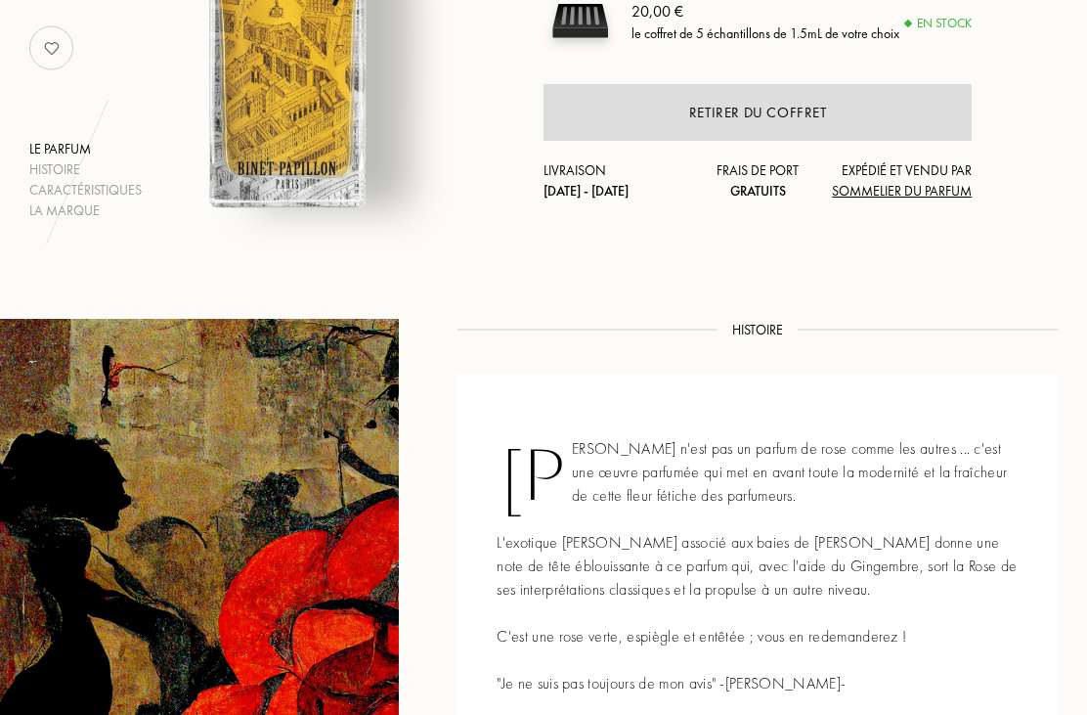
scroll to position [345, 0]
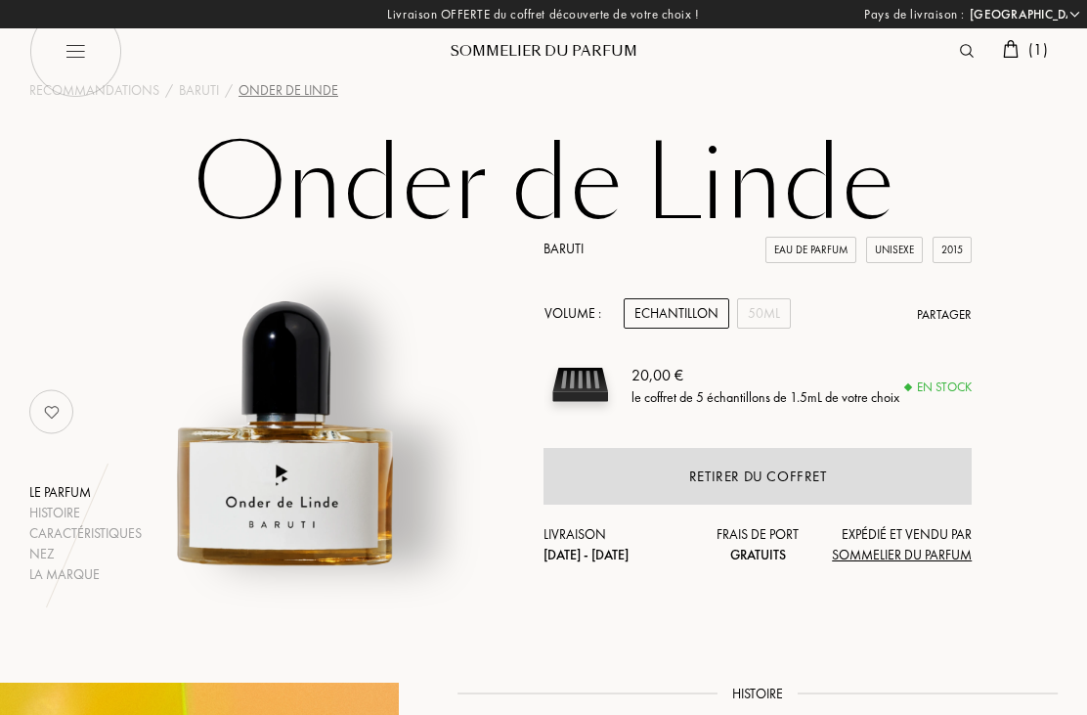
select select "FR"
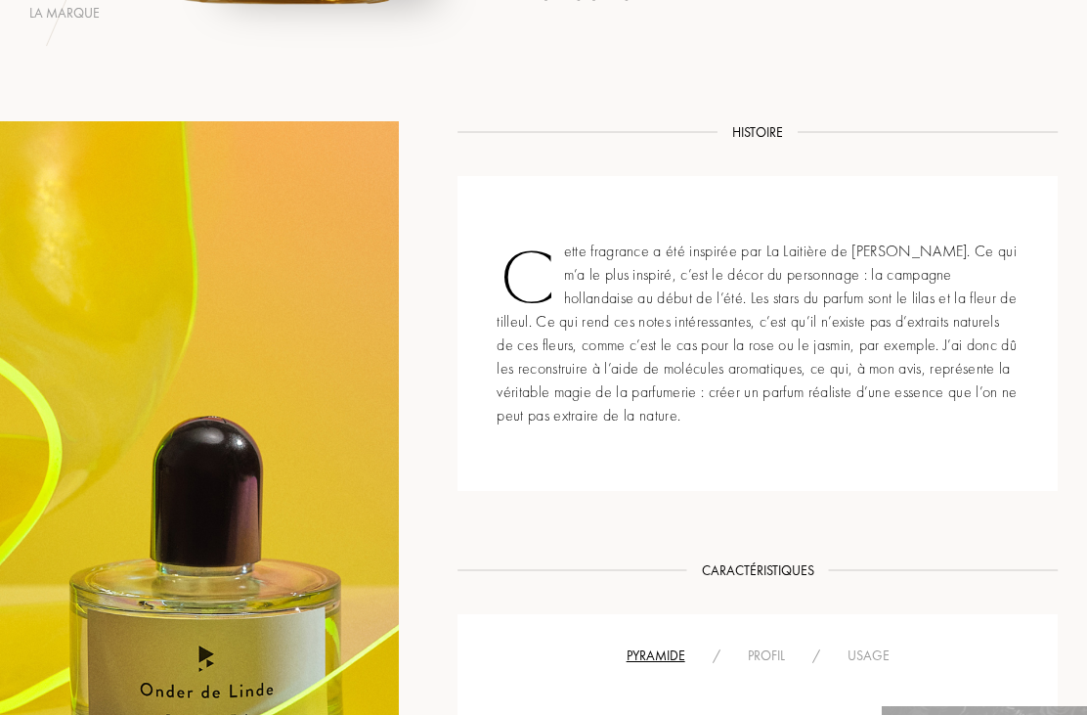
scroll to position [561, 0]
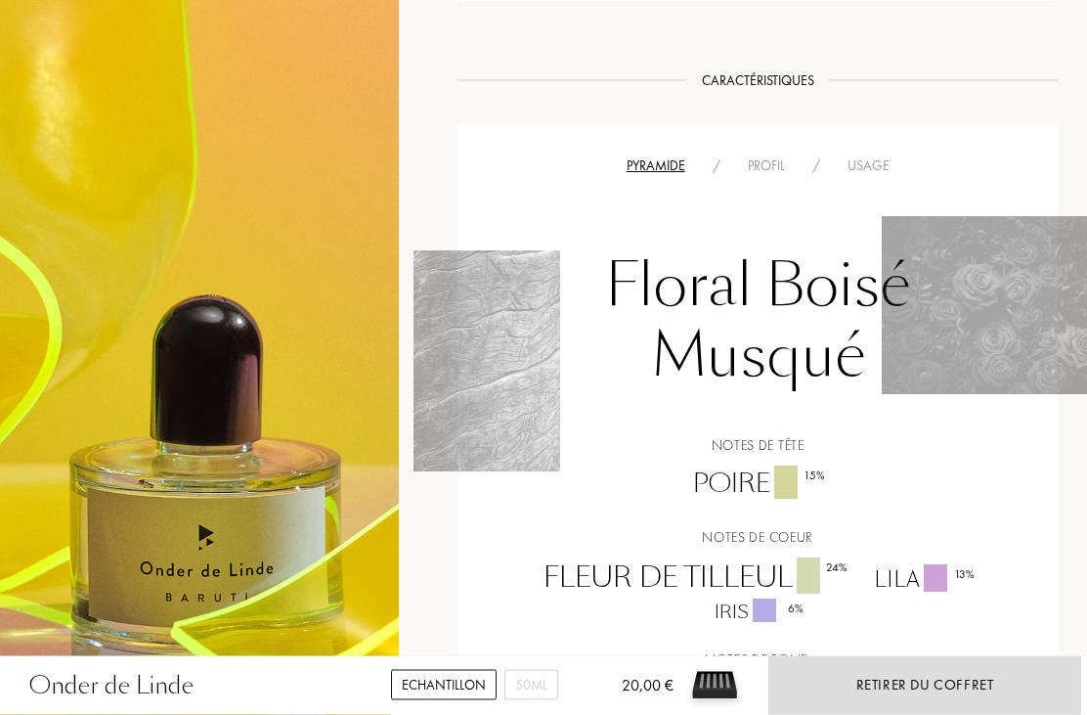
click at [770, 168] on div "Profil" at bounding box center [766, 166] width 65 height 21
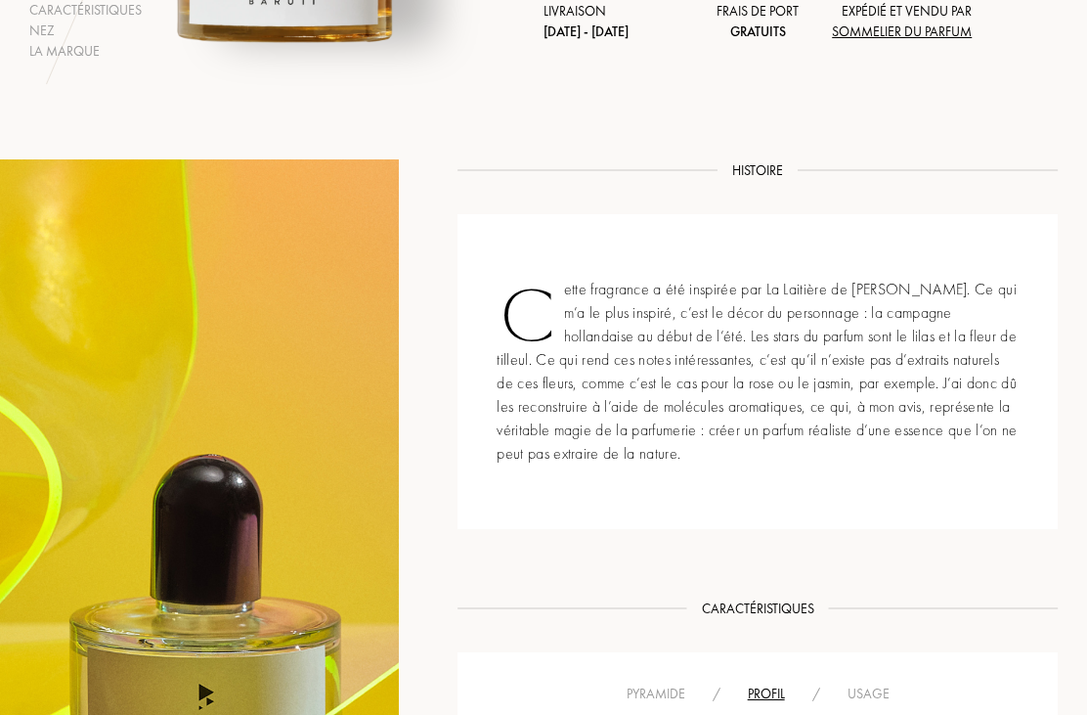
scroll to position [511, 0]
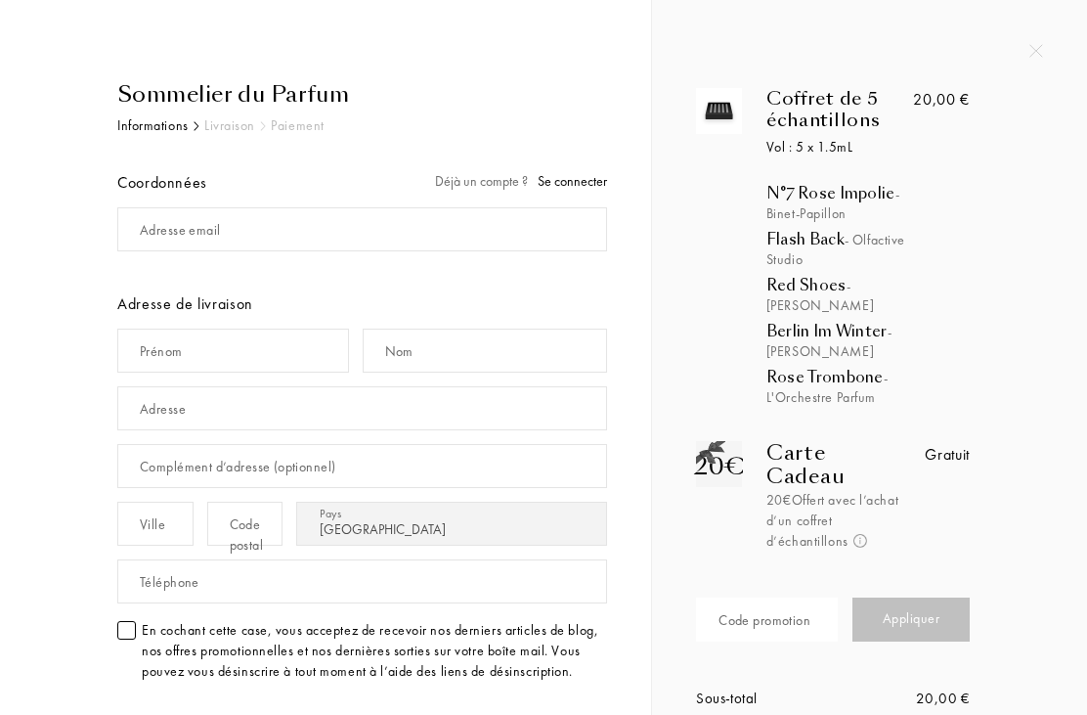
select select "FR"
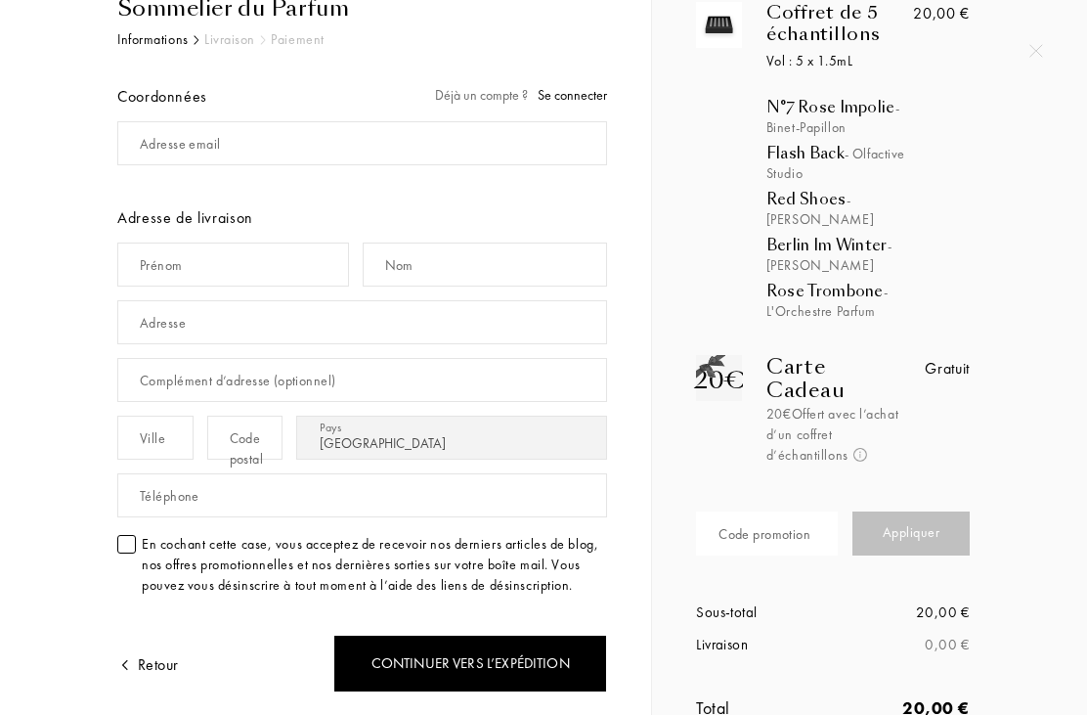
scroll to position [89, 0]
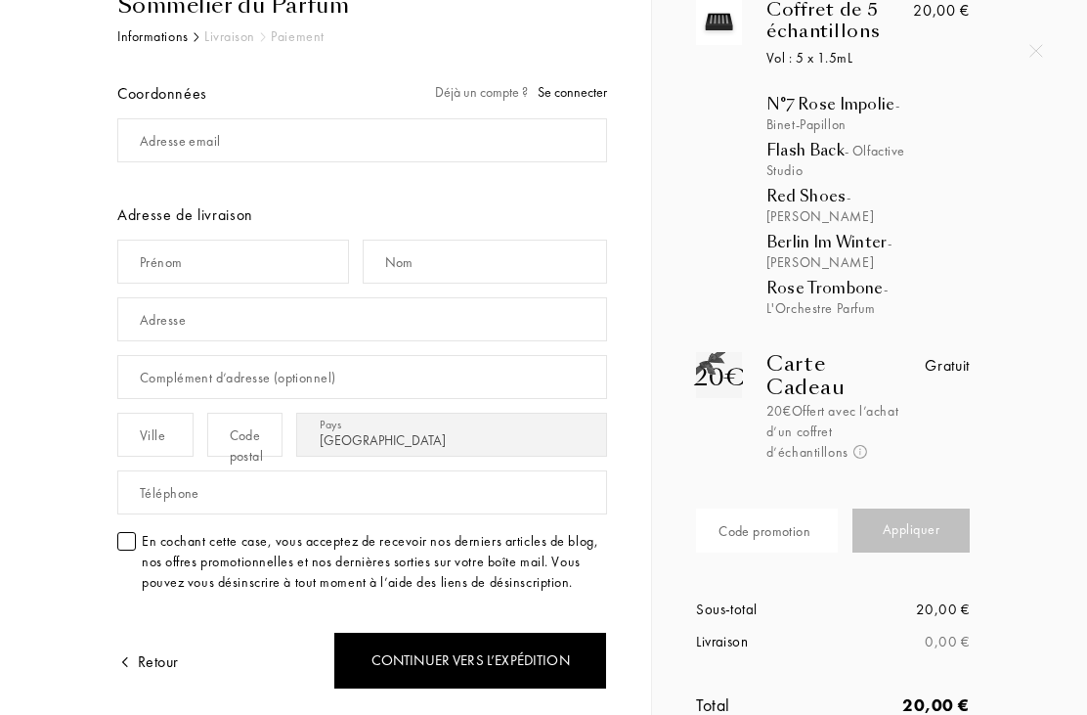
click at [801, 540] on div "Code promotion" at bounding box center [765, 531] width 92 height 21
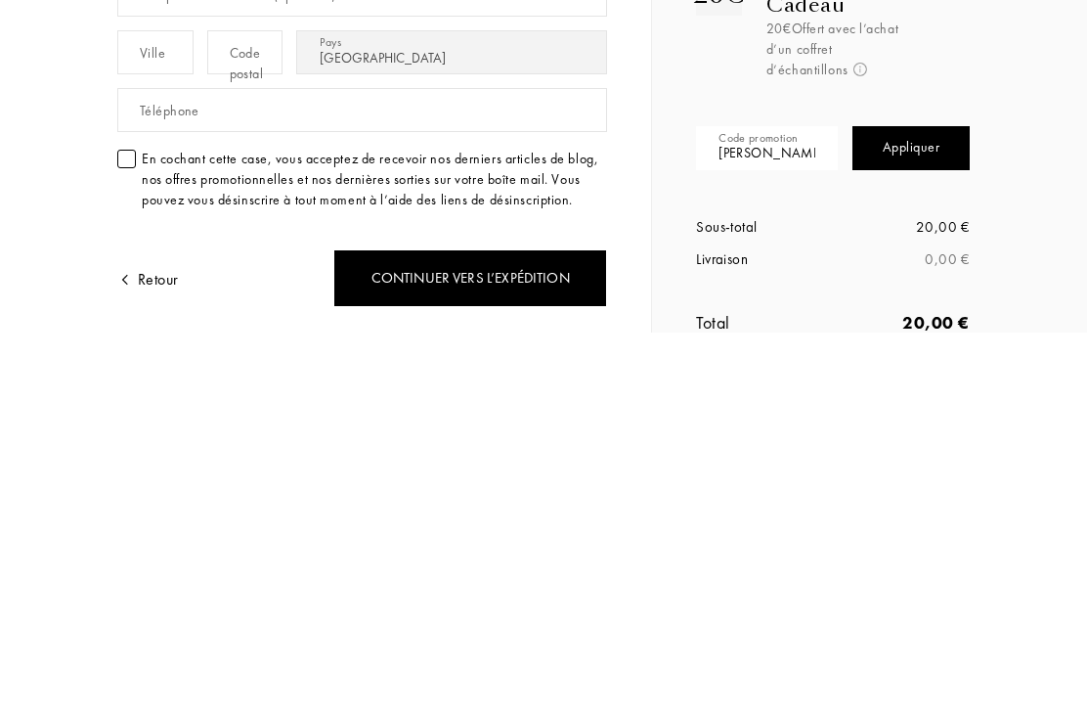
type input "Olivia"
click at [914, 508] on div "Appliquer" at bounding box center [911, 530] width 117 height 44
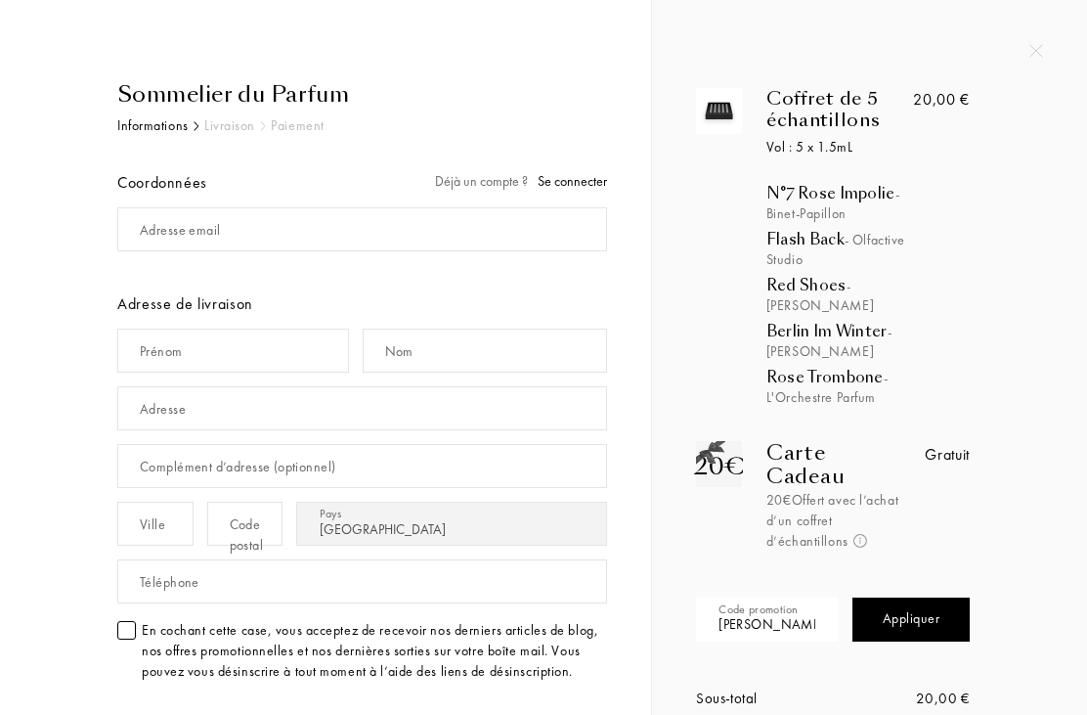
scroll to position [0, 0]
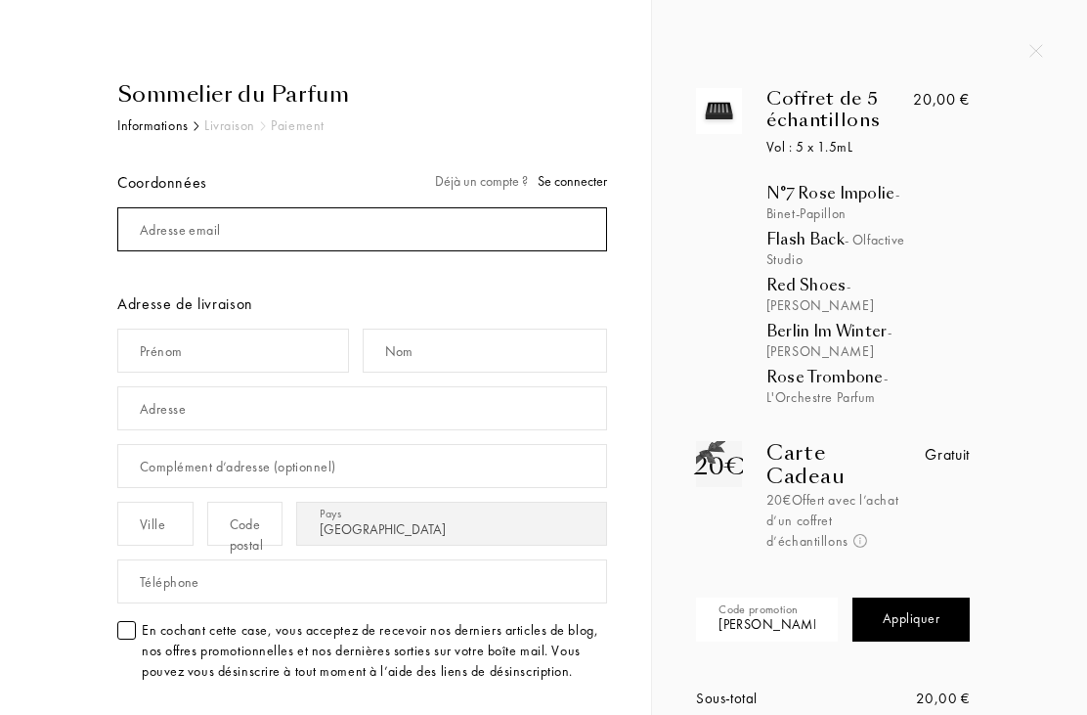
click at [313, 223] on input "mail" at bounding box center [362, 229] width 490 height 44
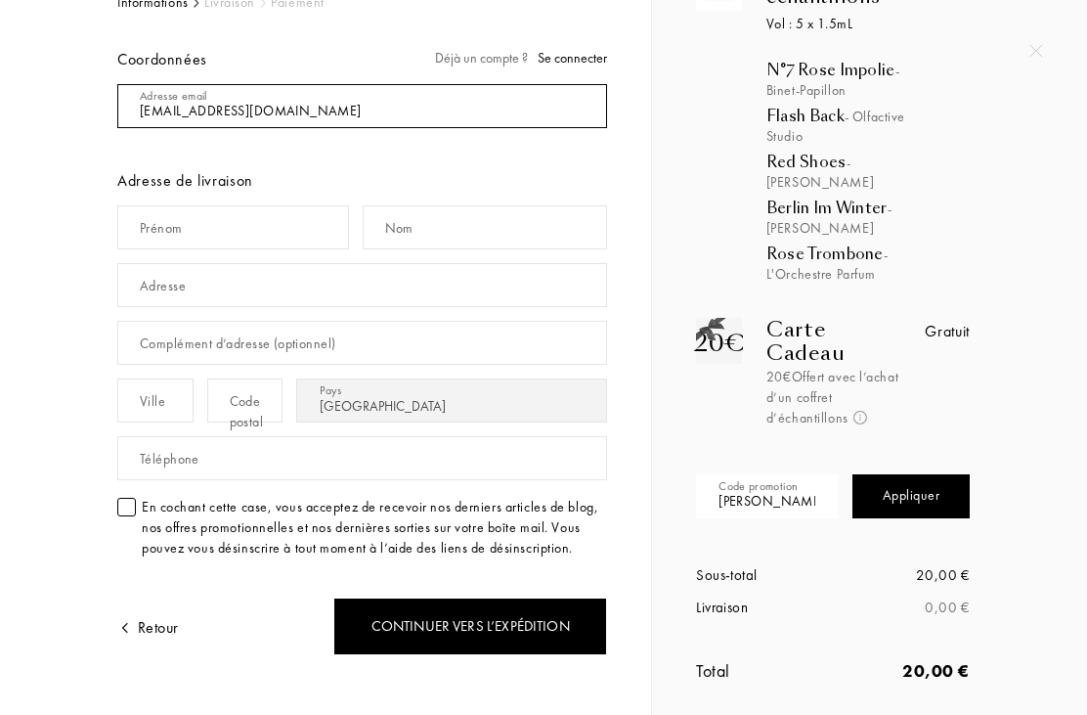
scroll to position [126, 0]
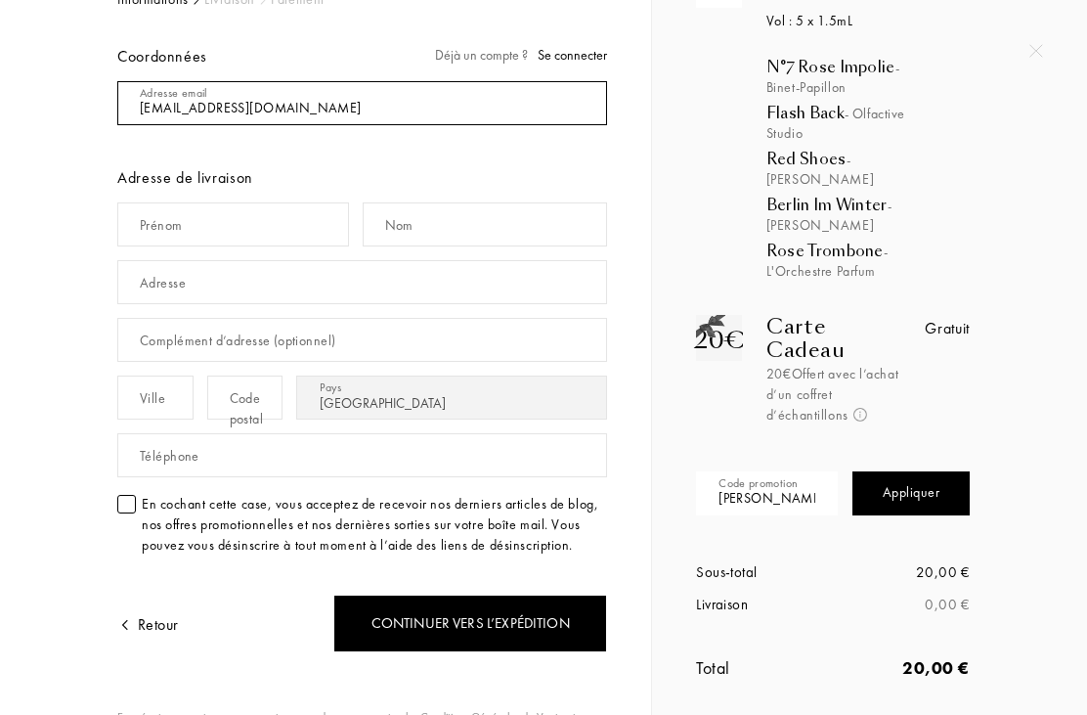
type input "Valeriechasteland@hotmail.com"
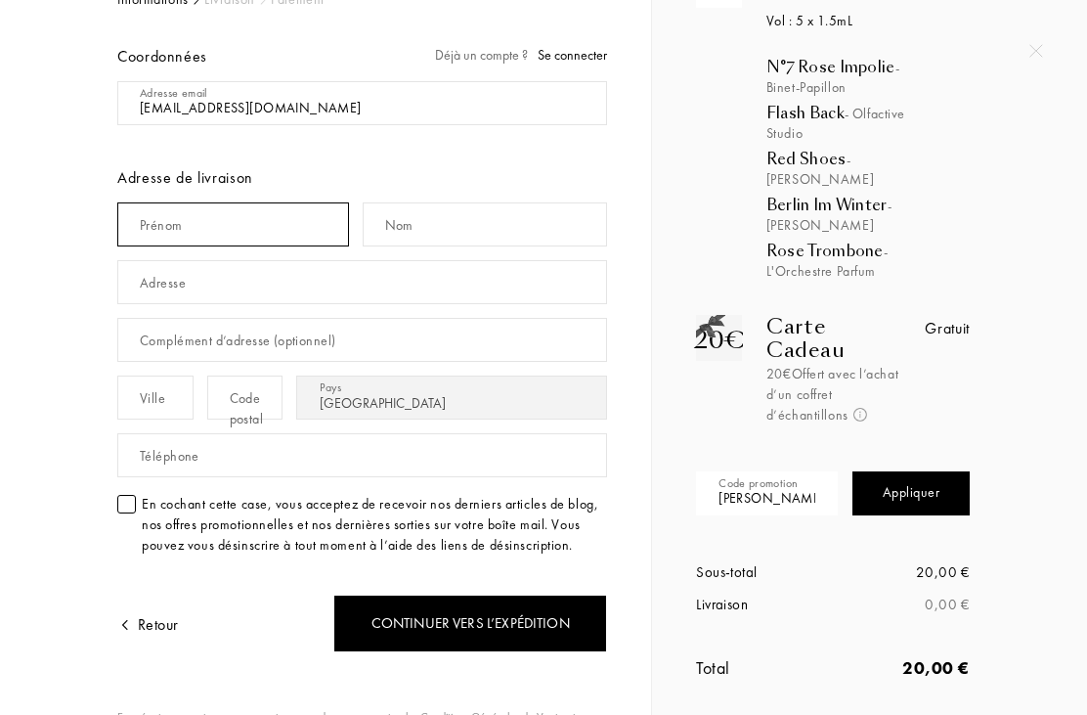
click at [297, 227] on input "text" at bounding box center [233, 224] width 232 height 44
type input "Valerie"
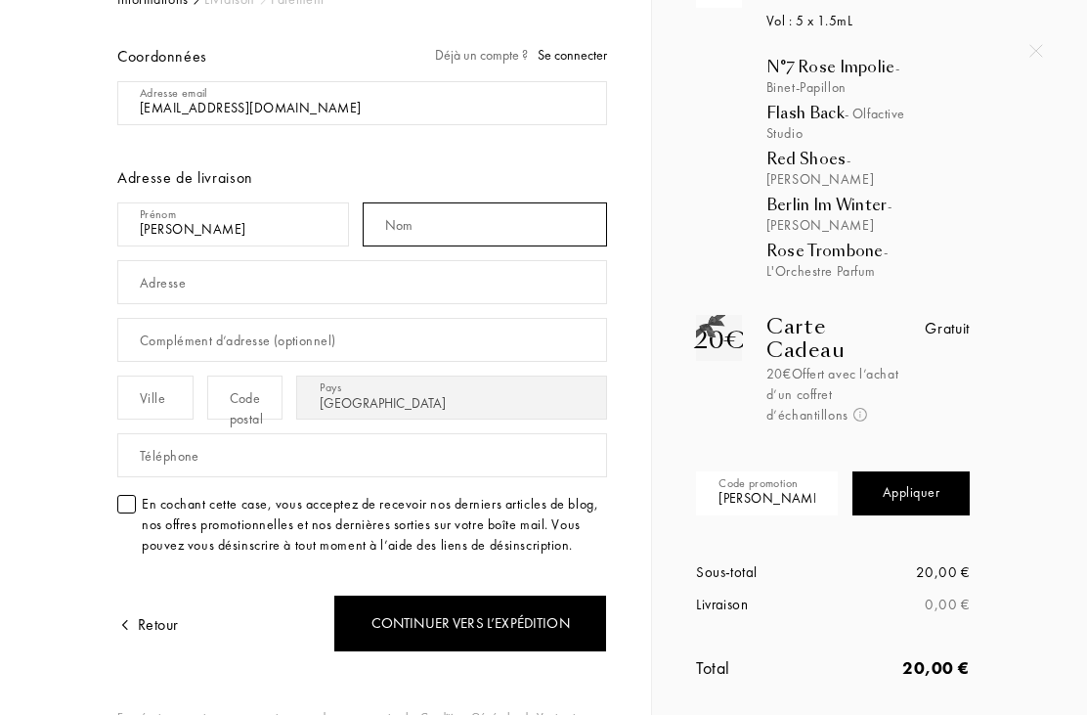
click at [444, 234] on input "text" at bounding box center [485, 224] width 245 height 44
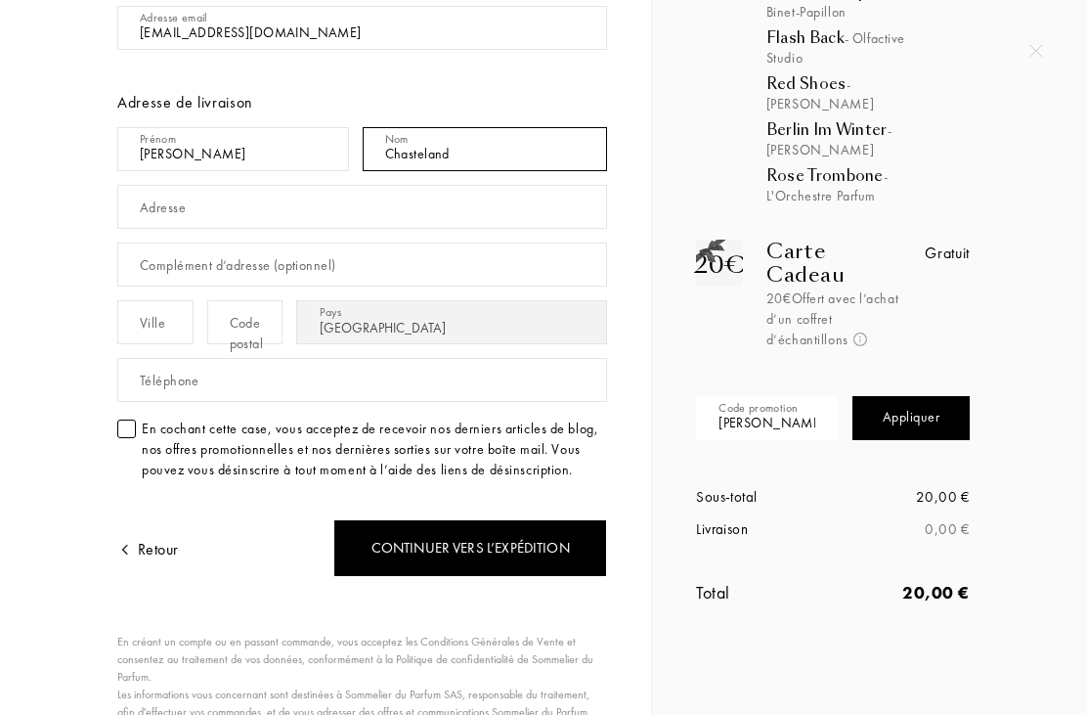
scroll to position [205, 0]
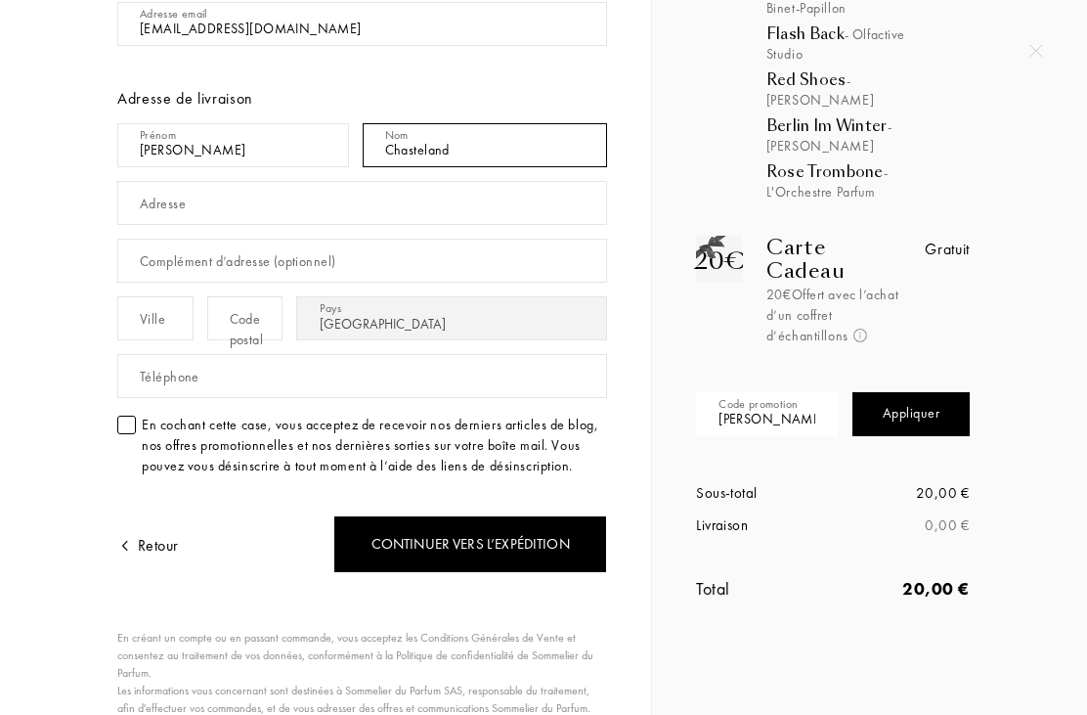
type input "Chasteland"
click at [295, 224] on input "text" at bounding box center [362, 203] width 490 height 44
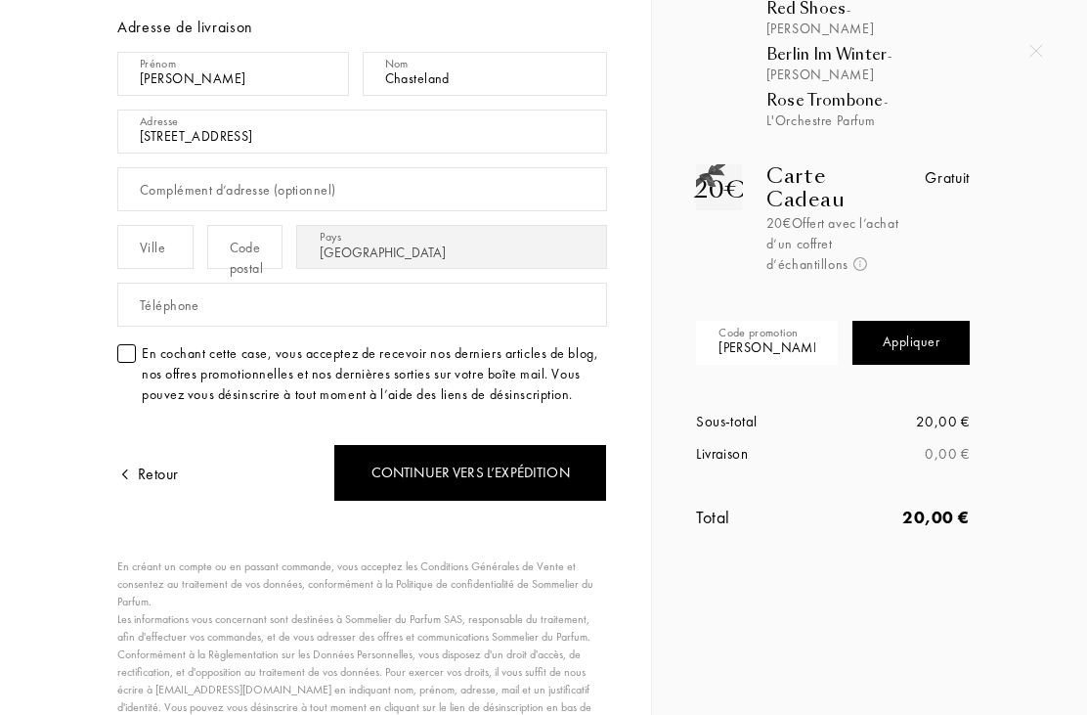
scroll to position [285, 0]
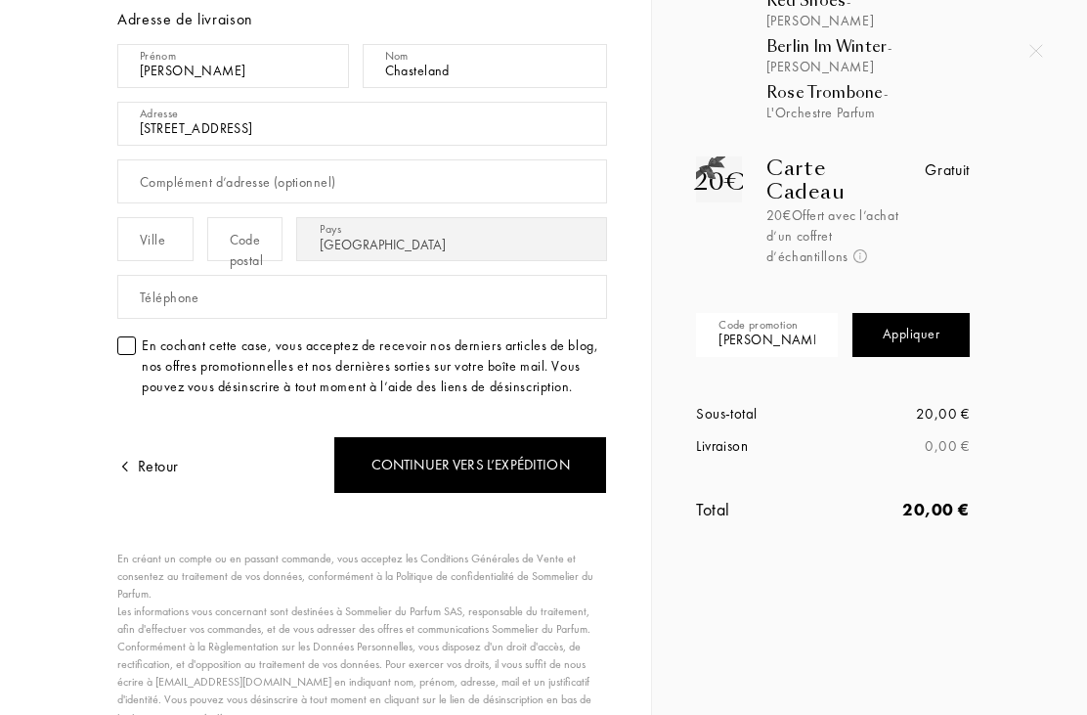
type input "[STREET_ADDRESS]"
click at [194, 237] on input "text" at bounding box center [155, 239] width 76 height 44
type input "Meylan"
click at [296, 234] on div "Code postal" at bounding box center [263, 250] width 67 height 41
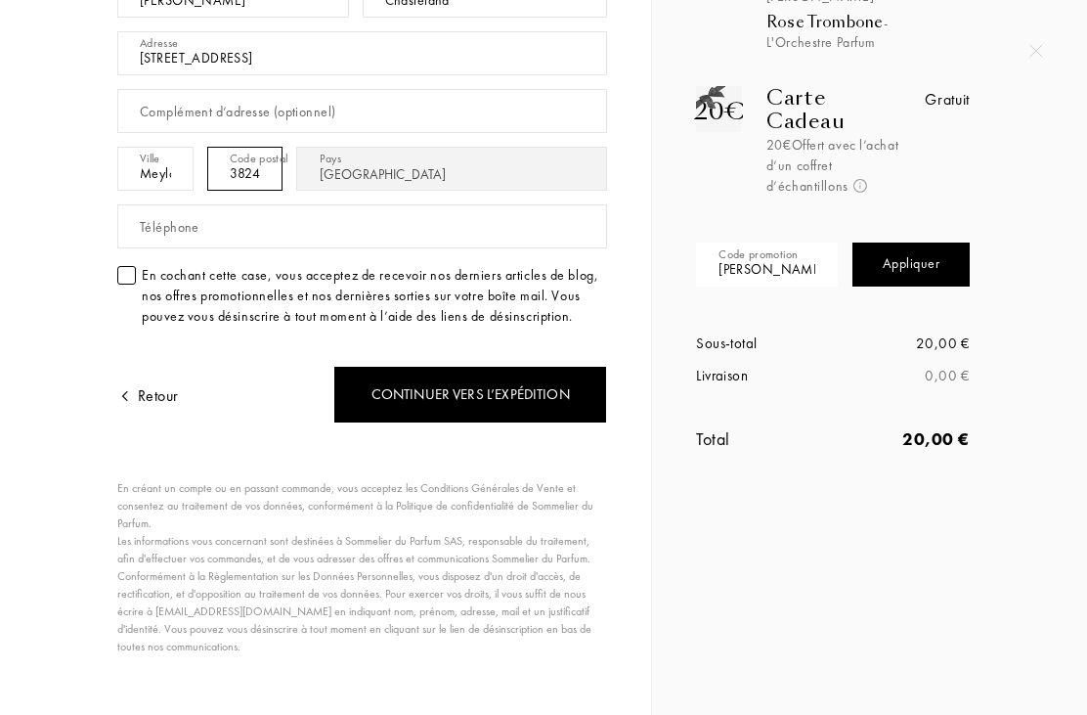
scroll to position [354, 0]
type input "38240"
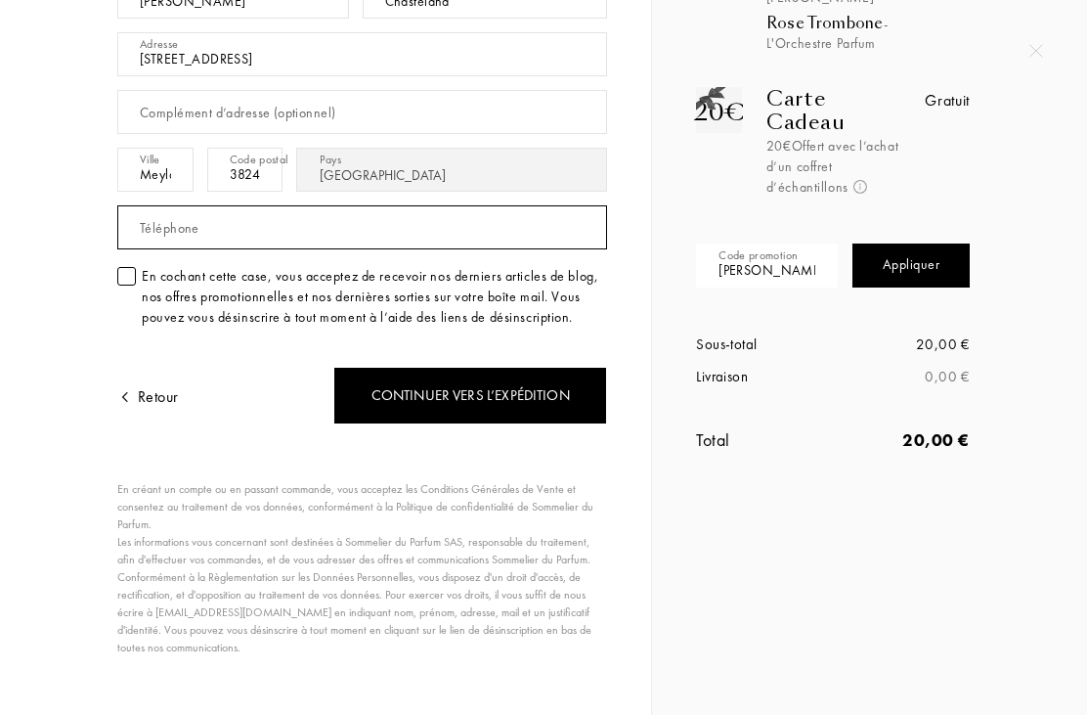
click at [351, 224] on input "text" at bounding box center [362, 227] width 490 height 44
type input "0646372683"
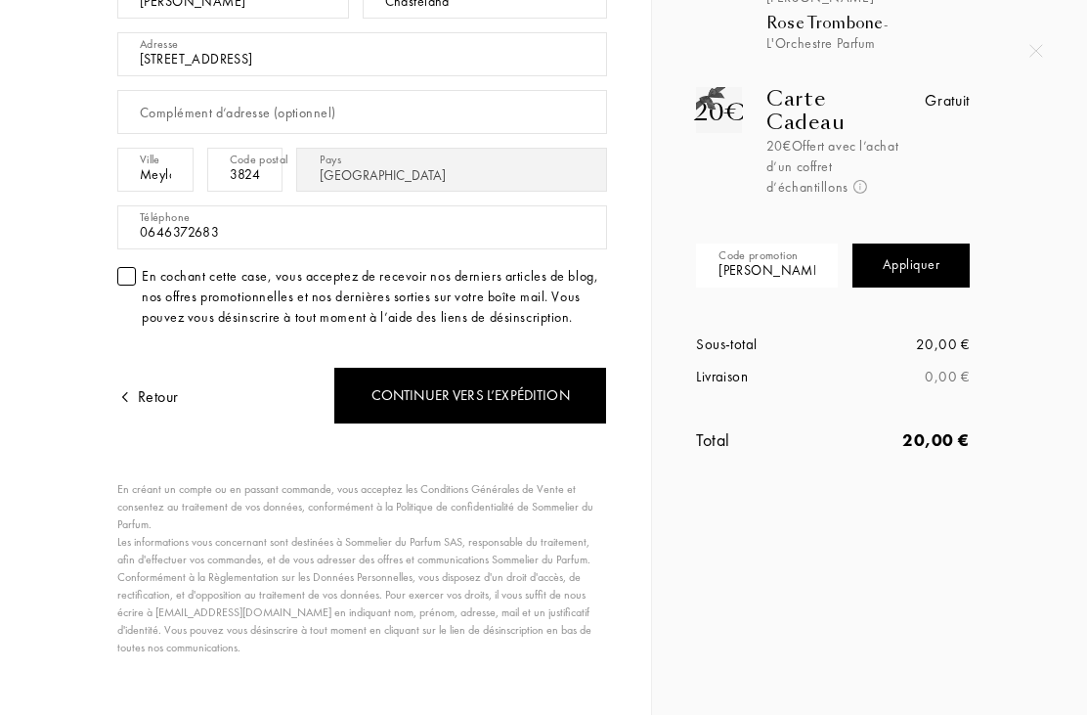
click at [140, 287] on div "En cochant cette case, vous acceptez de recevoir nos derniers articles de blog,…" at bounding box center [362, 297] width 490 height 62
click at [523, 398] on div "Continuer vers l’expédition" at bounding box center [470, 396] width 274 height 58
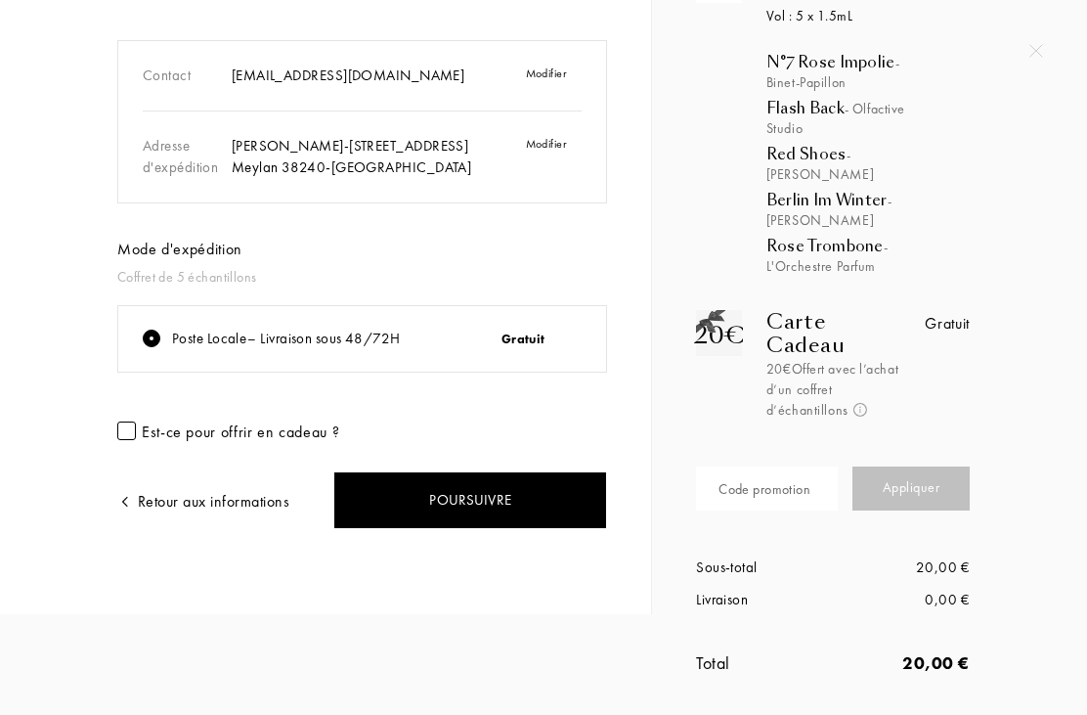
scroll to position [140, 0]
click at [778, 495] on div "Code promotion" at bounding box center [765, 489] width 92 height 21
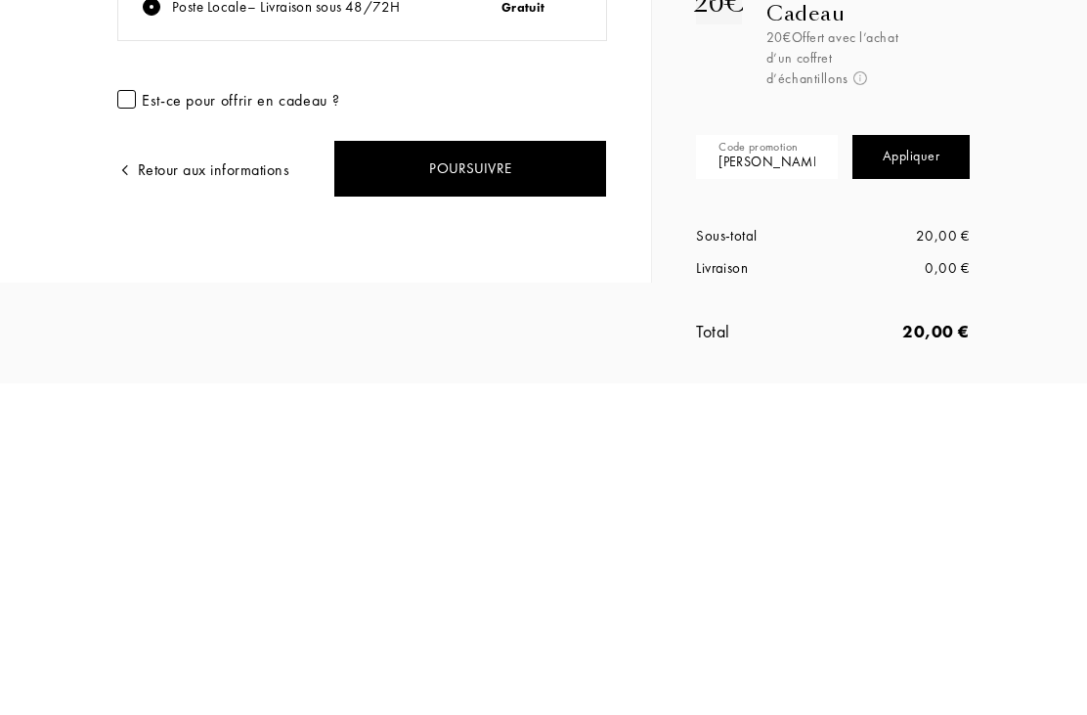
type input "[PERSON_NAME]"
click at [915, 466] on div "Appliquer" at bounding box center [911, 488] width 117 height 44
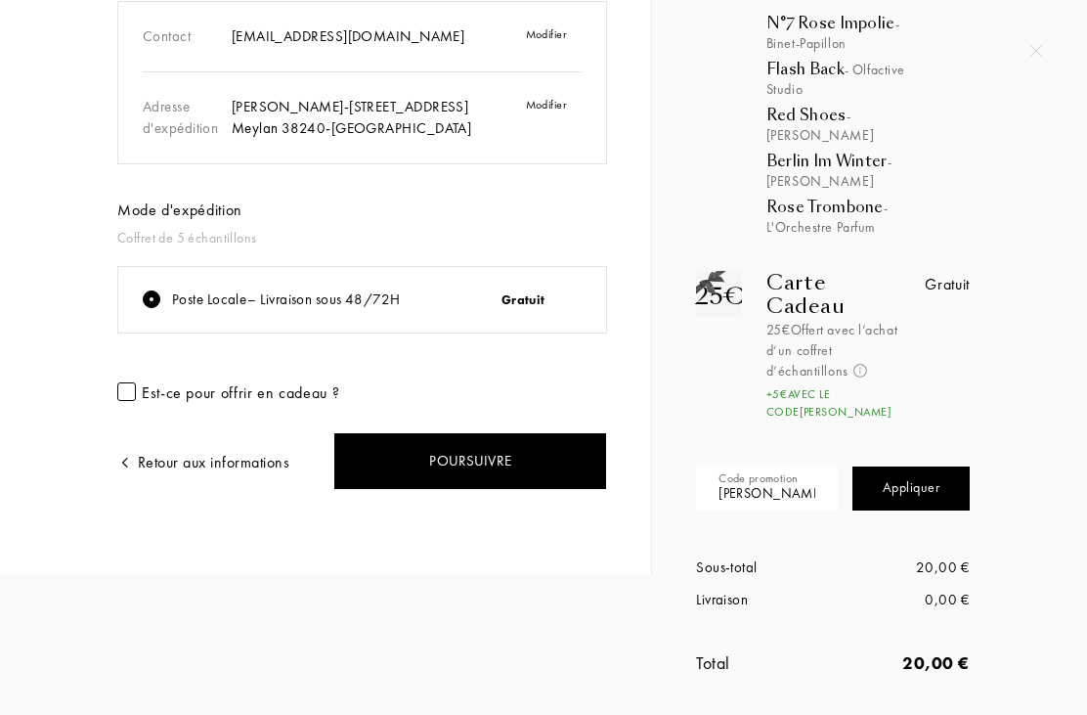
scroll to position [179, 0]
click at [505, 452] on div "Poursuivre" at bounding box center [470, 461] width 274 height 58
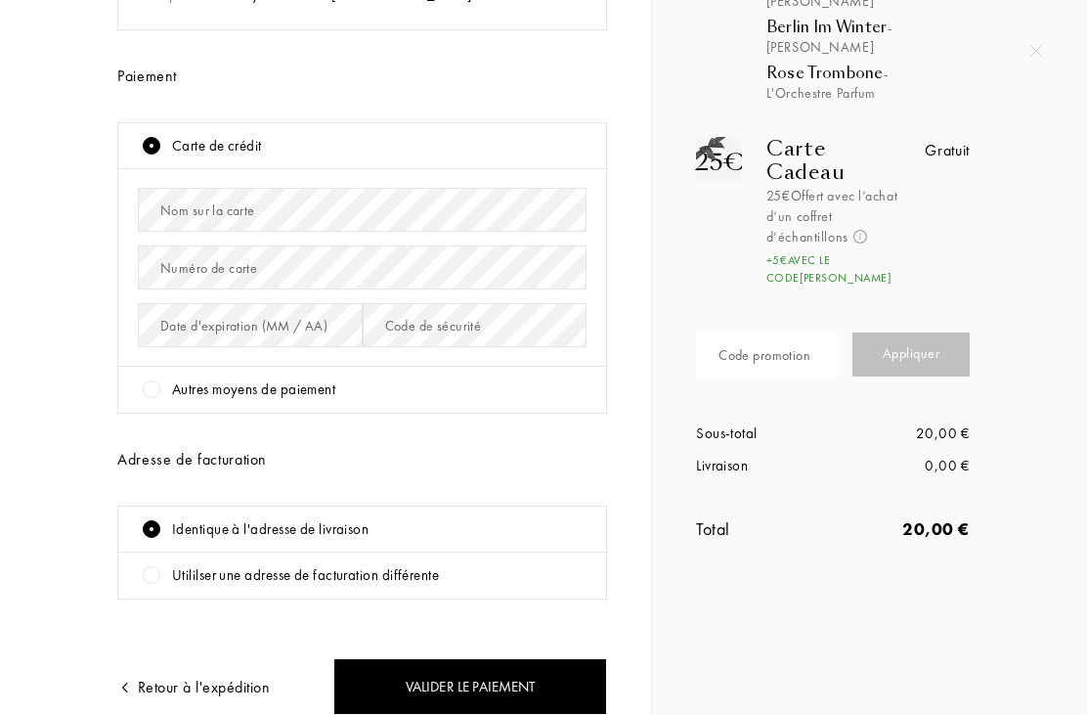
scroll to position [287, 0]
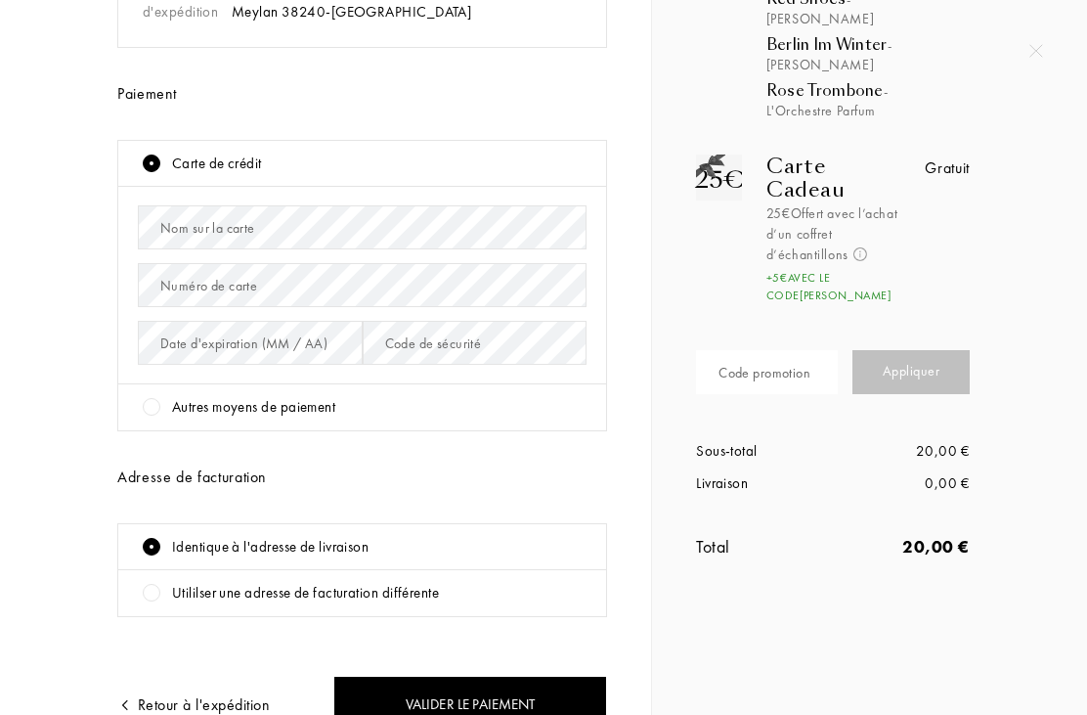
click at [154, 400] on div at bounding box center [152, 407] width 18 height 18
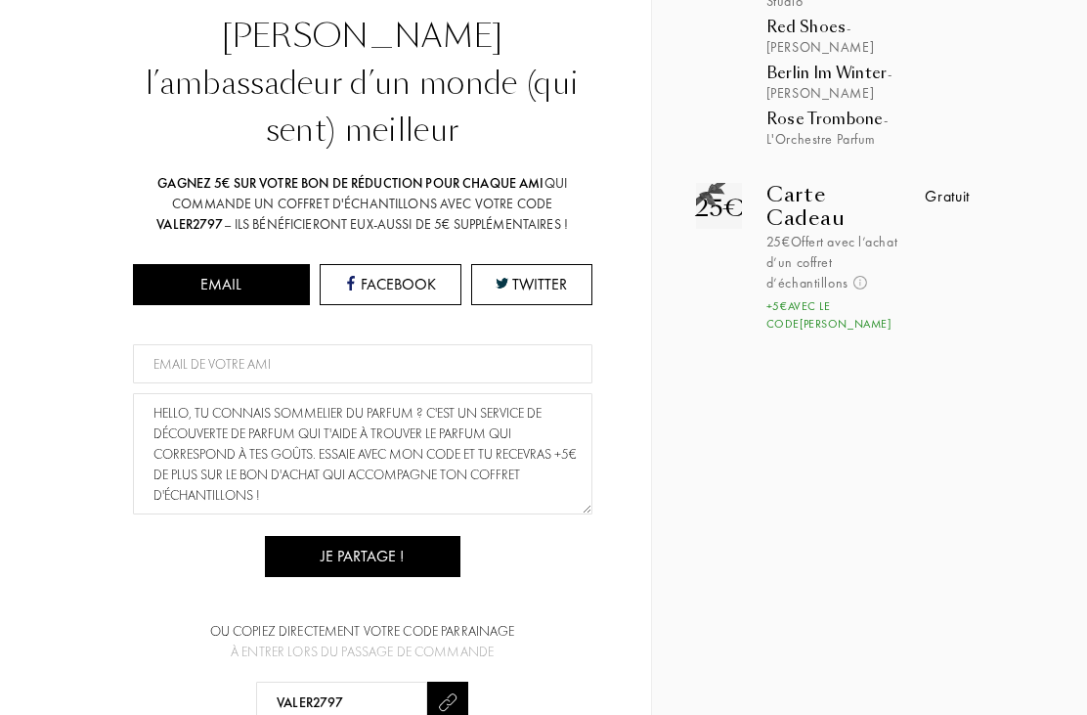
scroll to position [266, 0]
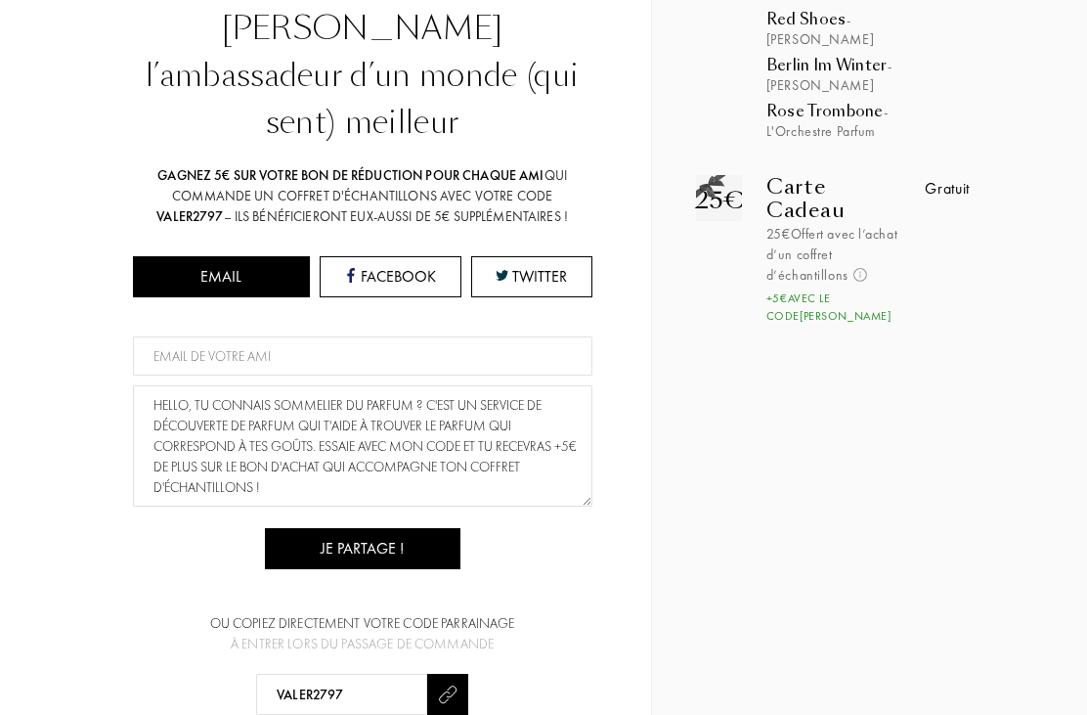
click at [400, 528] on div "Je partage !" at bounding box center [363, 548] width 196 height 41
click at [386, 528] on div "Je partage !" at bounding box center [363, 548] width 196 height 41
click at [400, 528] on div "Je partage !" at bounding box center [363, 548] width 196 height 41
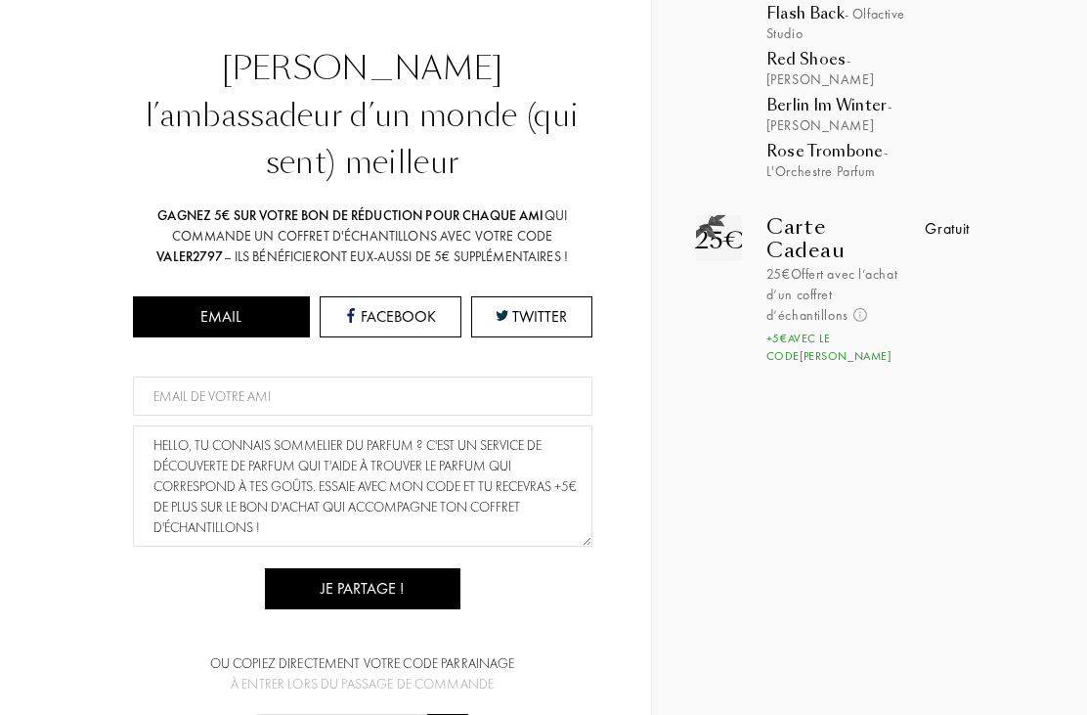
scroll to position [229, 0]
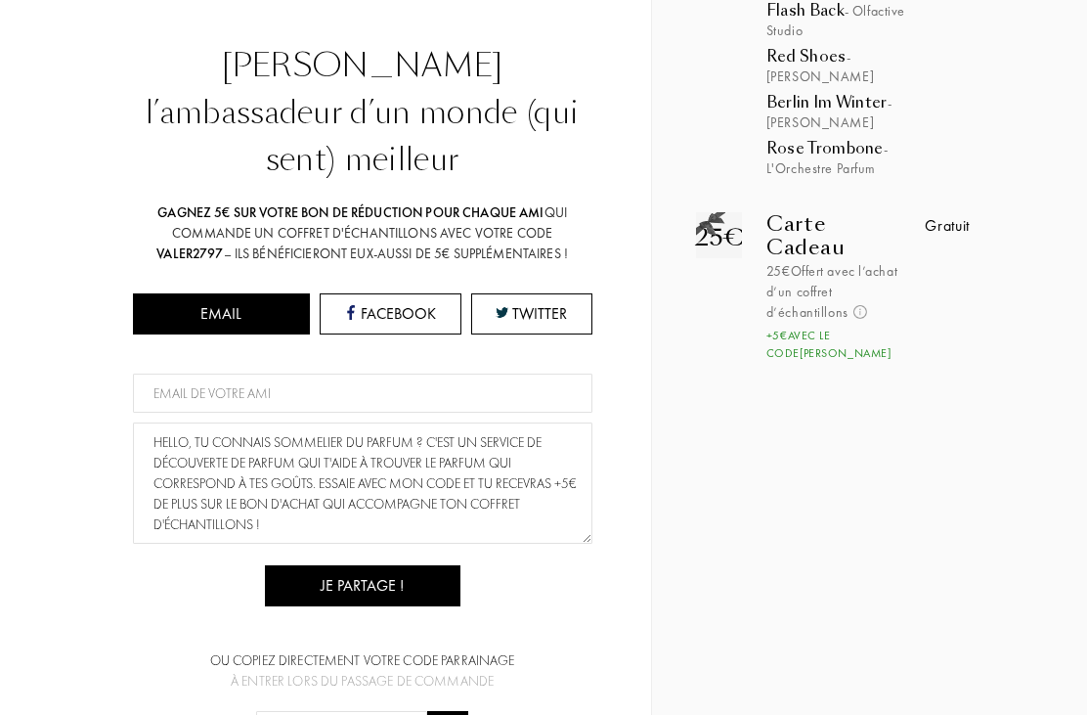
click at [290, 374] on input at bounding box center [363, 393] width 460 height 39
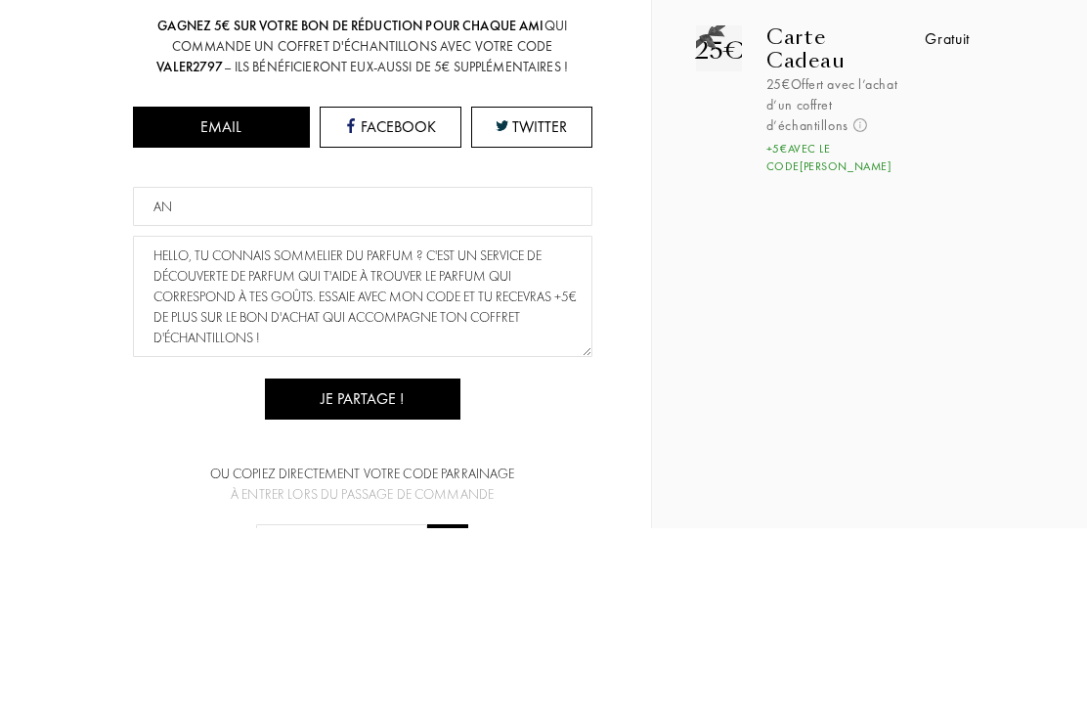
type input "A"
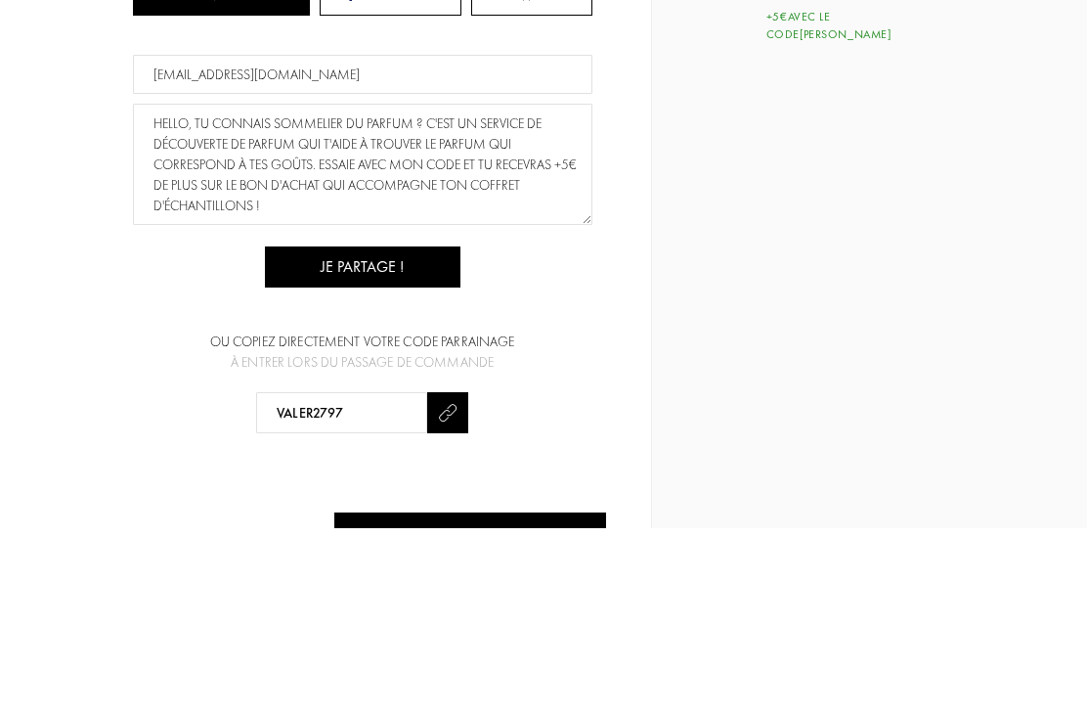
scroll to position [360, 0]
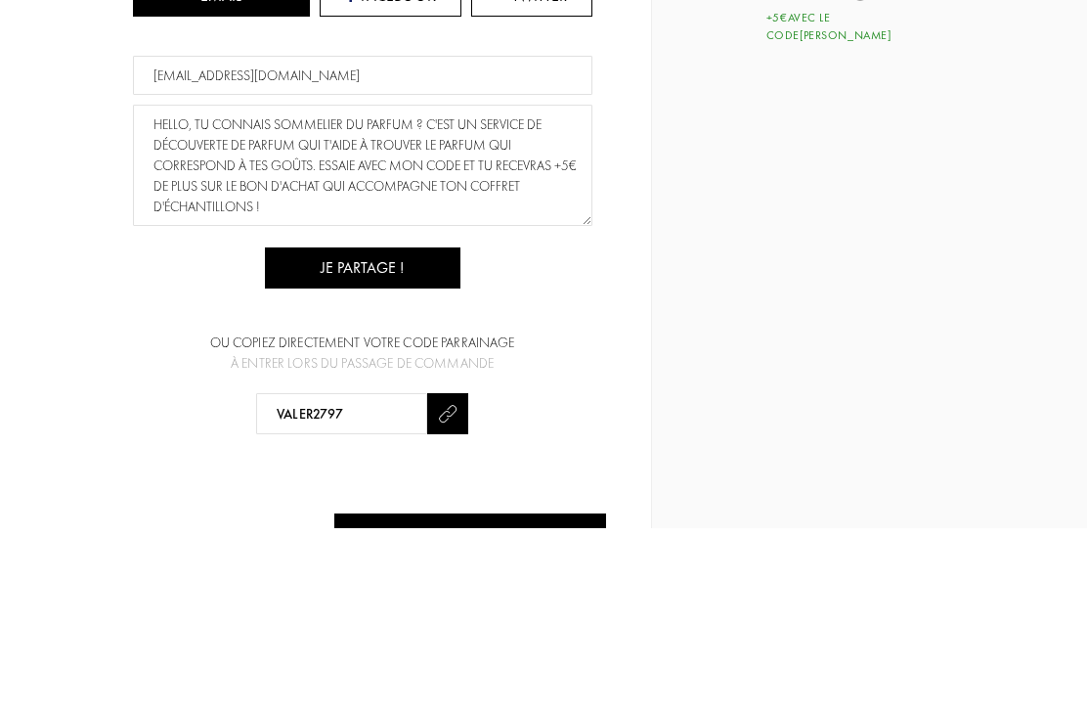
type input "[EMAIL_ADDRESS][DOMAIN_NAME]"
click at [433, 434] on div "Je partage !" at bounding box center [363, 454] width 196 height 41
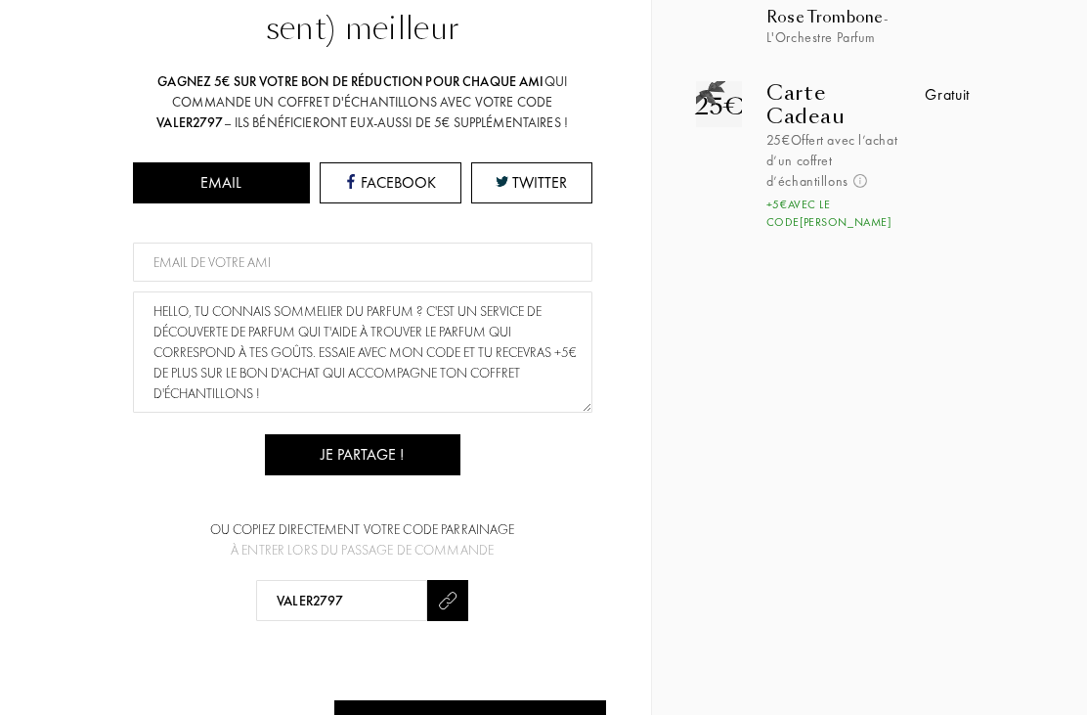
click at [294, 243] on input at bounding box center [363, 262] width 460 height 39
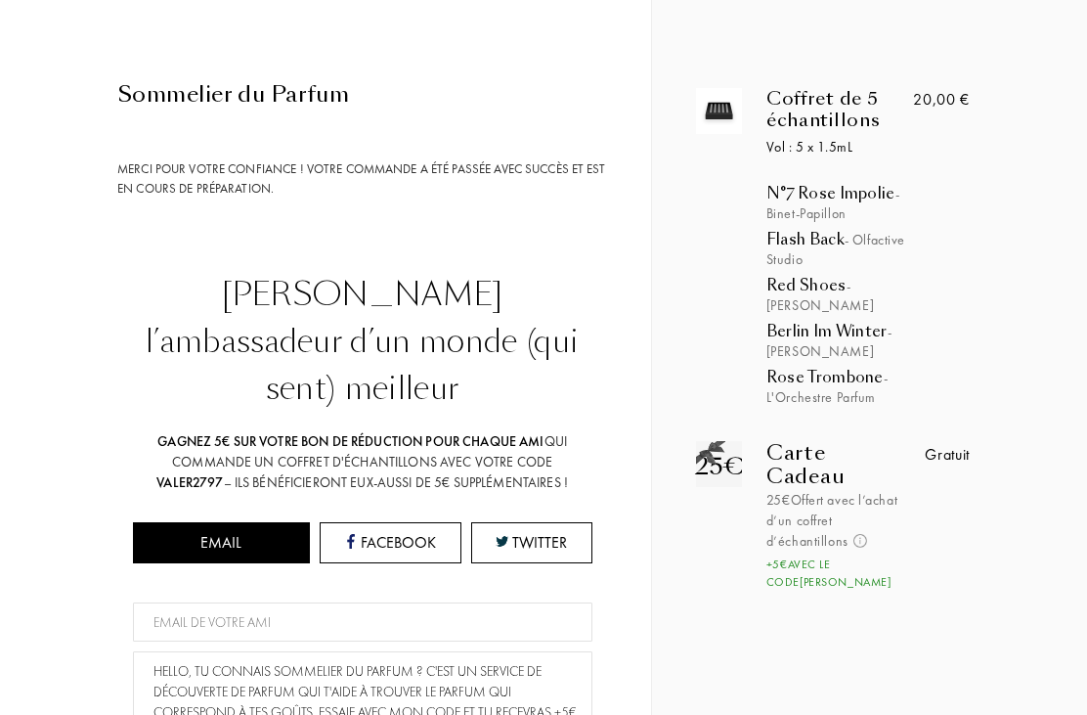
scroll to position [0, 0]
click at [469, 46] on div "Sommelier du Parfum Merci pour votre confiance ! Votre commande a été passée av…" at bounding box center [325, 490] width 651 height 981
